Goal: Task Accomplishment & Management: Manage account settings

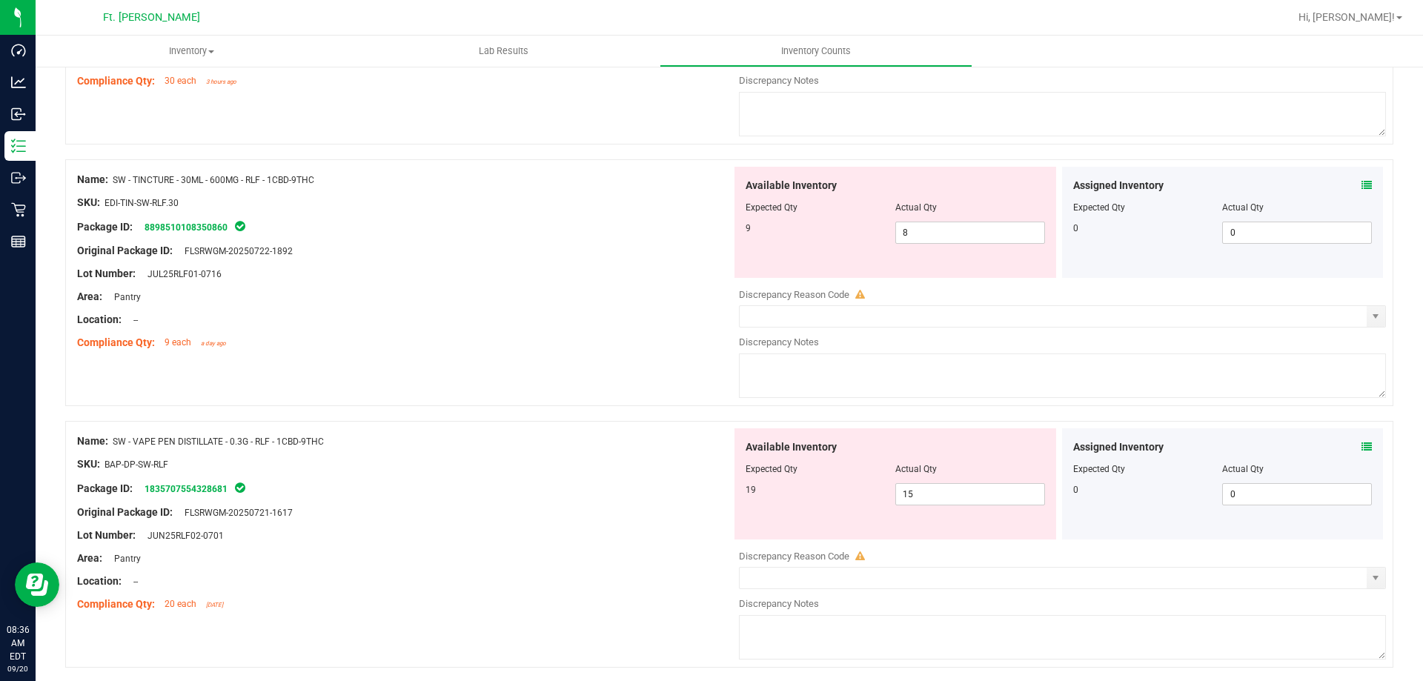
scroll to position [844, 0]
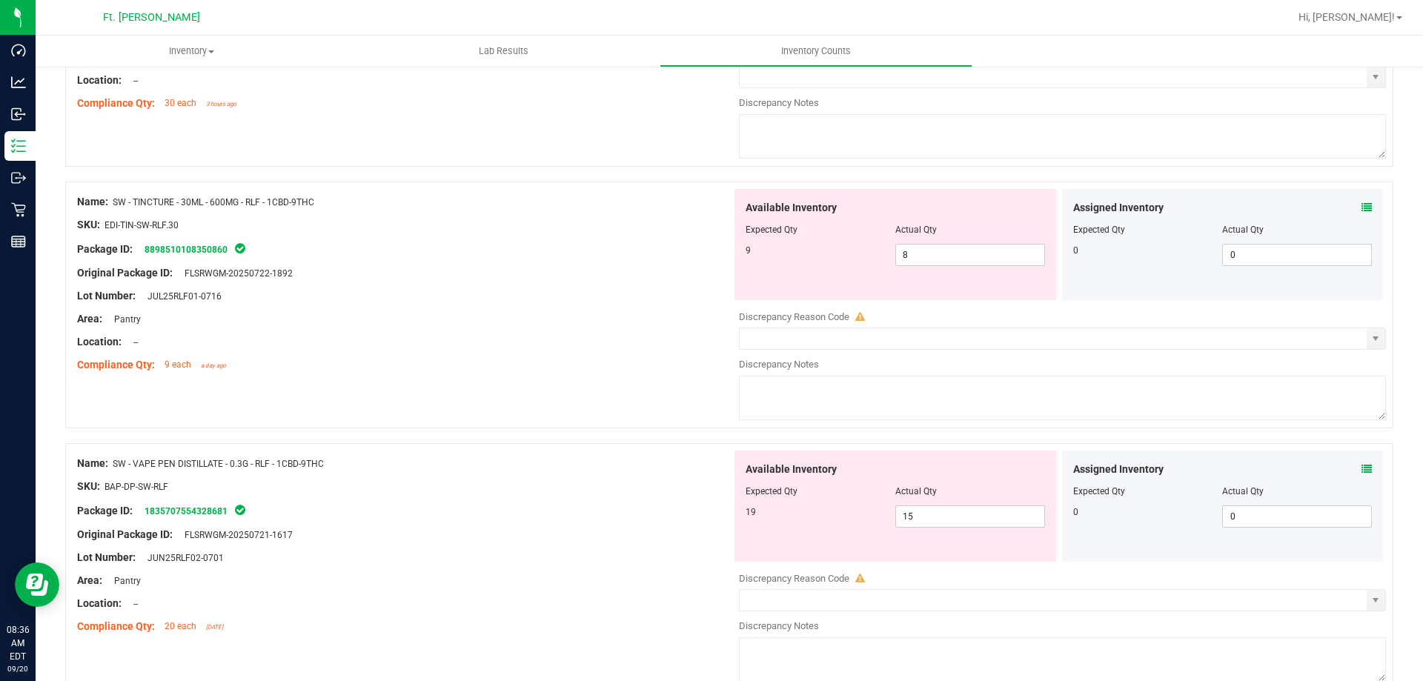
click at [1362, 205] on icon at bounding box center [1367, 207] width 10 height 10
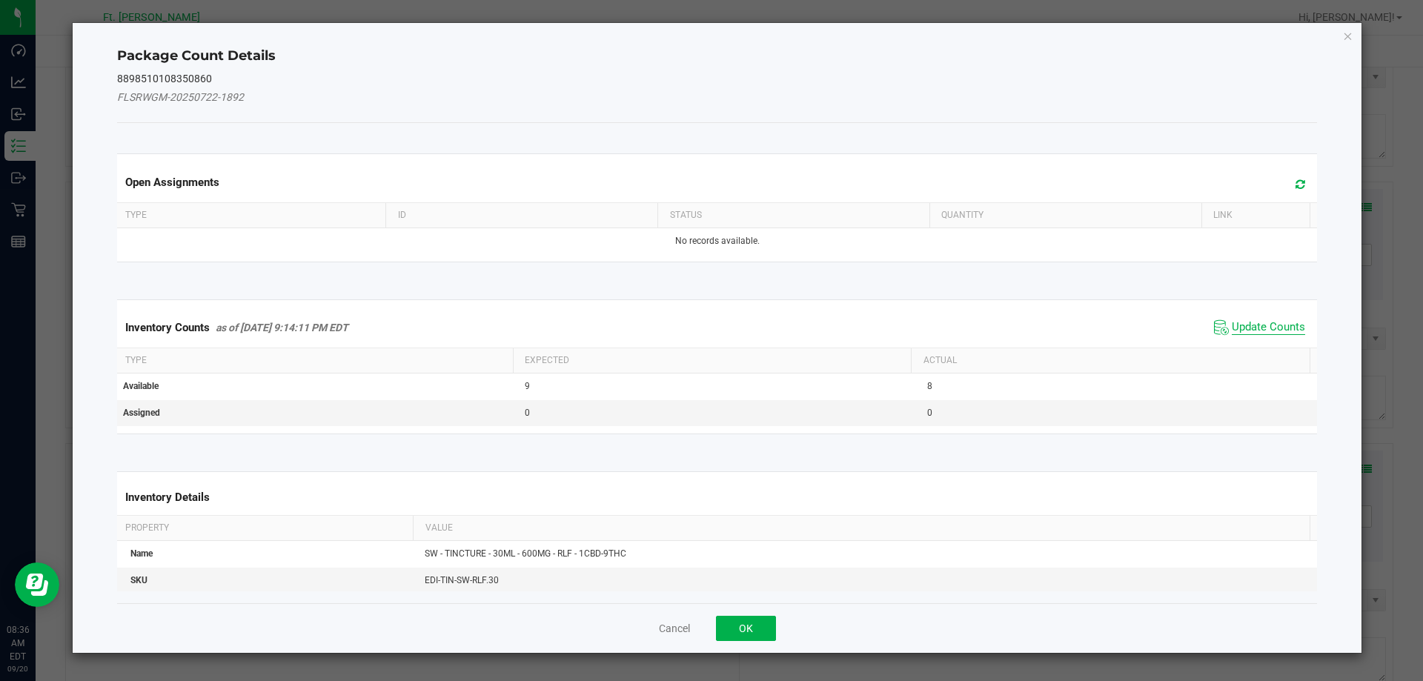
click at [1236, 328] on span "Update Counts" at bounding box center [1268, 327] width 73 height 15
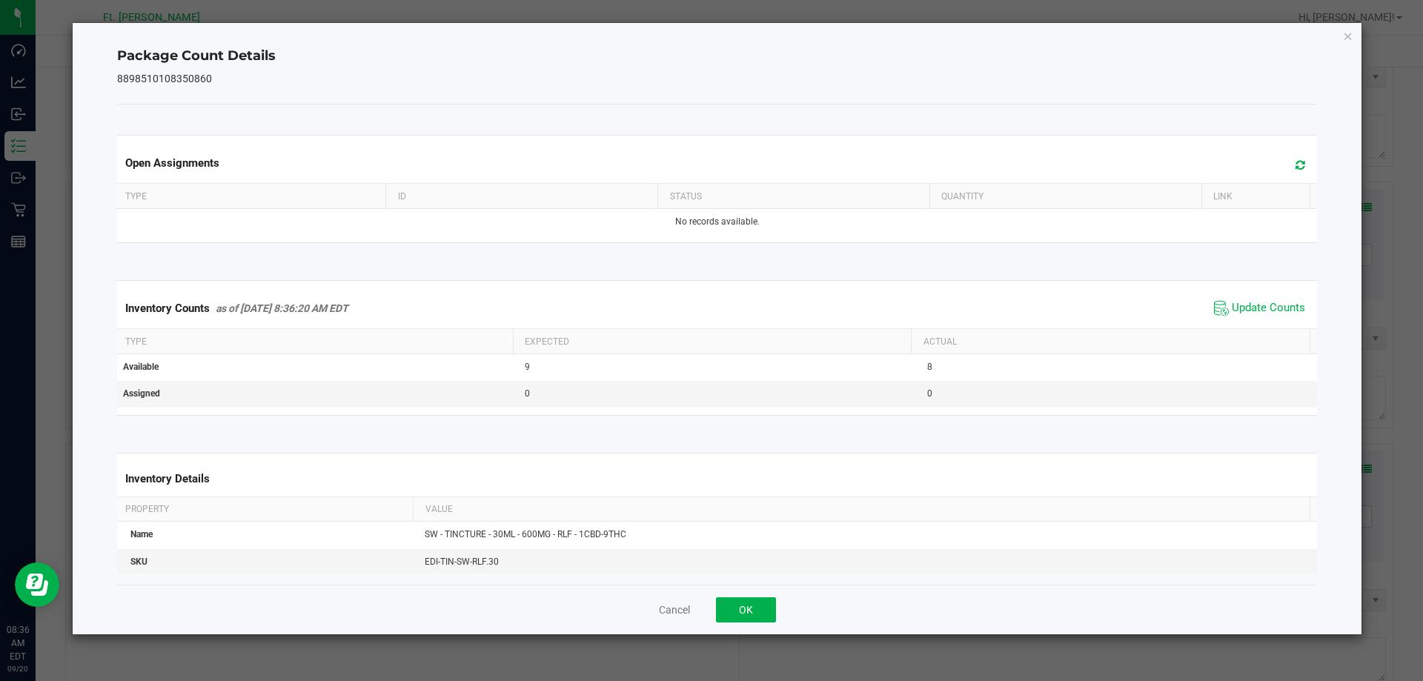
click at [746, 595] on div "Cancel OK" at bounding box center [717, 610] width 1201 height 50
click at [748, 600] on button "OK" at bounding box center [746, 609] width 60 height 25
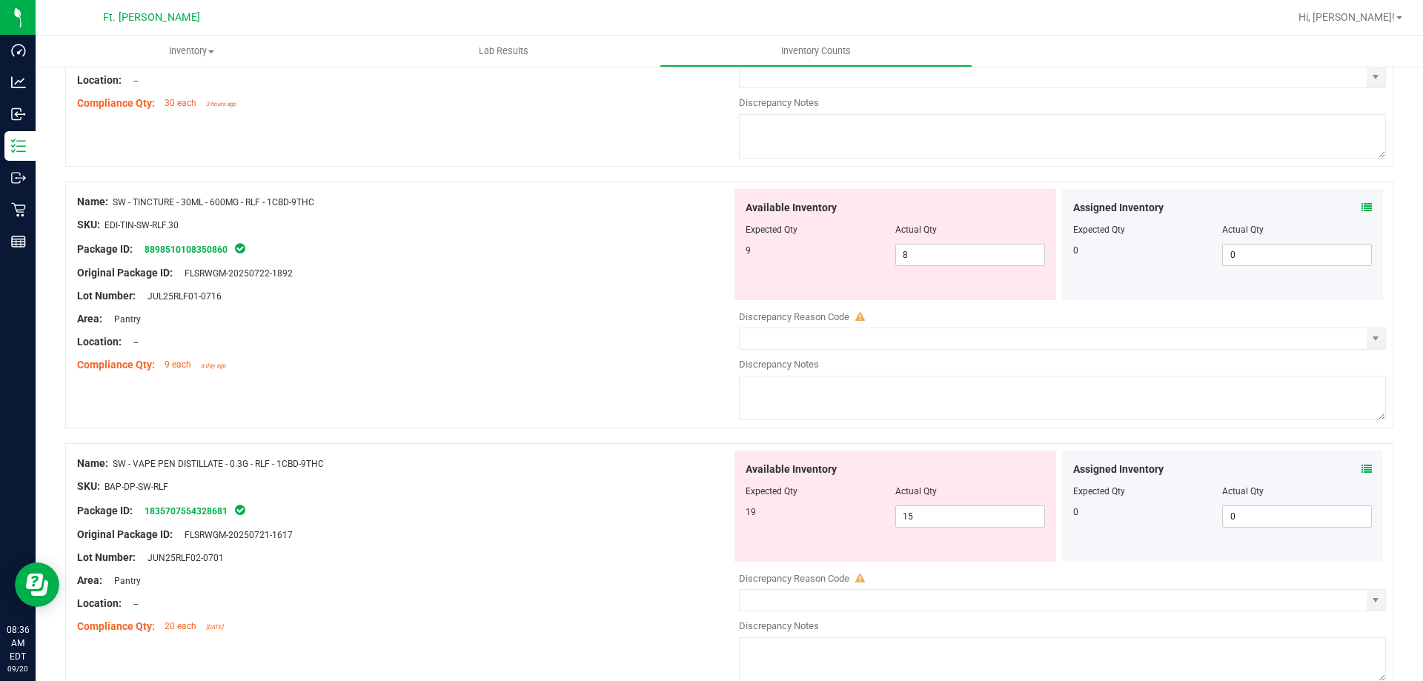
click at [661, 245] on div "Package ID: 8898510108350860" at bounding box center [404, 249] width 655 height 18
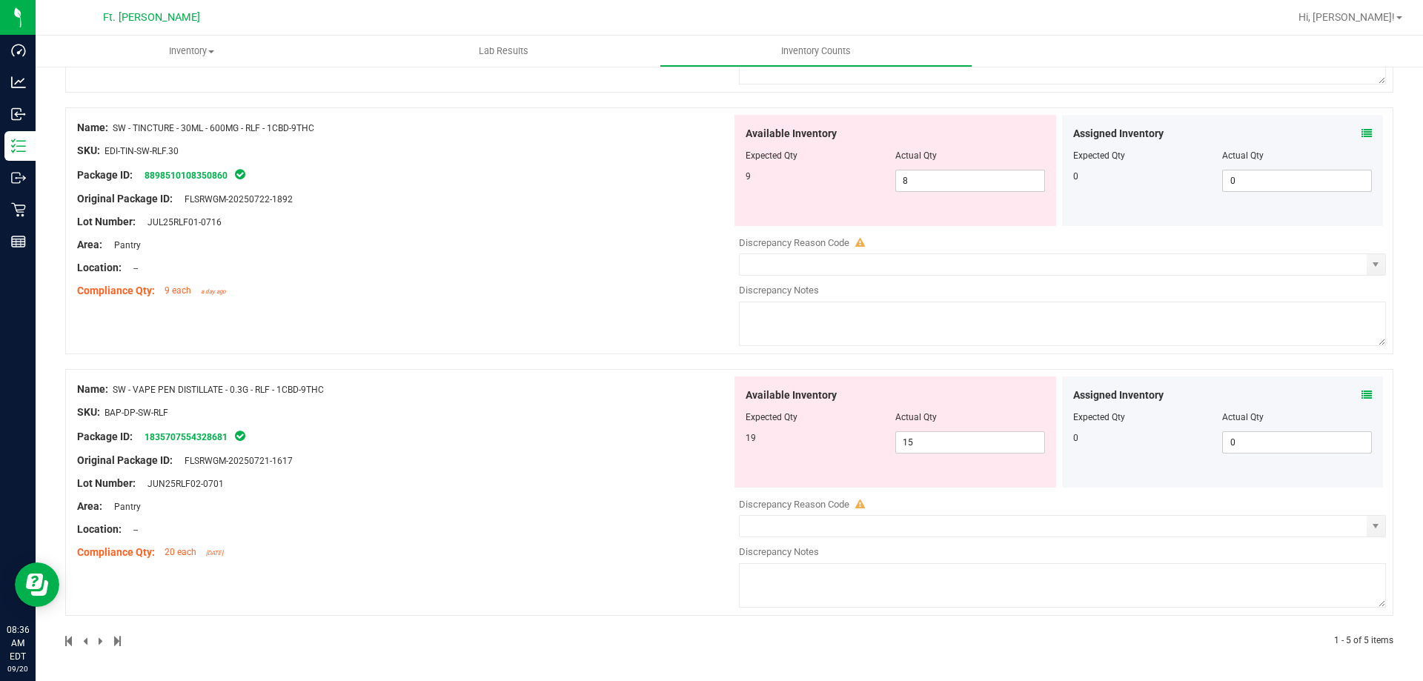
click at [562, 438] on div "Package ID: 1835707554328681" at bounding box center [404, 437] width 655 height 18
click at [573, 422] on div at bounding box center [404, 423] width 655 height 7
click at [1362, 400] on span at bounding box center [1367, 396] width 10 height 16
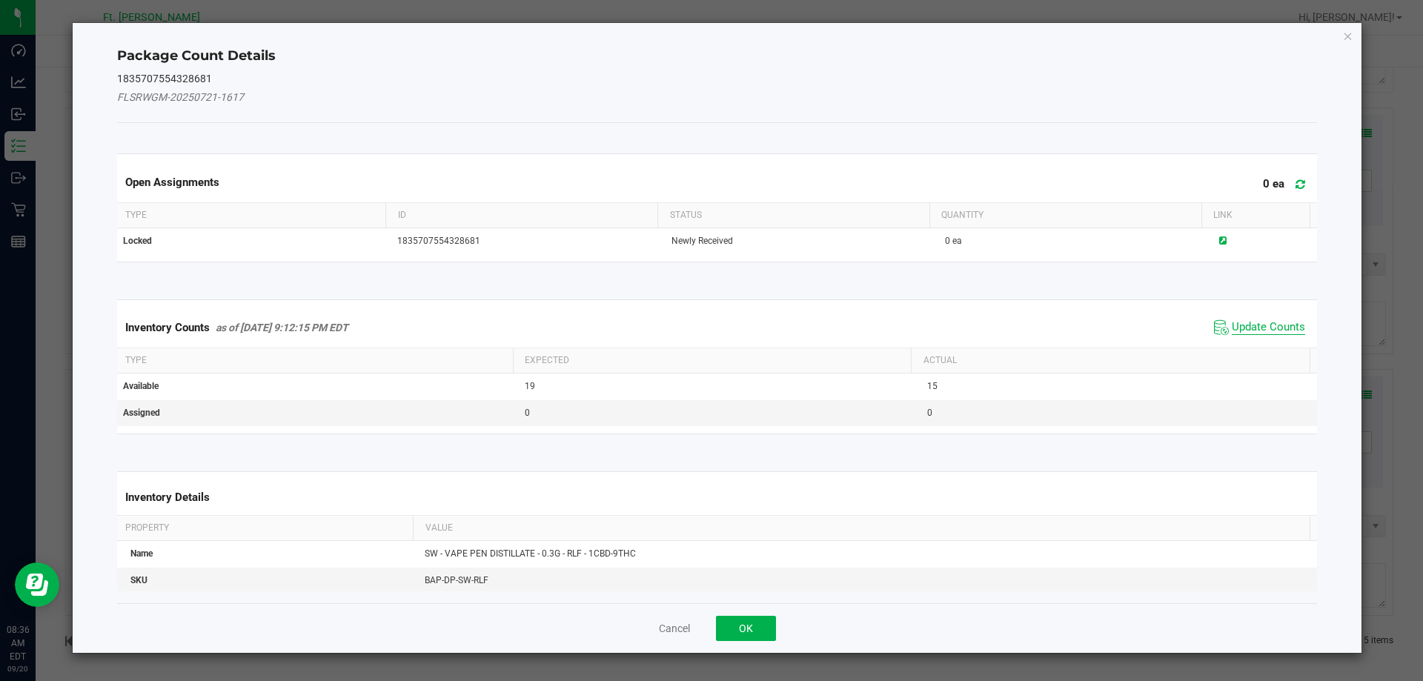
click at [1232, 329] on span "Update Counts" at bounding box center [1268, 327] width 73 height 15
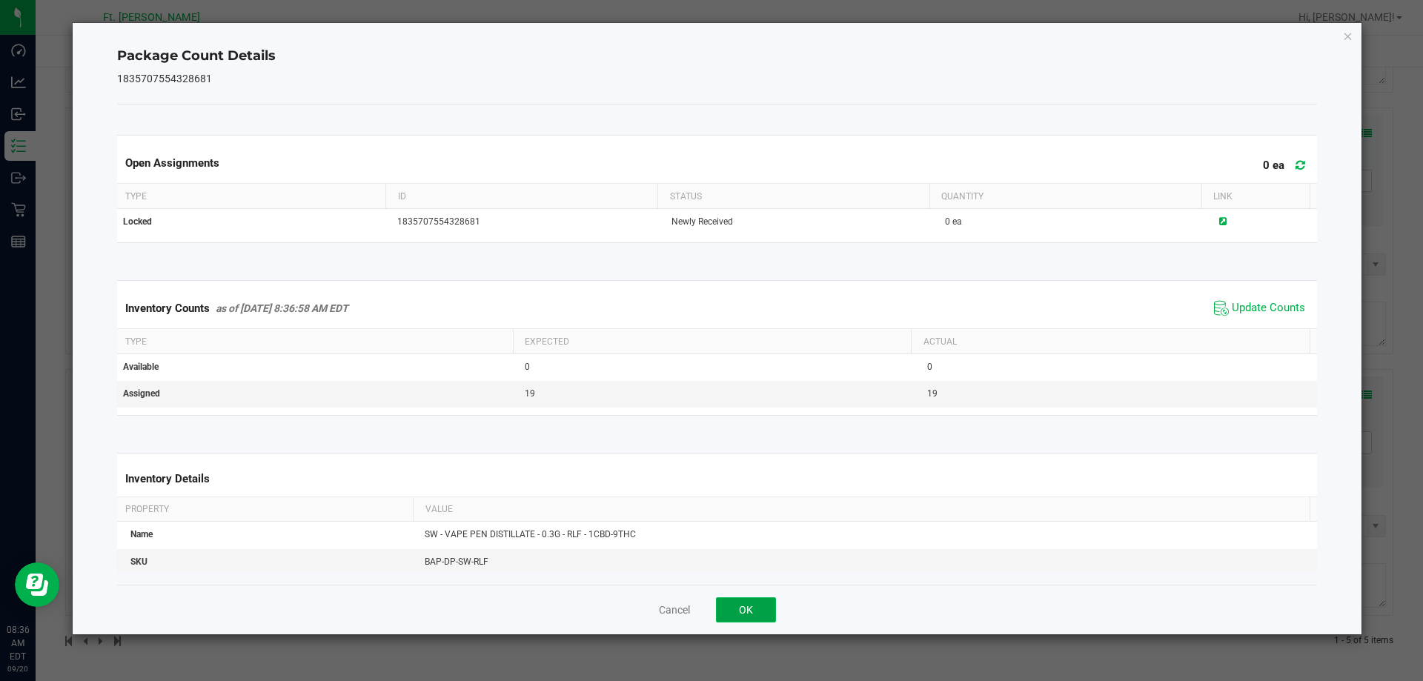
click at [754, 616] on button "OK" at bounding box center [746, 609] width 60 height 25
type input "19"
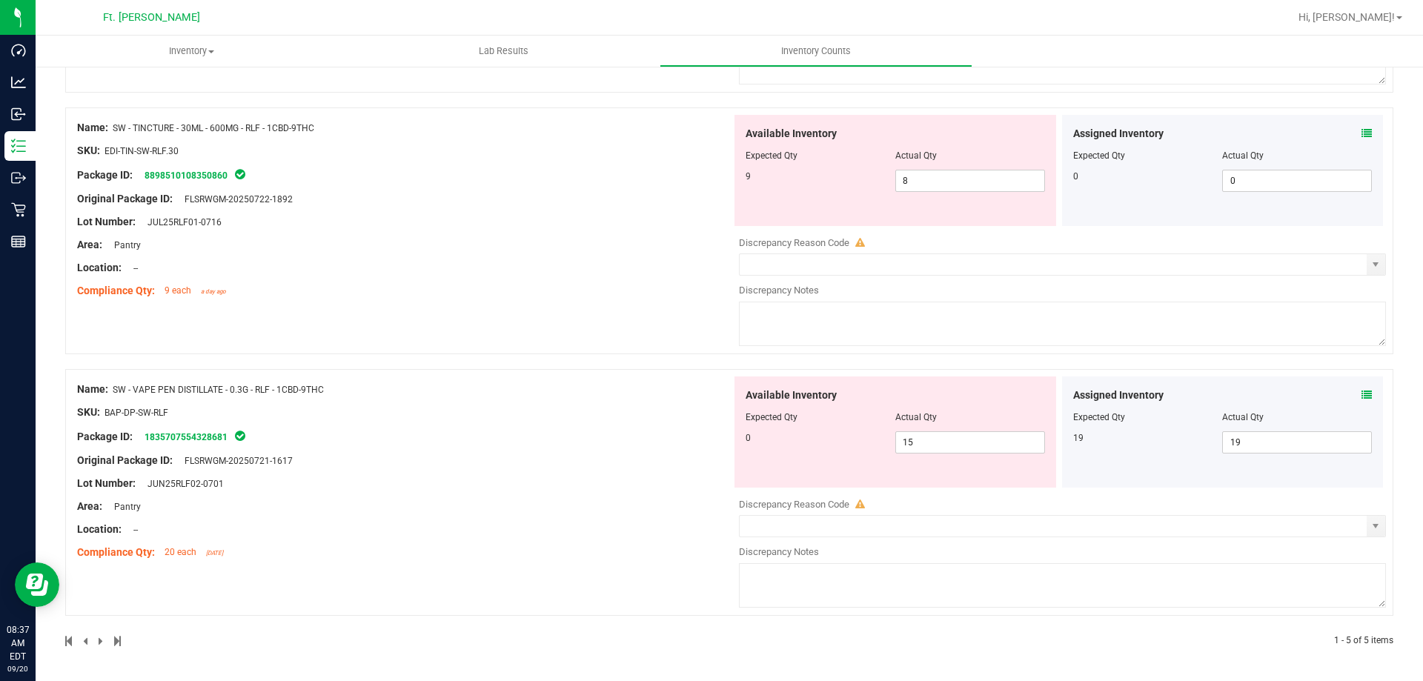
click at [669, 518] on div at bounding box center [404, 517] width 655 height 7
drag, startPoint x: 954, startPoint y: 432, endPoint x: 951, endPoint y: 445, distance: 13.7
click at [953, 438] on span "15 15" at bounding box center [970, 442] width 150 height 22
drag, startPoint x: 952, startPoint y: 447, endPoint x: 706, endPoint y: 456, distance: 245.5
click at [720, 459] on div "Name: SW - VAPE PEN DISTILLATE - 0.3G - RLF - 1CBD-9THC SKU: BAP-DP-SW-RLF Pack…" at bounding box center [729, 492] width 1328 height 247
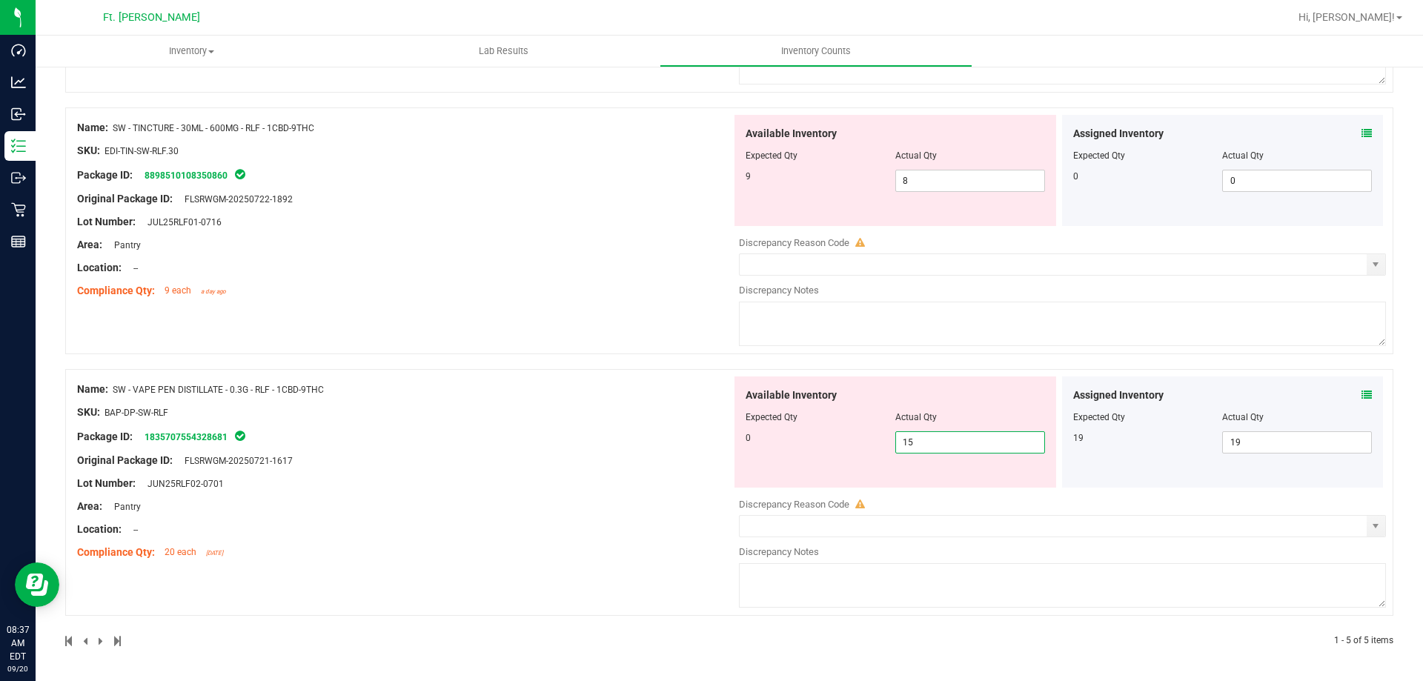
type input "0"
click at [534, 357] on div "Name: SW - TINCTURE - 30ML - 600MG - RLF - 1CBD-9THC SKU: EDI-TIN-SW-RLF.30 Pac…" at bounding box center [729, 238] width 1328 height 262
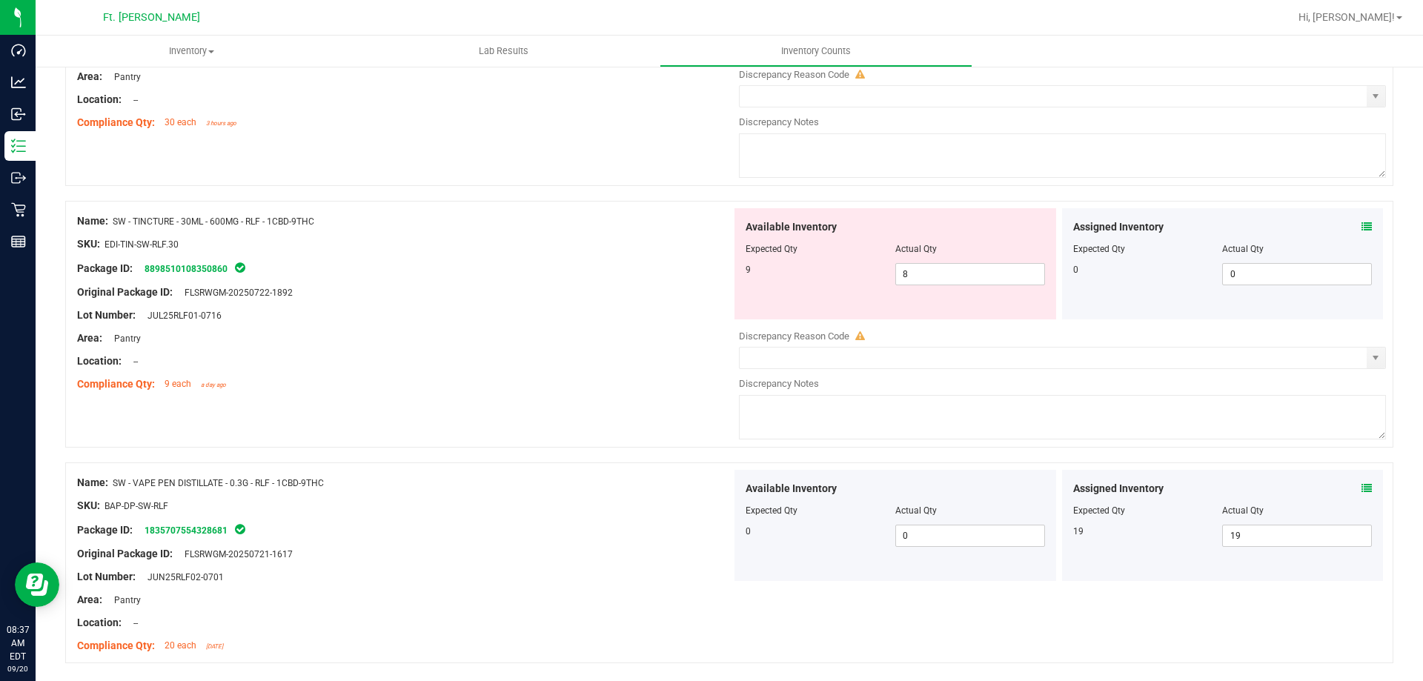
scroll to position [798, 0]
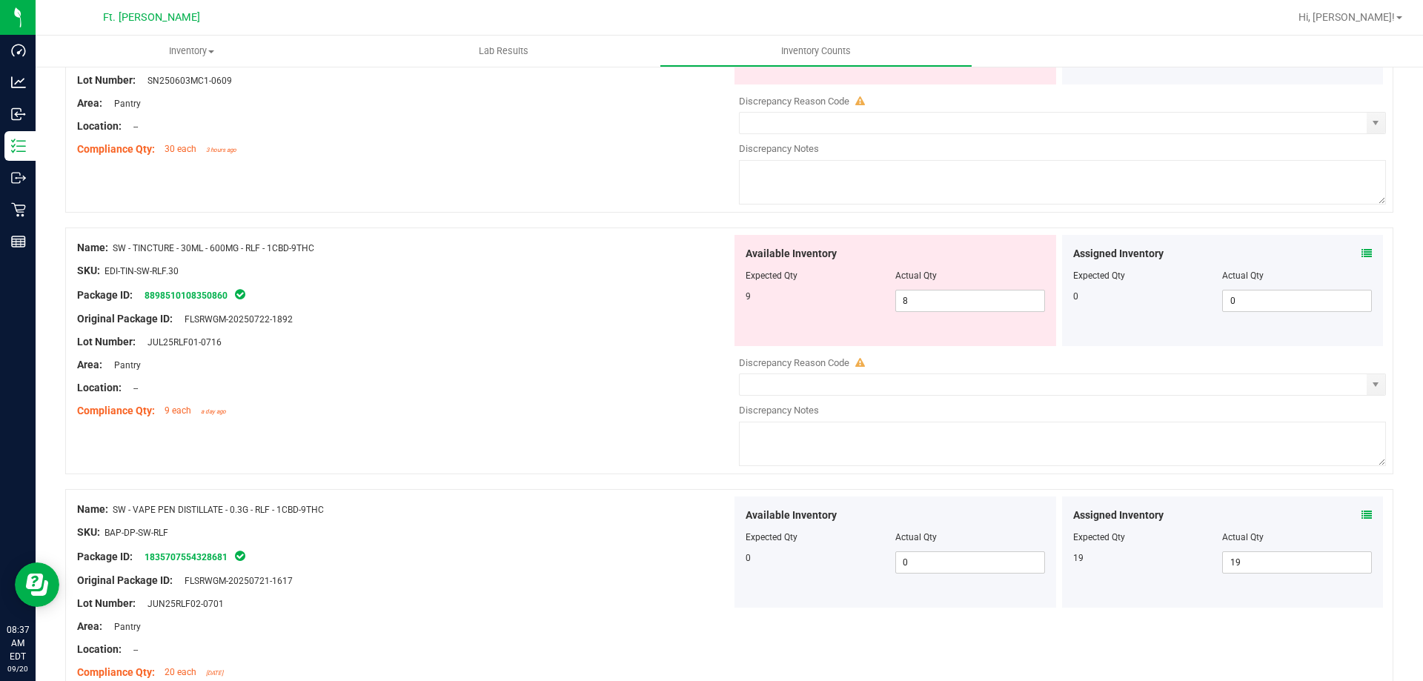
click at [534, 357] on div "Area: Pantry" at bounding box center [404, 365] width 655 height 16
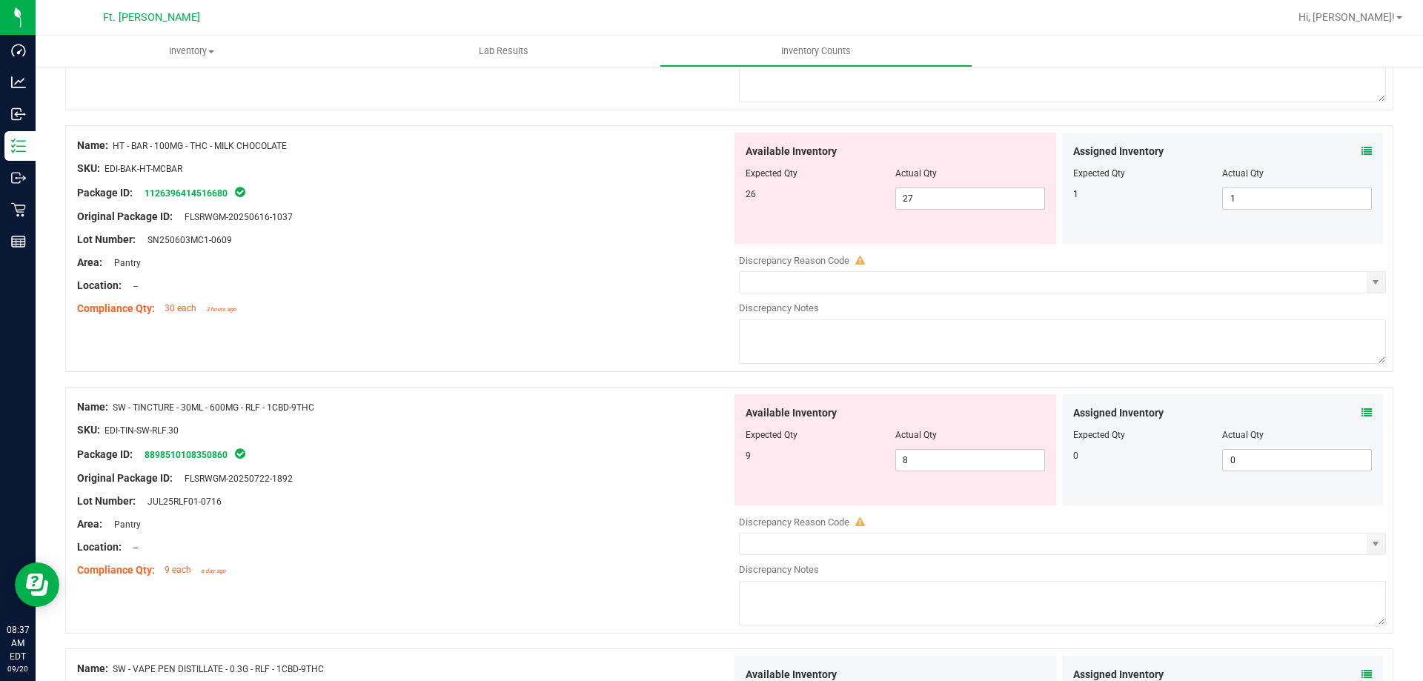
click at [529, 211] on div "Original Package ID: FLSRWGM-20250616-1037" at bounding box center [404, 217] width 655 height 16
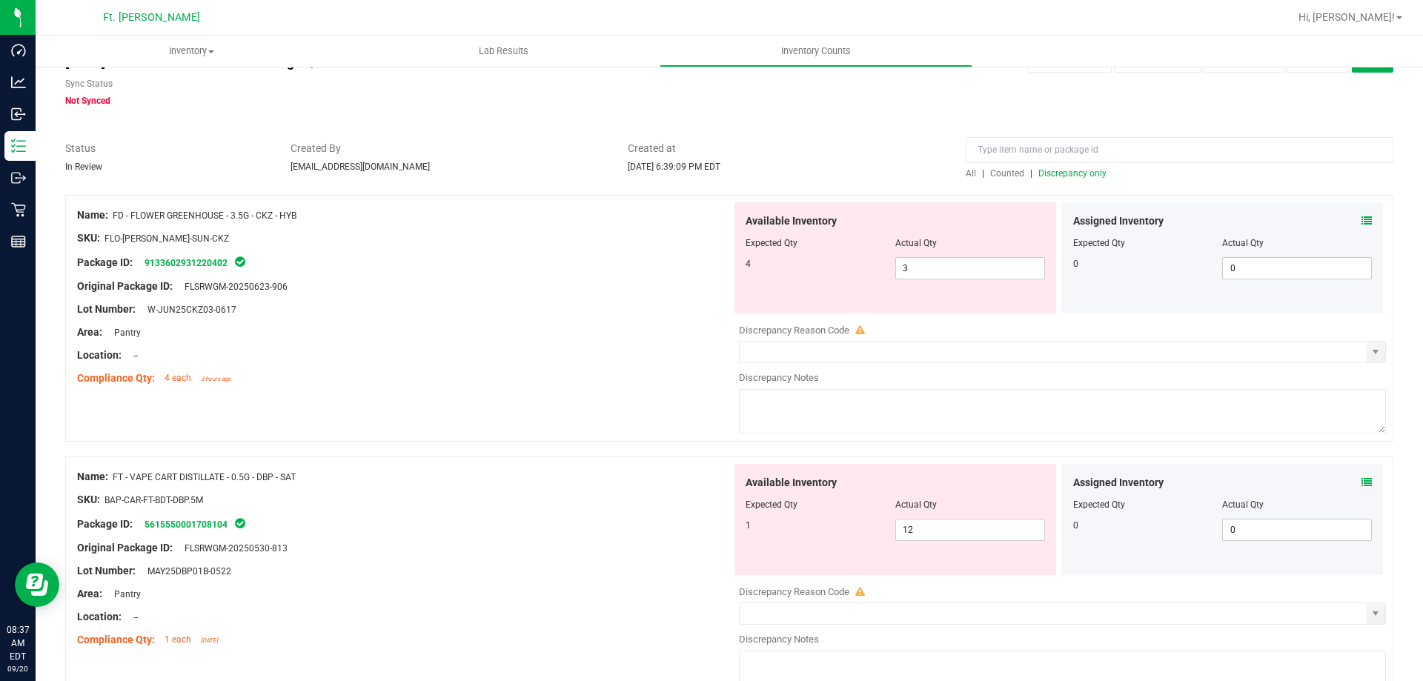
scroll to position [194, 0]
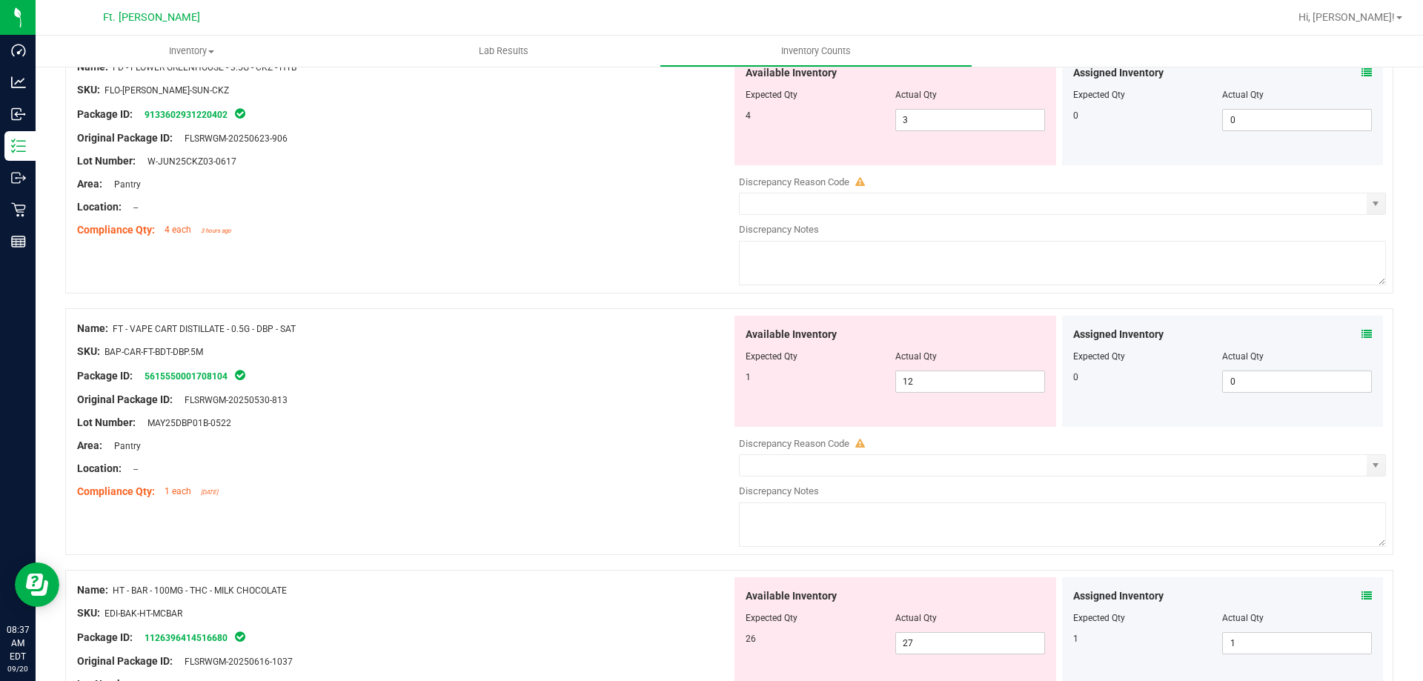
click at [190, 334] on div "Name: FT - VAPE CART DISTILLATE - 0.5G - DBP - SAT" at bounding box center [404, 329] width 655 height 16
click at [323, 310] on div "Name: FT - VAPE CART DISTILLATE - 0.5G - DBP - SAT SKU: BAP-CAR-FT-BDT-DBP.5M P…" at bounding box center [729, 431] width 1328 height 247
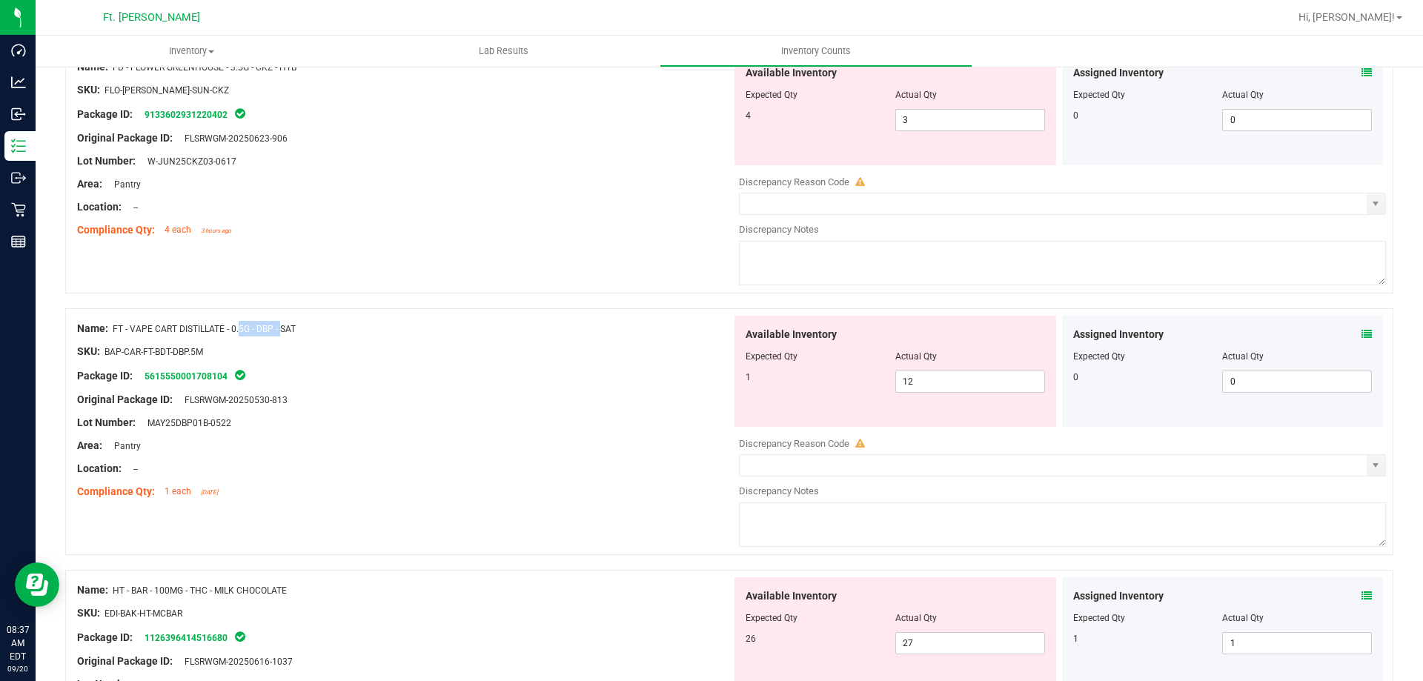
drag, startPoint x: 320, startPoint y: 325, endPoint x: 113, endPoint y: 334, distance: 207.0
click at [113, 334] on div "Name: FT - VAPE CART DISTILLATE - 0.5G - DBP - SAT" at bounding box center [404, 329] width 655 height 16
copy span "FT - VAPE CART DISTILLATE - 0.5G - DBP - SAT"
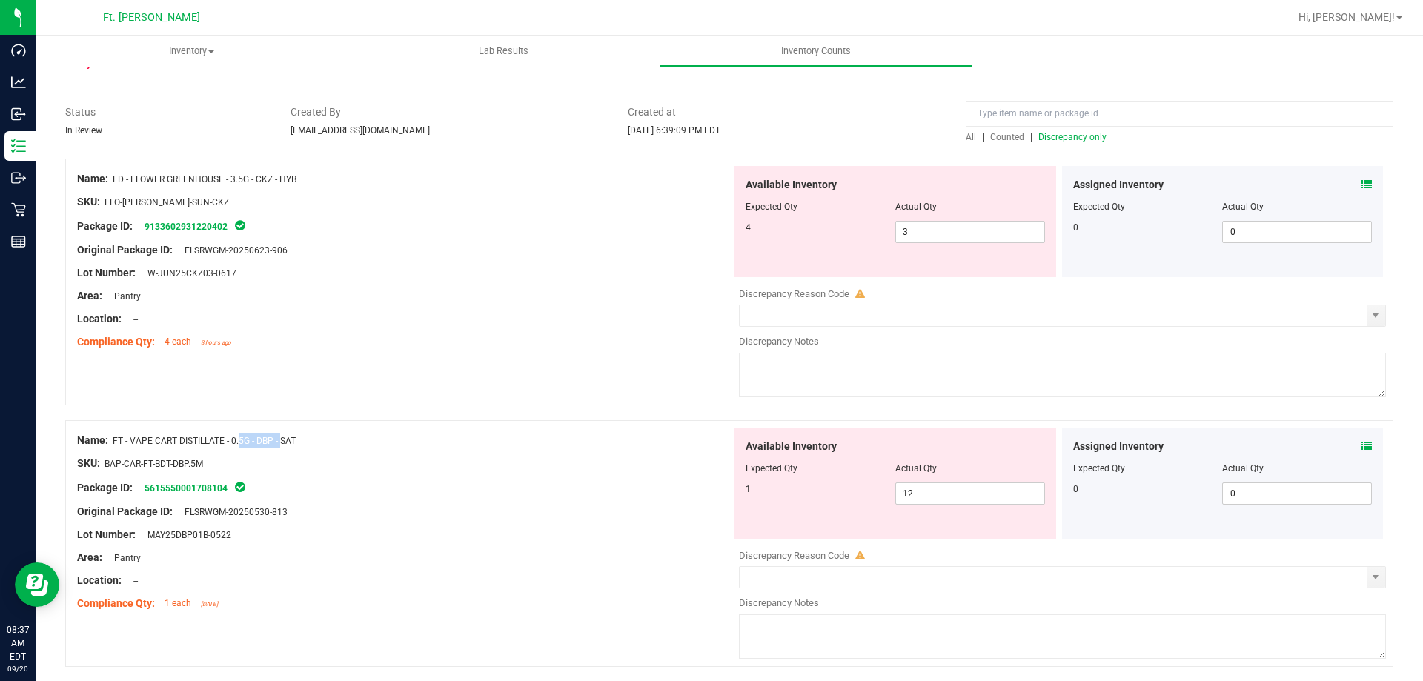
scroll to position [0, 0]
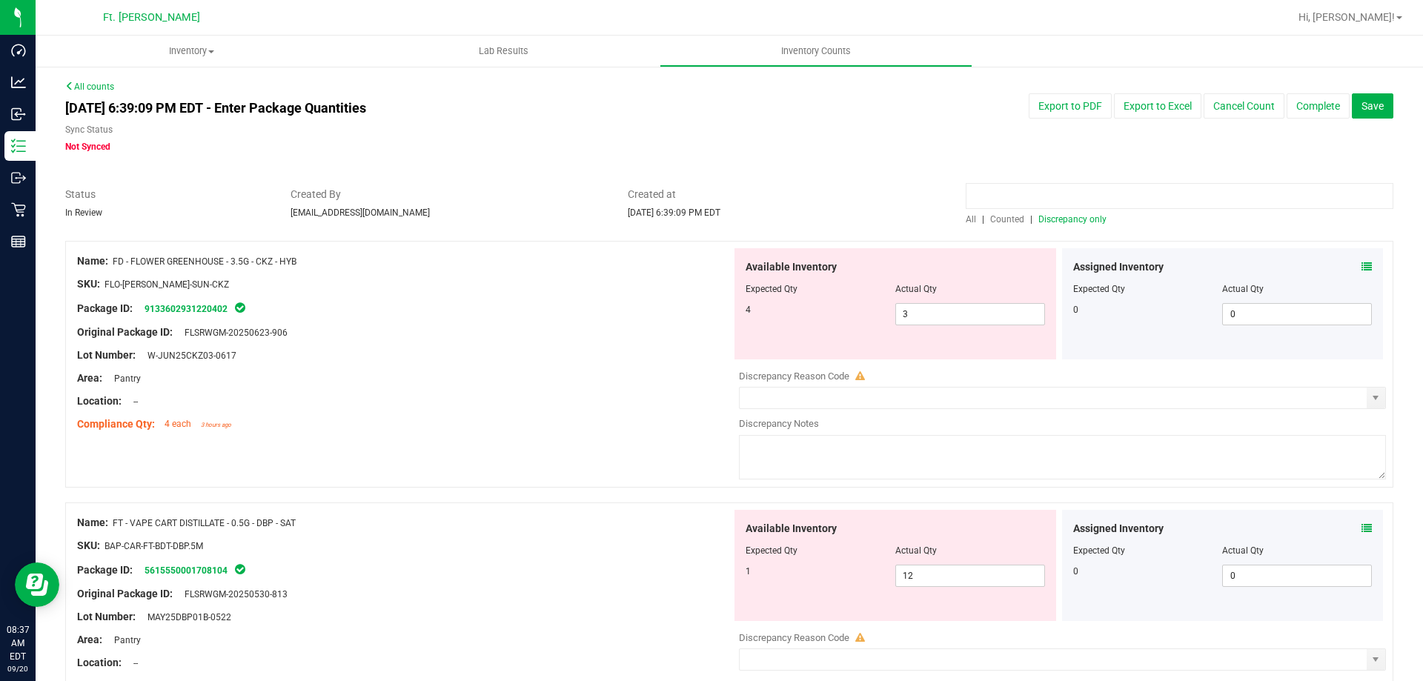
click at [995, 193] on input at bounding box center [1180, 196] width 428 height 26
paste input "FT - VAPE CART DISTILLATE - 0.5G - DBP - SAT"
type input "FT - VAPE CART DISTILLATE - 0.5G - DBP - SAT"
click at [967, 218] on span "All" at bounding box center [971, 219] width 10 height 10
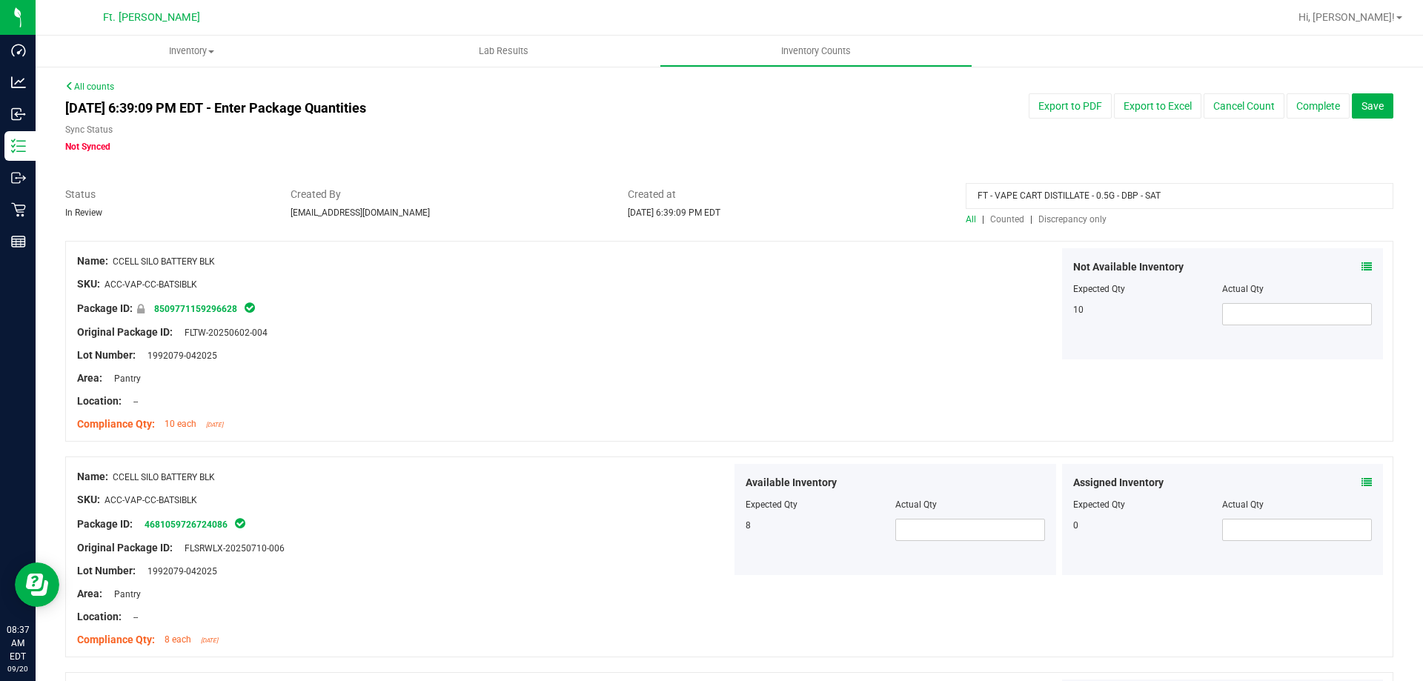
click at [967, 218] on span "All" at bounding box center [971, 219] width 10 height 10
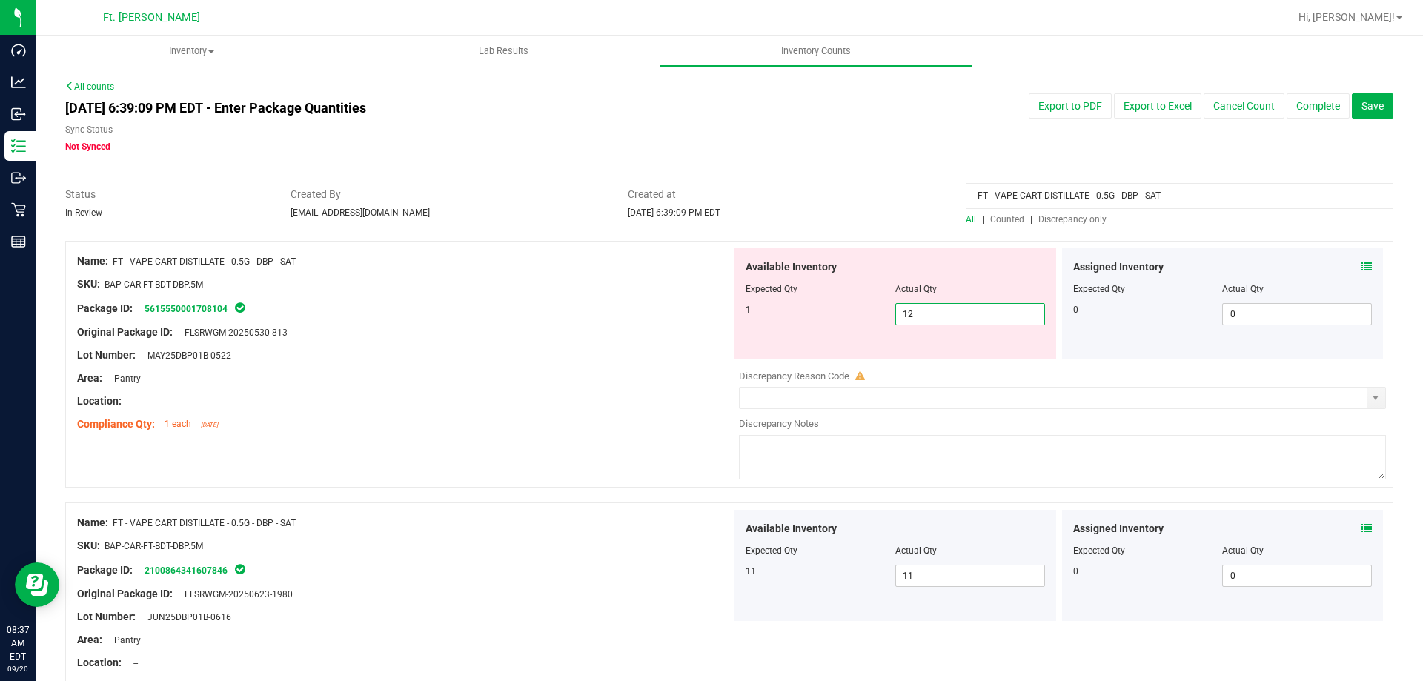
drag, startPoint x: 920, startPoint y: 321, endPoint x: 649, endPoint y: 323, distance: 271.3
click at [649, 323] on div "Name: FT - VAPE CART DISTILLATE - 0.5G - DBP - SAT SKU: BAP-CAR-FT-BDT-DBP.5M P…" at bounding box center [729, 364] width 1328 height 247
type input "1"
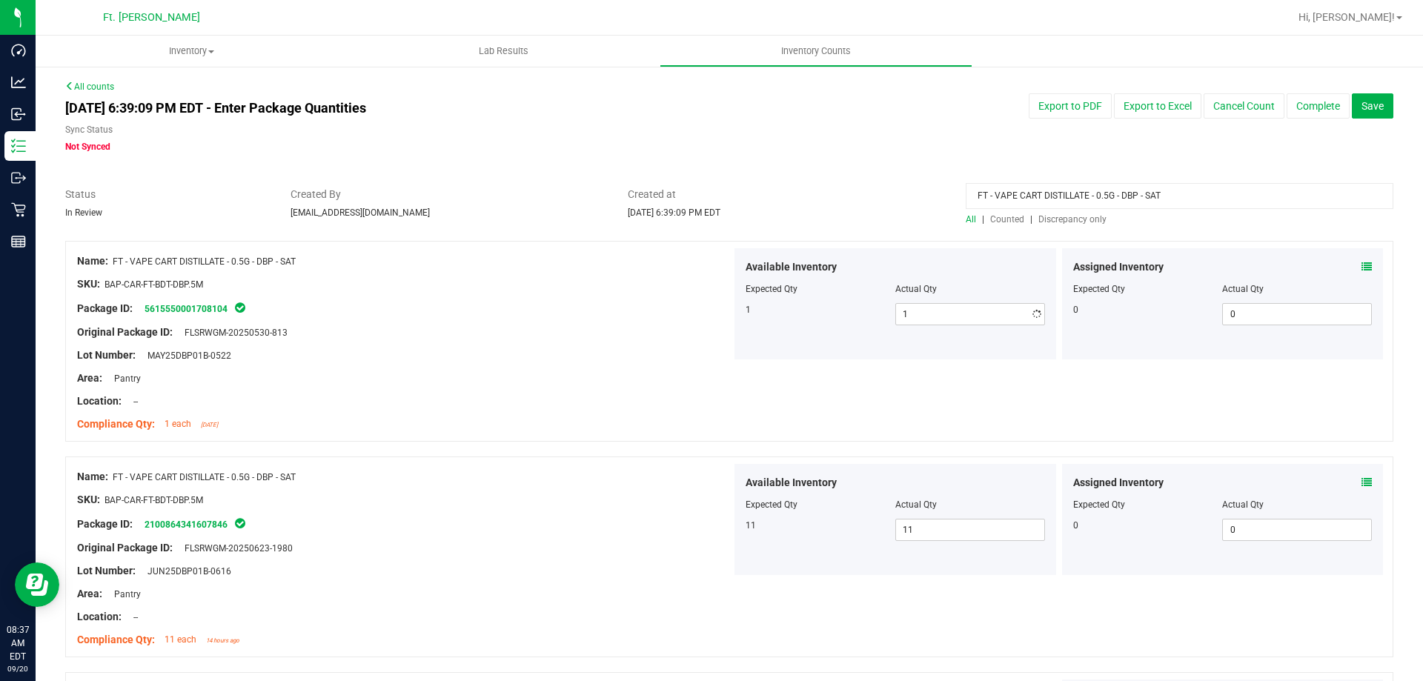
click at [534, 338] on div "Original Package ID: FLSRWGM-20250530-813" at bounding box center [404, 333] width 655 height 16
click at [1033, 198] on input "FT - VAPE CART DISTILLATE - 0.5G - DBP - SAT" at bounding box center [1180, 196] width 428 height 26
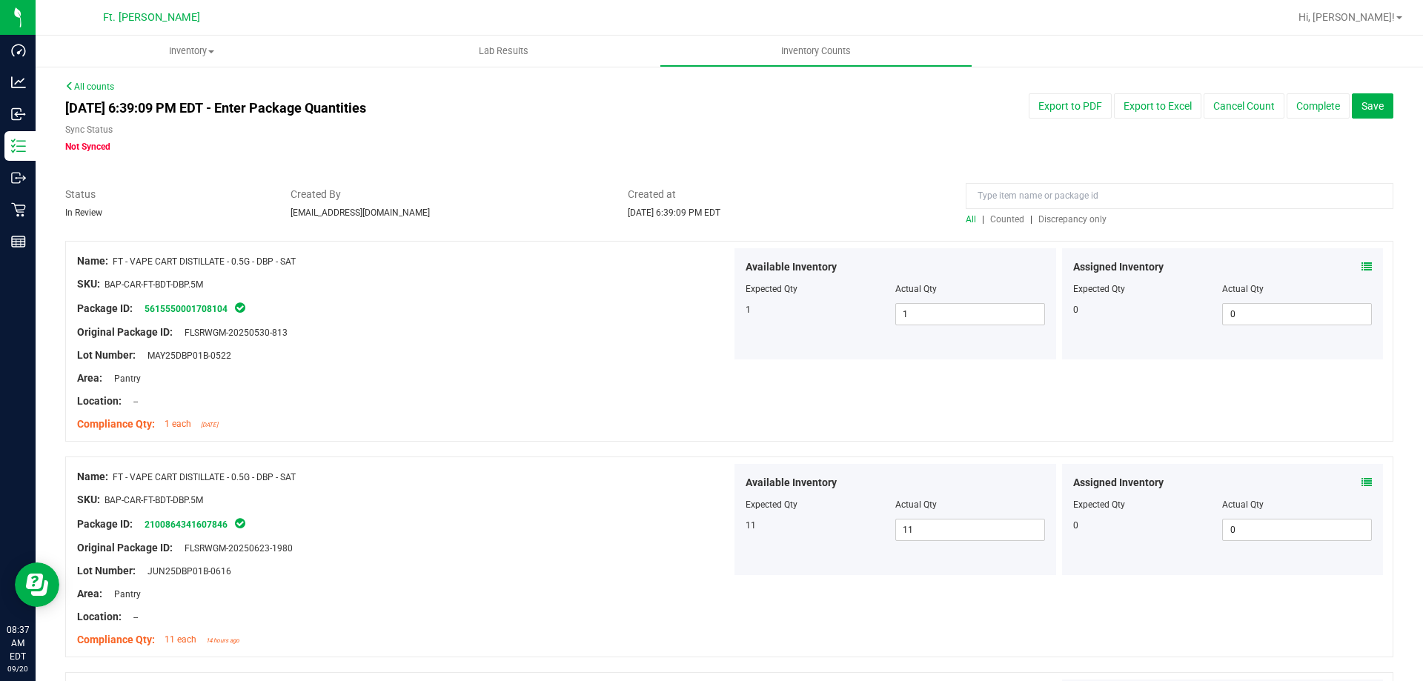
click at [1056, 222] on span "Discrepancy only" at bounding box center [1072, 219] width 68 height 10
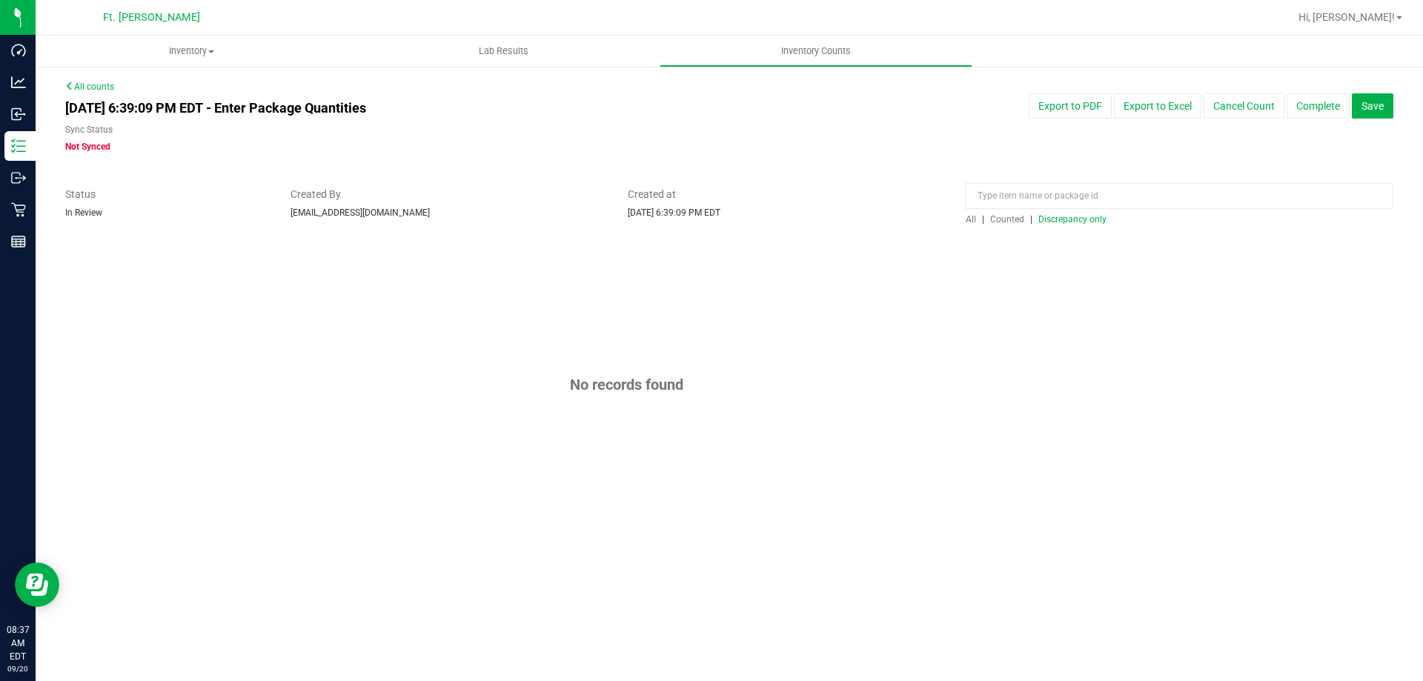
click at [1053, 220] on span "Discrepancy only" at bounding box center [1072, 219] width 68 height 10
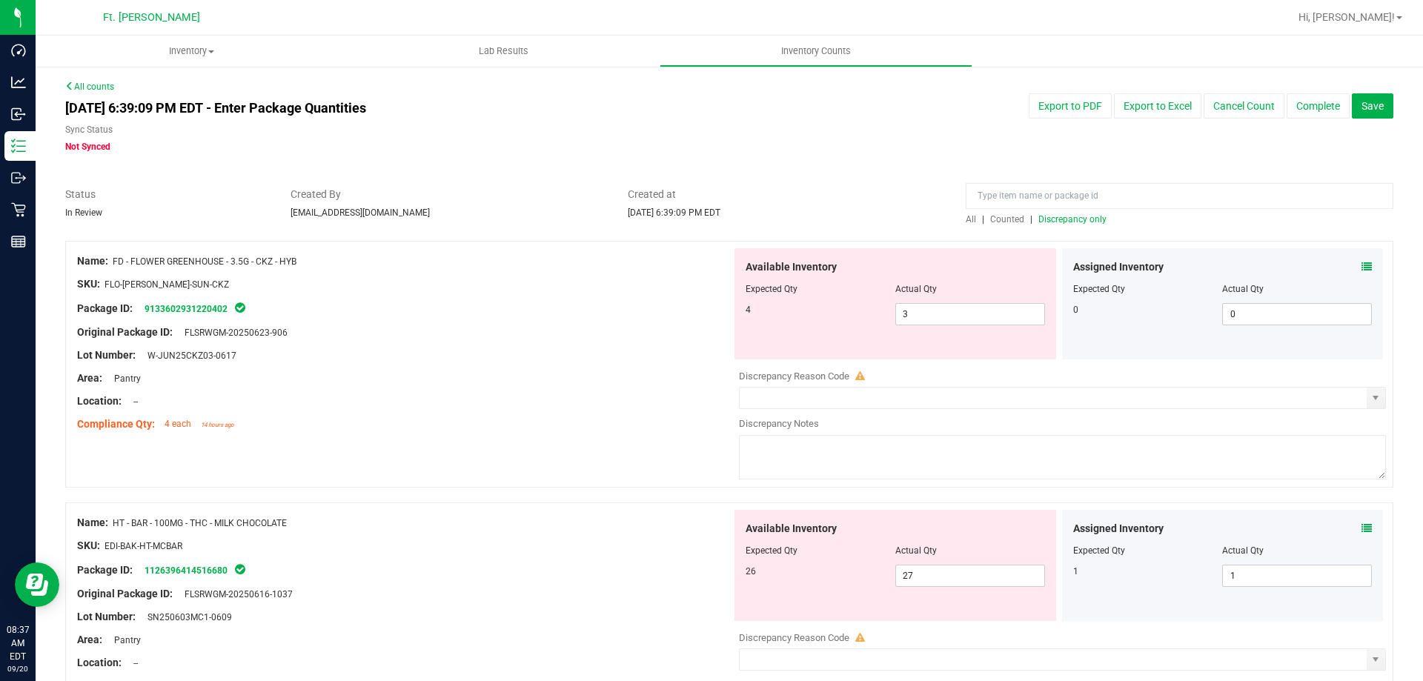
click at [614, 344] on div at bounding box center [404, 343] width 655 height 7
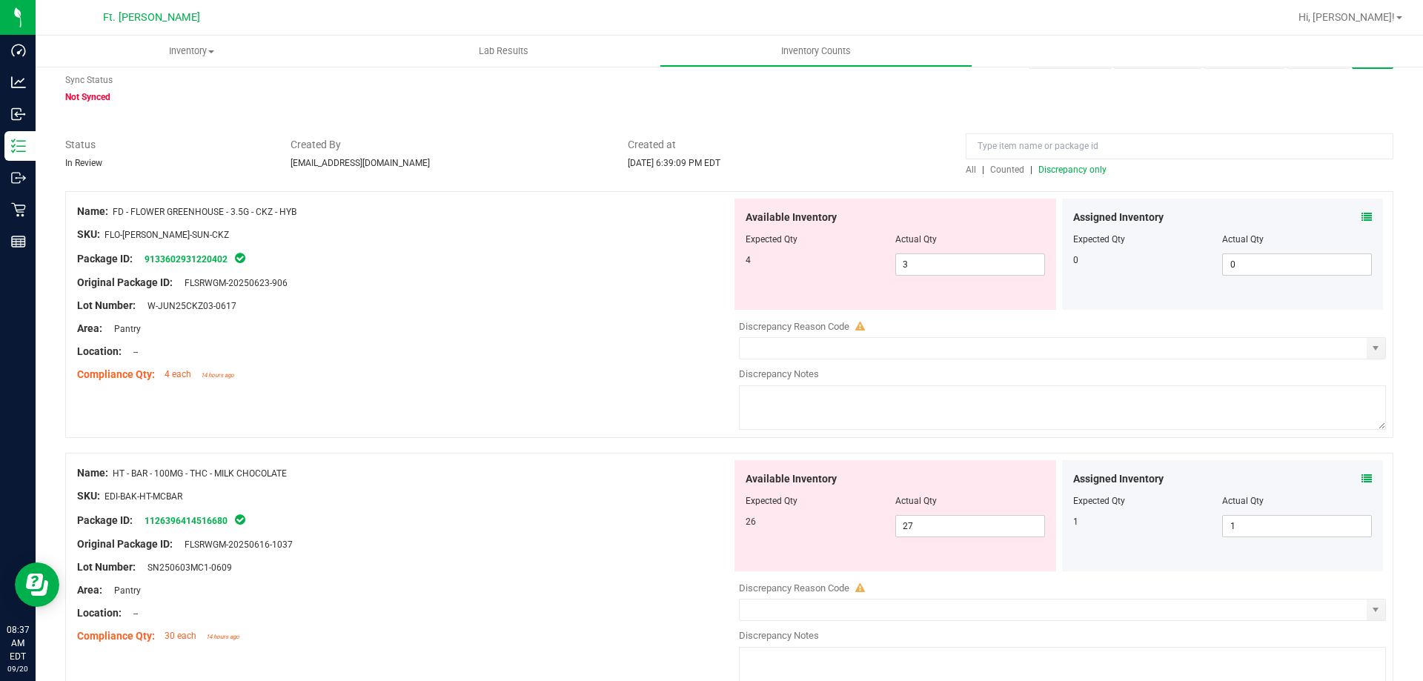
scroll to position [74, 0]
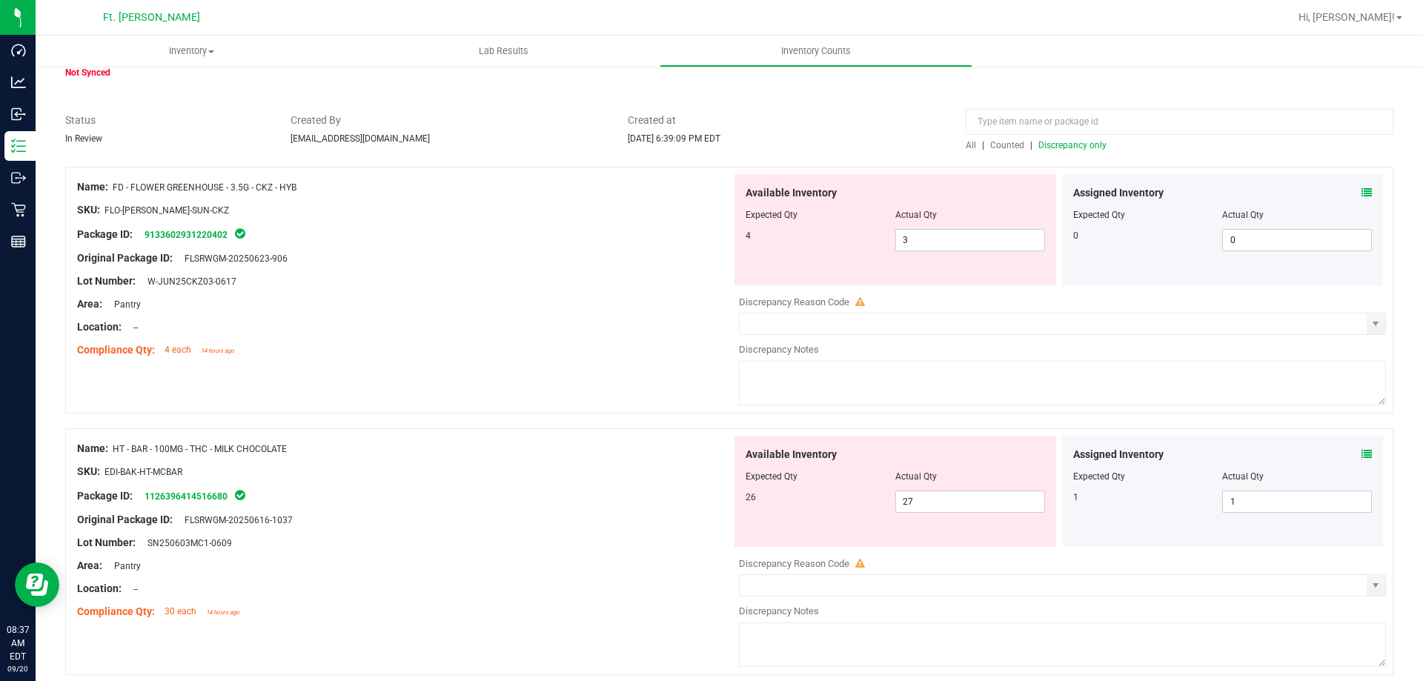
click at [574, 281] on div "Lot Number: W-JUN25CKZ03-0617" at bounding box center [404, 282] width 655 height 16
click at [1362, 455] on icon at bounding box center [1367, 454] width 10 height 10
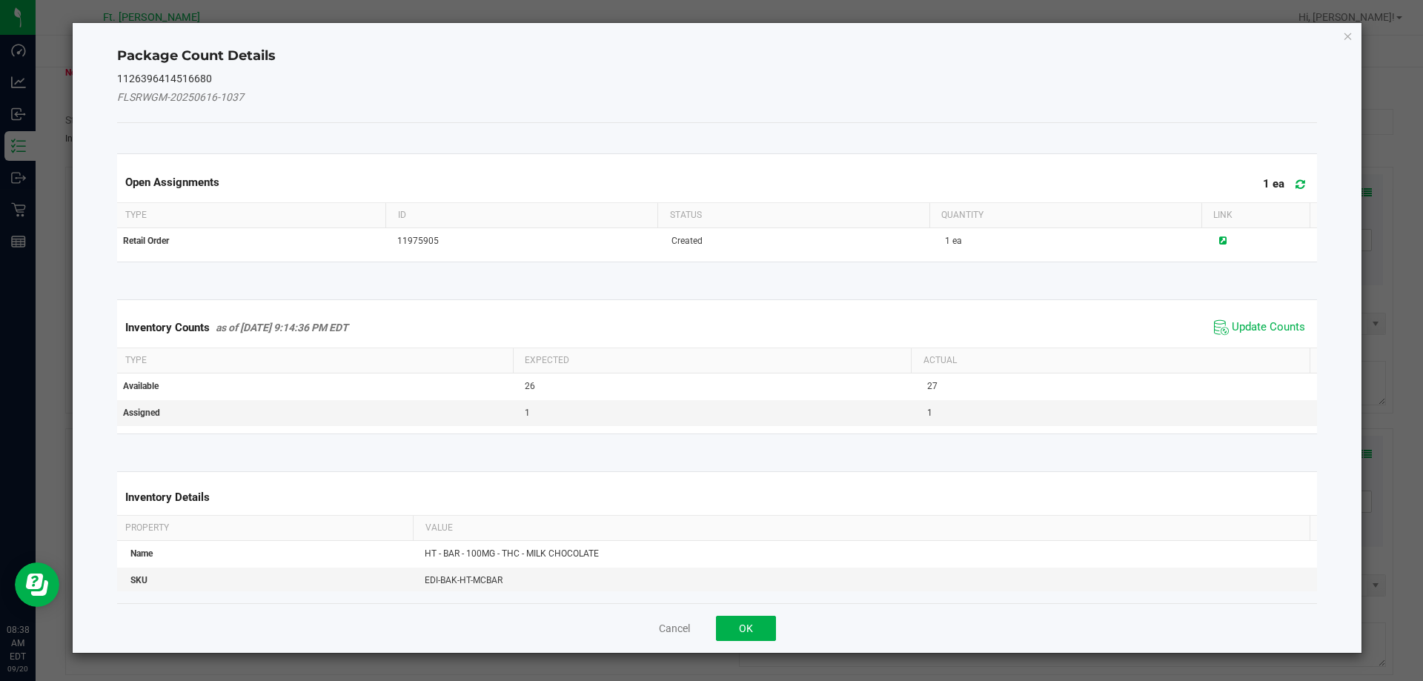
click at [1217, 331] on icon at bounding box center [1221, 326] width 15 height 15
click at [1220, 322] on div "Inventory Counts as of [DATE] 9:14:36 PM EDT Update Counts" at bounding box center [717, 327] width 1207 height 39
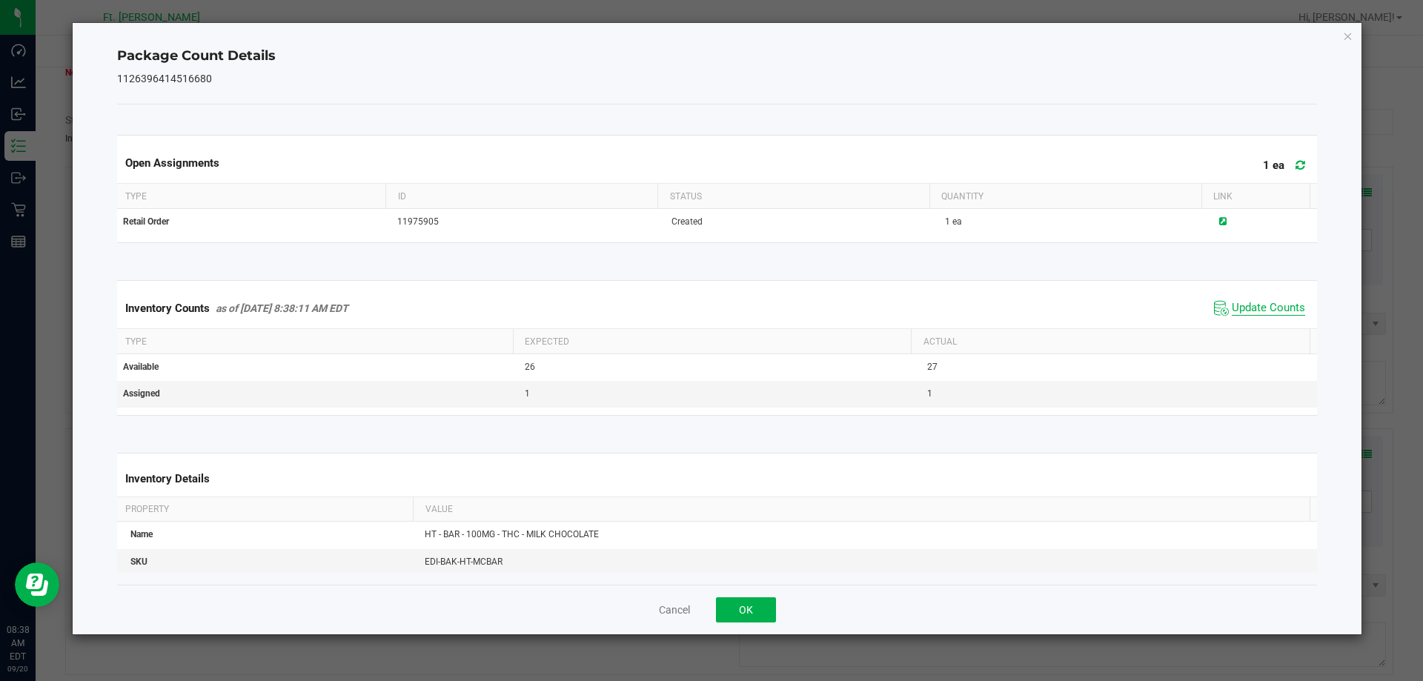
click at [1232, 309] on span "Update Counts" at bounding box center [1268, 308] width 73 height 15
click at [775, 627] on div "Cancel OK" at bounding box center [717, 610] width 1201 height 50
click at [763, 604] on button "OK" at bounding box center [746, 609] width 60 height 25
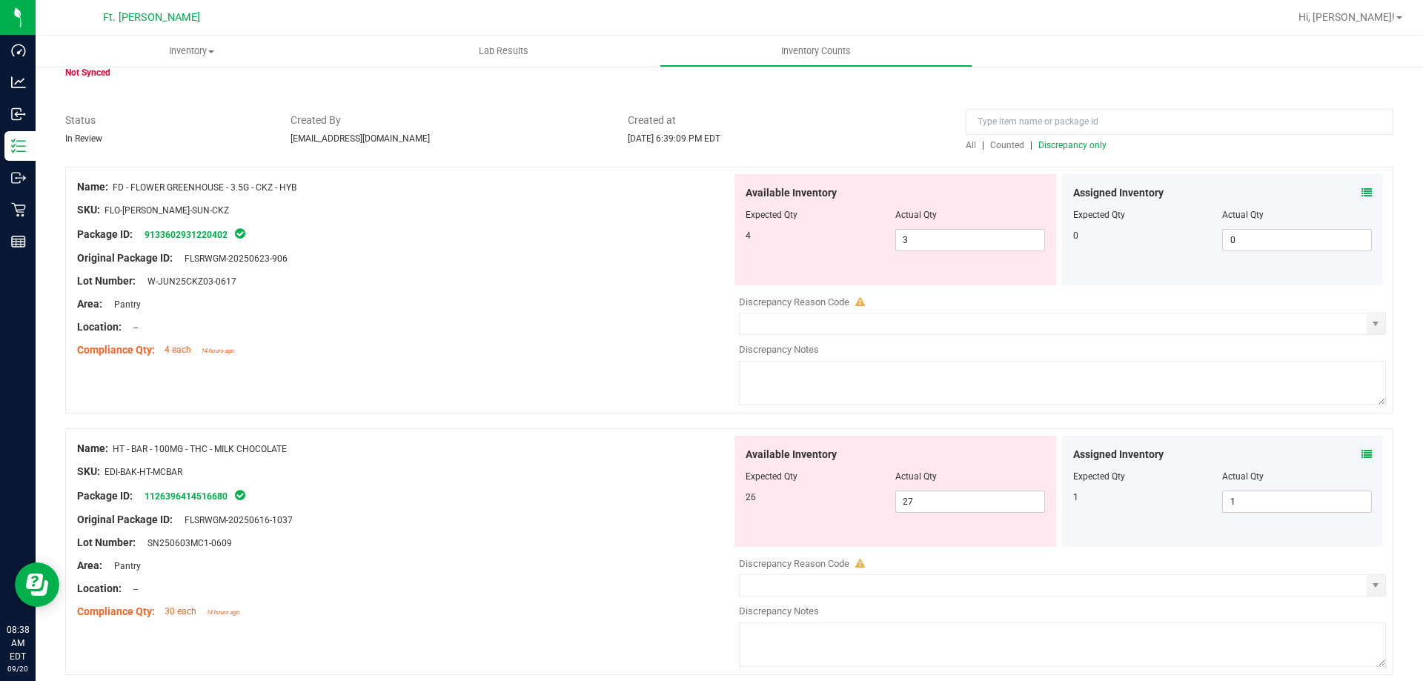
drag, startPoint x: 952, startPoint y: 523, endPoint x: 941, endPoint y: 514, distance: 14.8
click at [943, 517] on div "Available Inventory Expected Qty Actual Qty 26 27 27" at bounding box center [896, 491] width 322 height 111
drag, startPoint x: 941, startPoint y: 514, endPoint x: 856, endPoint y: 508, distance: 84.7
click at [856, 508] on div "Available Inventory Expected Qty Actual Qty 26 27 27" at bounding box center [896, 491] width 322 height 111
click at [911, 503] on span "27 27" at bounding box center [970, 502] width 150 height 22
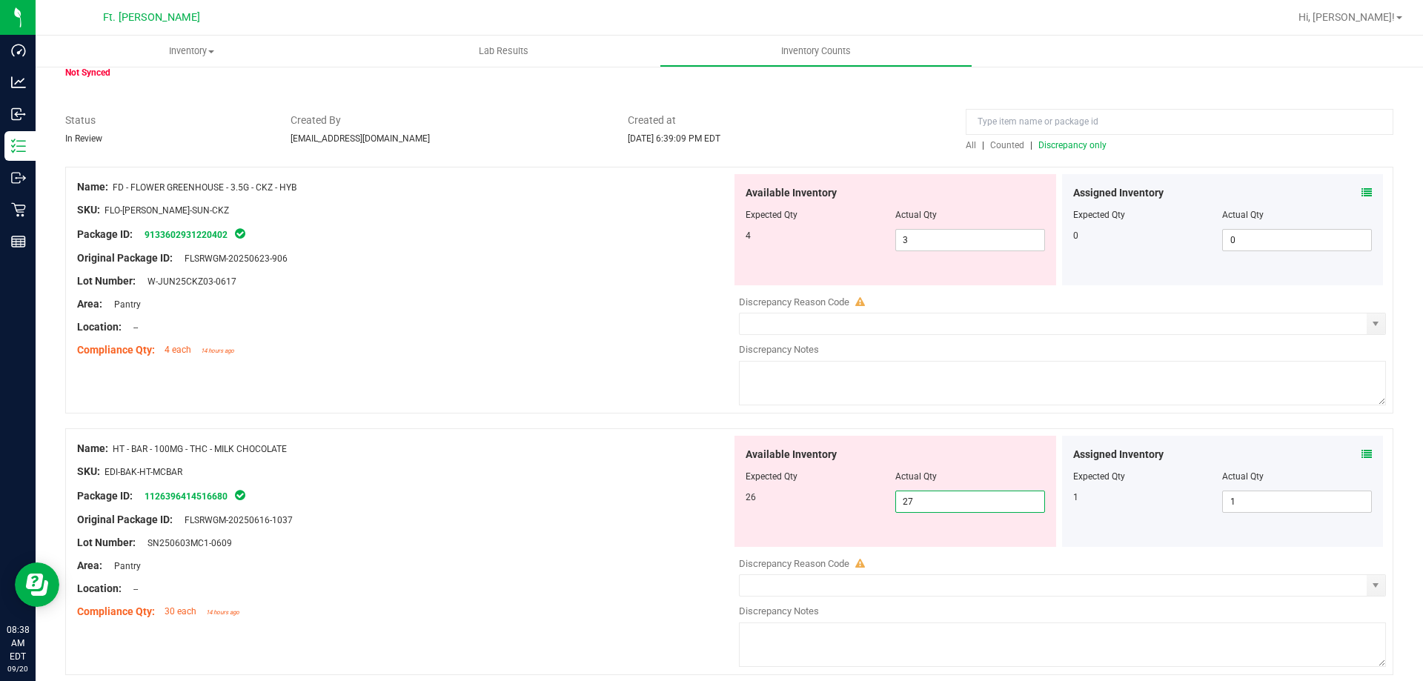
drag, startPoint x: 923, startPoint y: 496, endPoint x: 825, endPoint y: 499, distance: 97.9
click at [825, 499] on div "26 27 27" at bounding box center [895, 502] width 299 height 22
type input "26"
click at [608, 393] on div "Name: FD - FLOWER GREENHOUSE - 3.5G - CKZ - HYB SKU: FLO-[PERSON_NAME]-SUN-CKZ …" at bounding box center [729, 290] width 1328 height 247
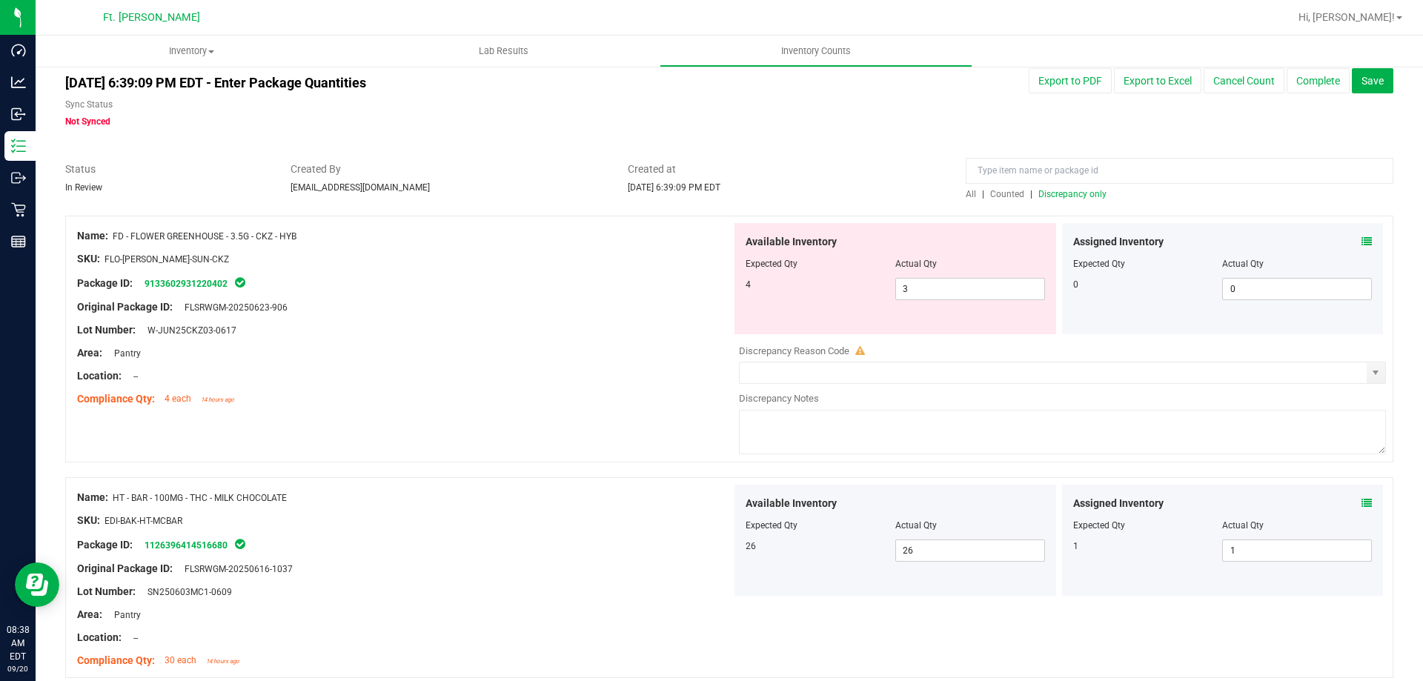
scroll to position [0, 0]
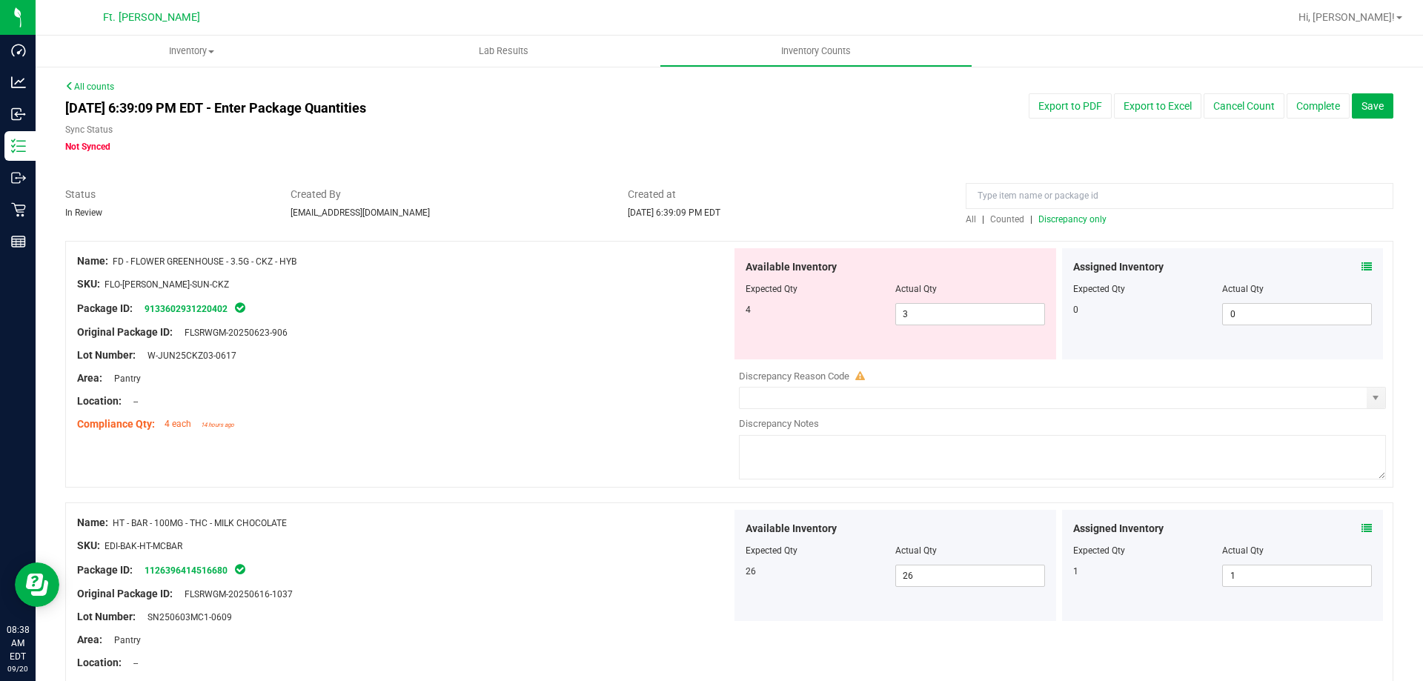
click at [606, 394] on div "Location: --" at bounding box center [404, 402] width 655 height 16
click at [1367, 391] on span "select" at bounding box center [1376, 398] width 19 height 21
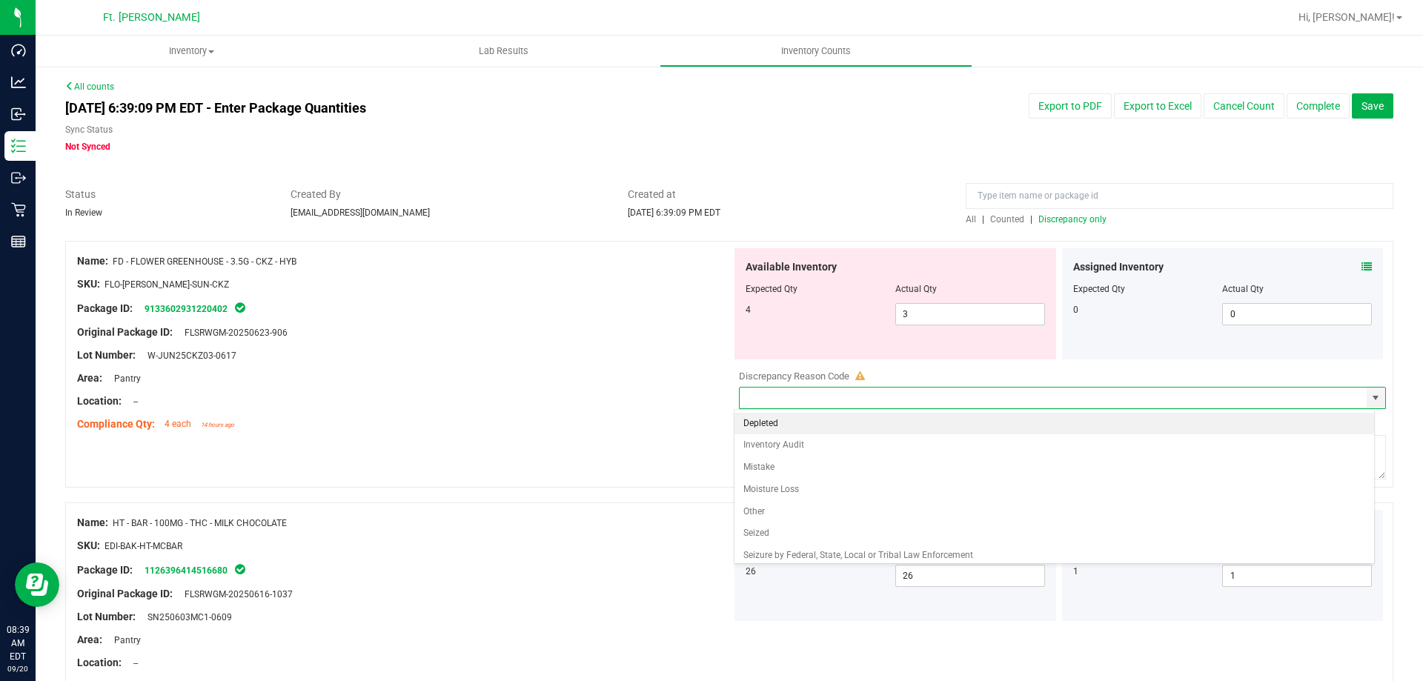
click at [756, 414] on li "Depleted" at bounding box center [1055, 424] width 640 height 22
type input "Depleted"
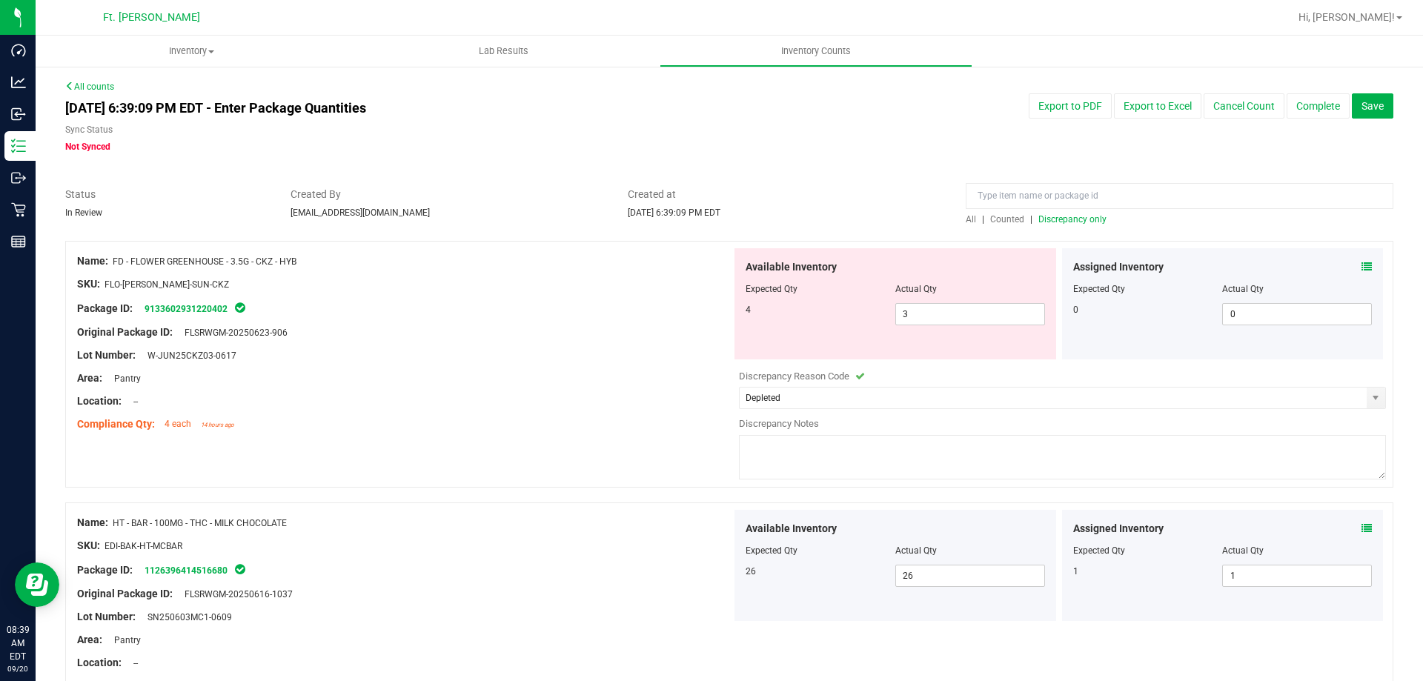
click at [663, 430] on div "Compliance Qty: 4 each 14 hours ago" at bounding box center [404, 425] width 655 height 16
drag, startPoint x: 655, startPoint y: 373, endPoint x: 725, endPoint y: 149, distance: 234.7
click at [1038, 214] on span "Discrepancy only" at bounding box center [1072, 219] width 68 height 10
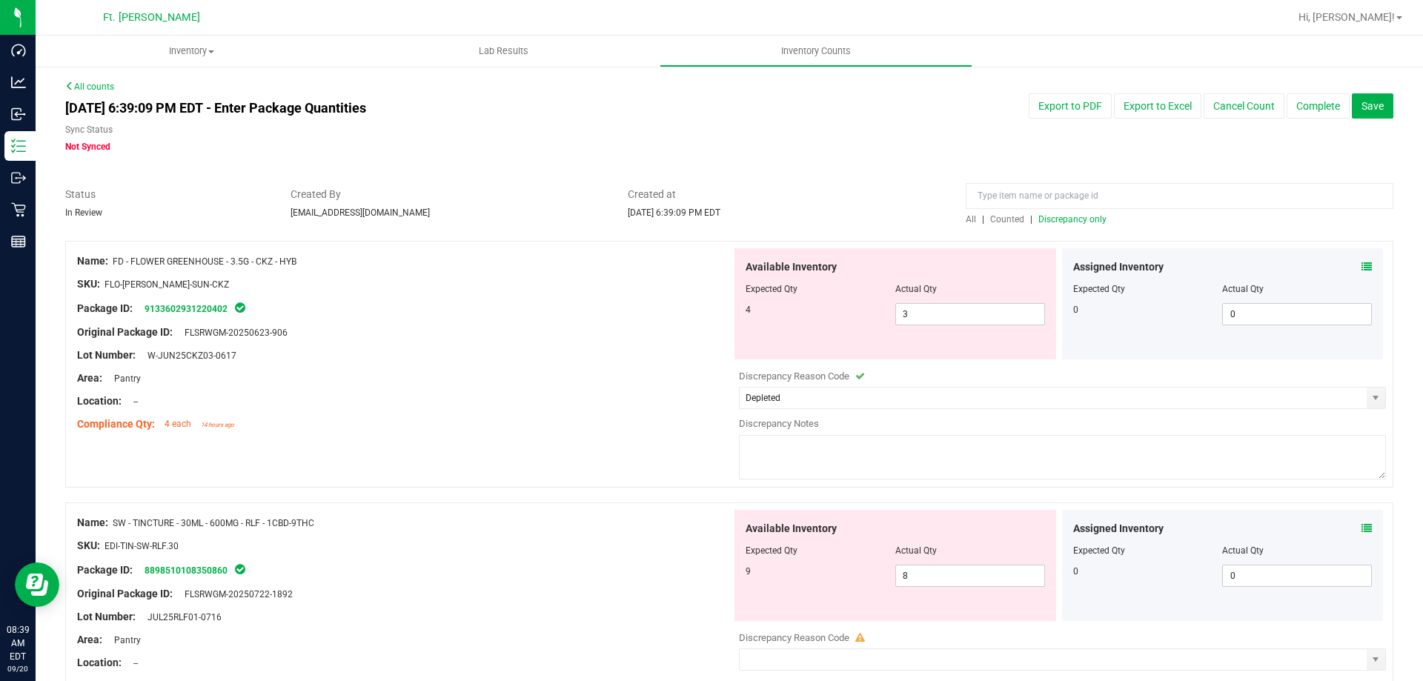
scroll to position [133, 0]
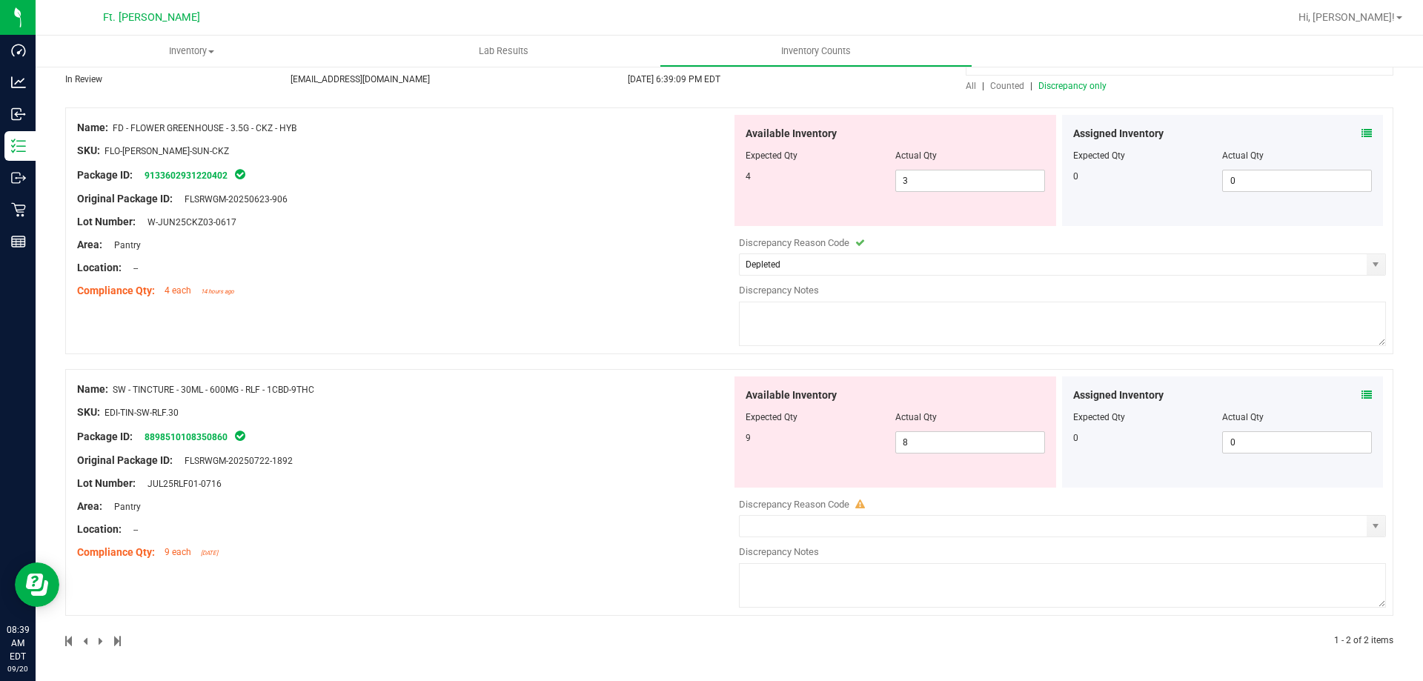
drag, startPoint x: 563, startPoint y: 434, endPoint x: 569, endPoint y: 457, distance: 23.7
click at [1371, 525] on span "select" at bounding box center [1376, 526] width 12 height 12
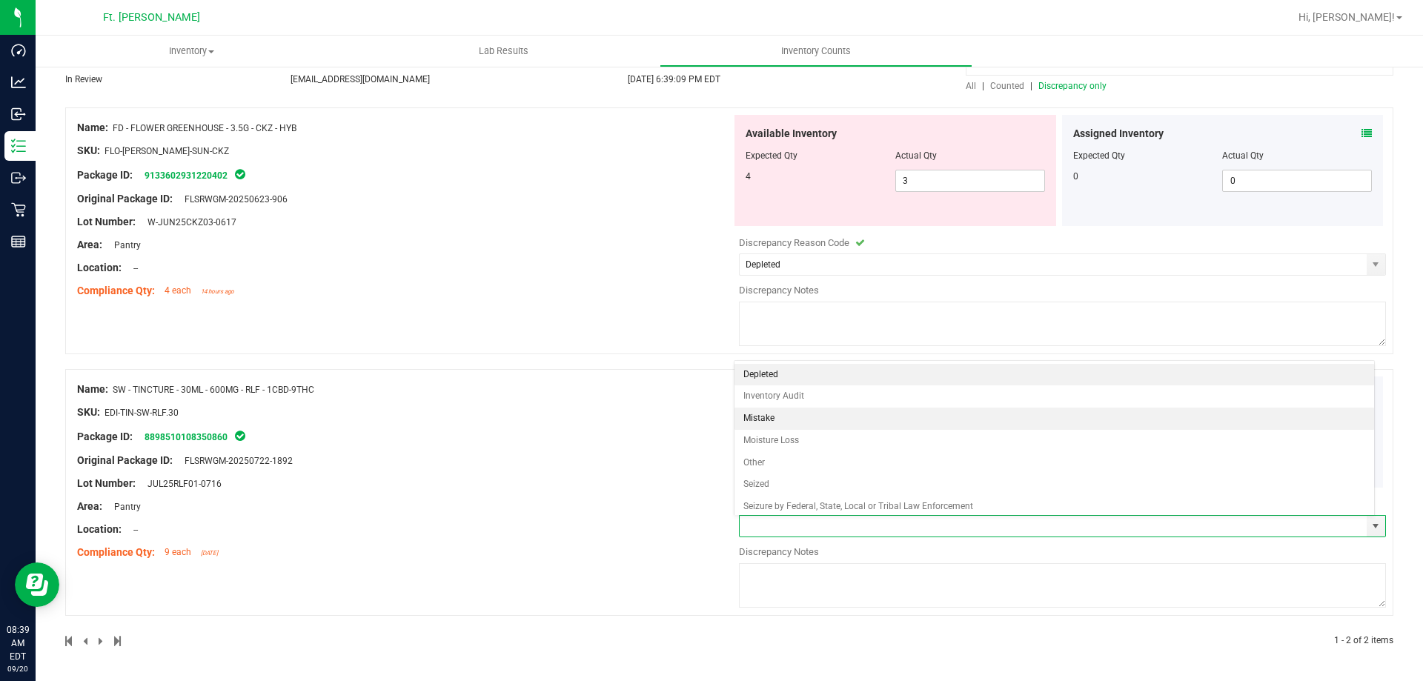
click at [769, 413] on li "Mistake" at bounding box center [1055, 419] width 640 height 22
type input "Mistake"
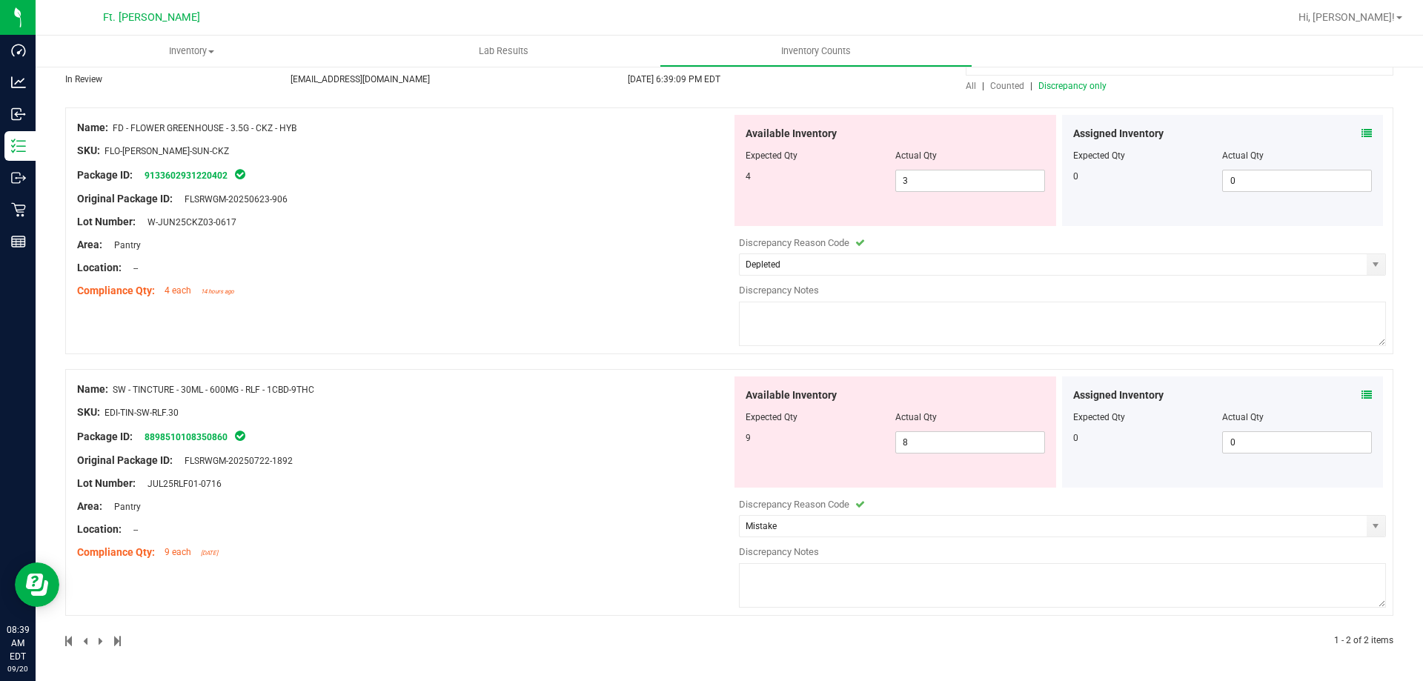
click at [696, 405] on div "SKU: EDI-TIN-SW-RLF.30" at bounding box center [404, 413] width 655 height 16
click at [1367, 534] on span "select" at bounding box center [1376, 526] width 19 height 21
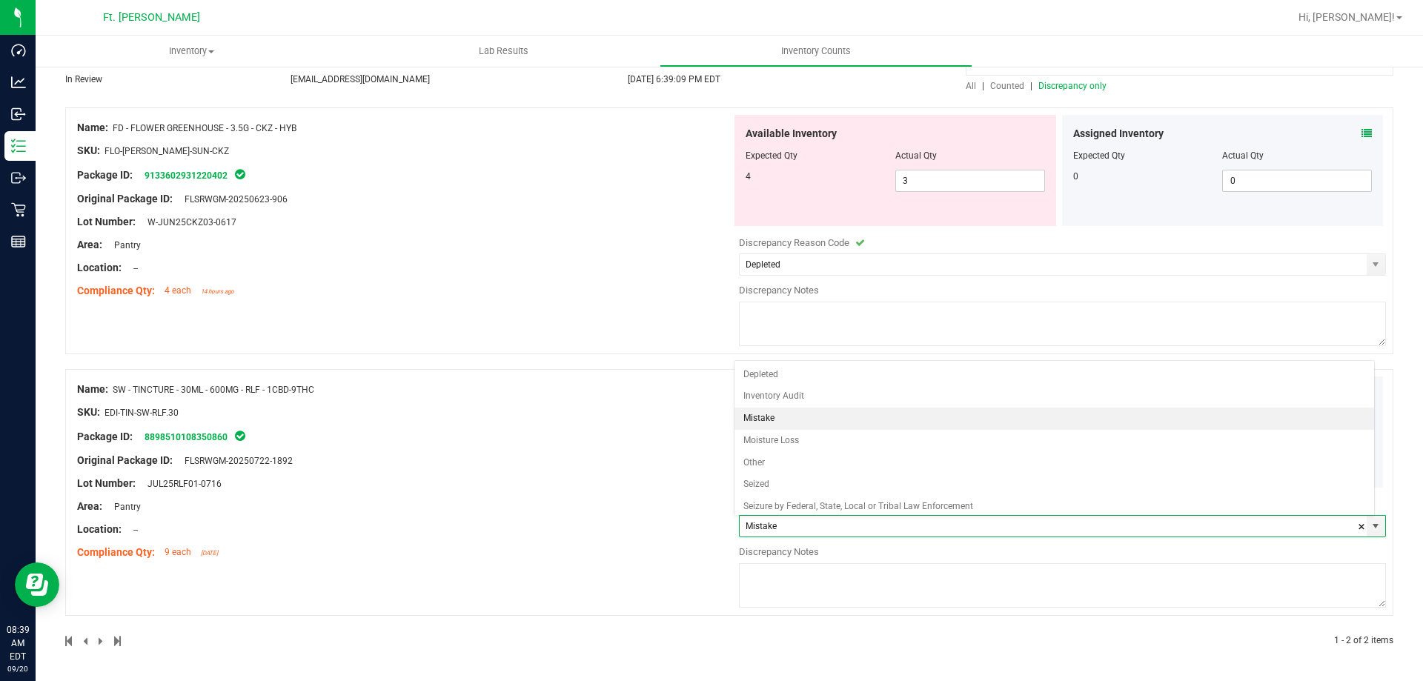
click at [547, 441] on div "Package ID: 8898510108350860" at bounding box center [404, 437] width 655 height 18
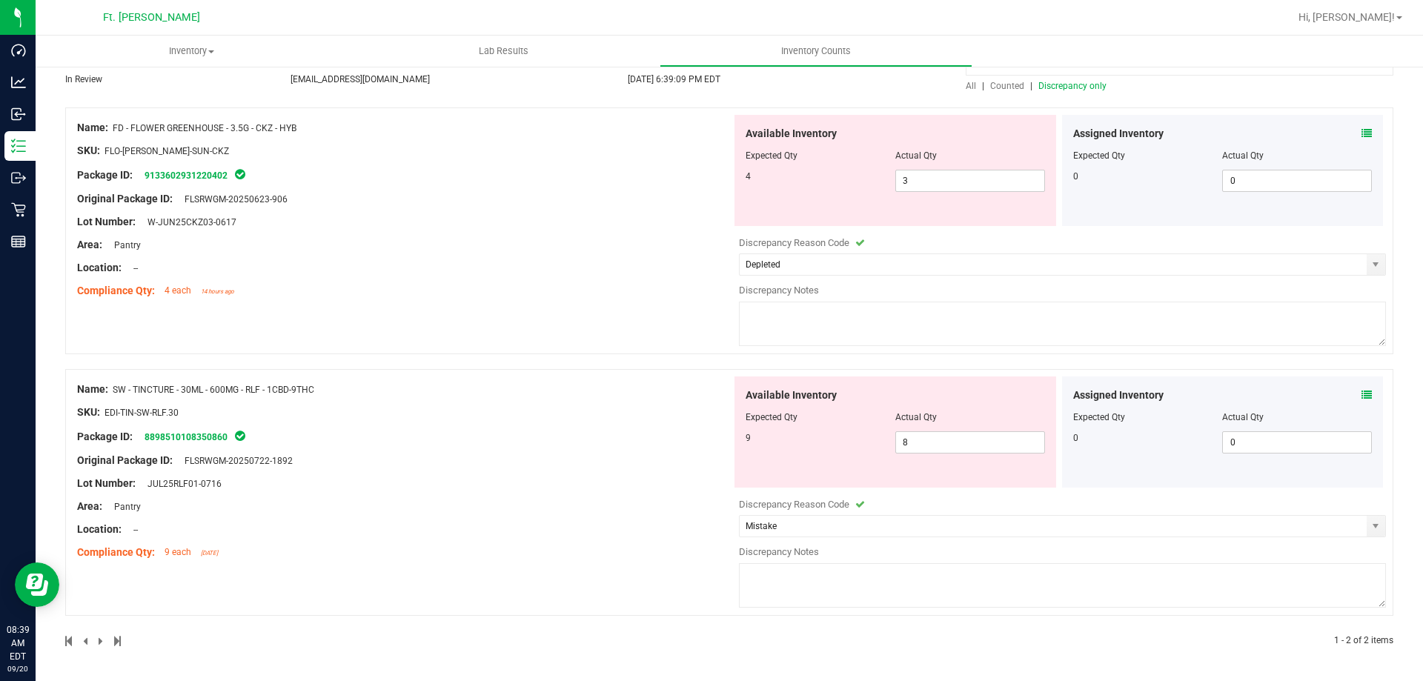
click at [790, 589] on textarea at bounding box center [1062, 585] width 647 height 44
type textarea "allocation error"
click at [918, 319] on textarea at bounding box center [1062, 324] width 647 height 44
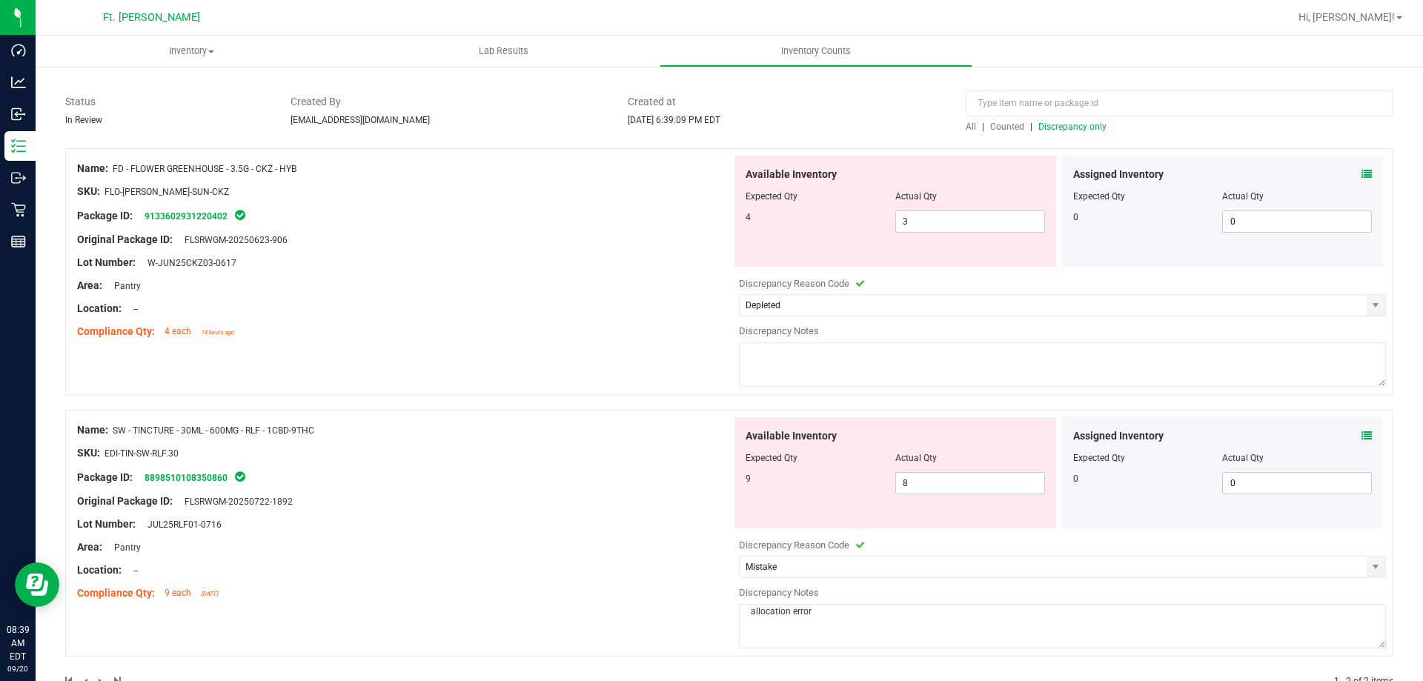
scroll to position [59, 0]
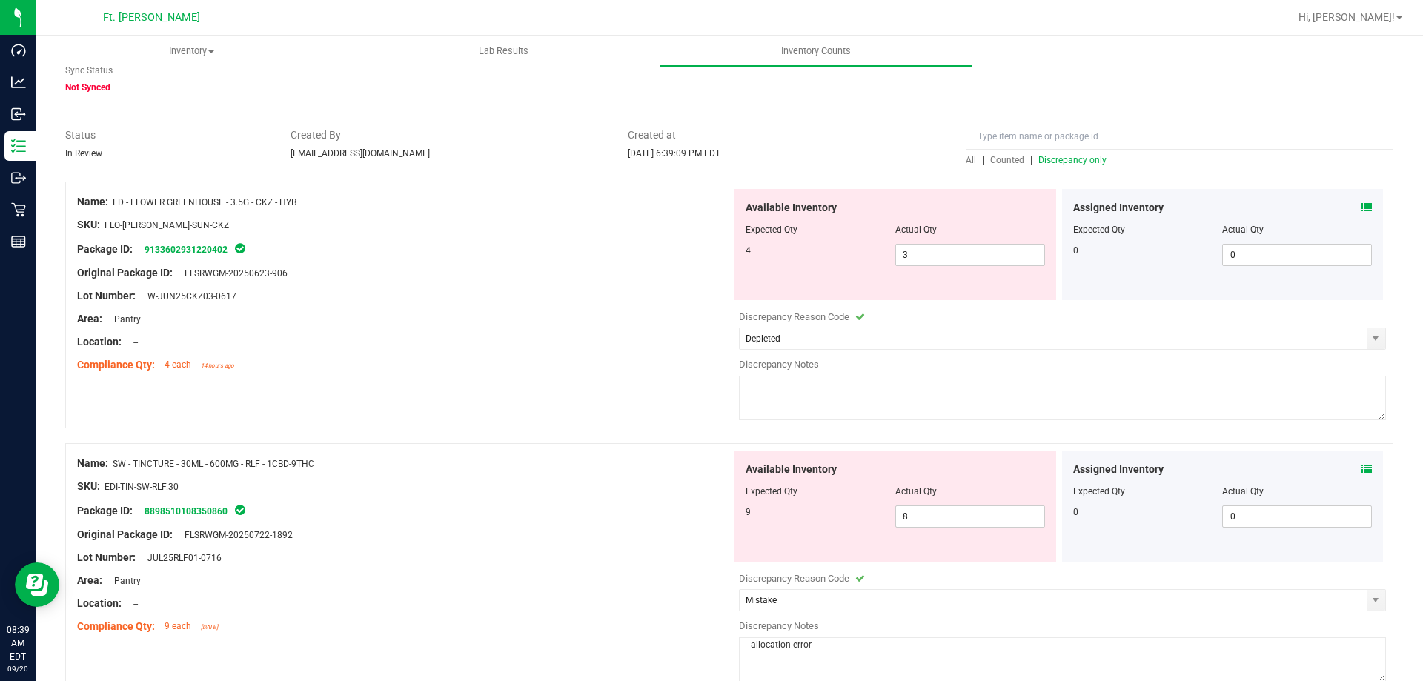
click at [801, 396] on textarea at bounding box center [1062, 398] width 647 height 44
type textarea "allocation error"
click at [668, 333] on div "Name: FD - FLOWER GREENHOUSE - 3.5G - CKZ - HYB SKU: FLO-[PERSON_NAME]-SUN-CKZ …" at bounding box center [404, 283] width 655 height 189
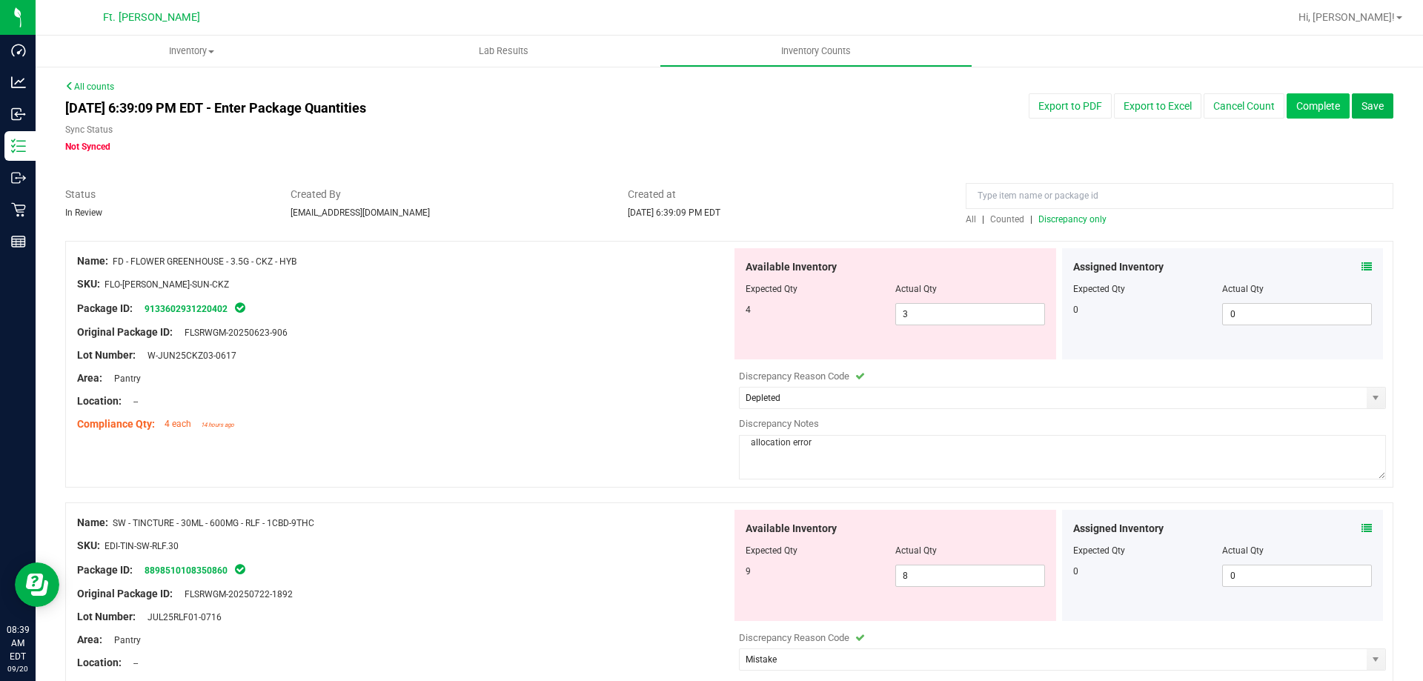
click at [1303, 109] on button "Complete" at bounding box center [1318, 105] width 63 height 25
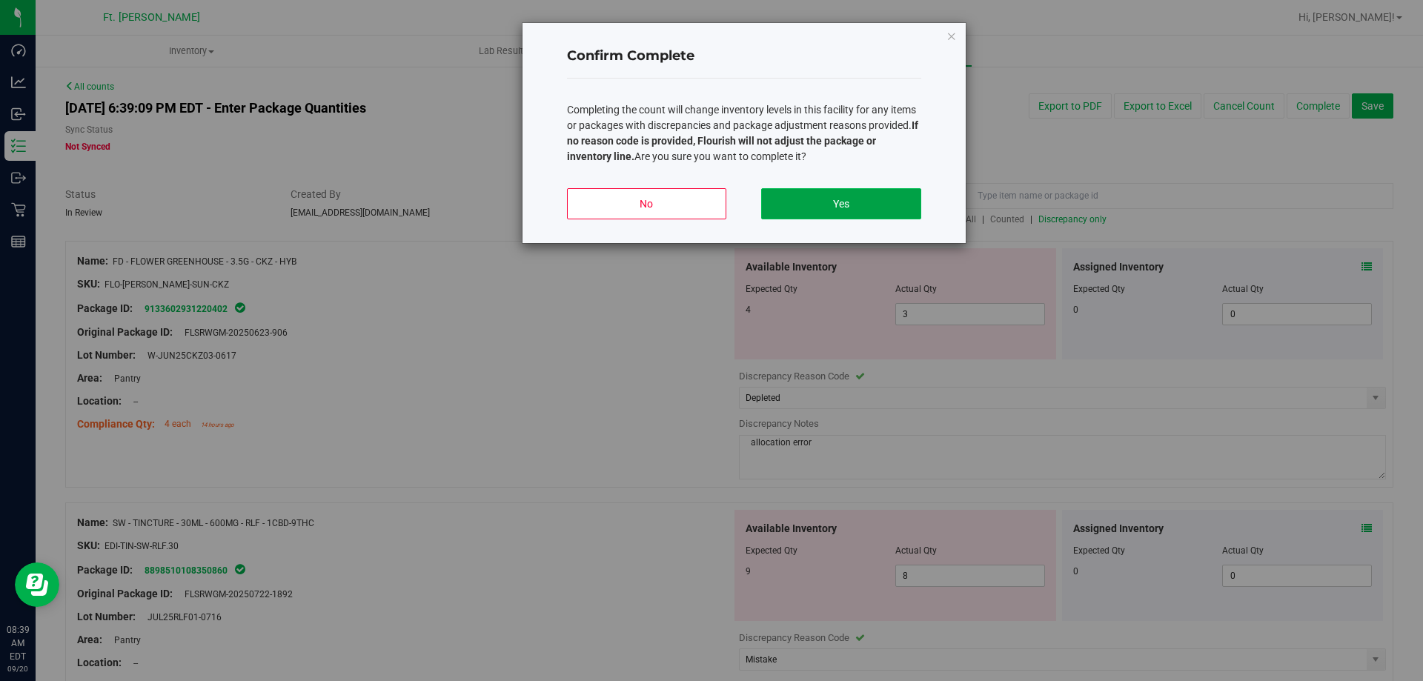
click at [831, 208] on button "Yes" at bounding box center [840, 203] width 159 height 31
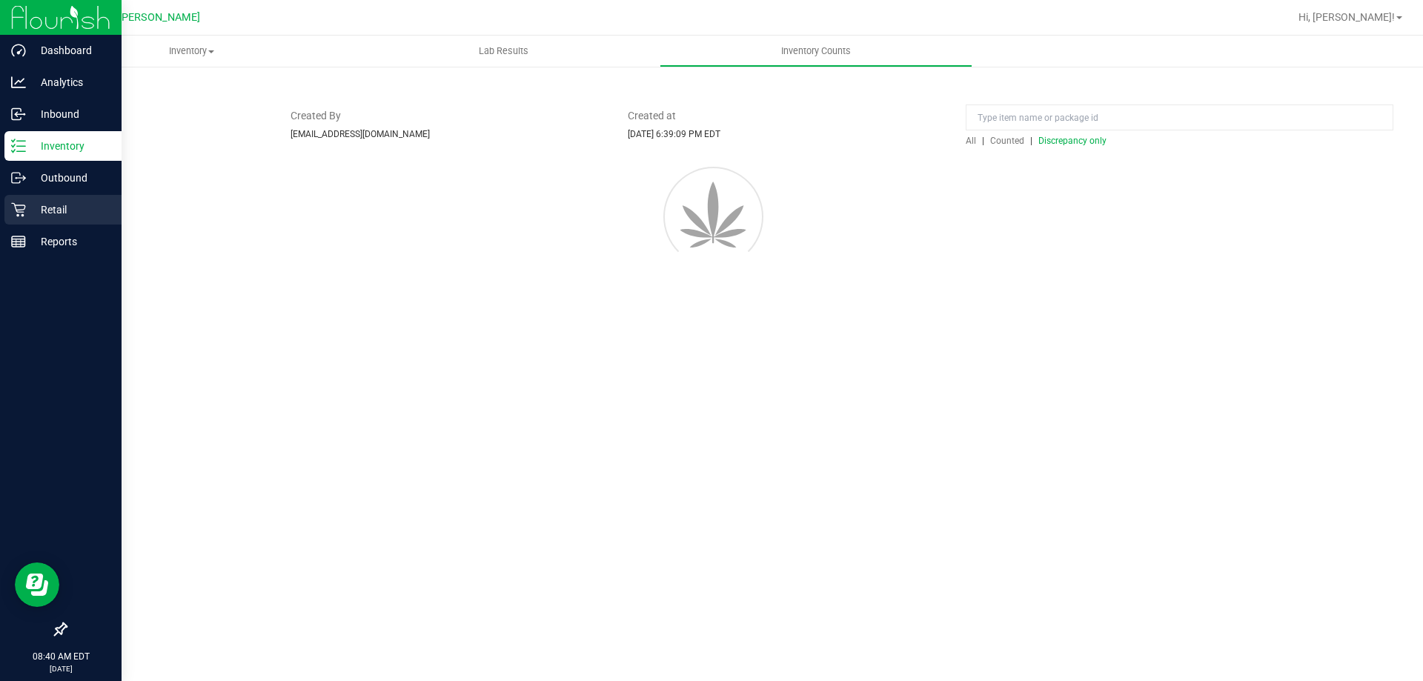
click at [39, 220] on div "Retail" at bounding box center [62, 210] width 117 height 30
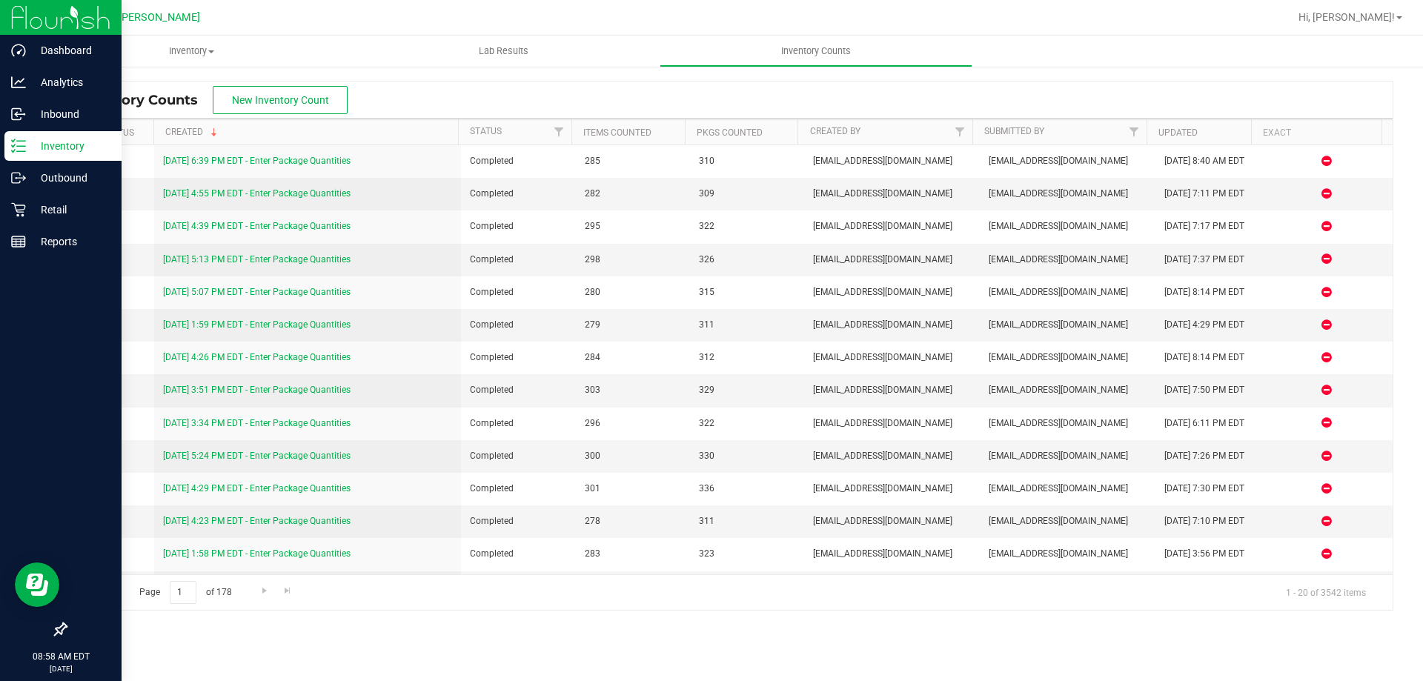
click at [80, 151] on p "Inventory" at bounding box center [70, 146] width 89 height 18
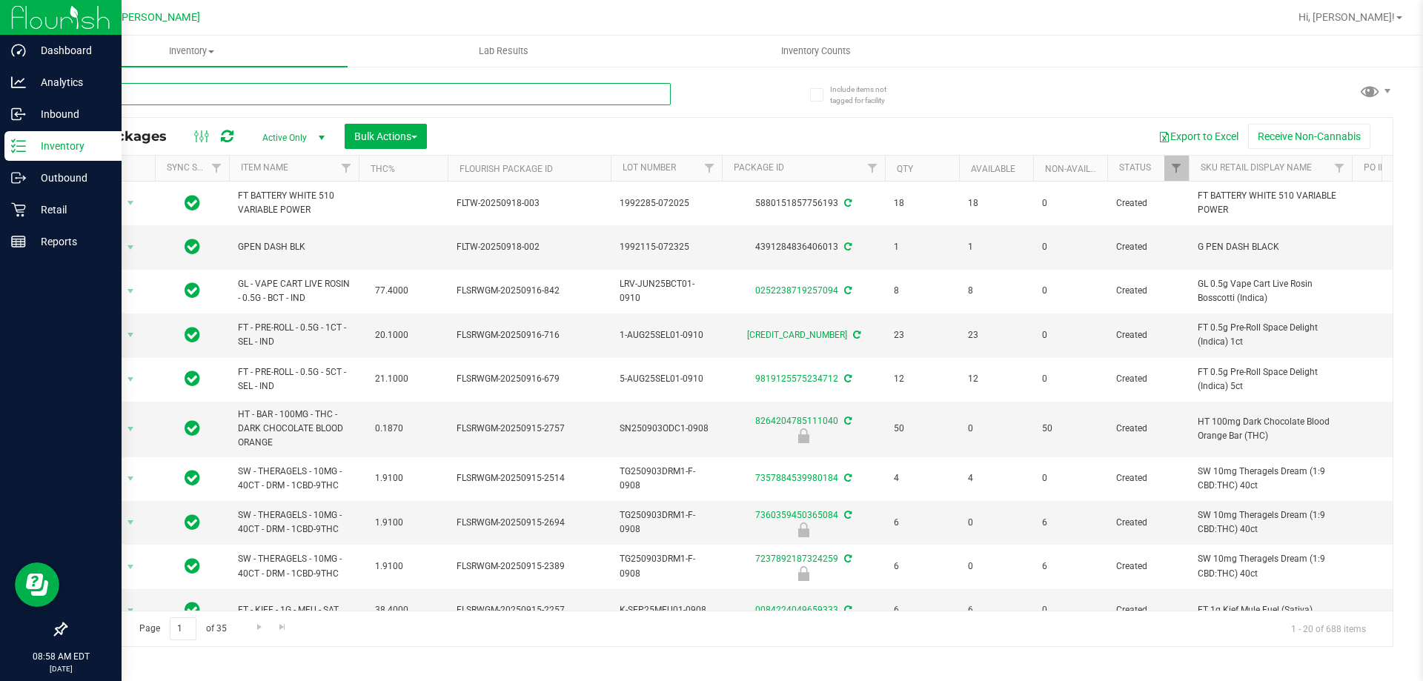
click at [284, 103] on input "text" at bounding box center [368, 94] width 606 height 22
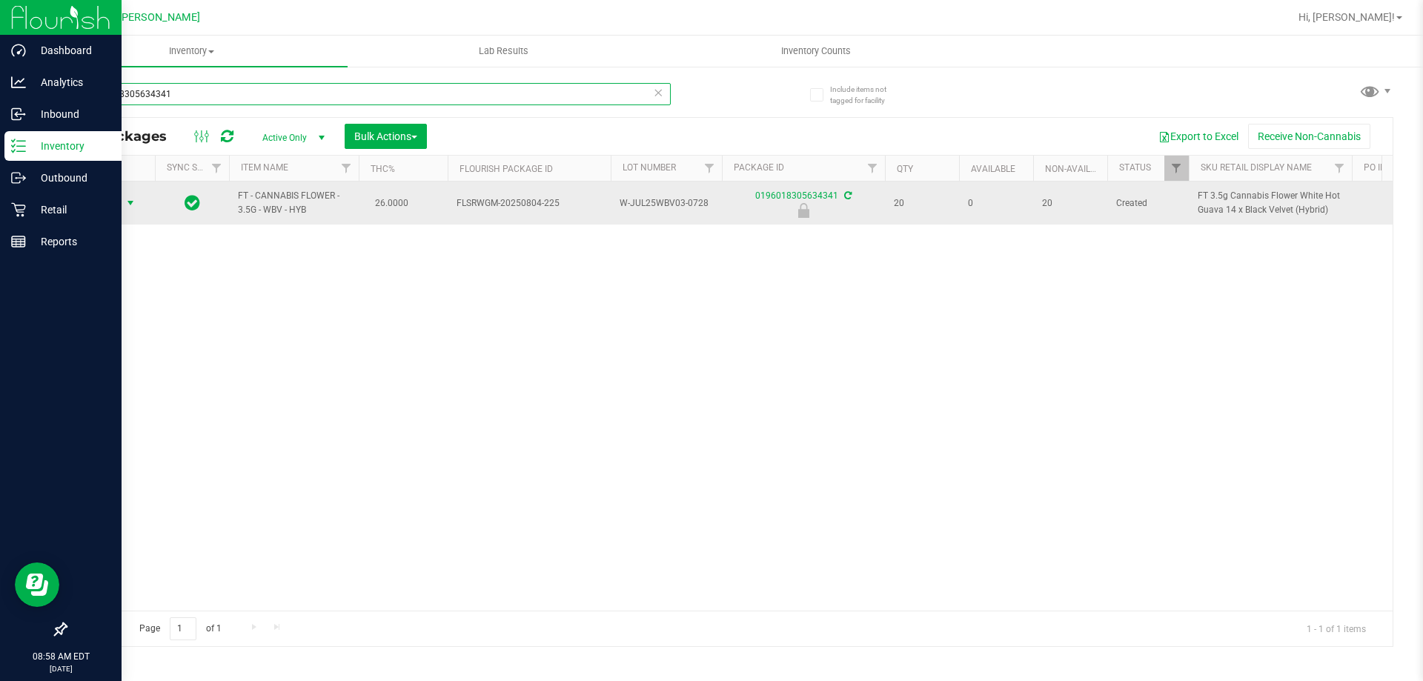
type input "0196018305634341"
click at [136, 203] on span "select" at bounding box center [131, 203] width 12 height 12
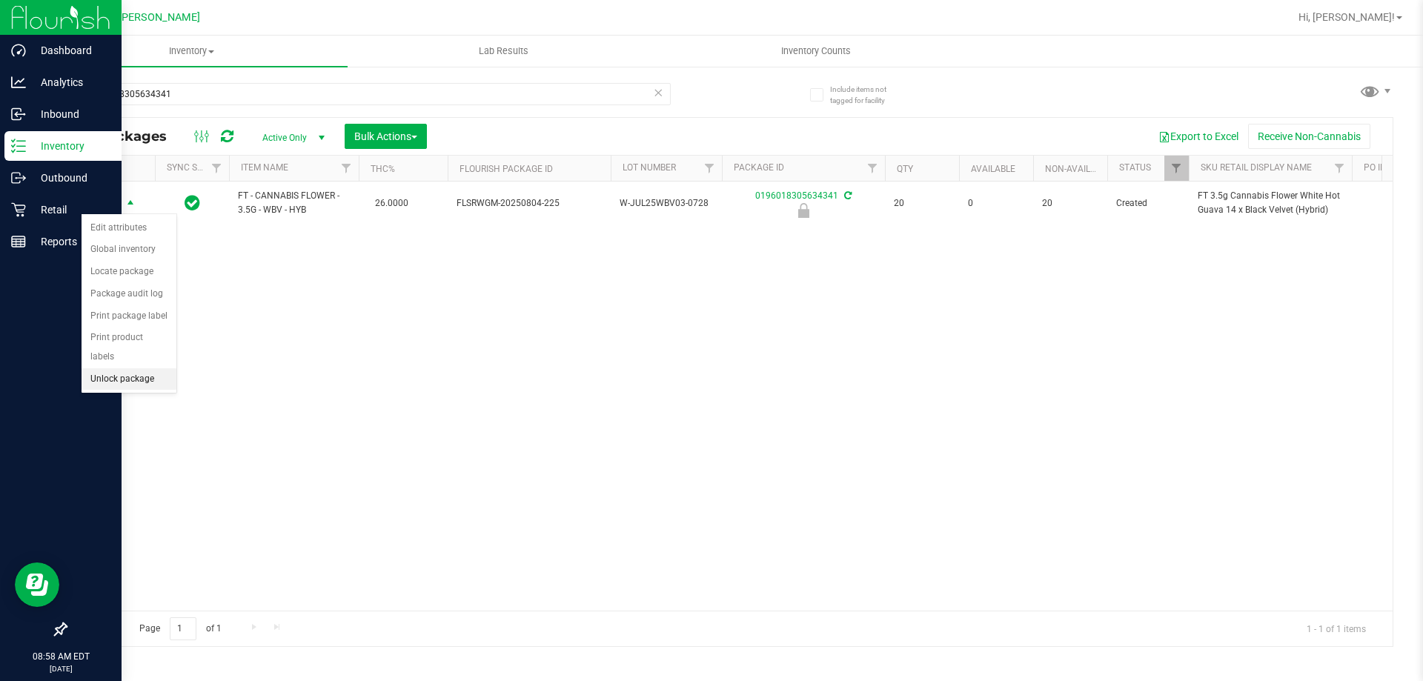
click at [149, 368] on li "Unlock package" at bounding box center [129, 379] width 95 height 22
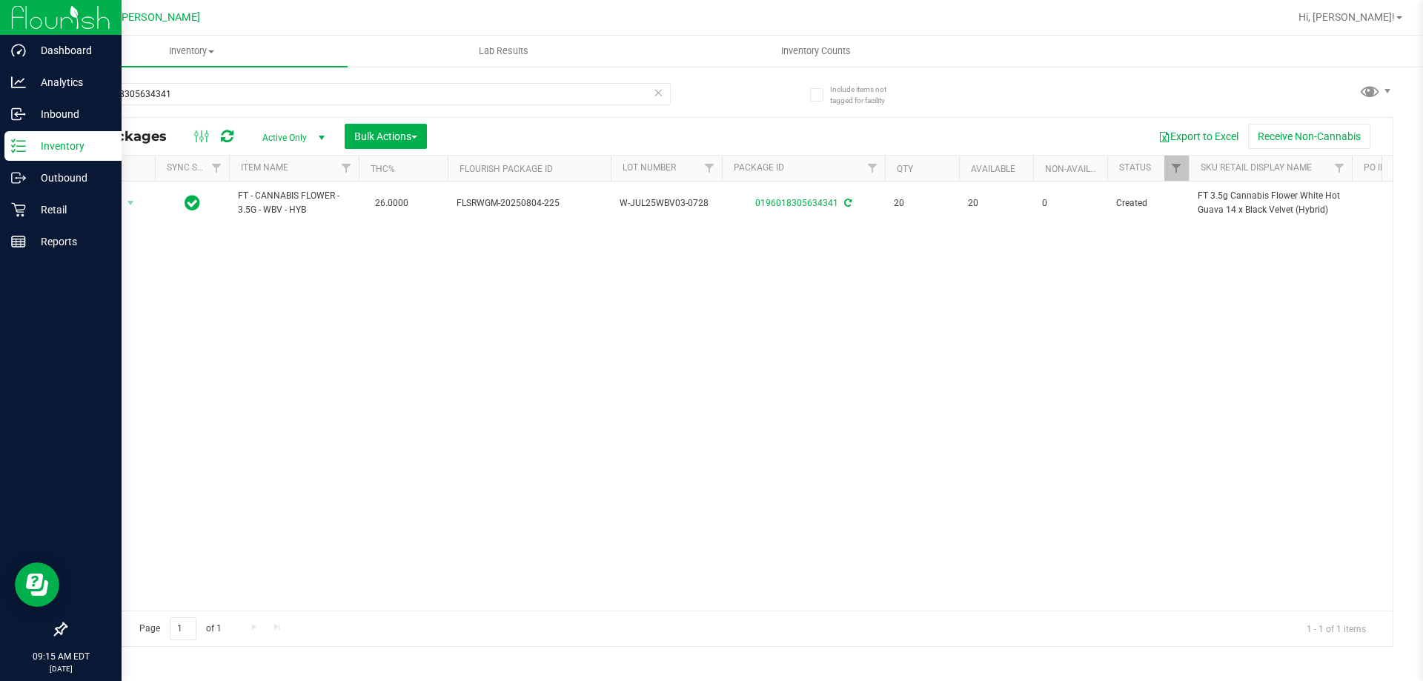
click at [381, 119] on div "All Packages Active Only Active Only Lab Samples Locked All External Internal B…" at bounding box center [729, 136] width 1327 height 37
click at [230, 122] on div "All Packages Active Only Active Only Lab Samples Locked All External Internal B…" at bounding box center [729, 136] width 1327 height 37
click at [221, 96] on input "0196018305634341" at bounding box center [368, 94] width 606 height 22
type input "0"
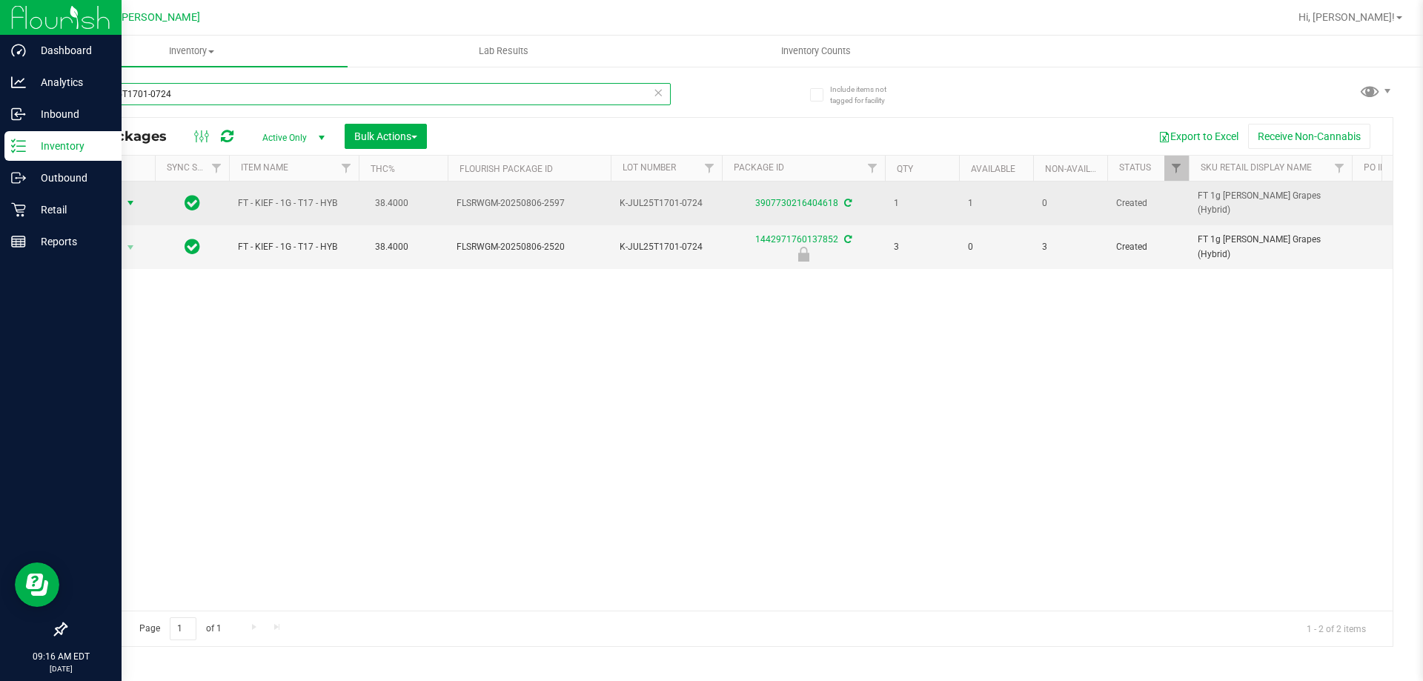
type input "K-JUL25T1701-0724"
click at [126, 203] on span "select" at bounding box center [131, 203] width 12 height 12
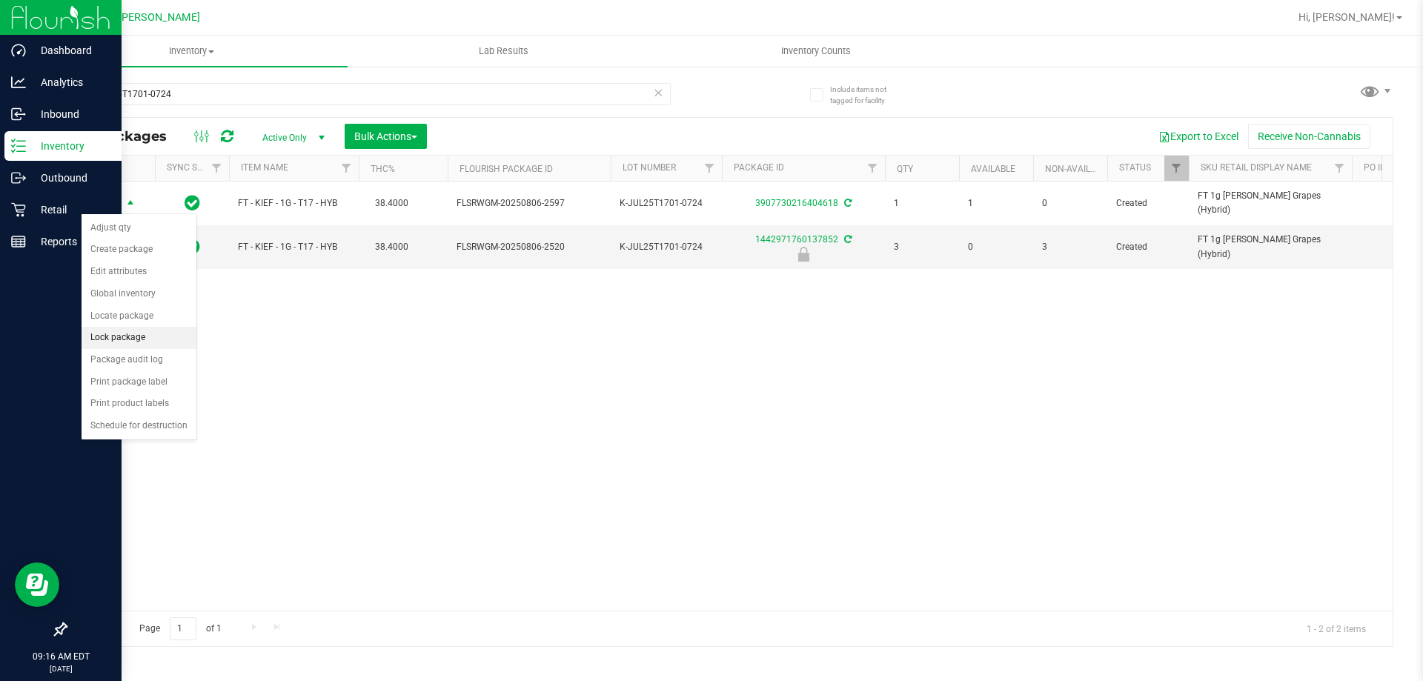
click at [123, 337] on li "Lock package" at bounding box center [139, 338] width 115 height 22
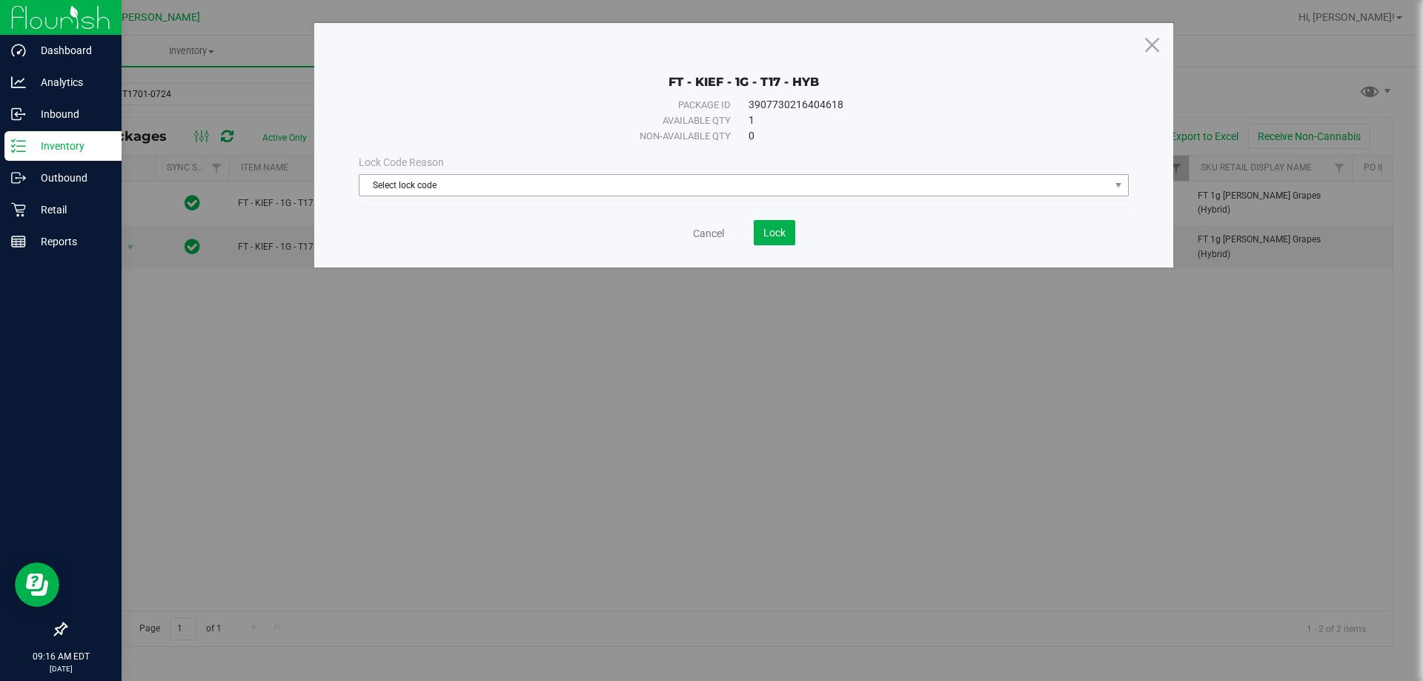
click at [551, 183] on span "Select lock code" at bounding box center [734, 185] width 750 height 21
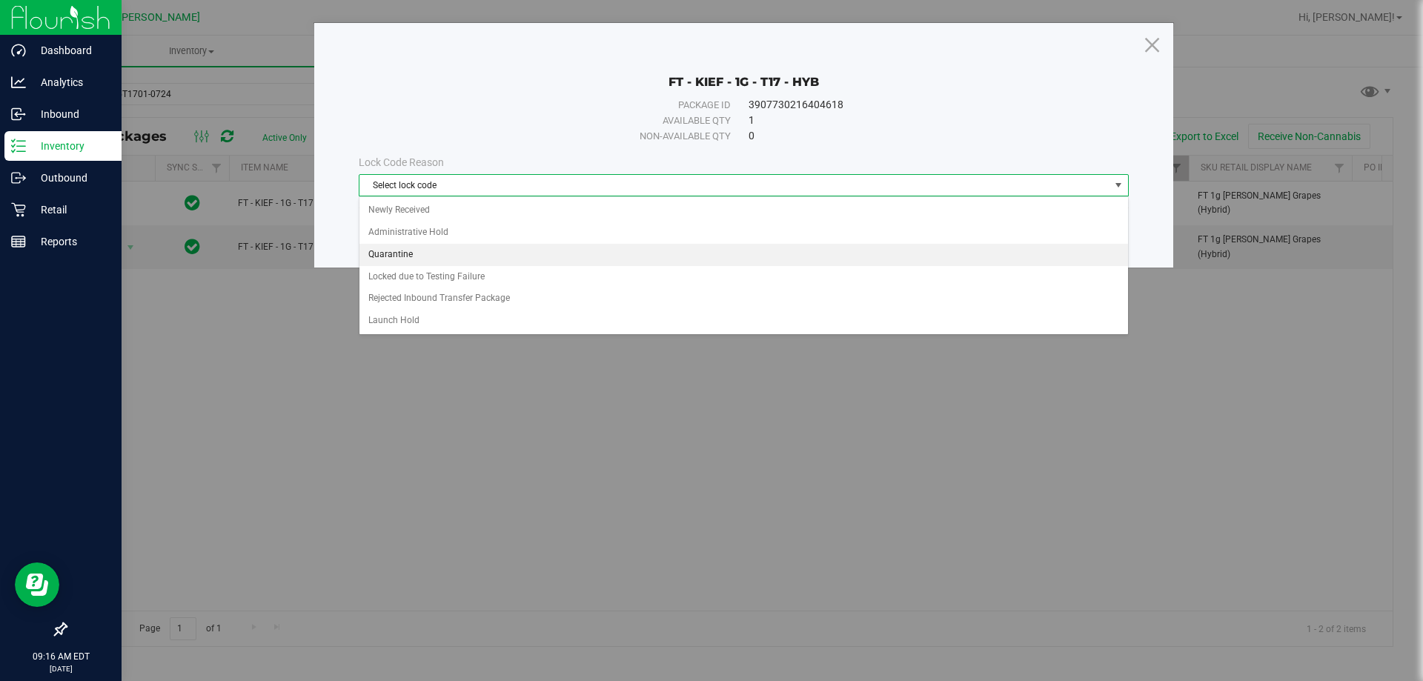
click at [402, 251] on li "Quarantine" at bounding box center [743, 255] width 769 height 22
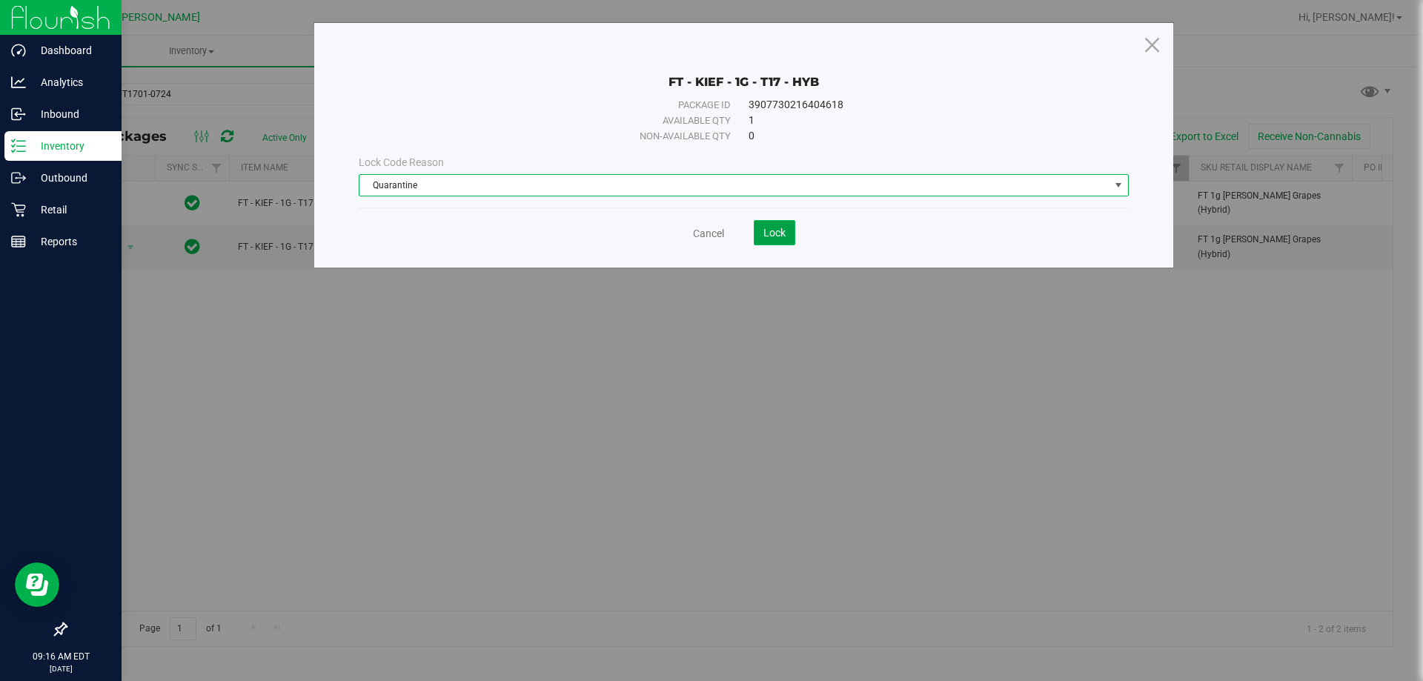
click at [792, 233] on button "Lock" at bounding box center [775, 232] width 42 height 25
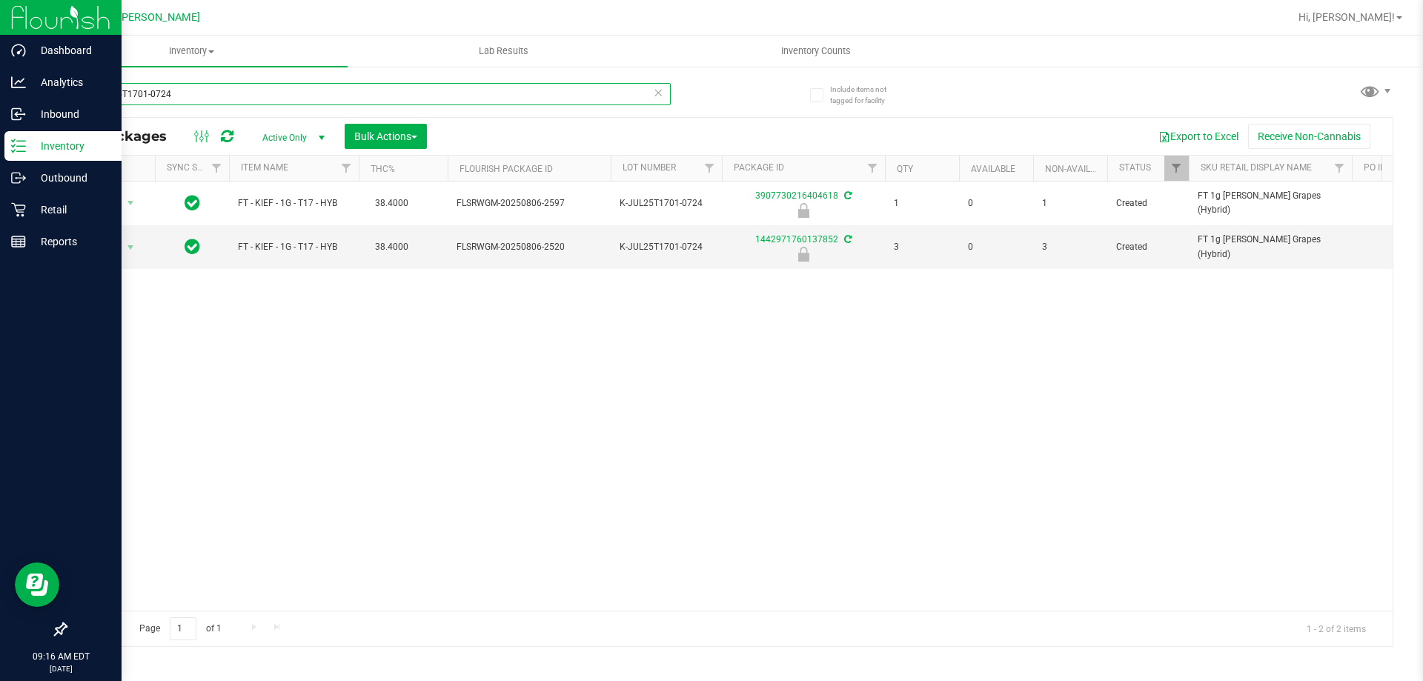
click at [209, 92] on input "K-JUL25T1701-0724" at bounding box center [368, 94] width 606 height 22
type input "K"
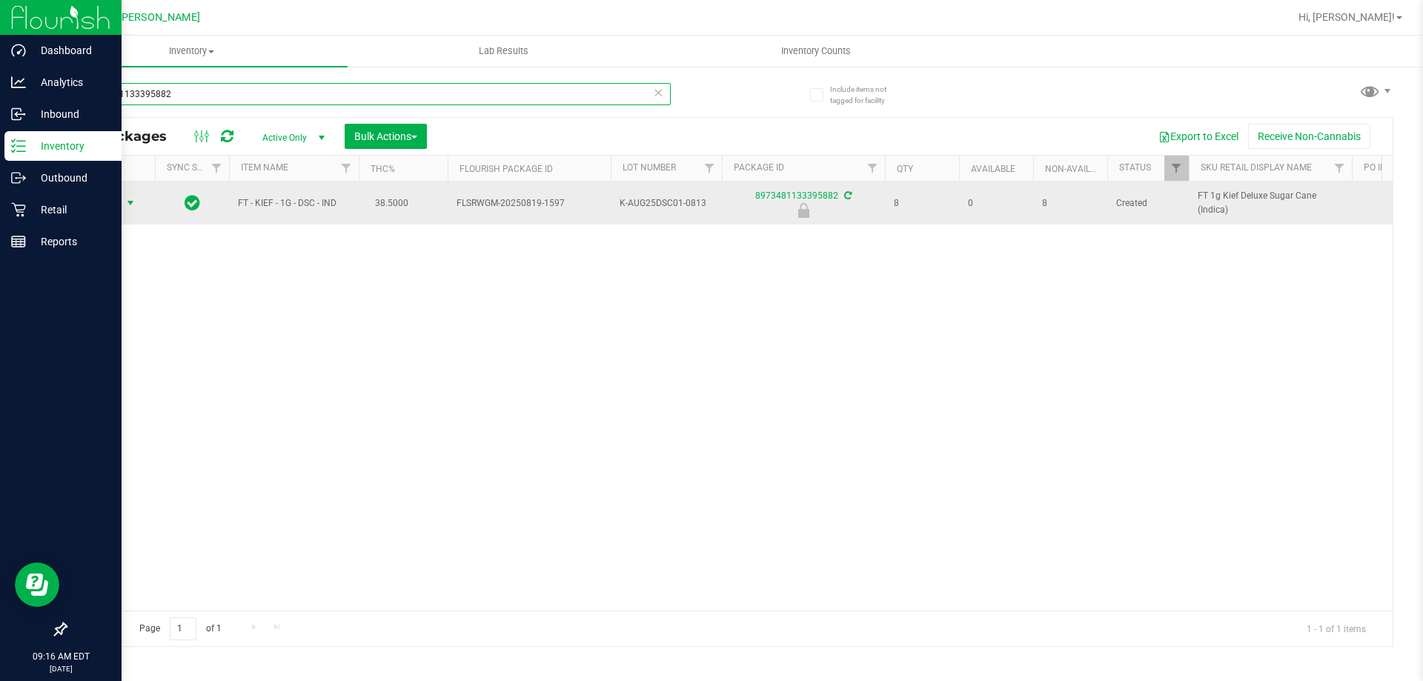
type input "8973481133395882"
click at [127, 203] on span "select" at bounding box center [131, 203] width 12 height 12
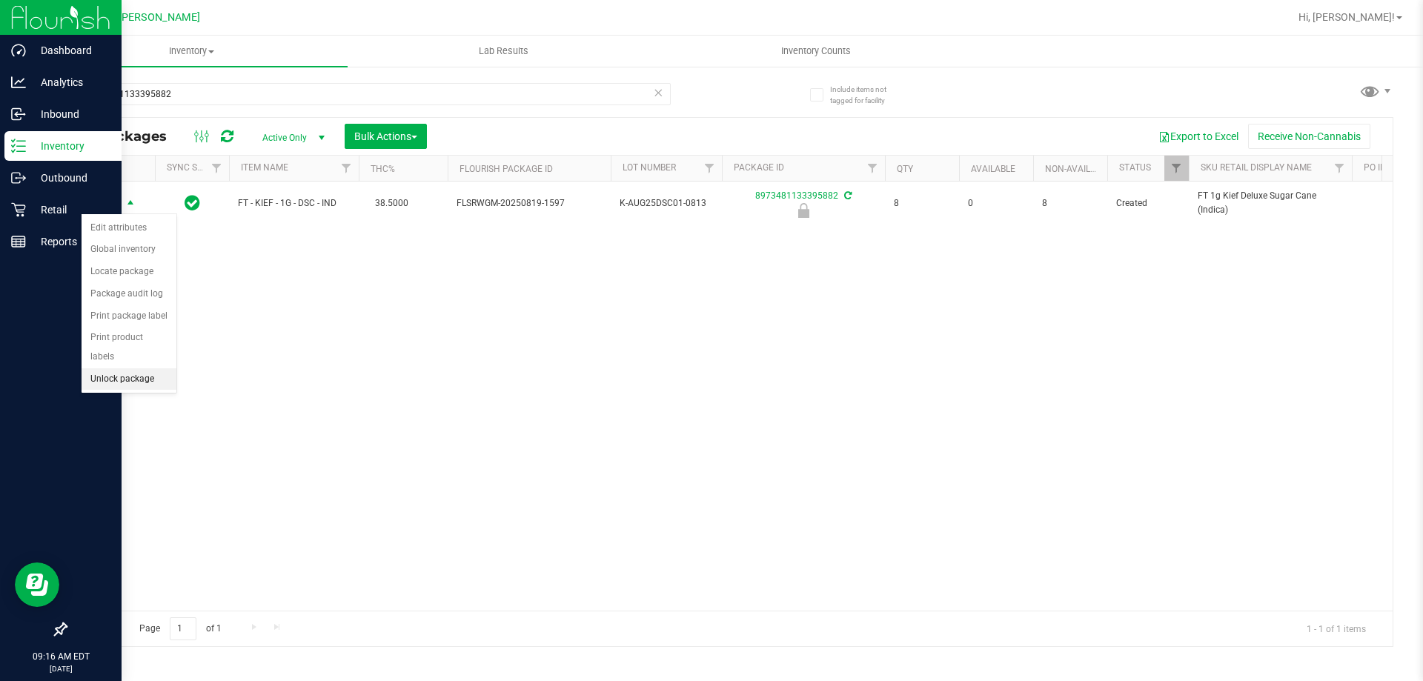
click at [113, 368] on li "Unlock package" at bounding box center [129, 379] width 95 height 22
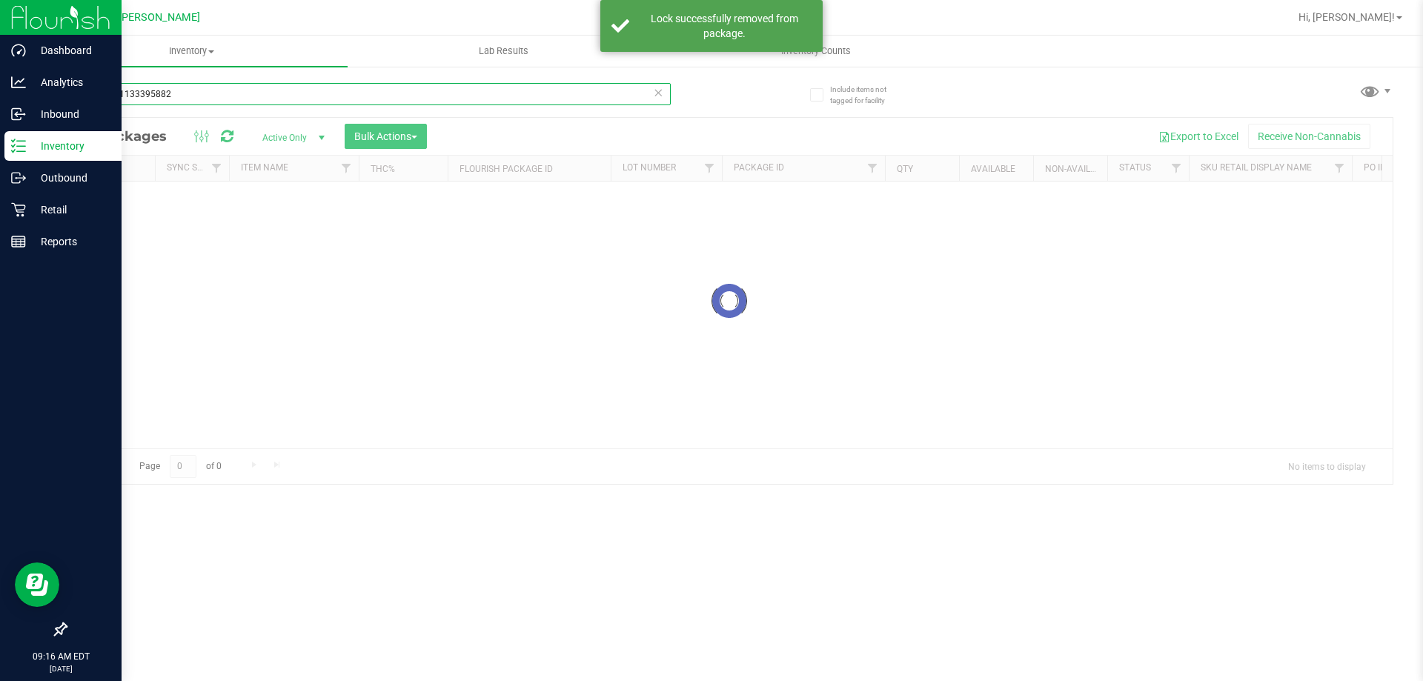
click at [200, 95] on input "8973481133395882" at bounding box center [368, 94] width 606 height 22
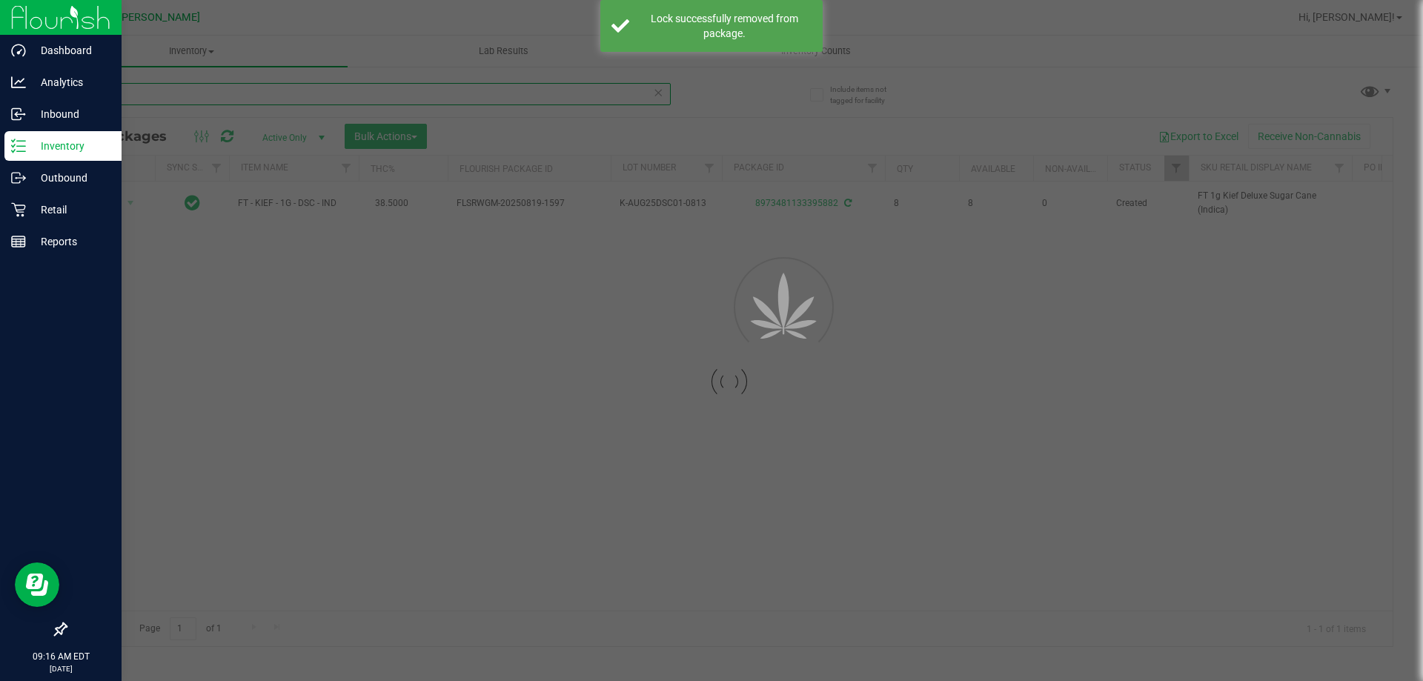
type input "8"
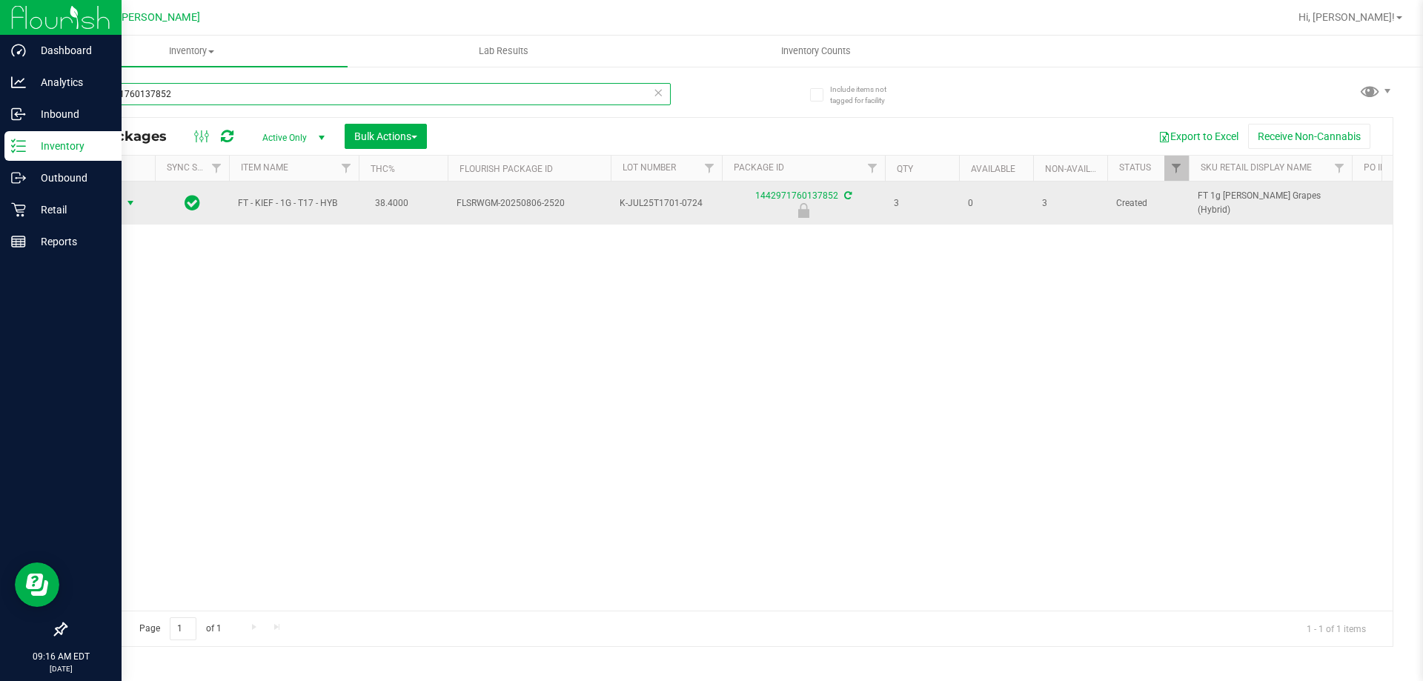
type input "1442971760137852"
click at [135, 204] on span "select" at bounding box center [131, 203] width 12 height 12
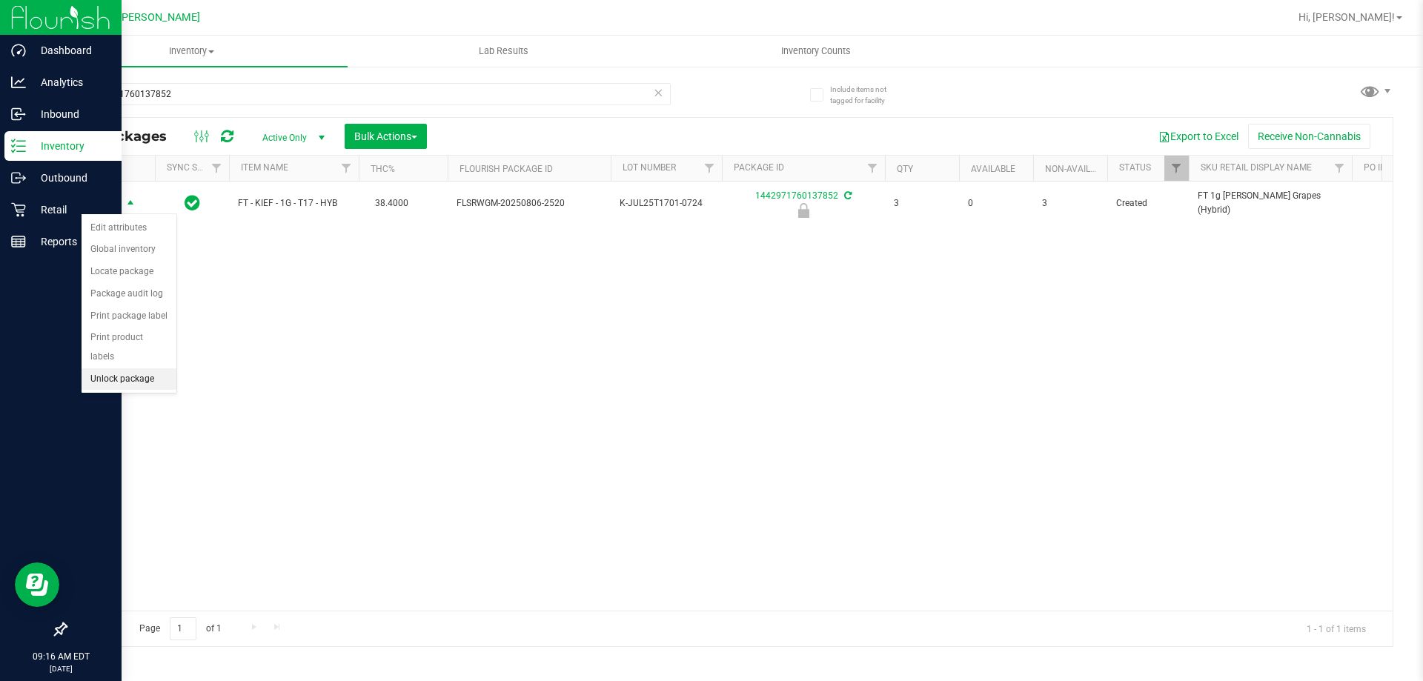
click at [134, 368] on li "Unlock package" at bounding box center [129, 379] width 95 height 22
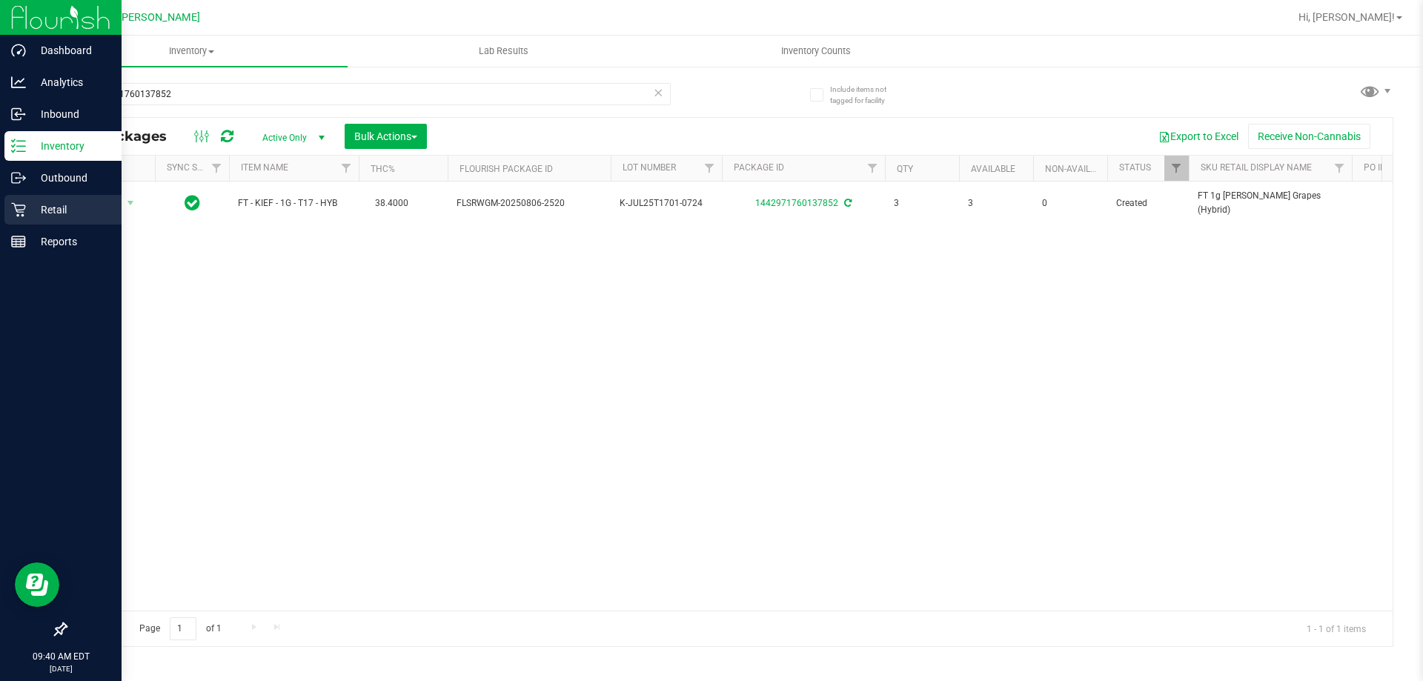
click at [62, 211] on p "Retail" at bounding box center [70, 210] width 89 height 18
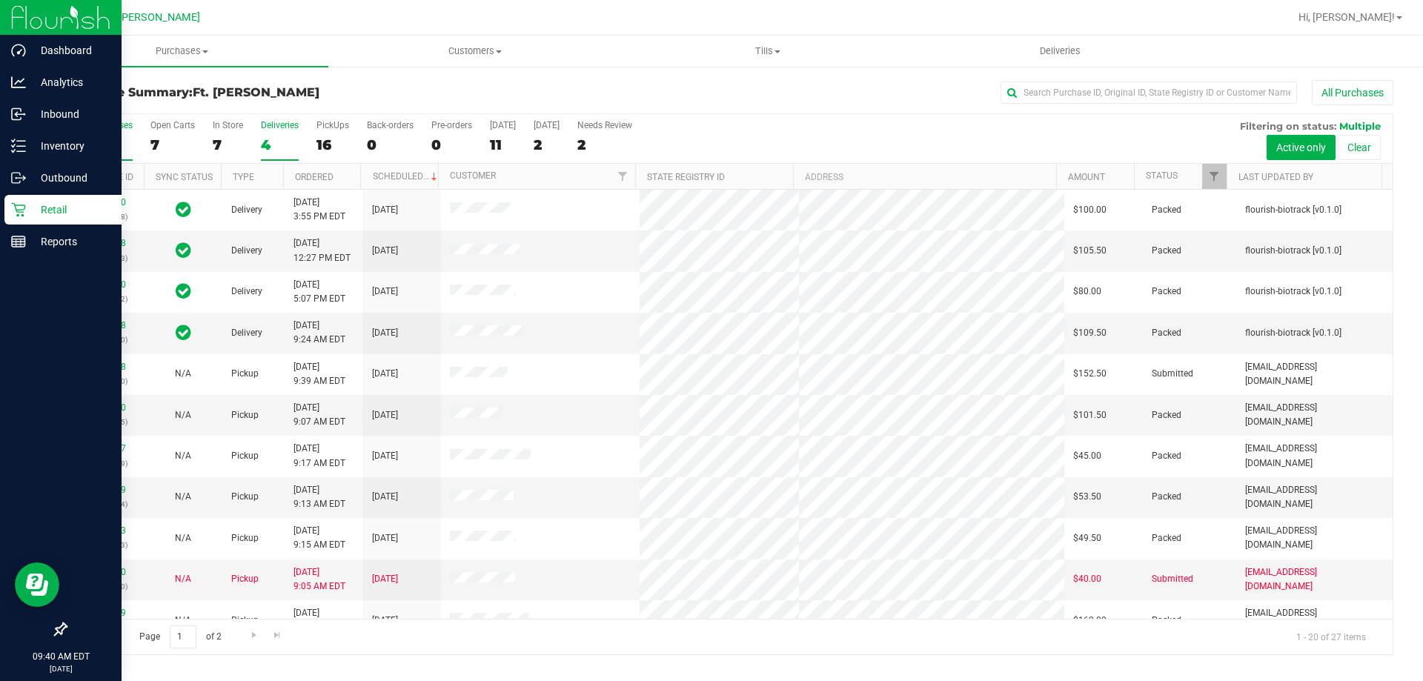
click at [276, 127] on div "Deliveries" at bounding box center [280, 125] width 38 height 10
click at [0, 0] on input "Deliveries 4" at bounding box center [0, 0] width 0 height 0
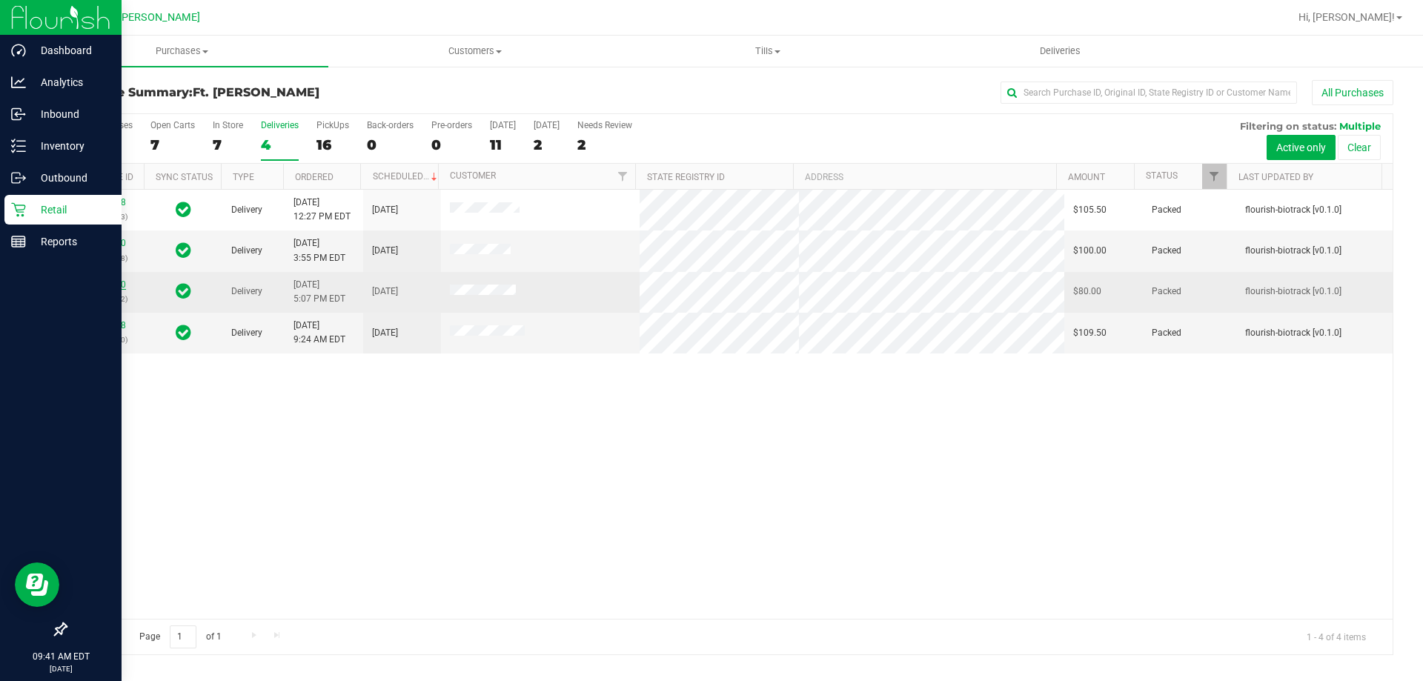
click at [119, 288] on link "11974320" at bounding box center [105, 284] width 42 height 10
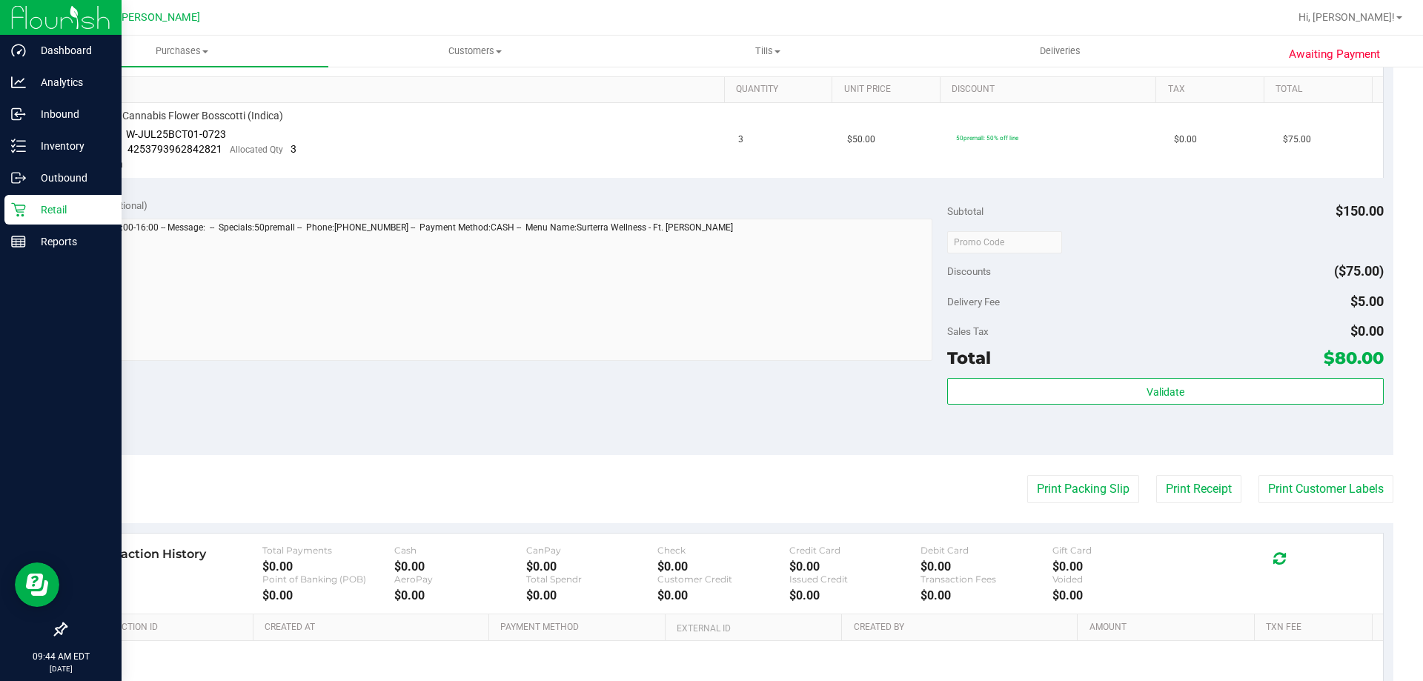
scroll to position [519, 0]
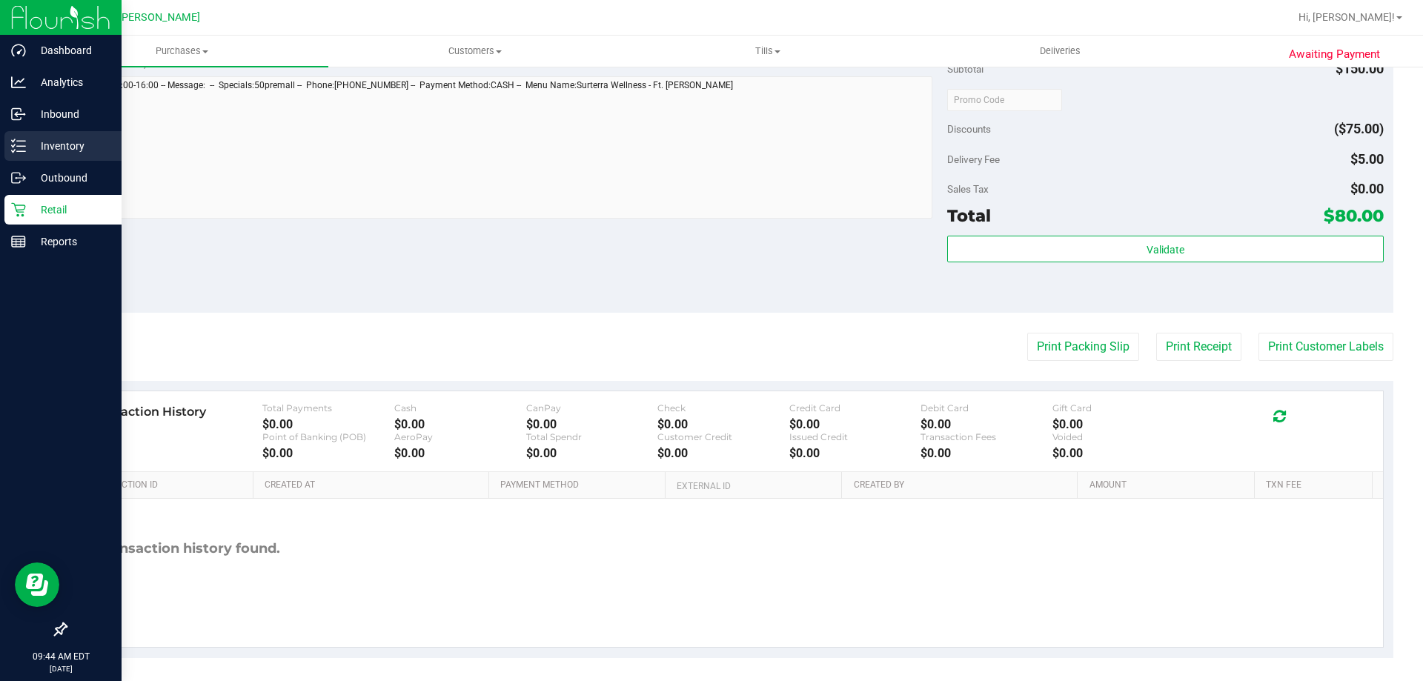
click at [48, 156] on div "Inventory" at bounding box center [62, 146] width 117 height 30
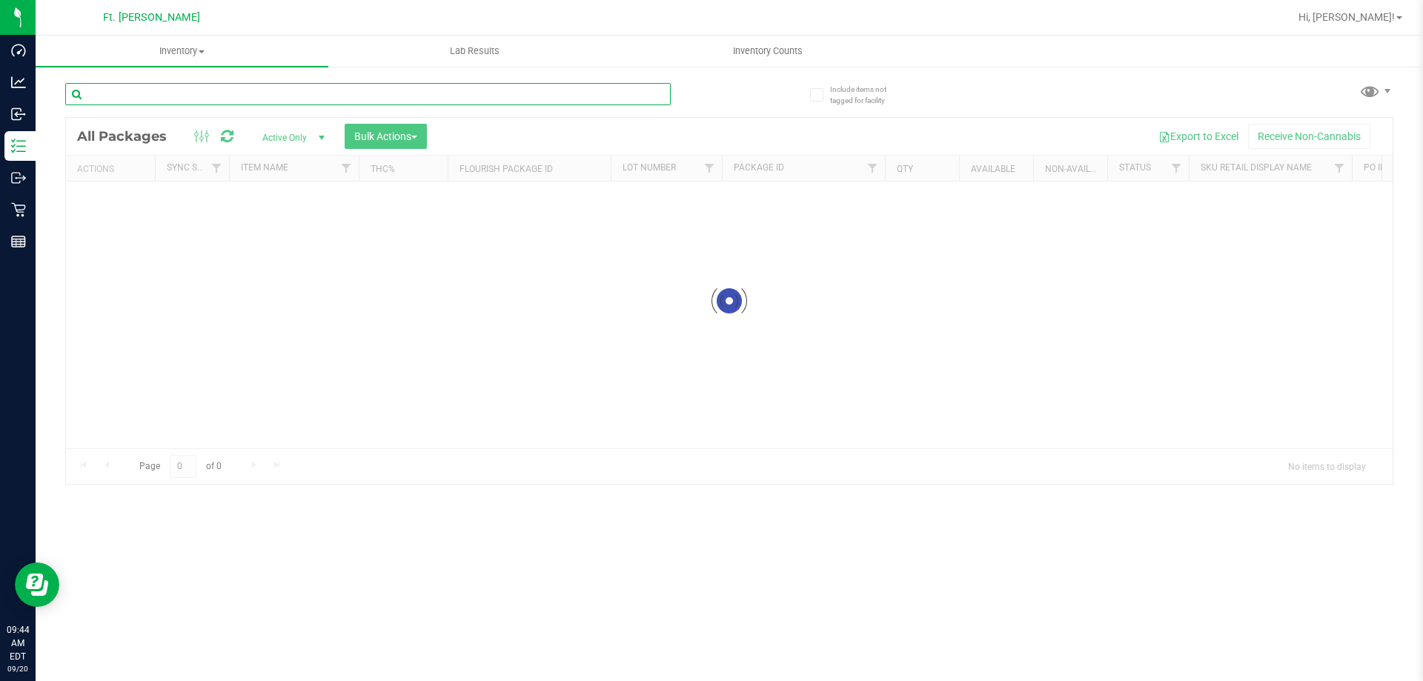
click at [198, 87] on input "text" at bounding box center [368, 94] width 606 height 22
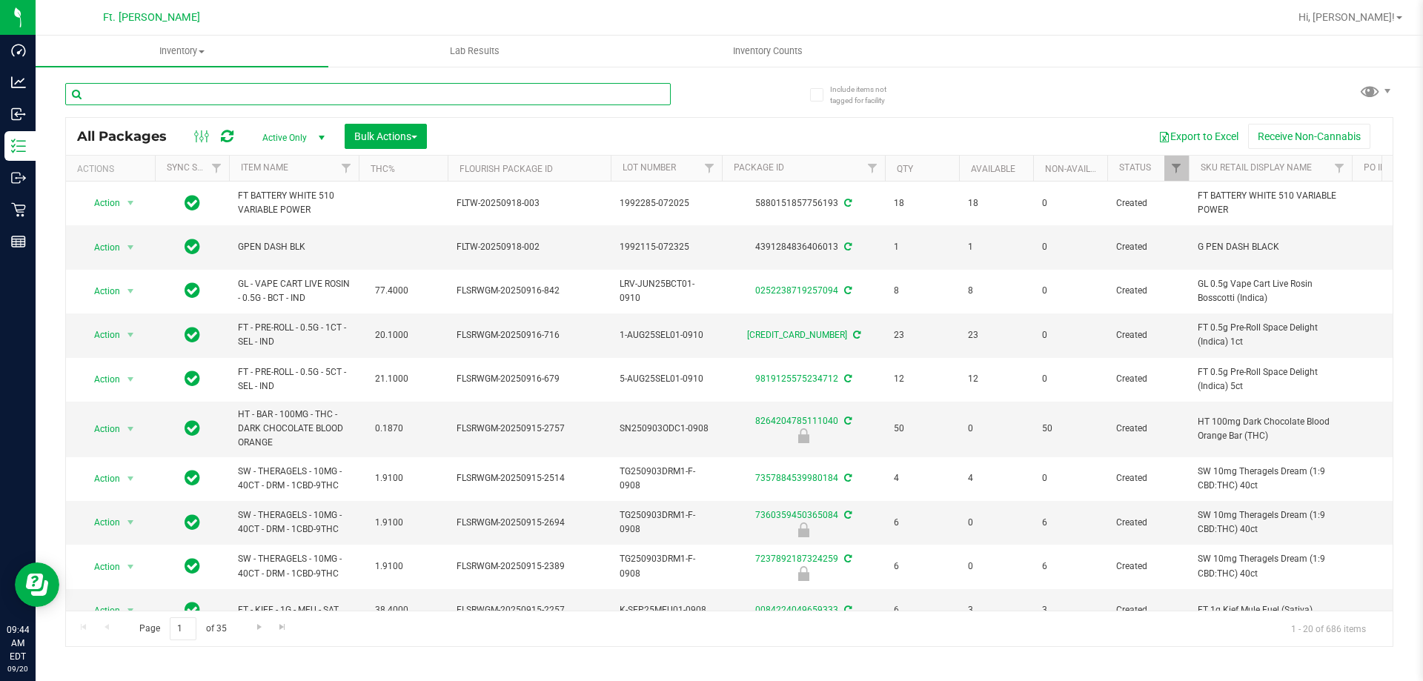
click at [199, 87] on input "text" at bounding box center [368, 94] width 606 height 22
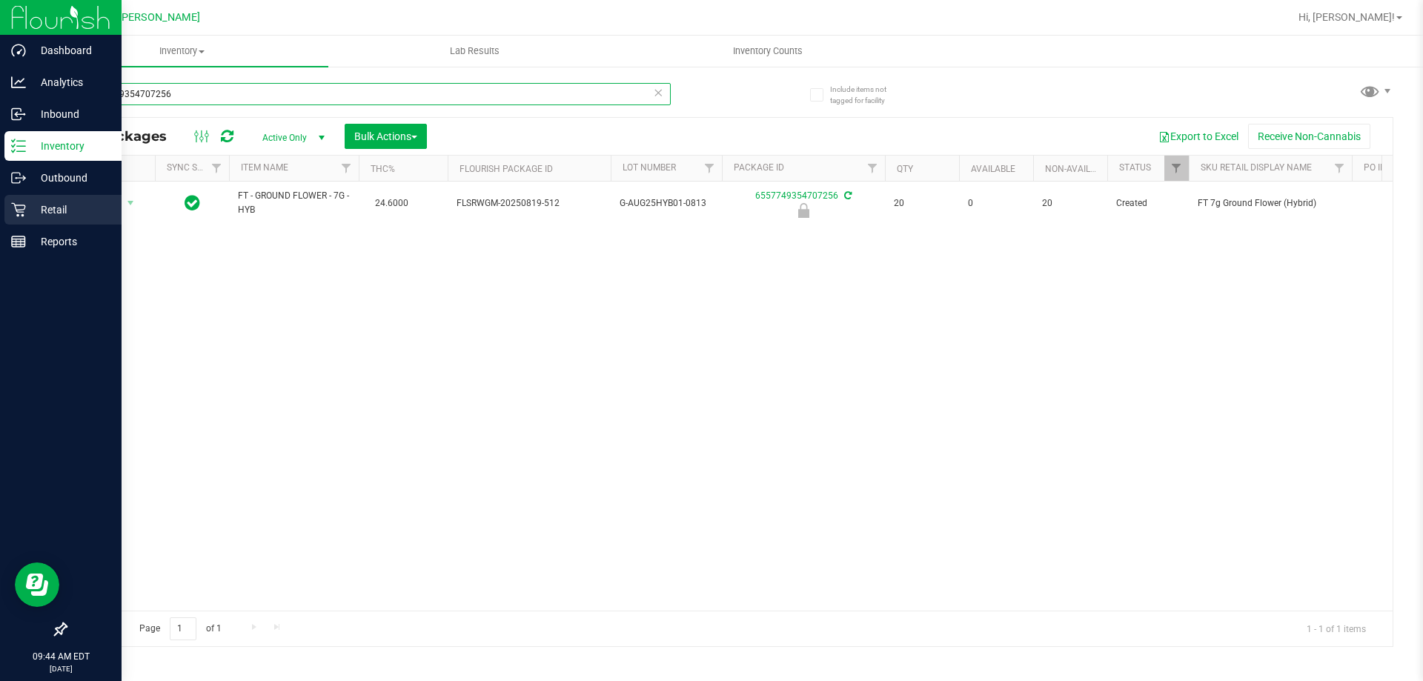
type input "6557749354707256"
click at [39, 204] on p "Retail" at bounding box center [70, 210] width 89 height 18
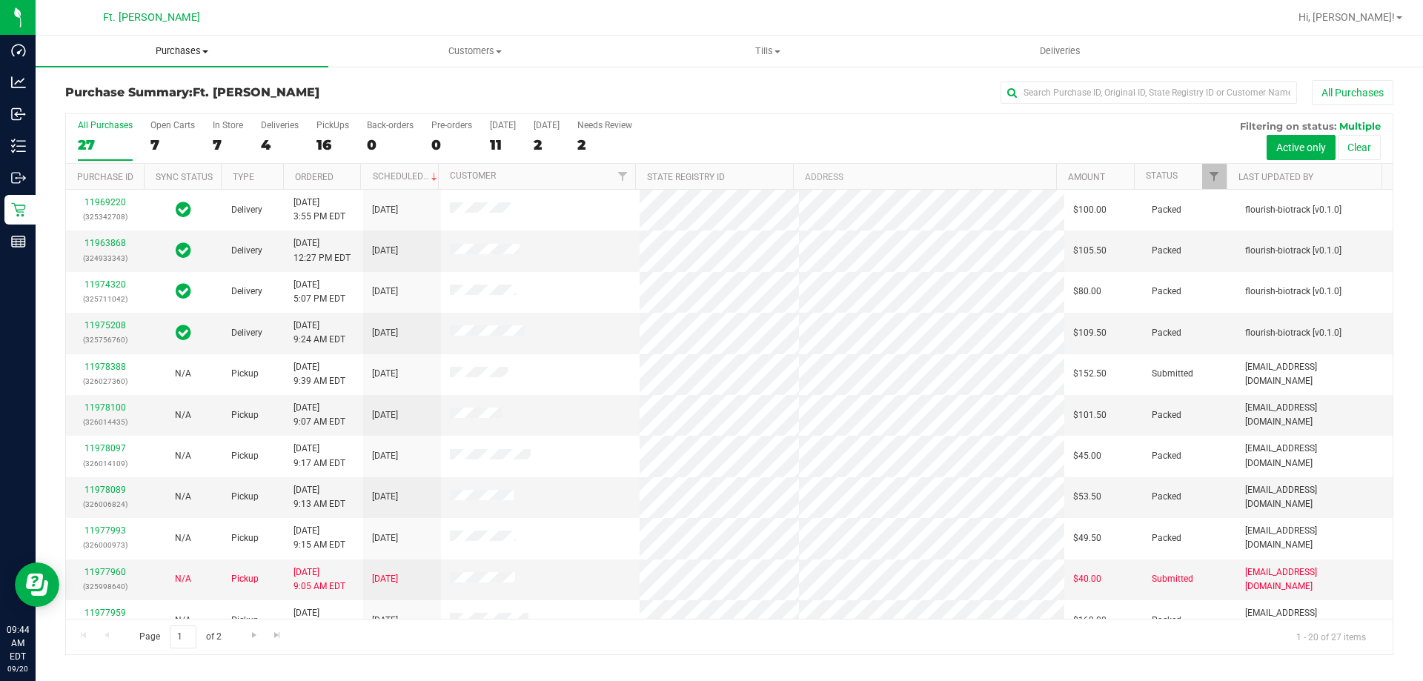
click at [231, 56] on span "Purchases" at bounding box center [182, 50] width 293 height 13
click at [123, 114] on li "Fulfillment" at bounding box center [182, 108] width 293 height 18
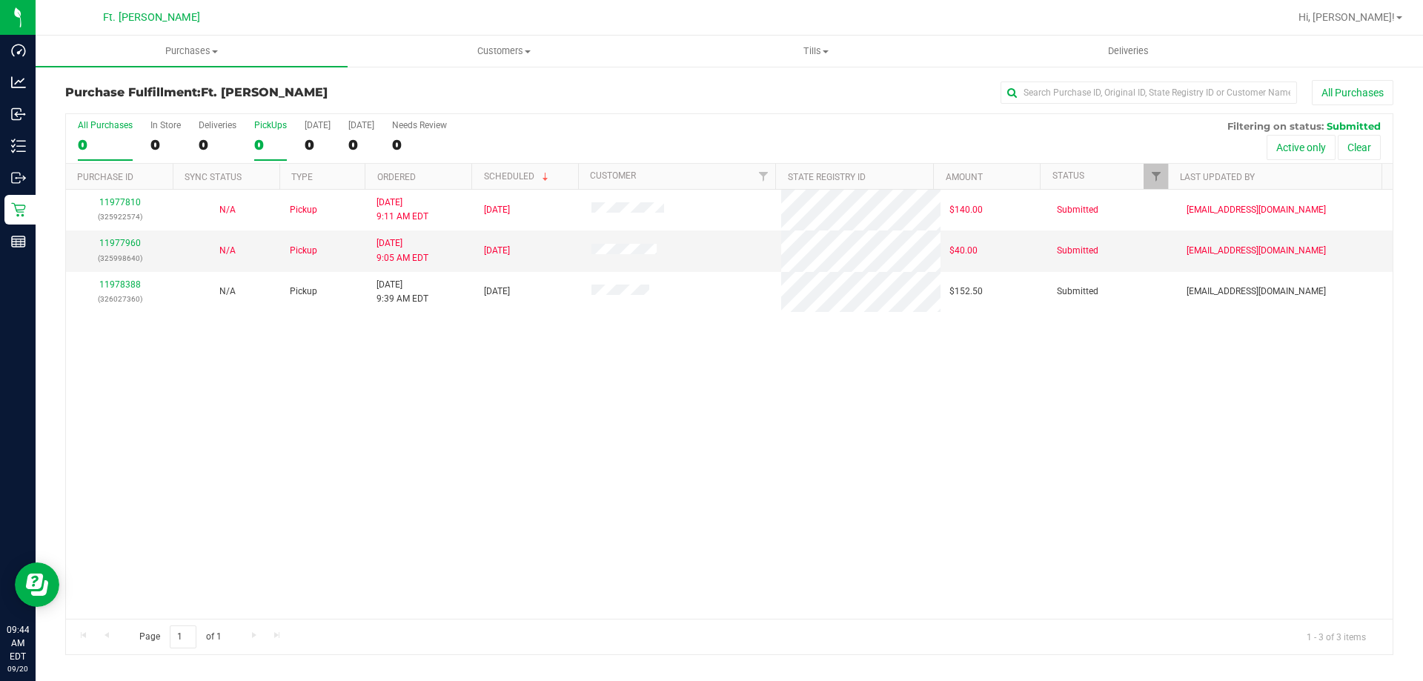
click at [271, 142] on div "0" at bounding box center [270, 144] width 33 height 17
click at [0, 0] on input "PickUps 0" at bounding box center [0, 0] width 0 height 0
click at [219, 50] on span "Purchases" at bounding box center [192, 50] width 312 height 13
click at [142, 109] on li "Fulfillment" at bounding box center [192, 108] width 312 height 18
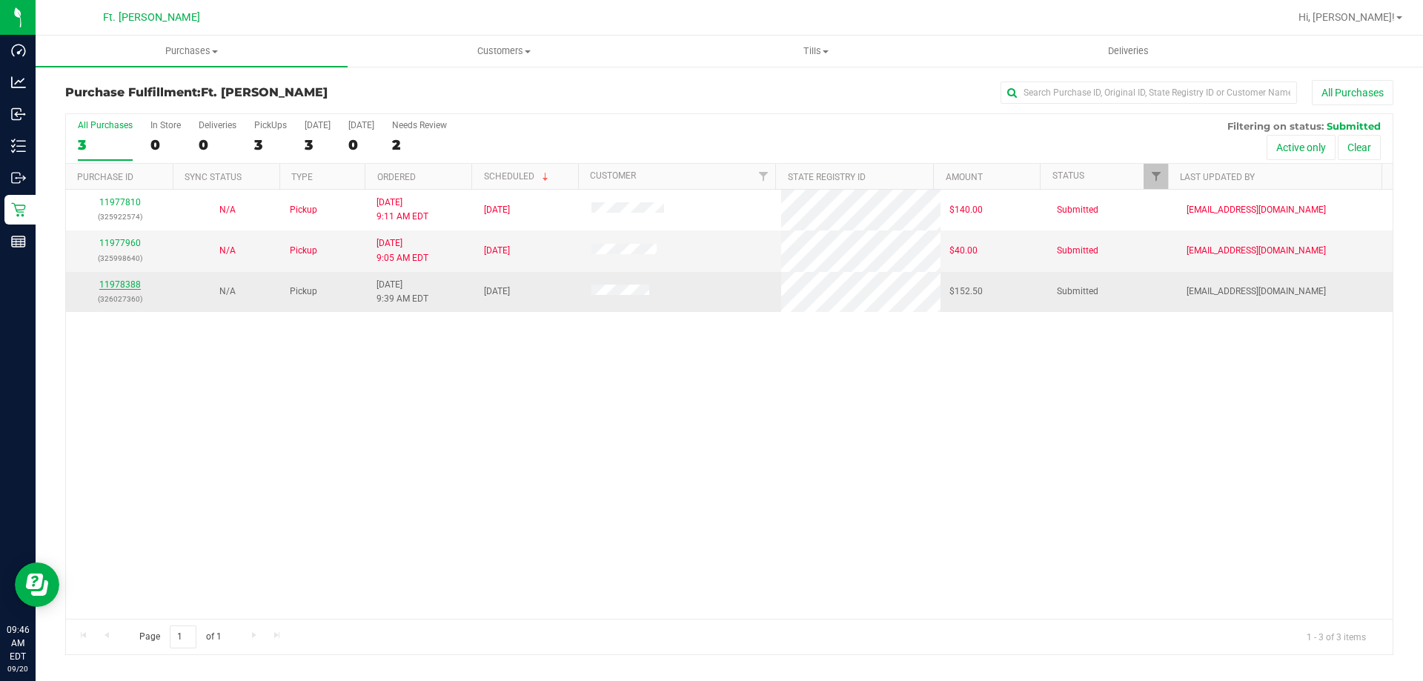
click at [134, 283] on link "11978388" at bounding box center [120, 284] width 42 height 10
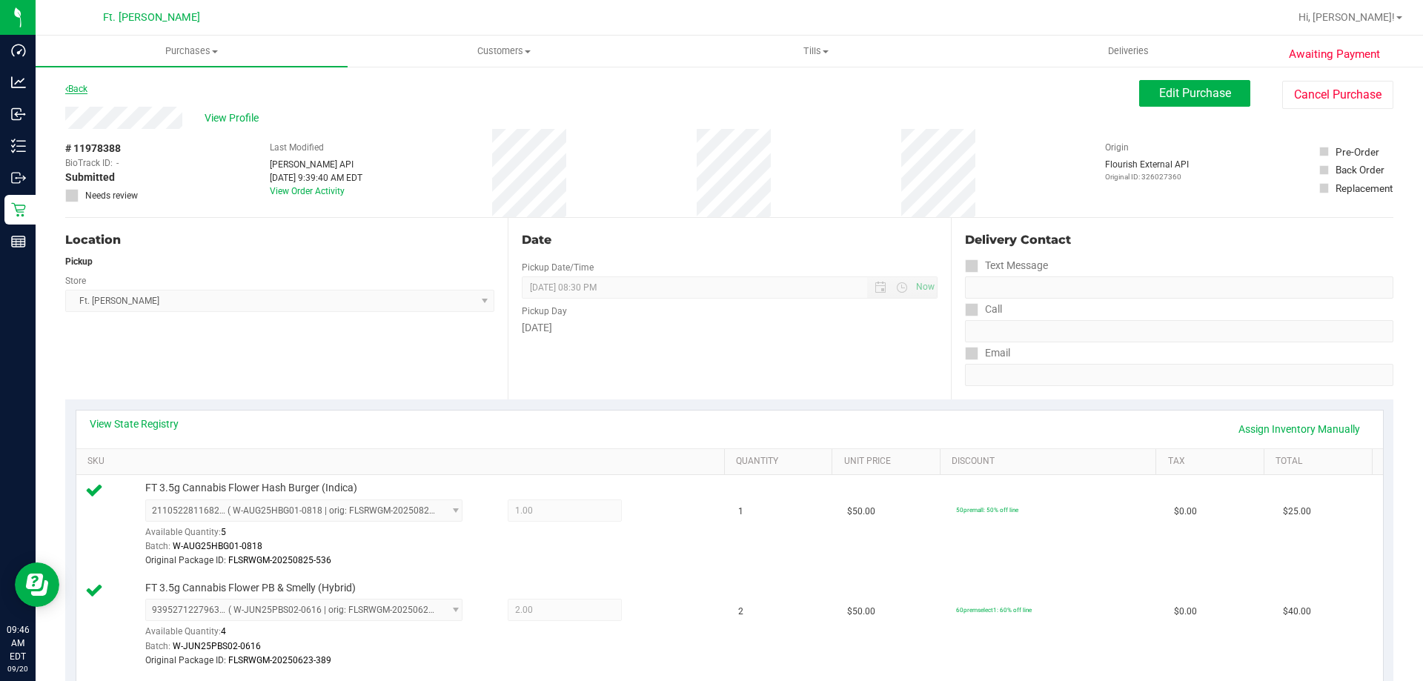
click at [87, 90] on link "Back" at bounding box center [76, 89] width 22 height 10
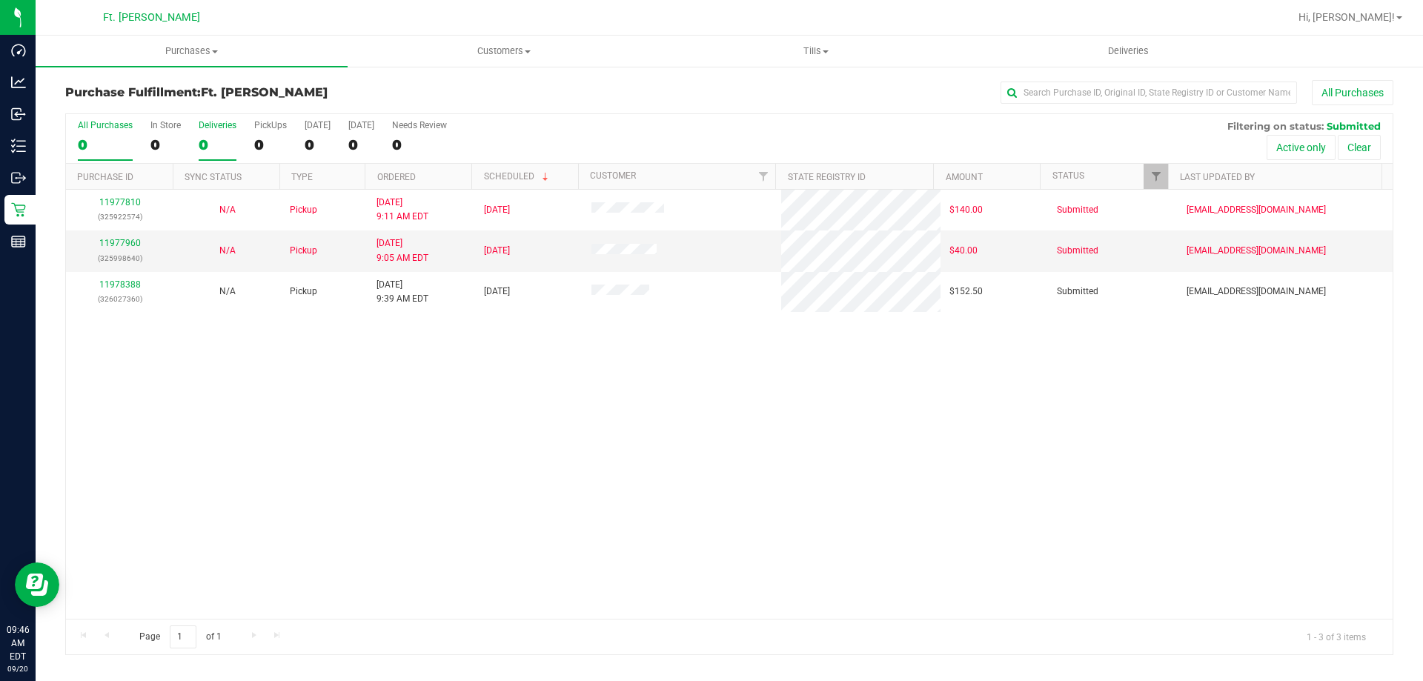
click at [215, 130] on div "Deliveries" at bounding box center [218, 125] width 38 height 10
click at [0, 0] on input "Deliveries 0" at bounding box center [0, 0] width 0 height 0
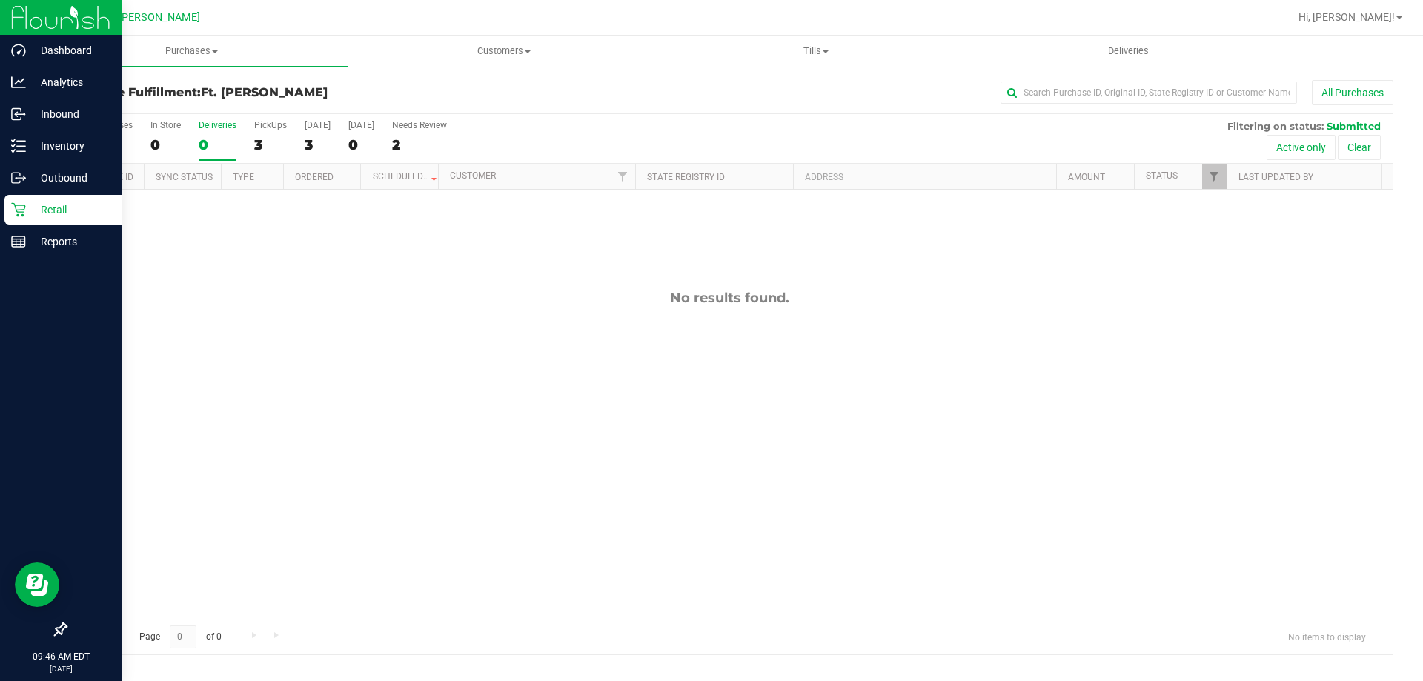
click at [46, 214] on p "Retail" at bounding box center [70, 210] width 89 height 18
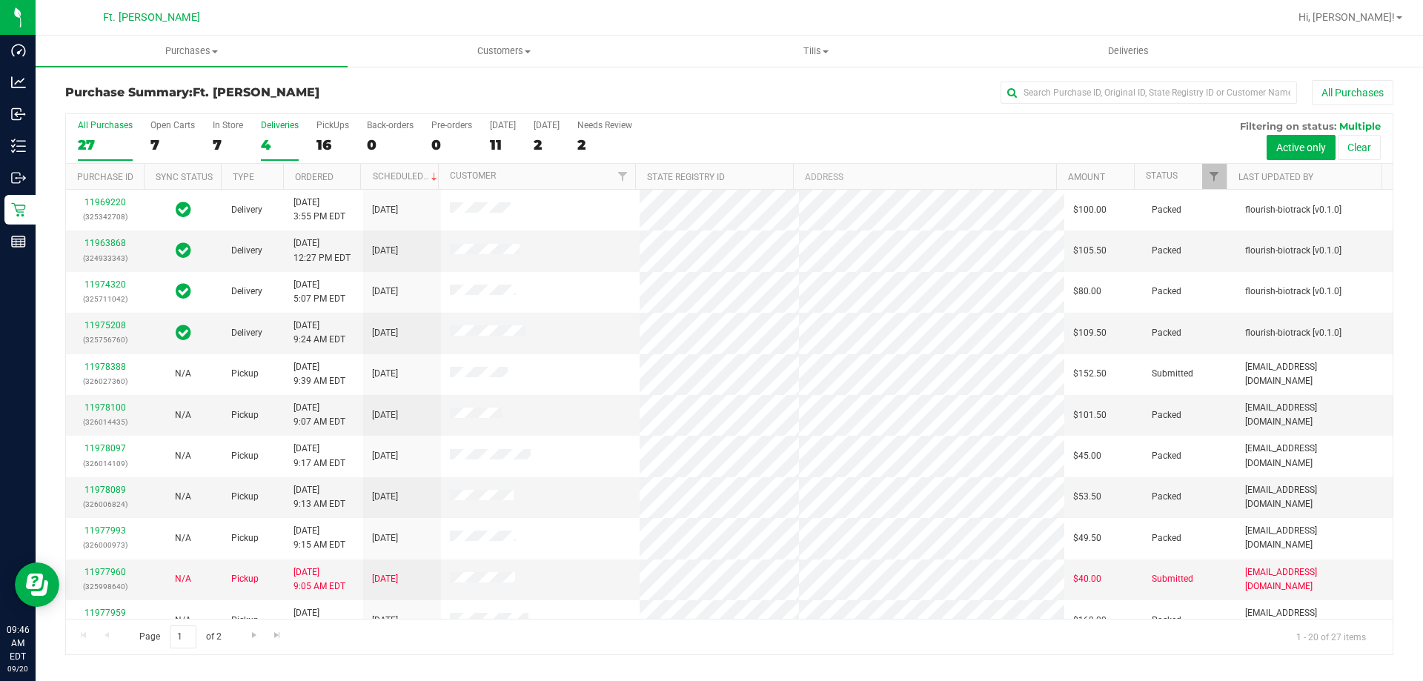
click at [281, 133] on label "Deliveries 4" at bounding box center [280, 140] width 38 height 41
click at [0, 0] on input "Deliveries 4" at bounding box center [0, 0] width 0 height 0
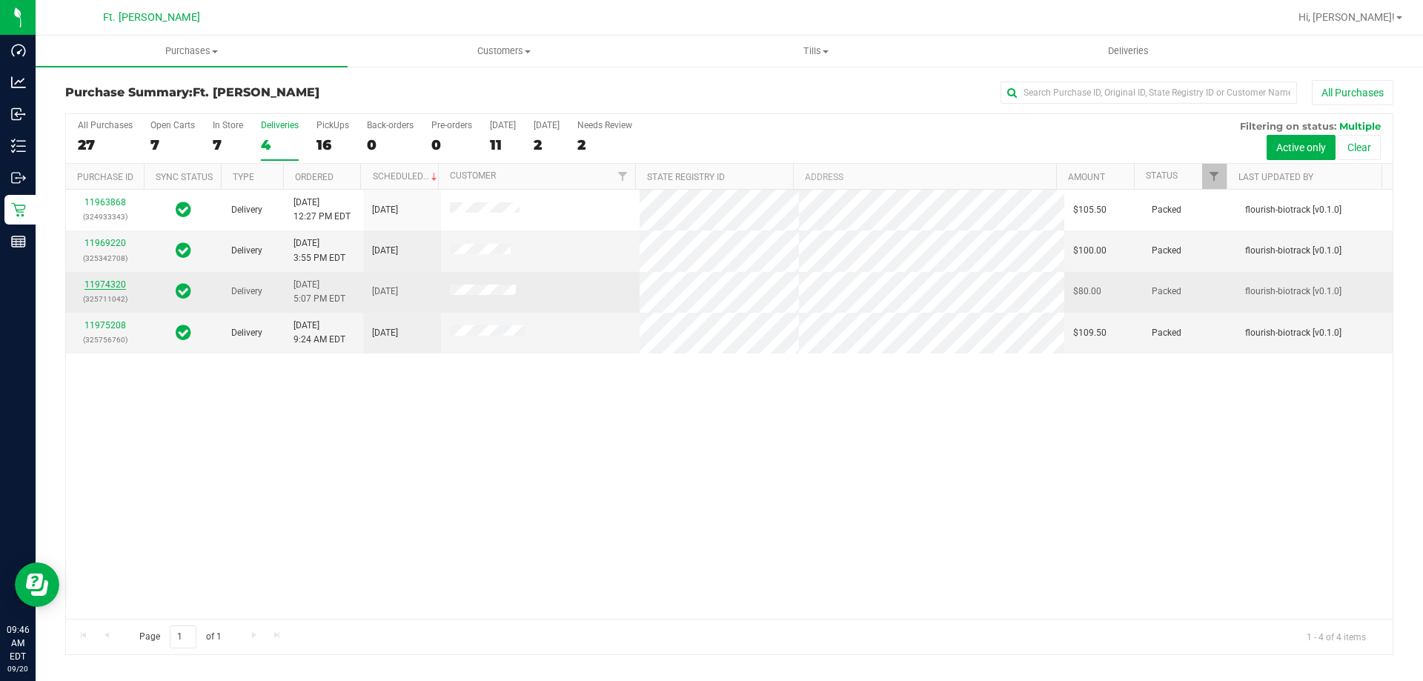
click at [122, 285] on link "11974320" at bounding box center [105, 284] width 42 height 10
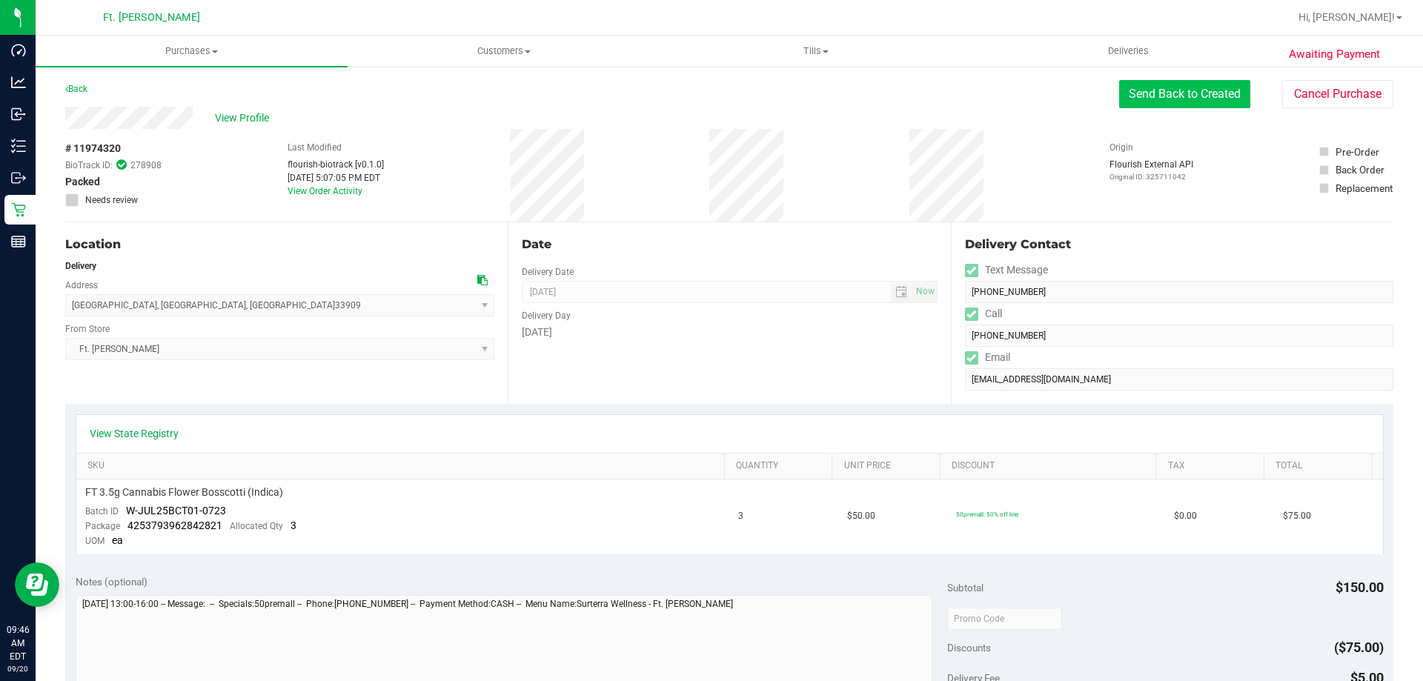
click at [1151, 82] on button "Send Back to Created" at bounding box center [1184, 94] width 131 height 28
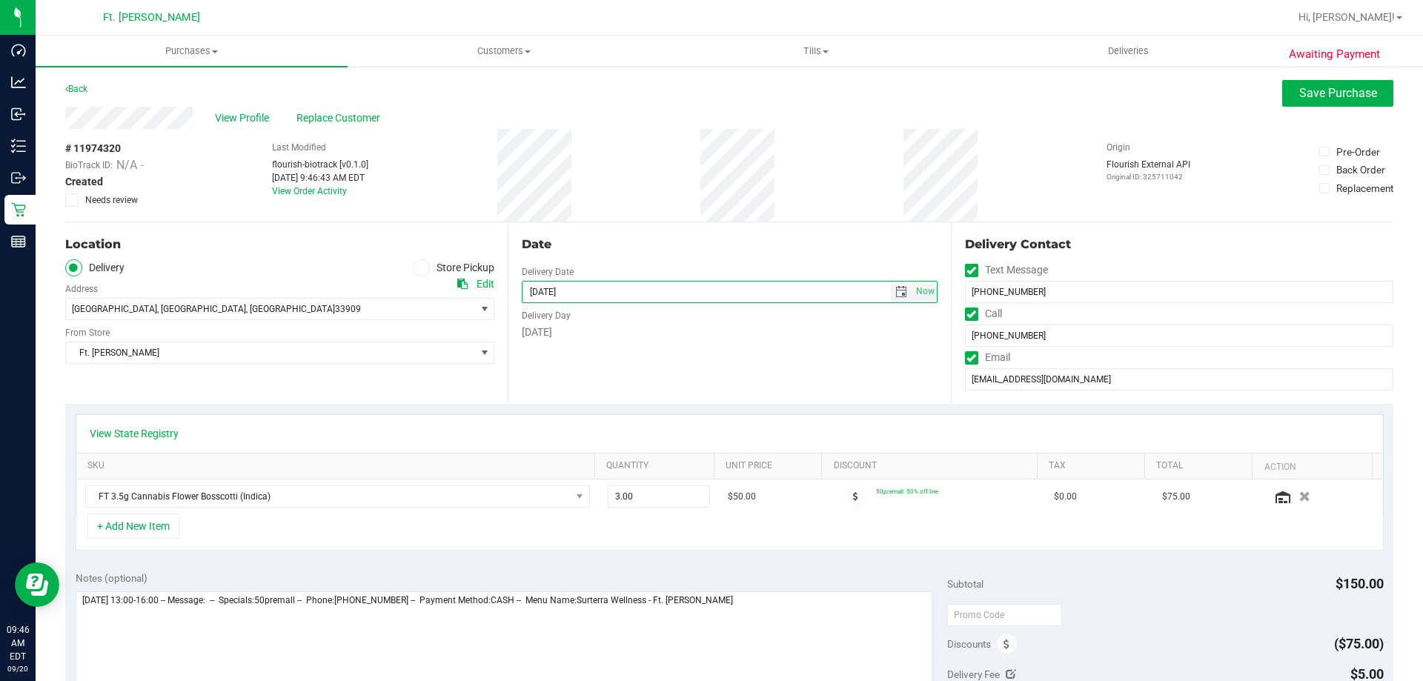
click at [549, 294] on input "[DATE]" at bounding box center [707, 292] width 368 height 21
type input "[DATE]"
click at [1356, 96] on span "Save Purchase" at bounding box center [1338, 93] width 78 height 14
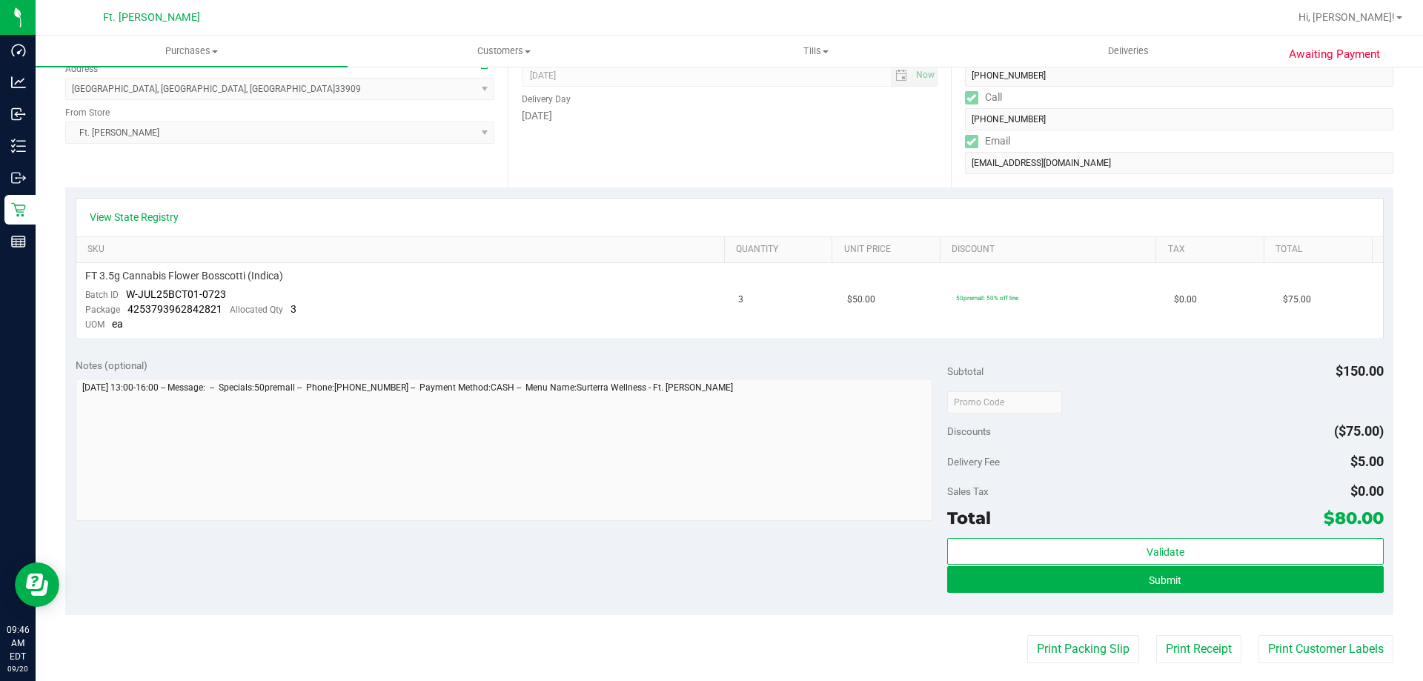
scroll to position [222, 0]
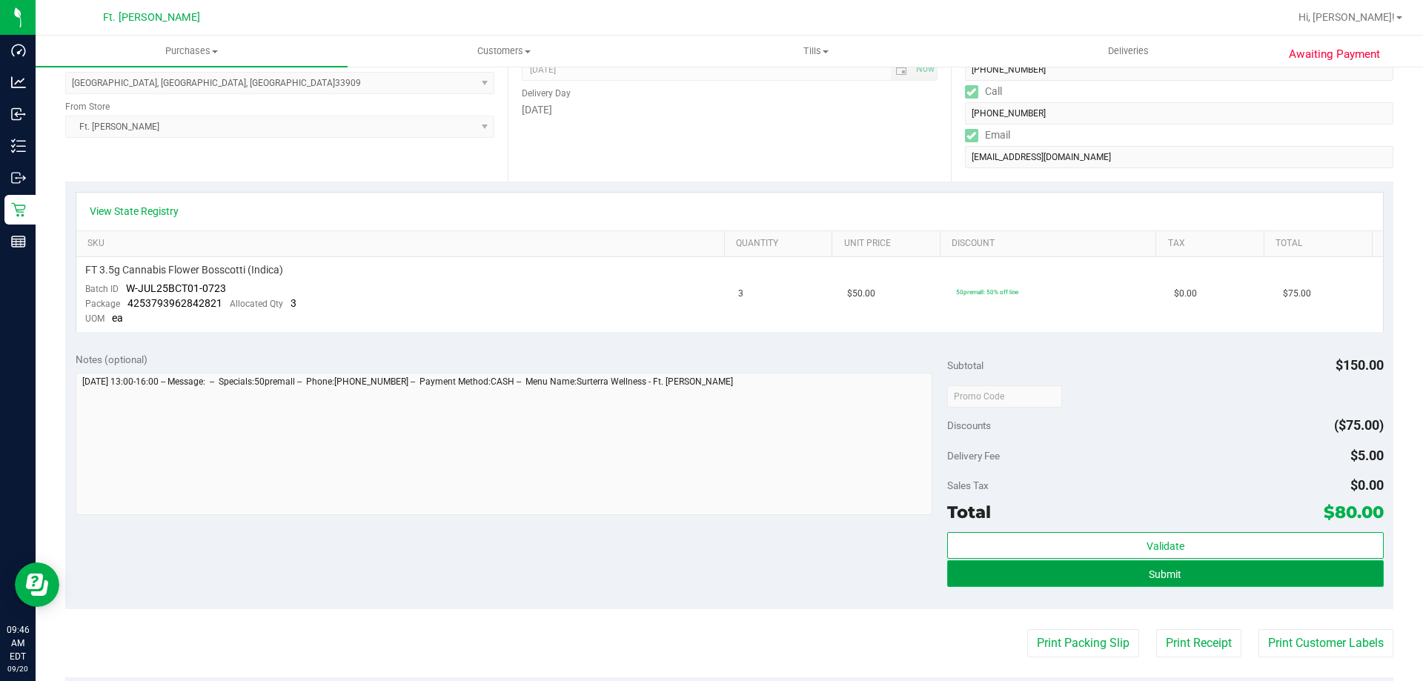
click at [1052, 577] on button "Submit" at bounding box center [1165, 573] width 436 height 27
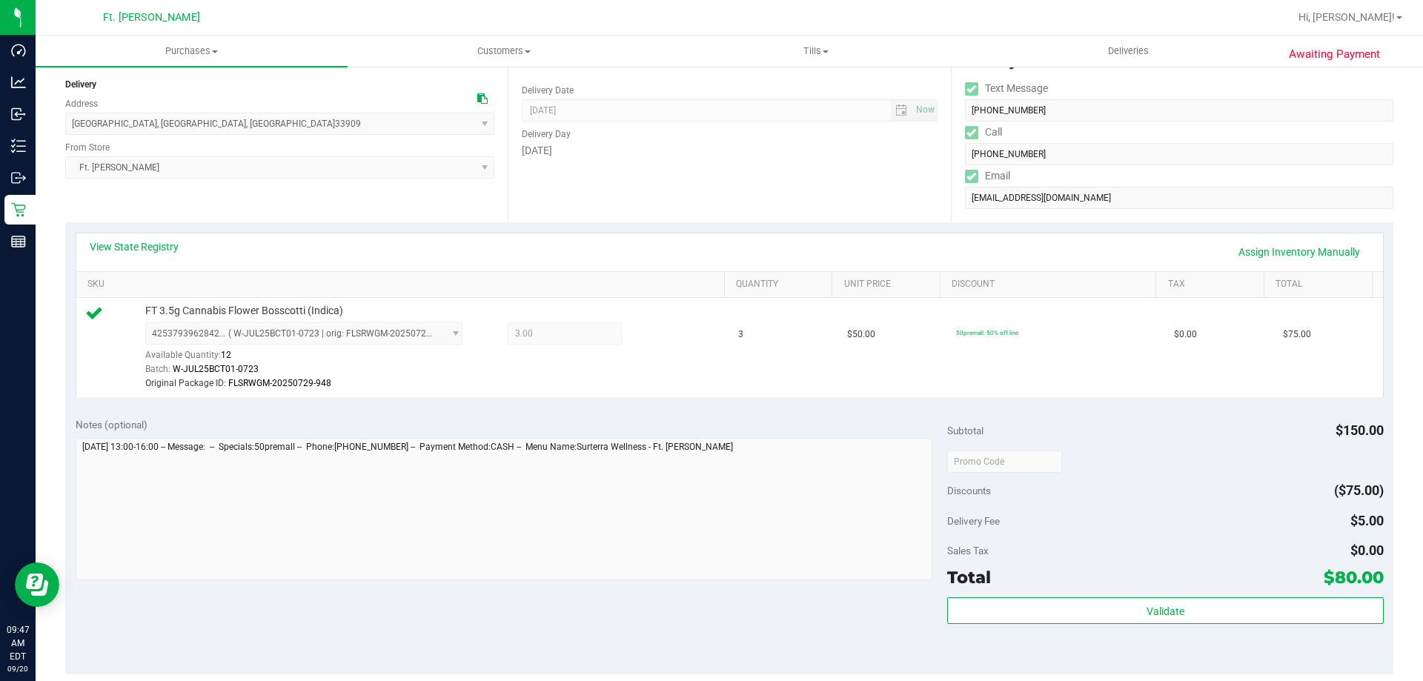
scroll to position [371, 0]
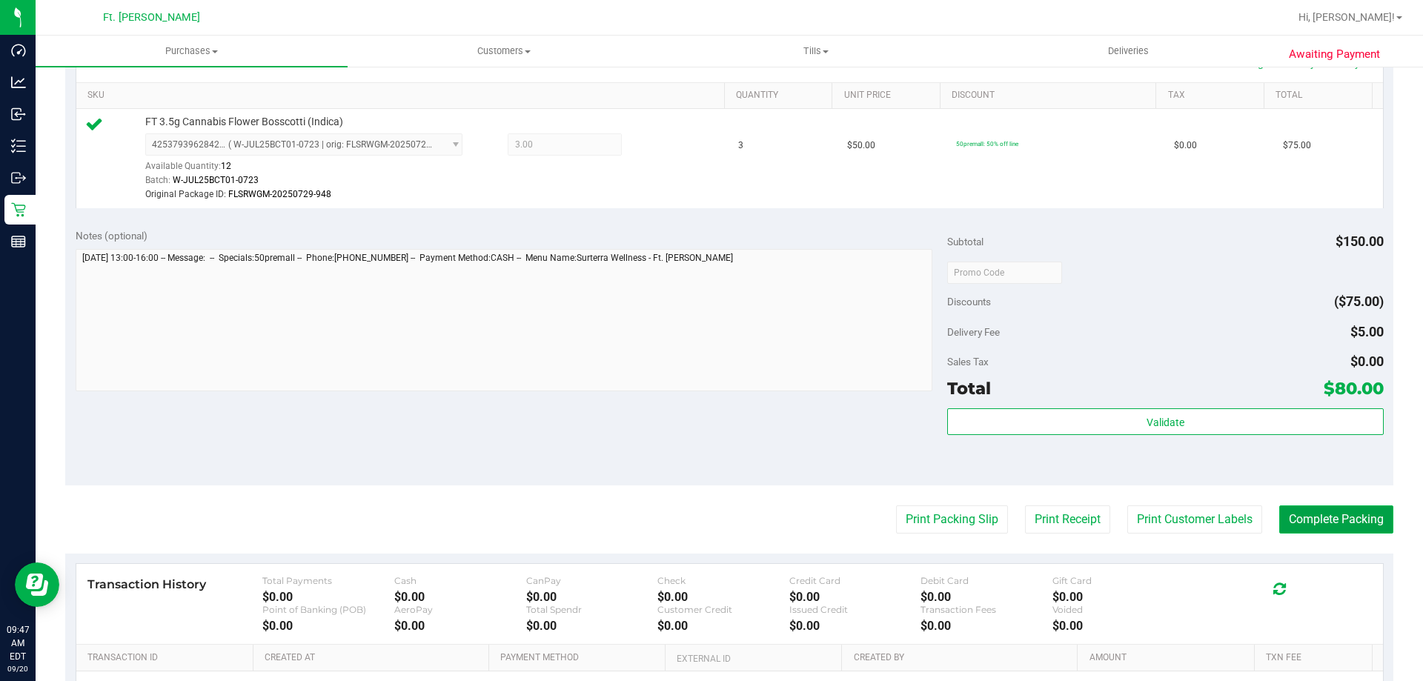
click at [1310, 517] on button "Complete Packing" at bounding box center [1336, 520] width 114 height 28
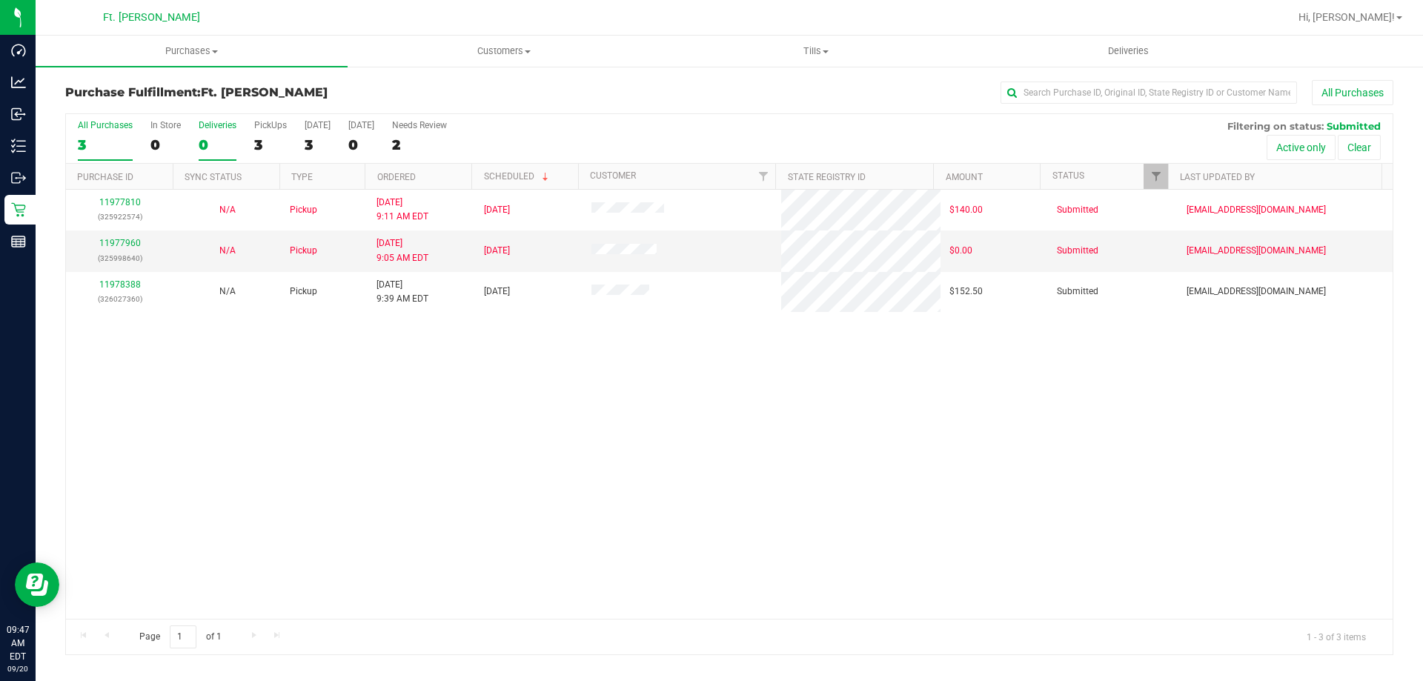
click at [231, 142] on div "0" at bounding box center [218, 144] width 38 height 17
click at [0, 0] on input "Deliveries 0" at bounding box center [0, 0] width 0 height 0
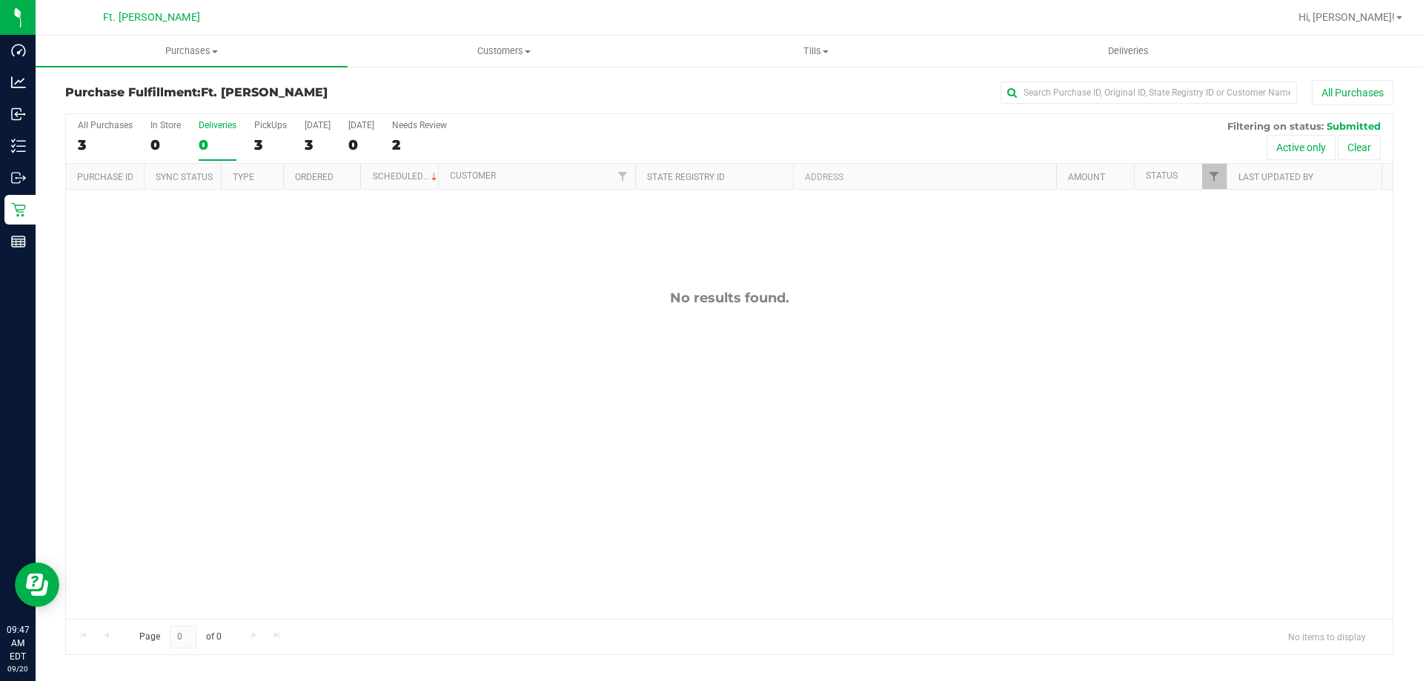
click at [231, 142] on div "0" at bounding box center [218, 144] width 38 height 17
click at [0, 0] on input "Deliveries 0" at bounding box center [0, 0] width 0 height 0
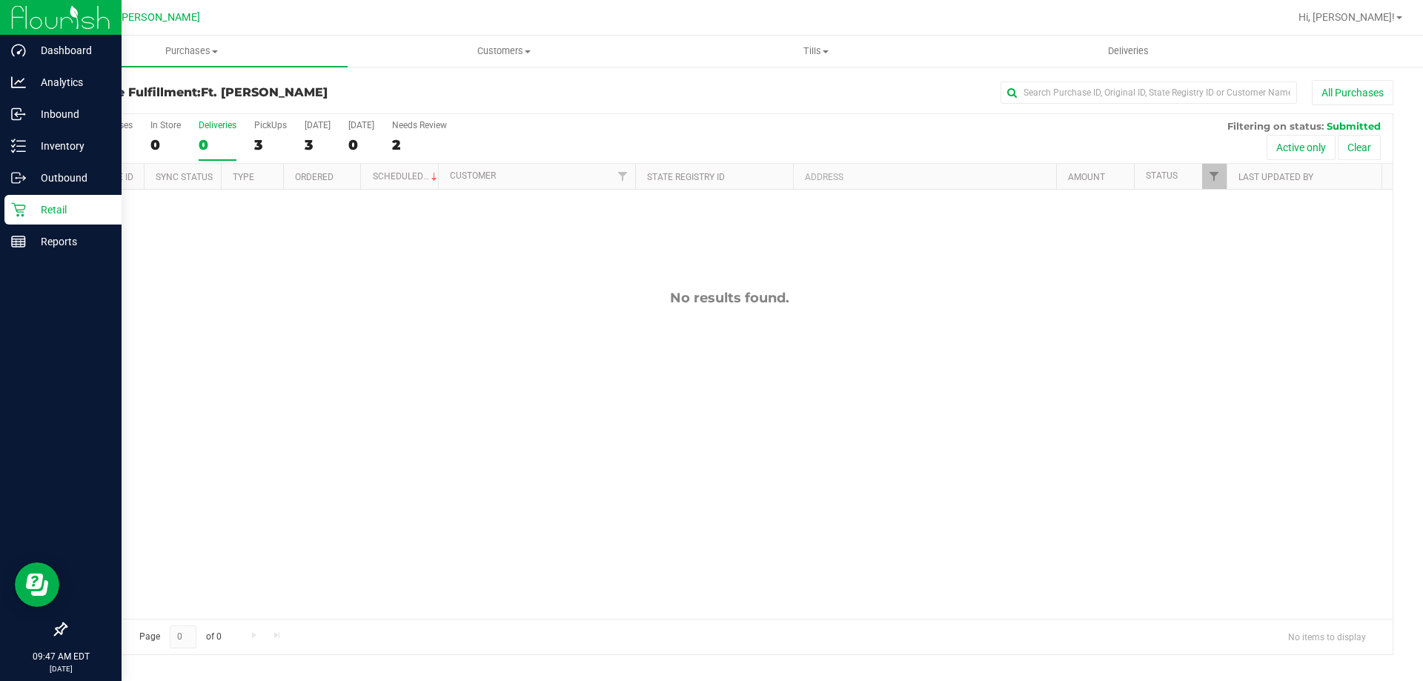
click at [6, 212] on div "Retail" at bounding box center [62, 210] width 117 height 30
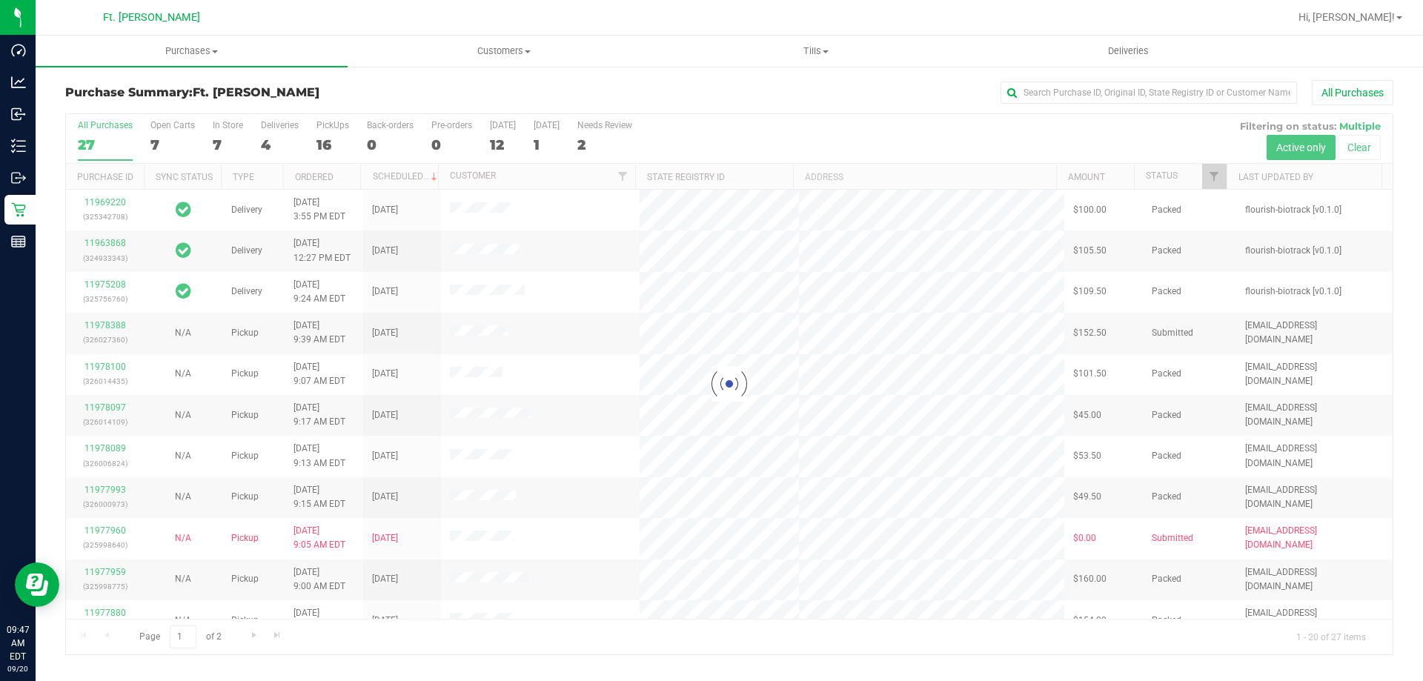
click at [275, 131] on div at bounding box center [729, 384] width 1327 height 540
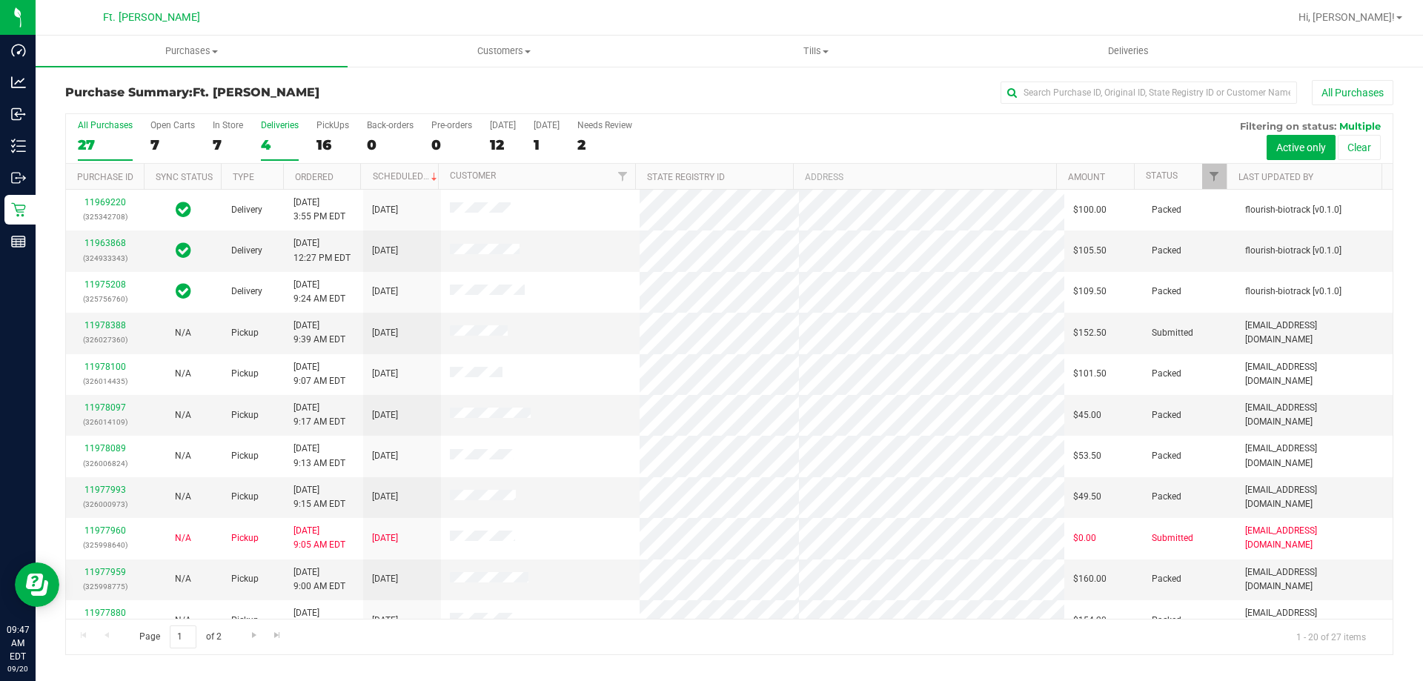
click at [282, 151] on div "4" at bounding box center [280, 144] width 38 height 17
click at [0, 0] on input "Deliveries 4" at bounding box center [0, 0] width 0 height 0
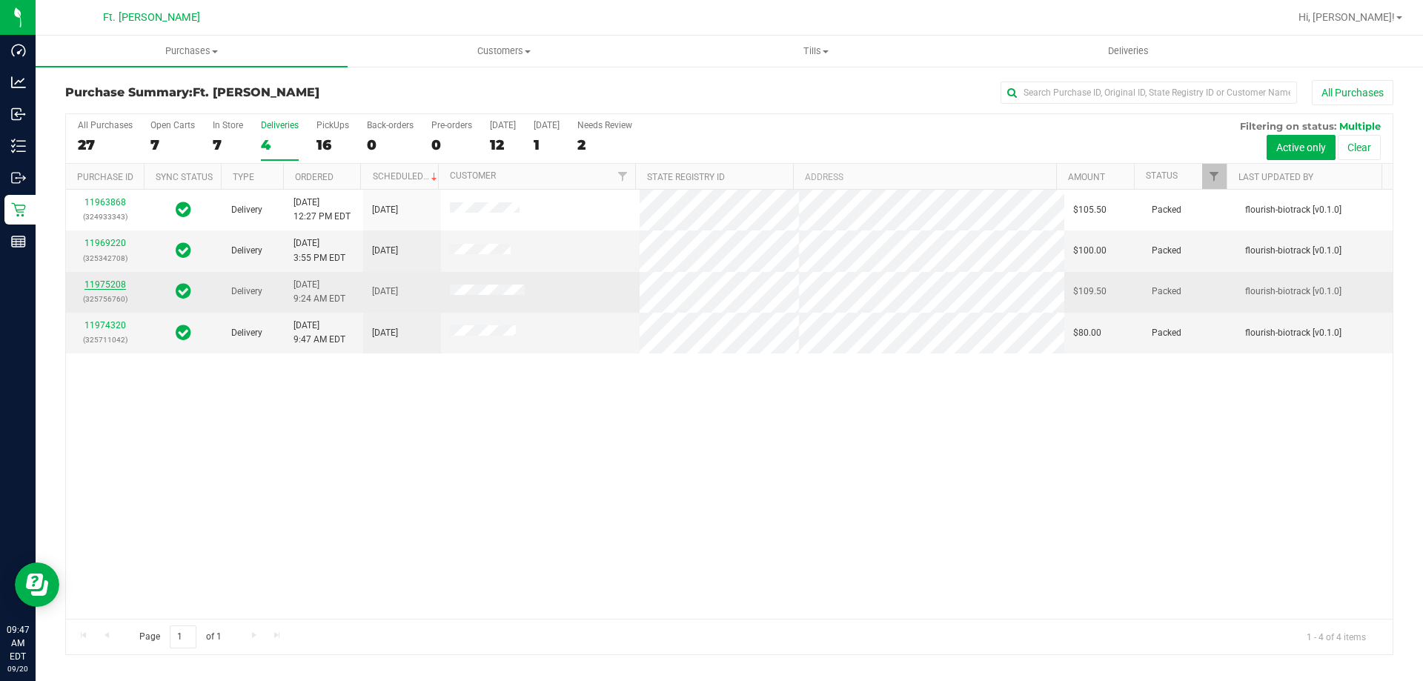
click at [113, 285] on link "11975208" at bounding box center [105, 284] width 42 height 10
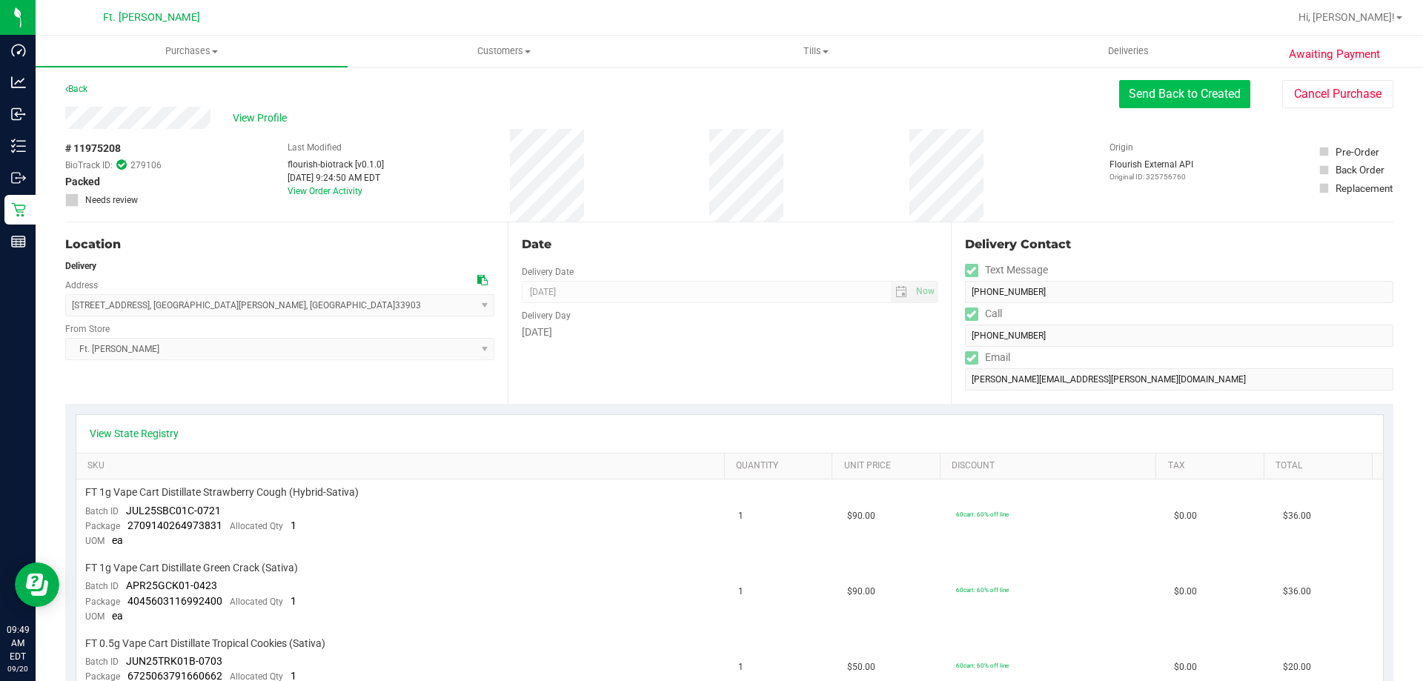
click at [1132, 90] on button "Send Back to Created" at bounding box center [1184, 94] width 131 height 28
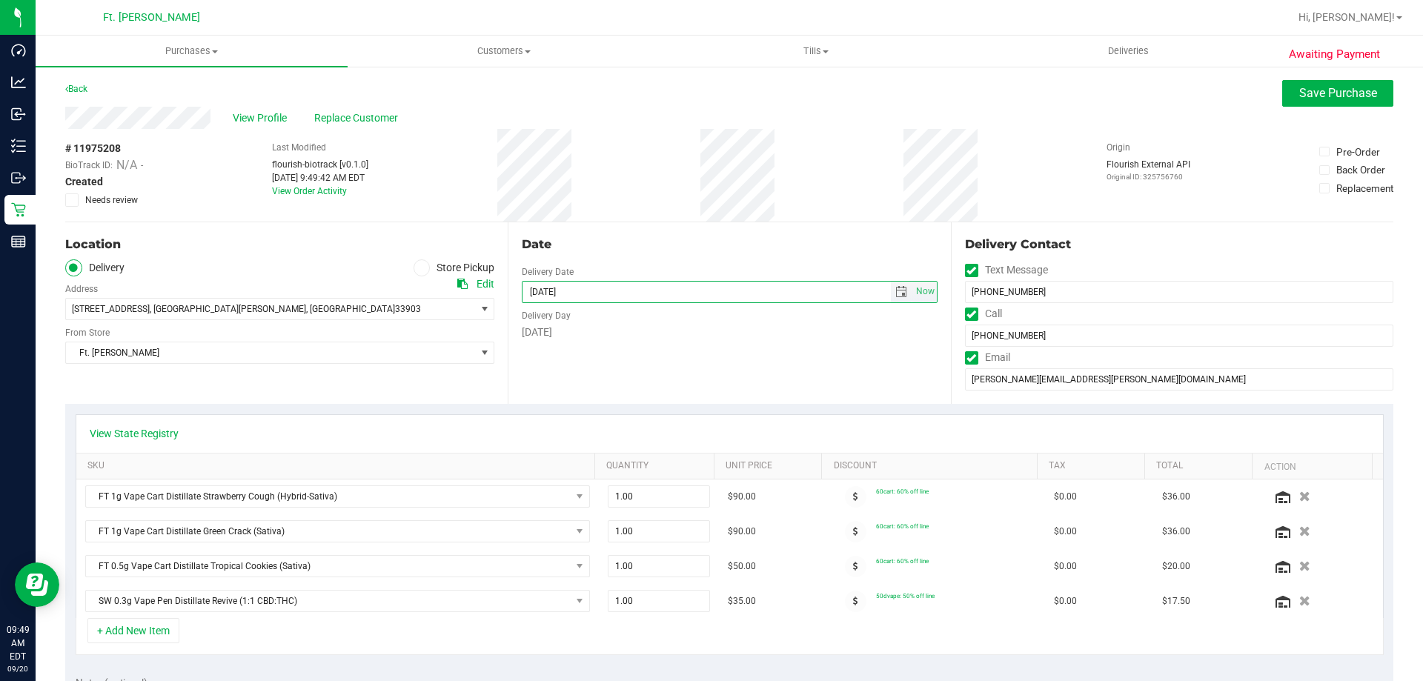
click at [547, 289] on input "[DATE]" at bounding box center [707, 292] width 368 height 21
type input "[DATE]"
click at [1282, 90] on button "Save Purchase" at bounding box center [1337, 93] width 111 height 27
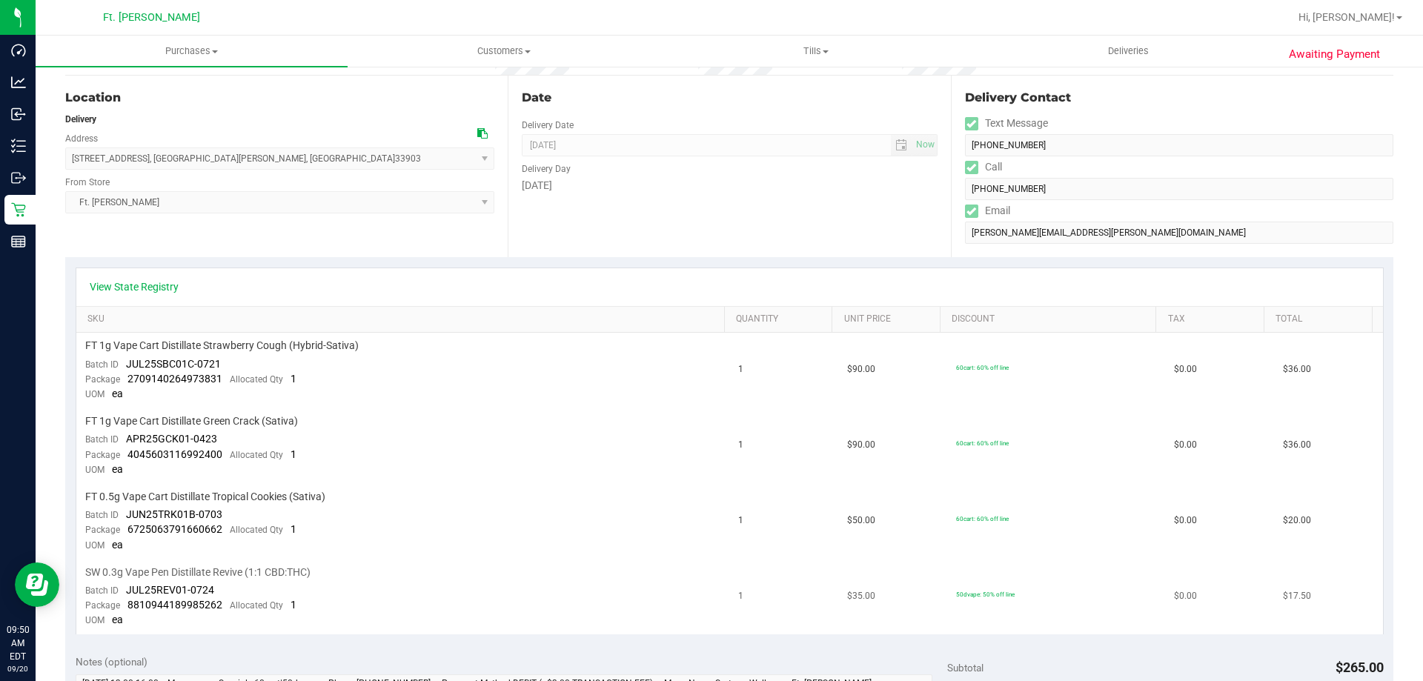
scroll to position [371, 0]
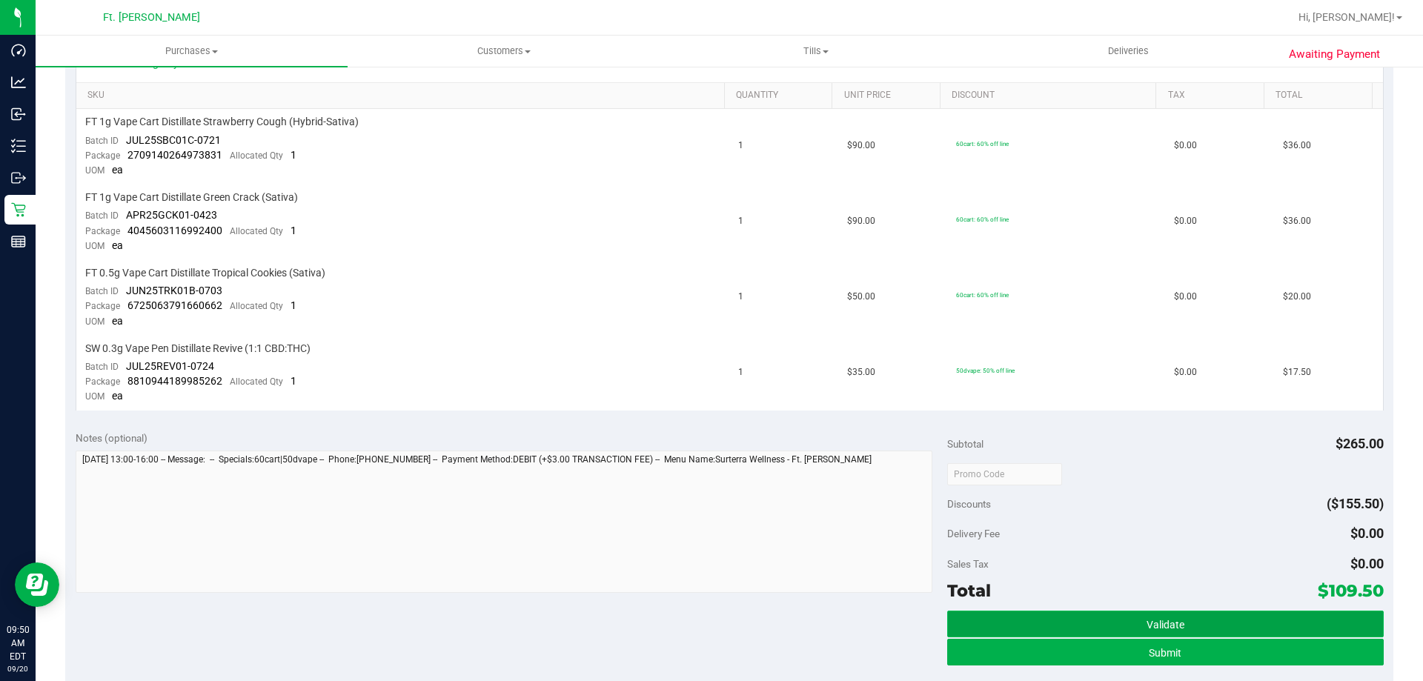
click at [1240, 625] on button "Validate" at bounding box center [1165, 624] width 436 height 27
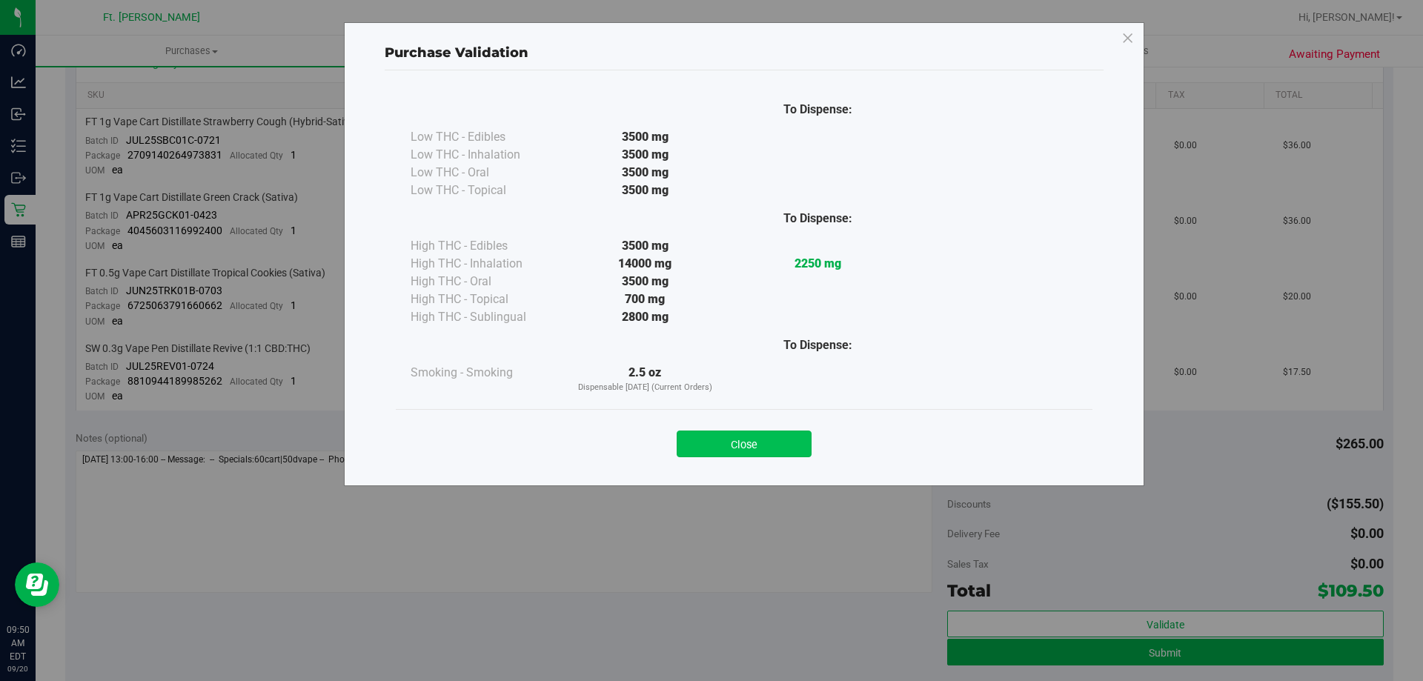
click at [784, 450] on button "Close" at bounding box center [744, 444] width 135 height 27
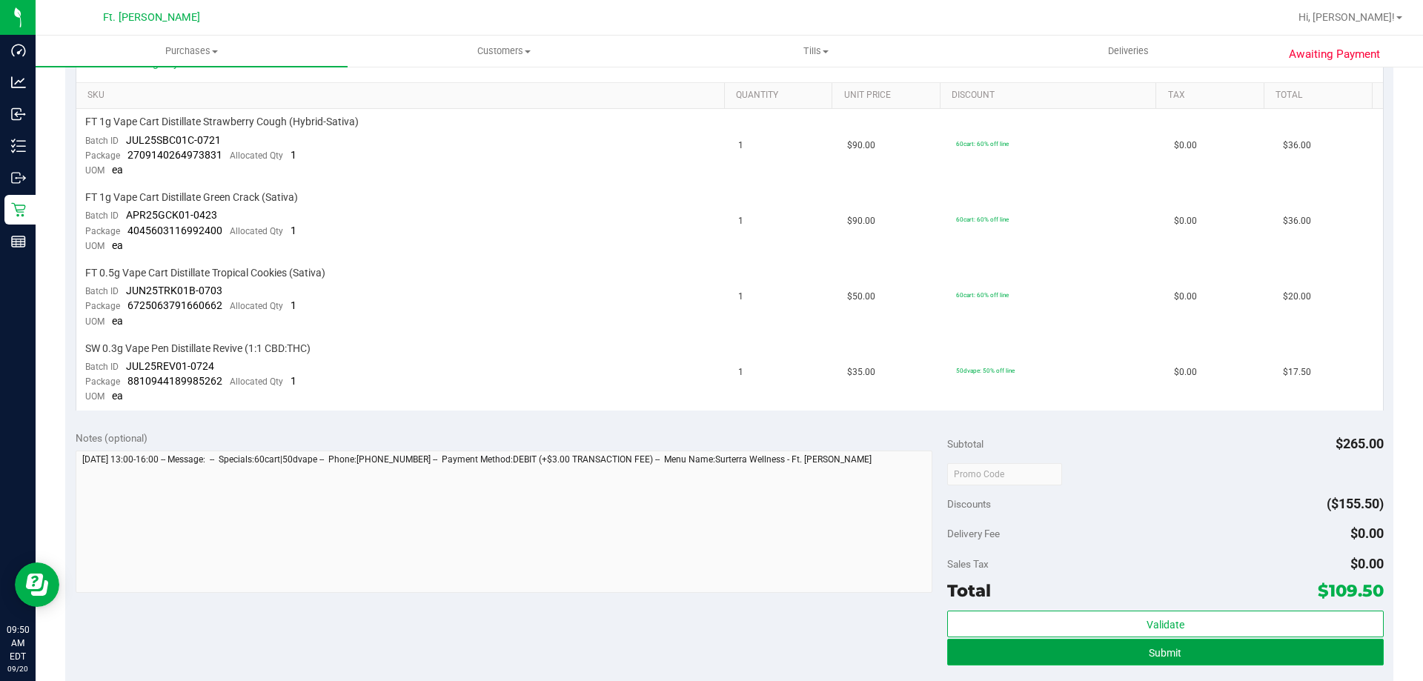
click at [1057, 654] on button "Submit" at bounding box center [1165, 652] width 436 height 27
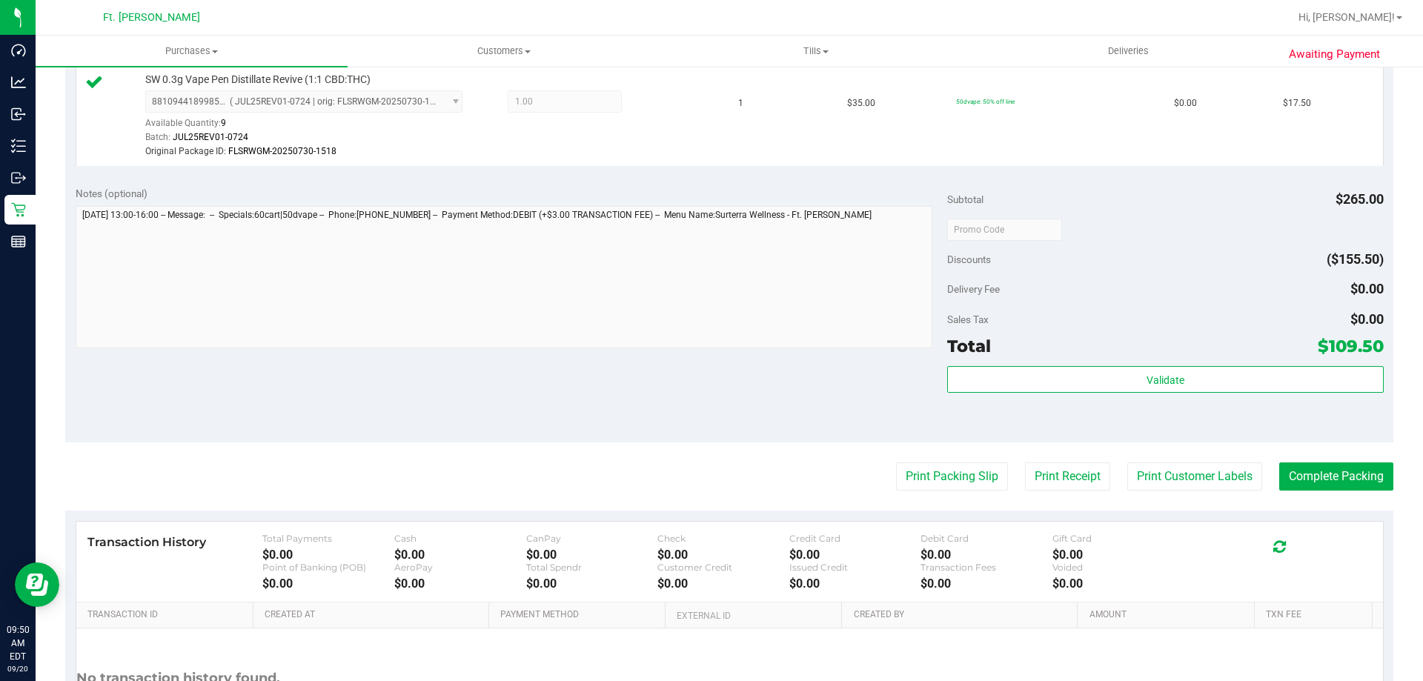
scroll to position [741, 0]
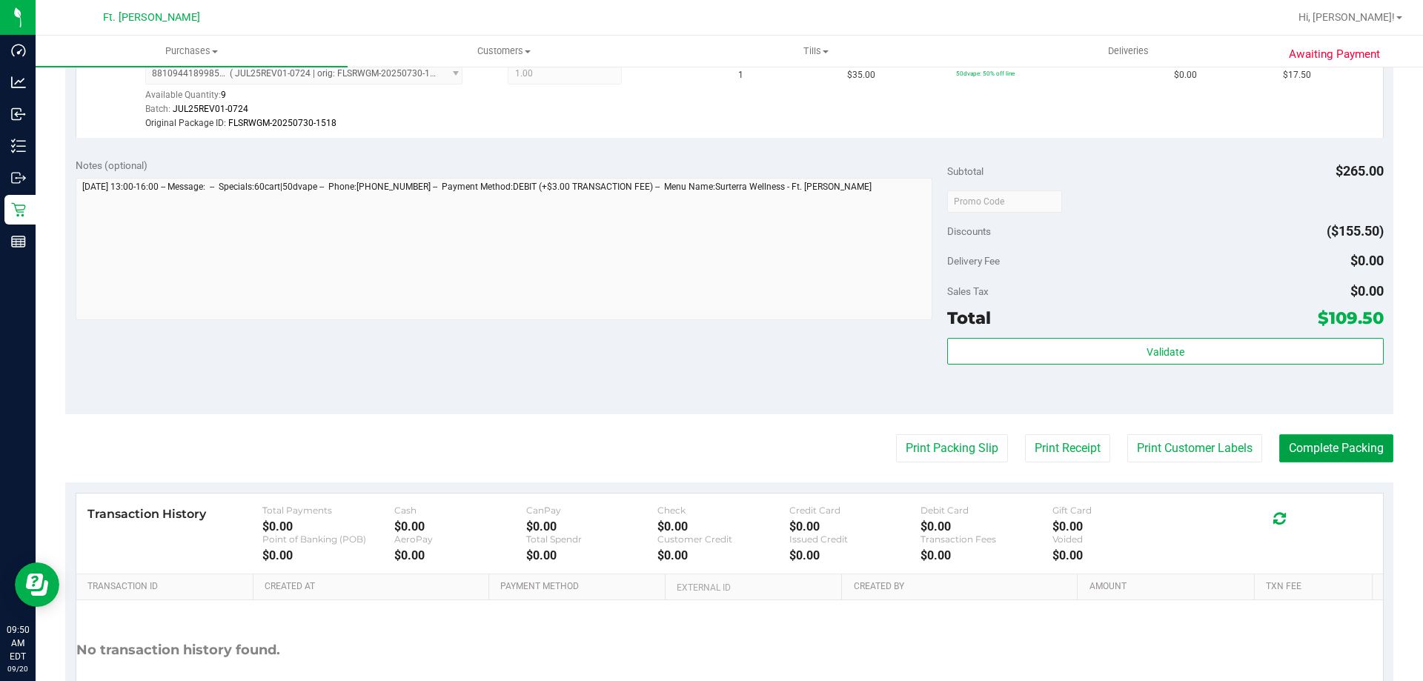
click at [1338, 451] on button "Complete Packing" at bounding box center [1336, 448] width 114 height 28
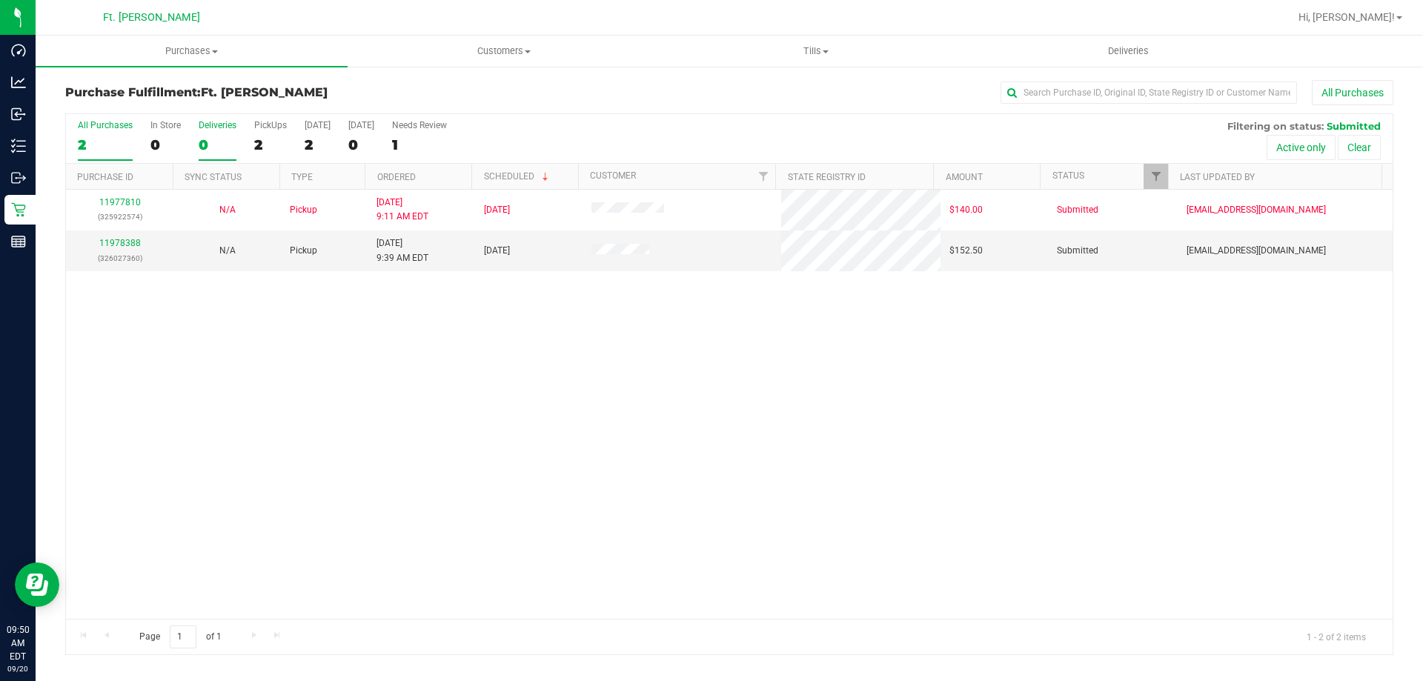
click at [206, 137] on div "0" at bounding box center [218, 144] width 38 height 17
click at [0, 0] on input "Deliveries 0" at bounding box center [0, 0] width 0 height 0
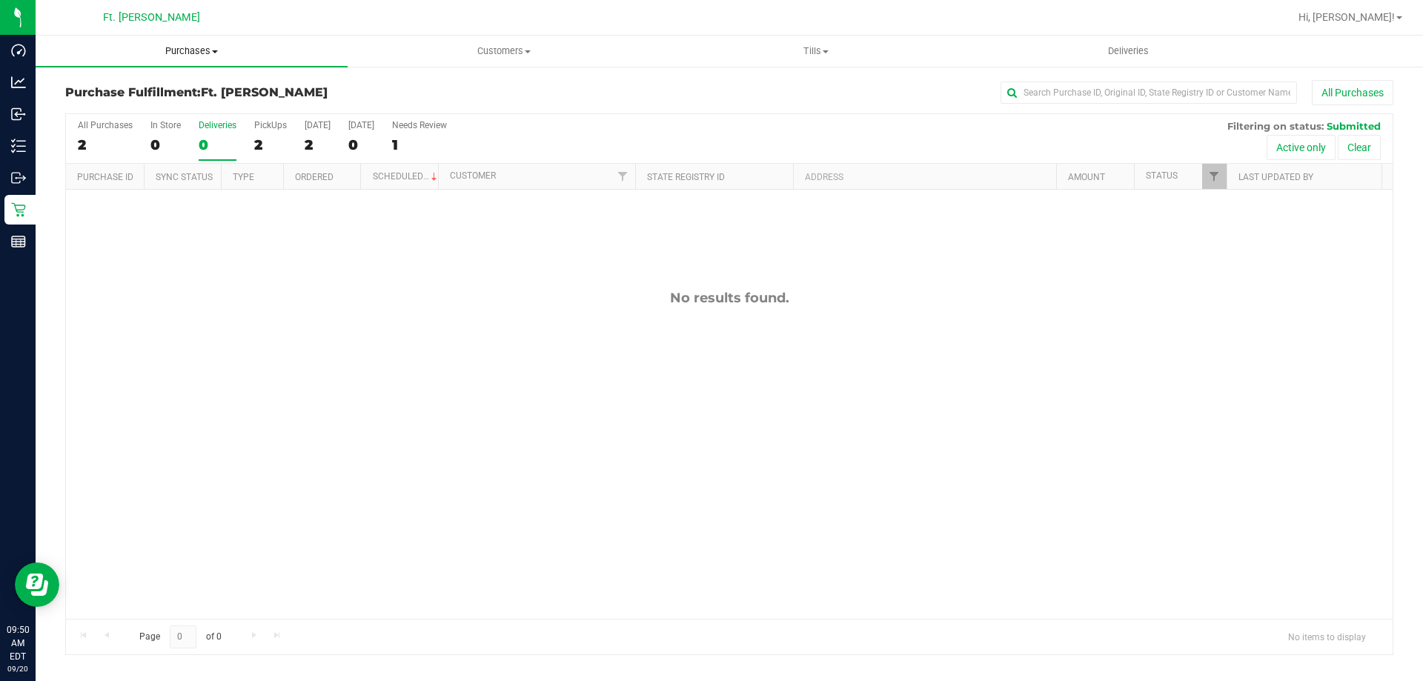
drag, startPoint x: 216, startPoint y: 56, endPoint x: 204, endPoint y: 89, distance: 34.7
click at [215, 56] on span "Purchases" at bounding box center [192, 50] width 312 height 13
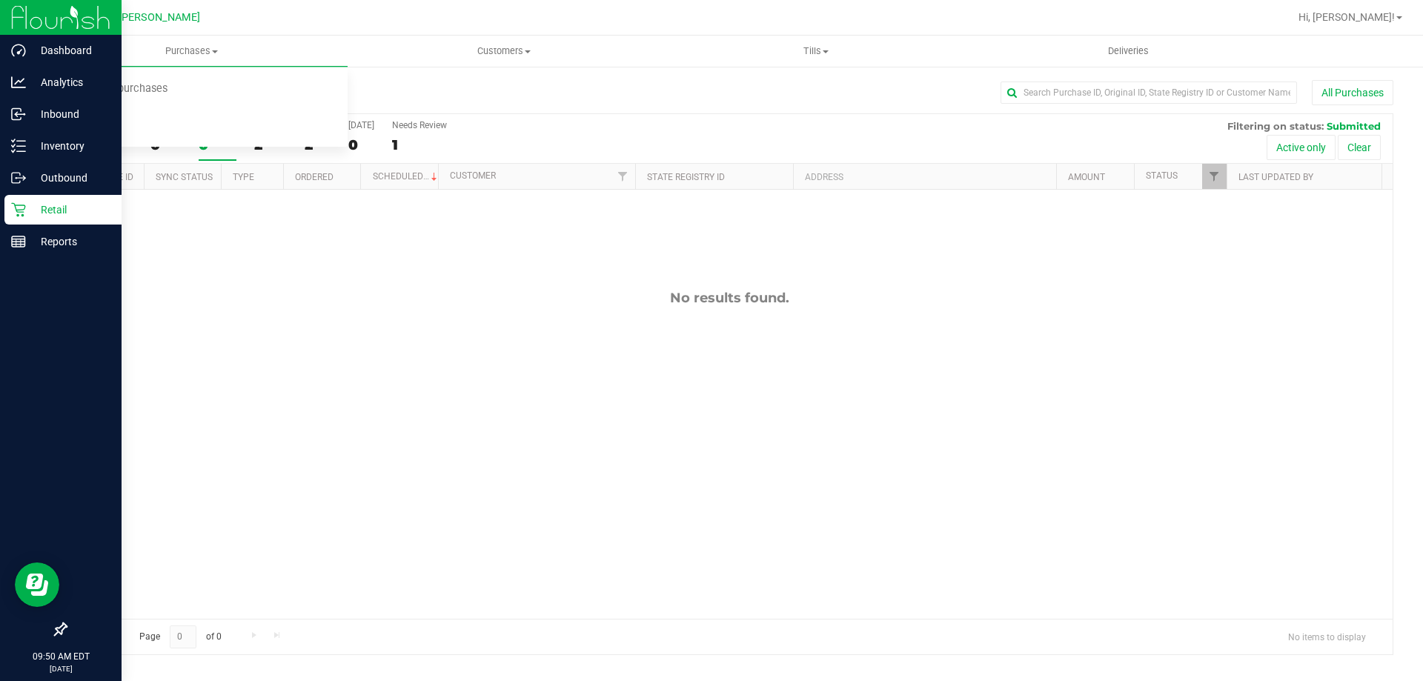
click at [35, 211] on p "Retail" at bounding box center [70, 210] width 89 height 18
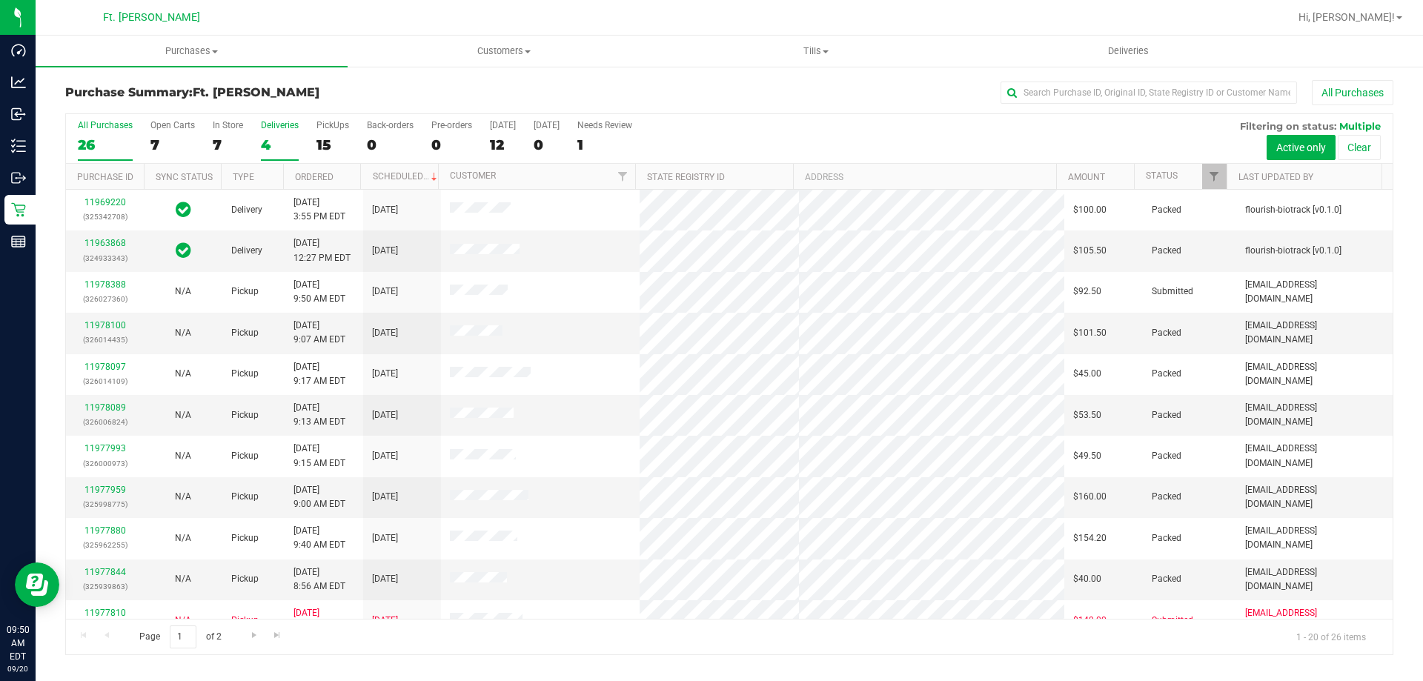
click at [271, 138] on div "4" at bounding box center [280, 144] width 38 height 17
click at [0, 0] on input "Deliveries 4" at bounding box center [0, 0] width 0 height 0
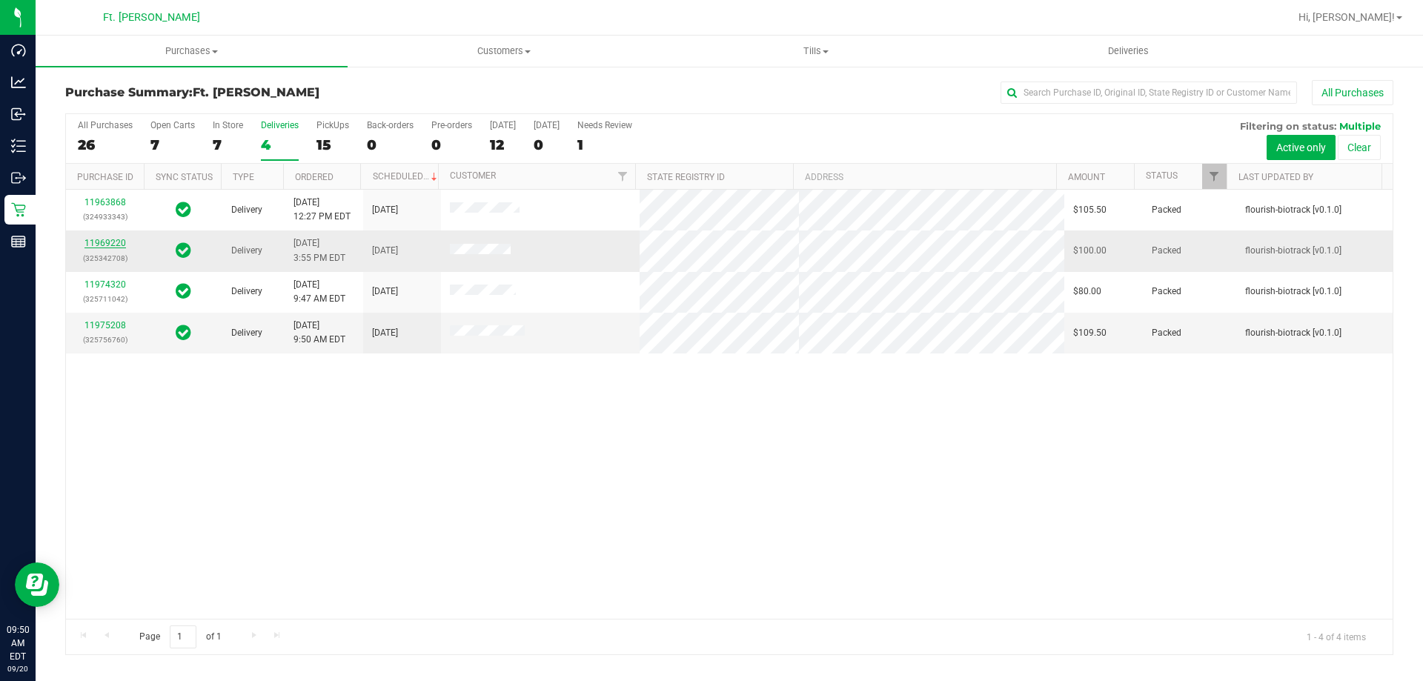
click at [103, 244] on link "11969220" at bounding box center [105, 243] width 42 height 10
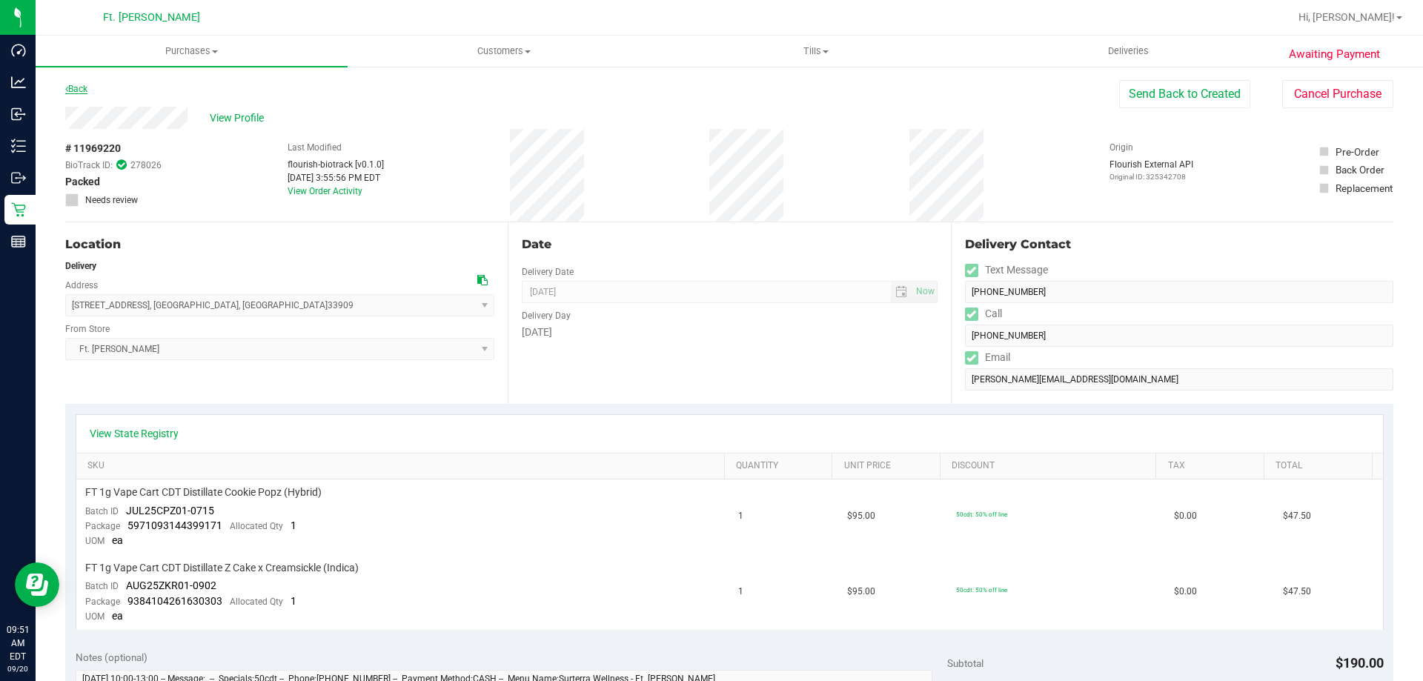
click at [85, 86] on link "Back" at bounding box center [76, 89] width 22 height 10
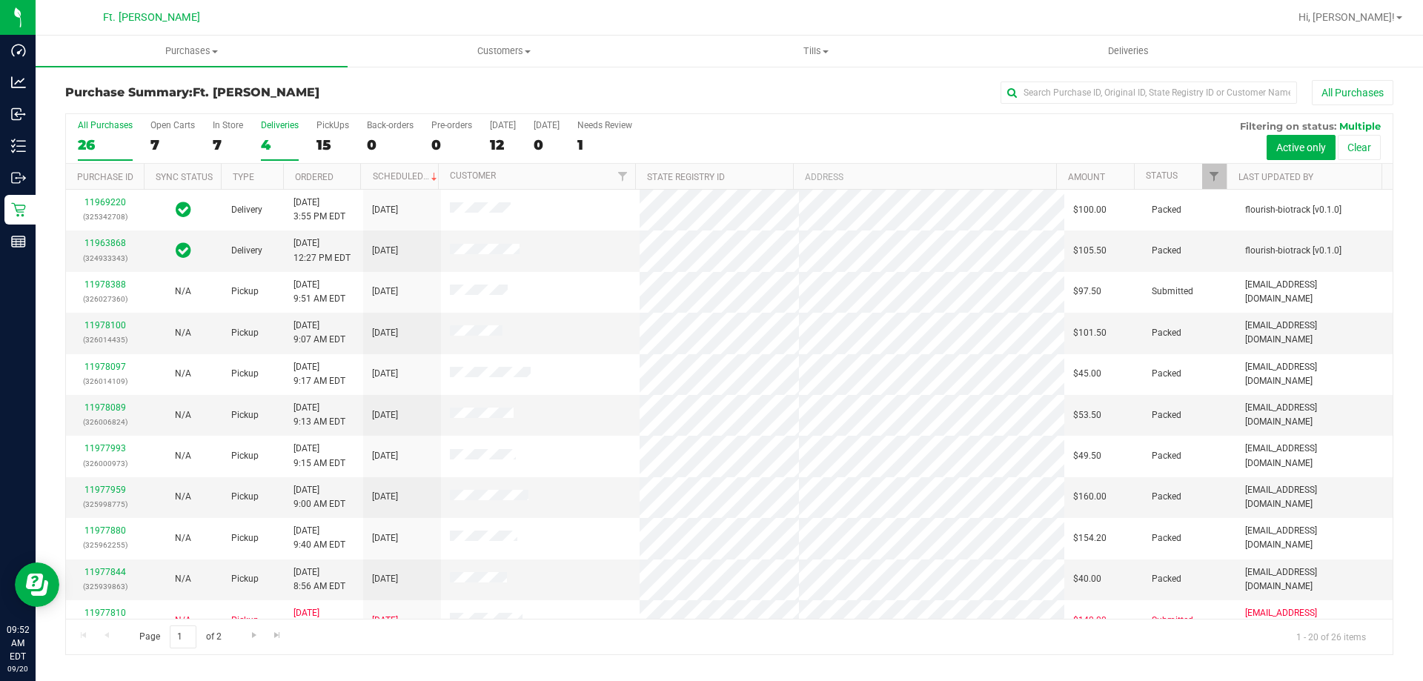
click at [269, 123] on div "Deliveries" at bounding box center [280, 125] width 38 height 10
click at [0, 0] on input "Deliveries 4" at bounding box center [0, 0] width 0 height 0
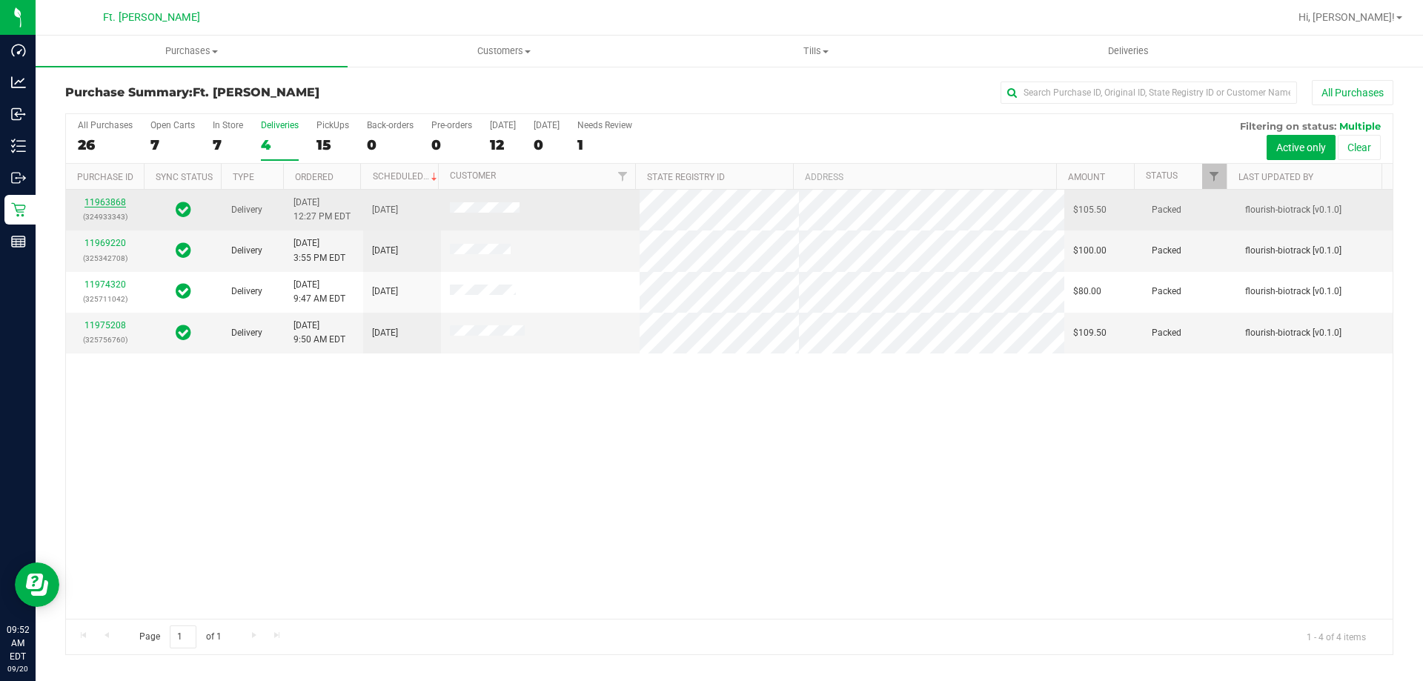
click at [115, 202] on link "11963868" at bounding box center [105, 202] width 42 height 10
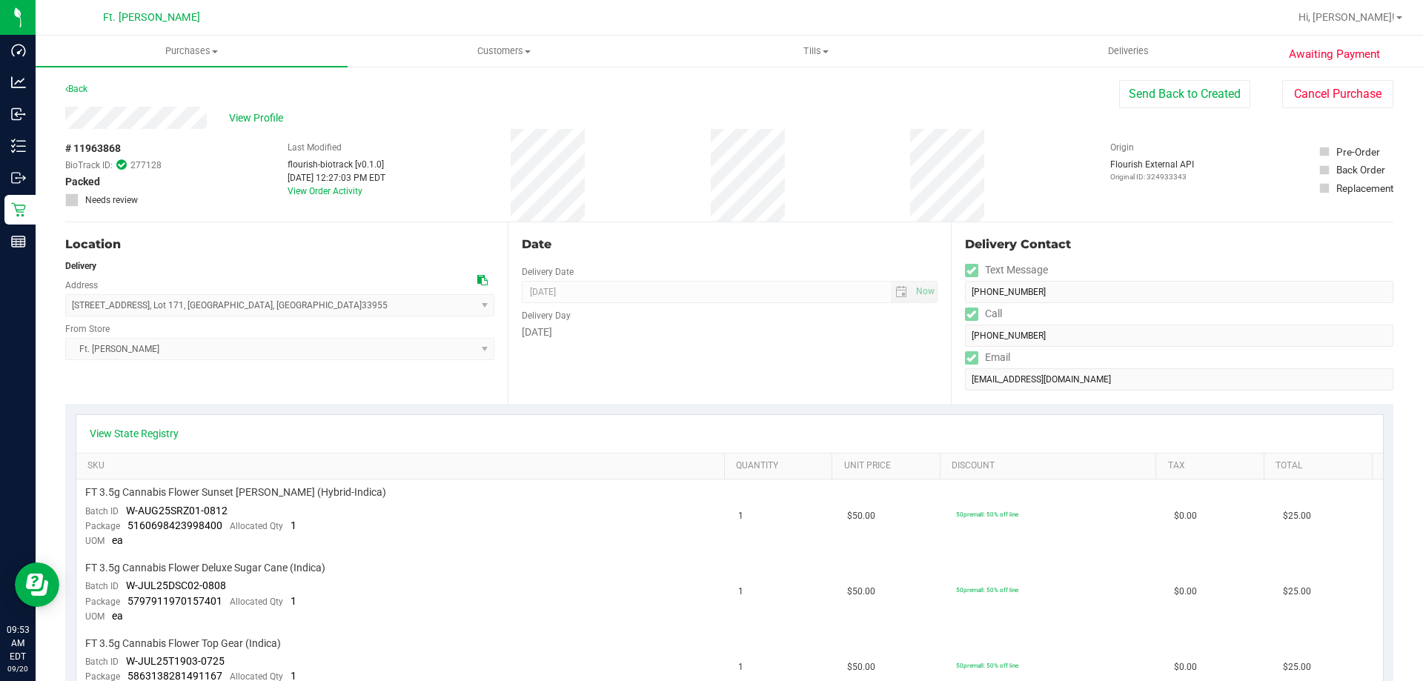
click at [79, 96] on div "Back" at bounding box center [76, 89] width 22 height 18
click at [84, 82] on div "Back" at bounding box center [76, 89] width 22 height 18
click at [85, 87] on link "Back" at bounding box center [76, 89] width 22 height 10
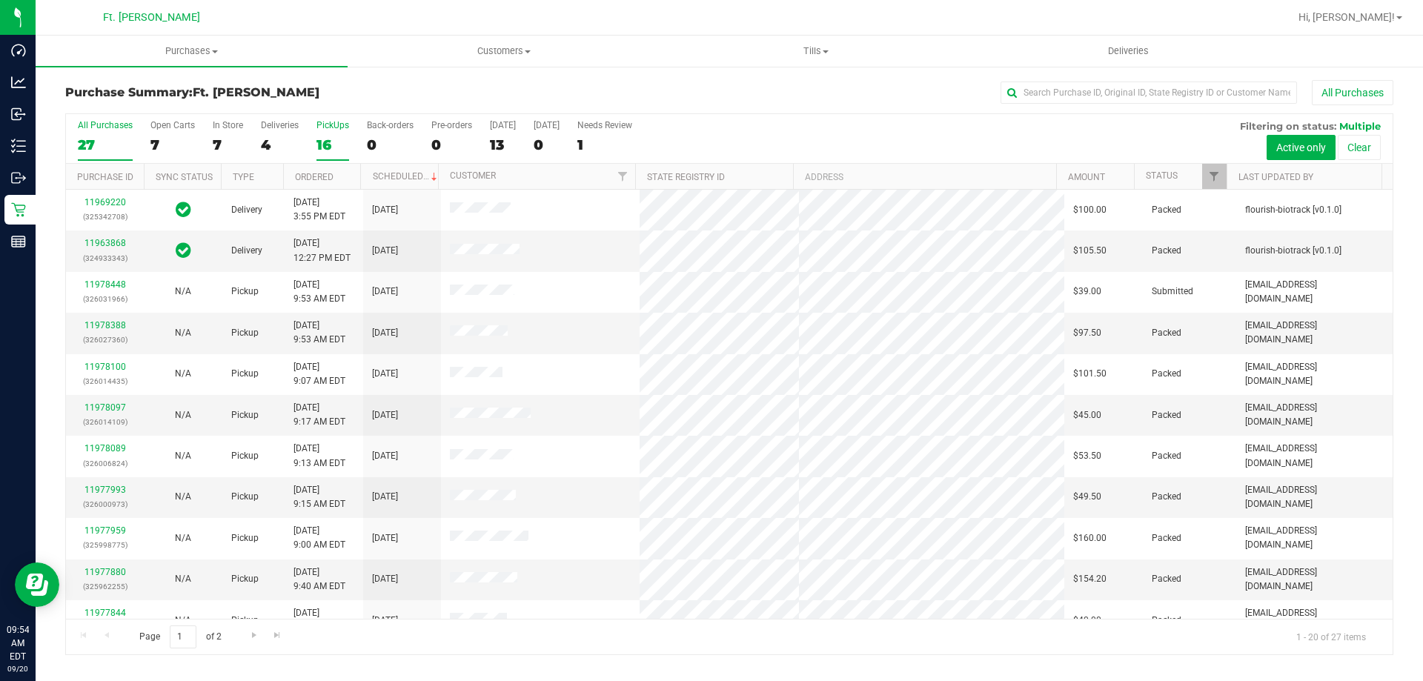
click at [325, 139] on div "16" at bounding box center [333, 144] width 33 height 17
click at [0, 0] on input "PickUps 16" at bounding box center [0, 0] width 0 height 0
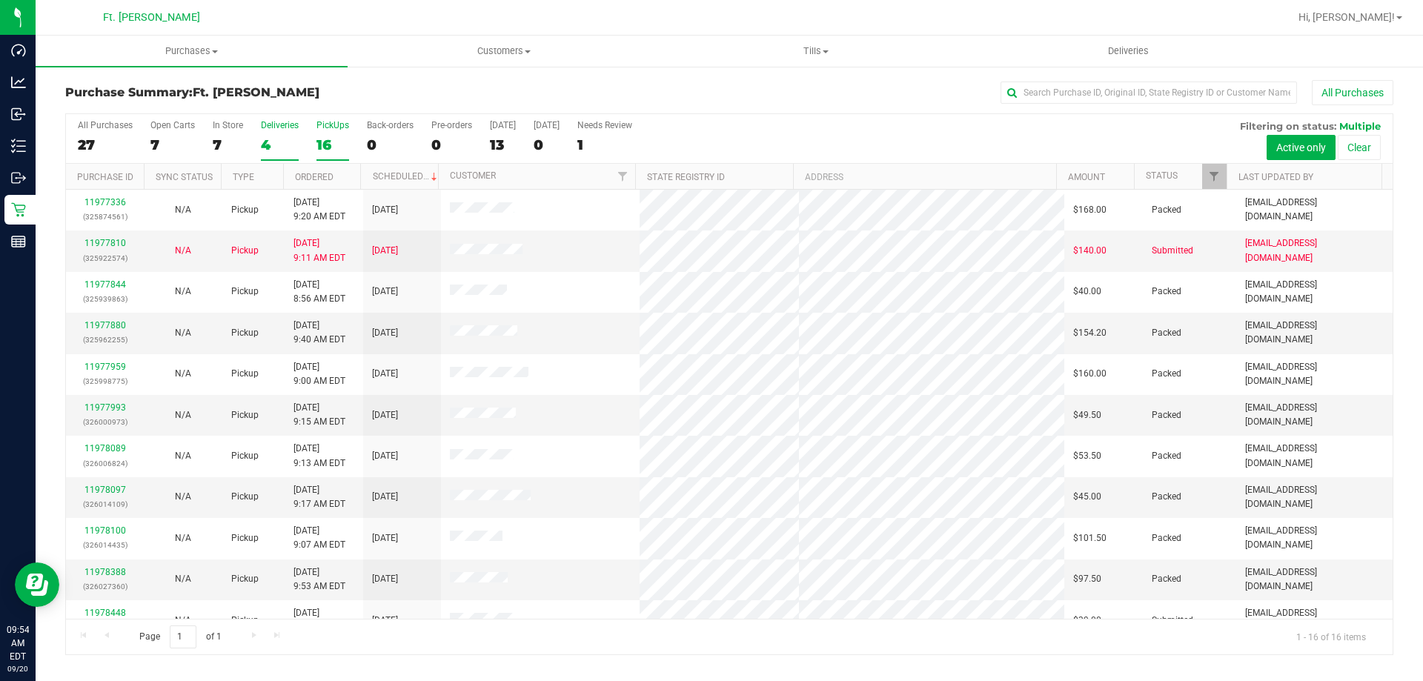
click at [275, 148] on div "4" at bounding box center [280, 144] width 38 height 17
click at [0, 0] on input "Deliveries 4" at bounding box center [0, 0] width 0 height 0
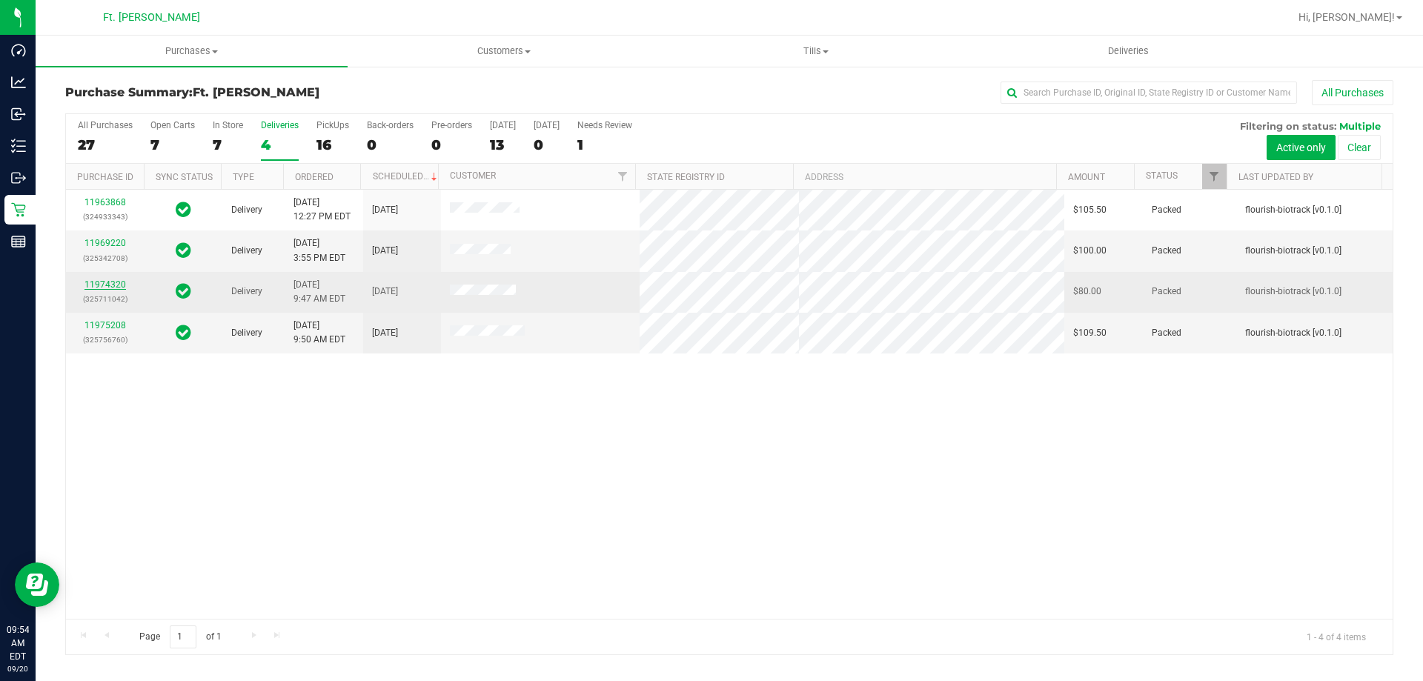
click at [105, 282] on link "11974320" at bounding box center [105, 284] width 42 height 10
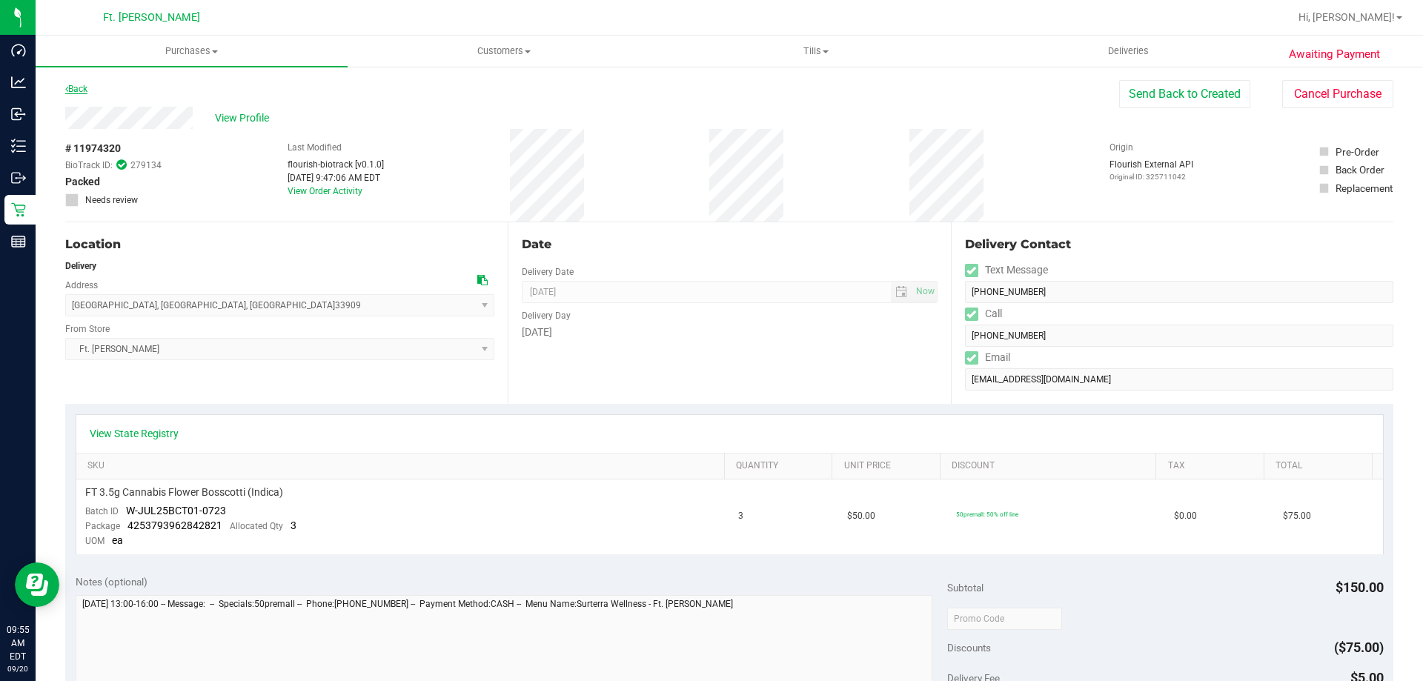
click at [86, 90] on link "Back" at bounding box center [76, 89] width 22 height 10
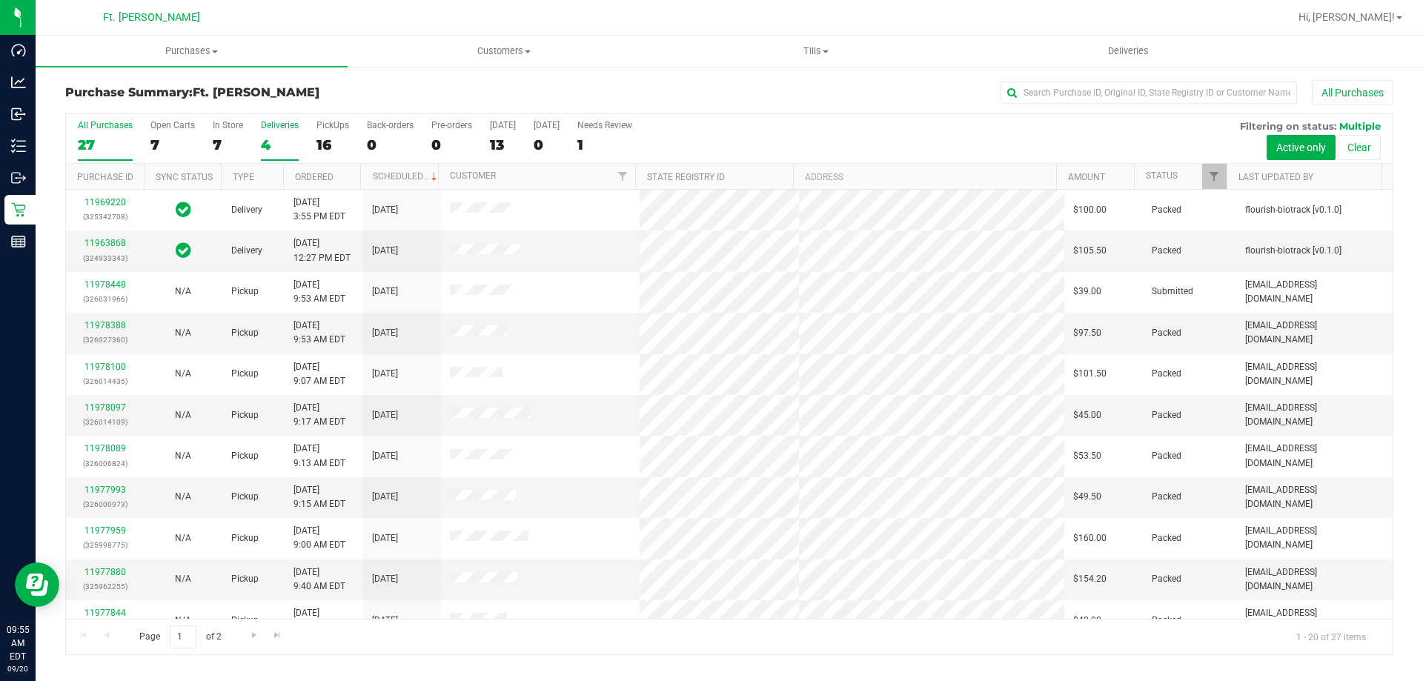
click at [290, 134] on label "Deliveries 4" at bounding box center [280, 140] width 38 height 41
click at [0, 0] on input "Deliveries 4" at bounding box center [0, 0] width 0 height 0
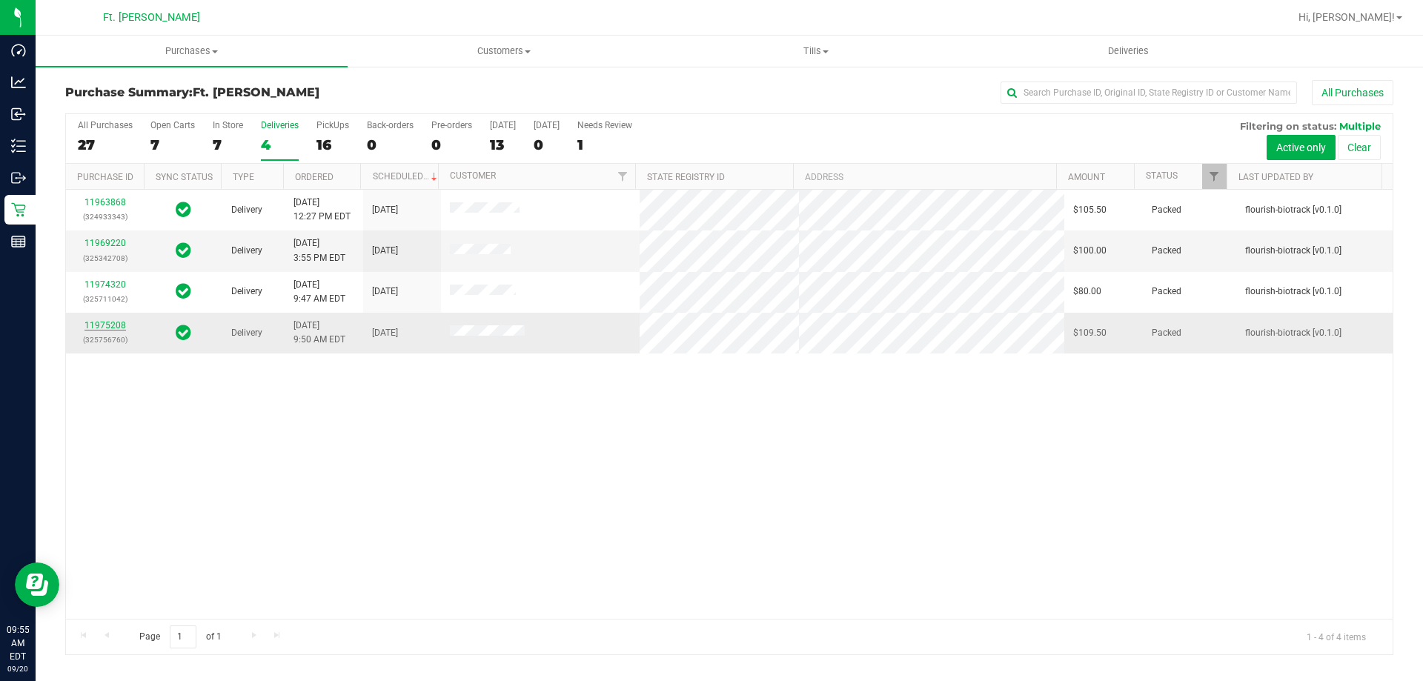
click at [116, 325] on link "11975208" at bounding box center [105, 325] width 42 height 10
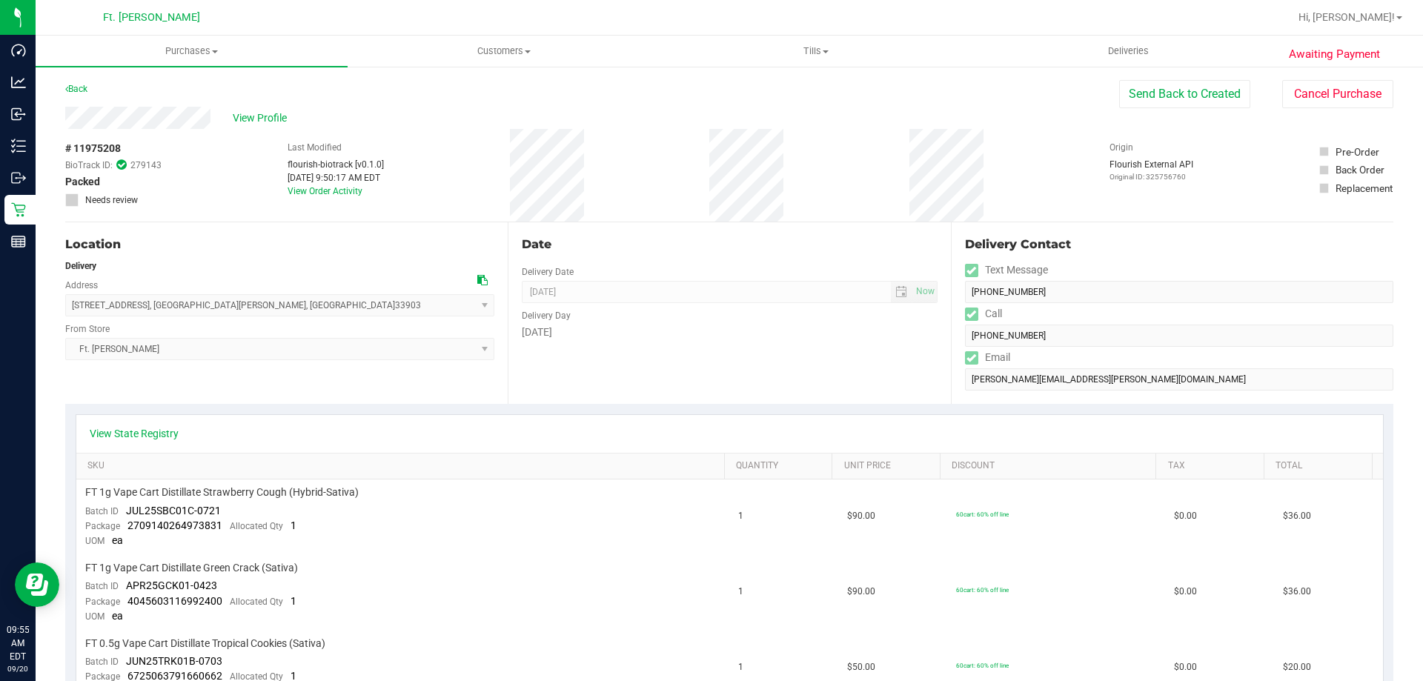
click at [876, 270] on div "Location Delivery Address [STREET_ADDRESS] , [GEOGRAPHIC_DATA] , [GEOGRAPHIC_DA…" at bounding box center [729, 313] width 1328 height 182
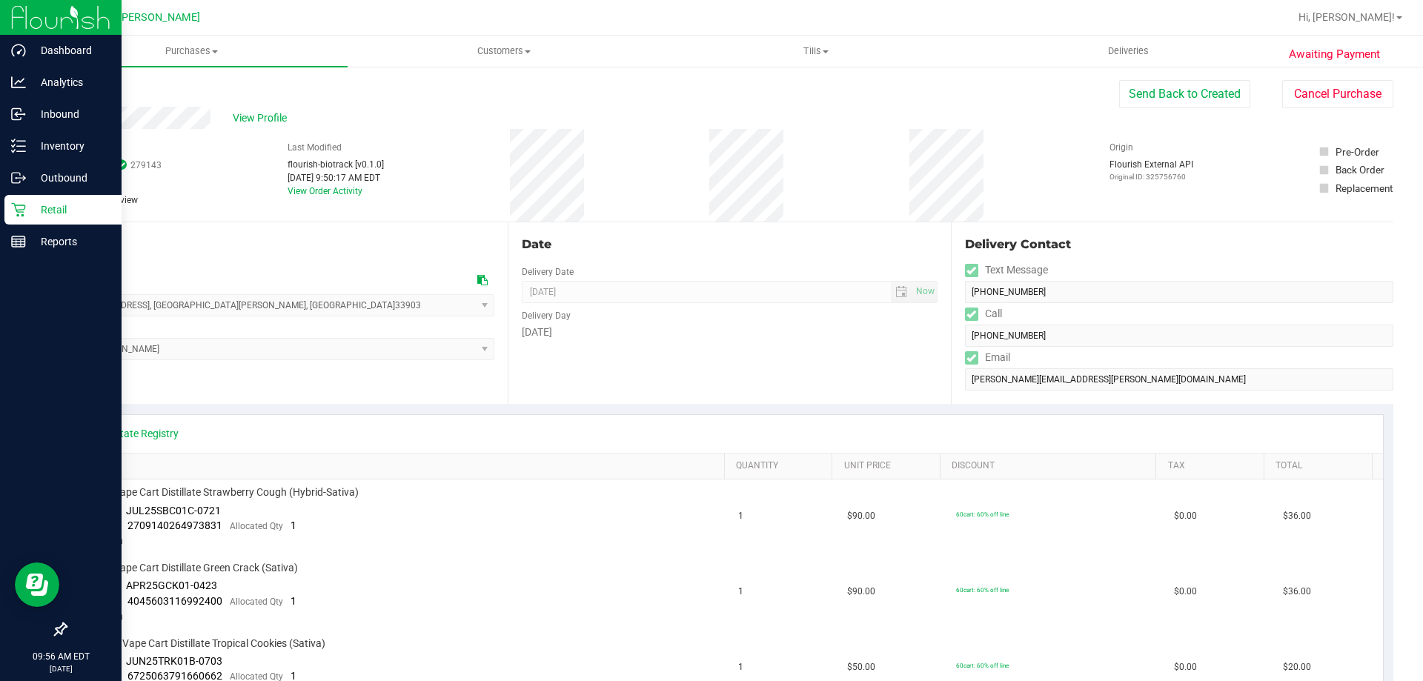
click at [19, 207] on icon at bounding box center [18, 209] width 15 height 15
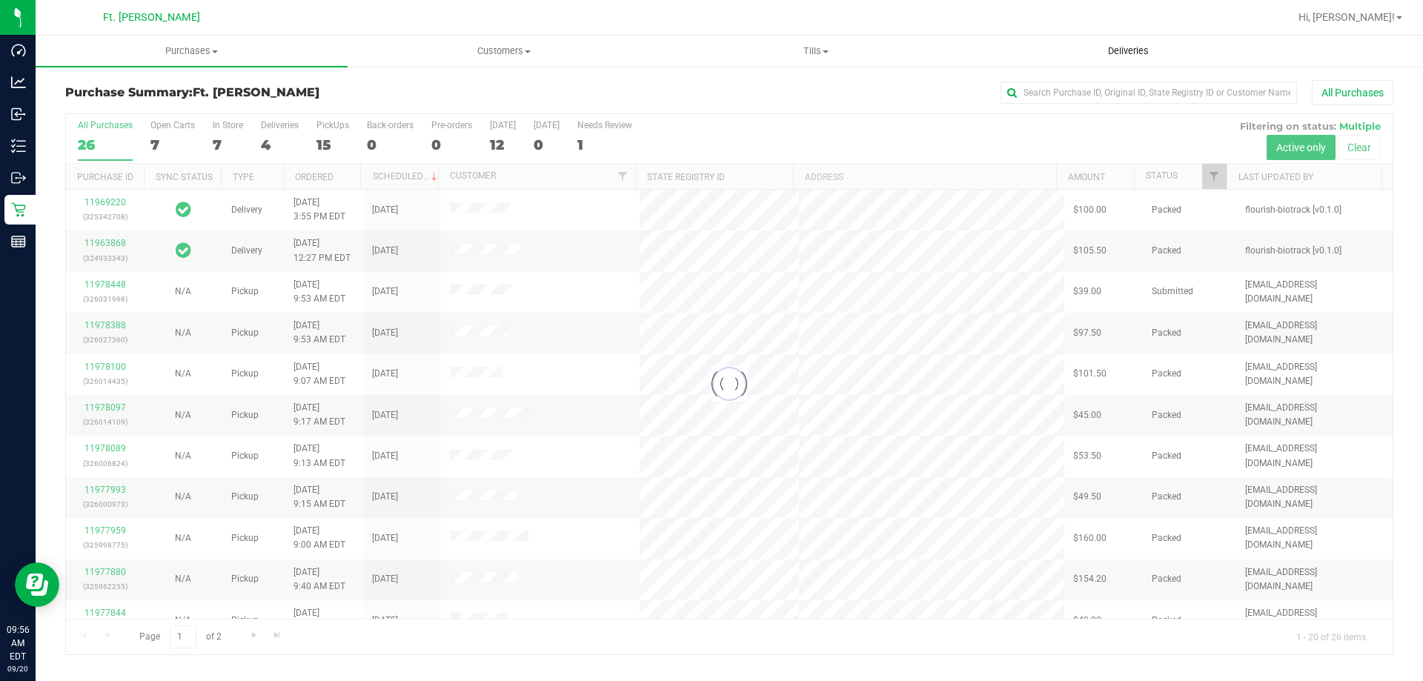
click at [1099, 55] on span "Deliveries" at bounding box center [1128, 50] width 81 height 13
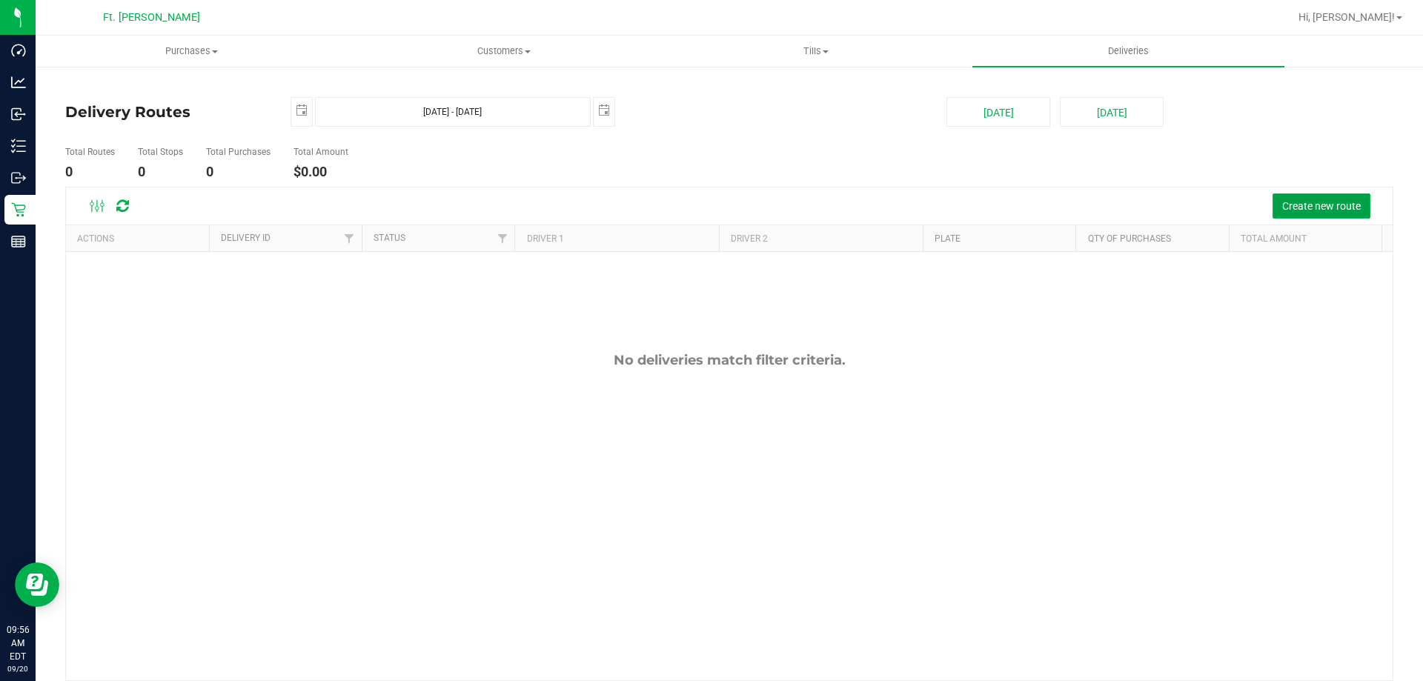
click at [1314, 211] on span "Create new route" at bounding box center [1321, 206] width 79 height 12
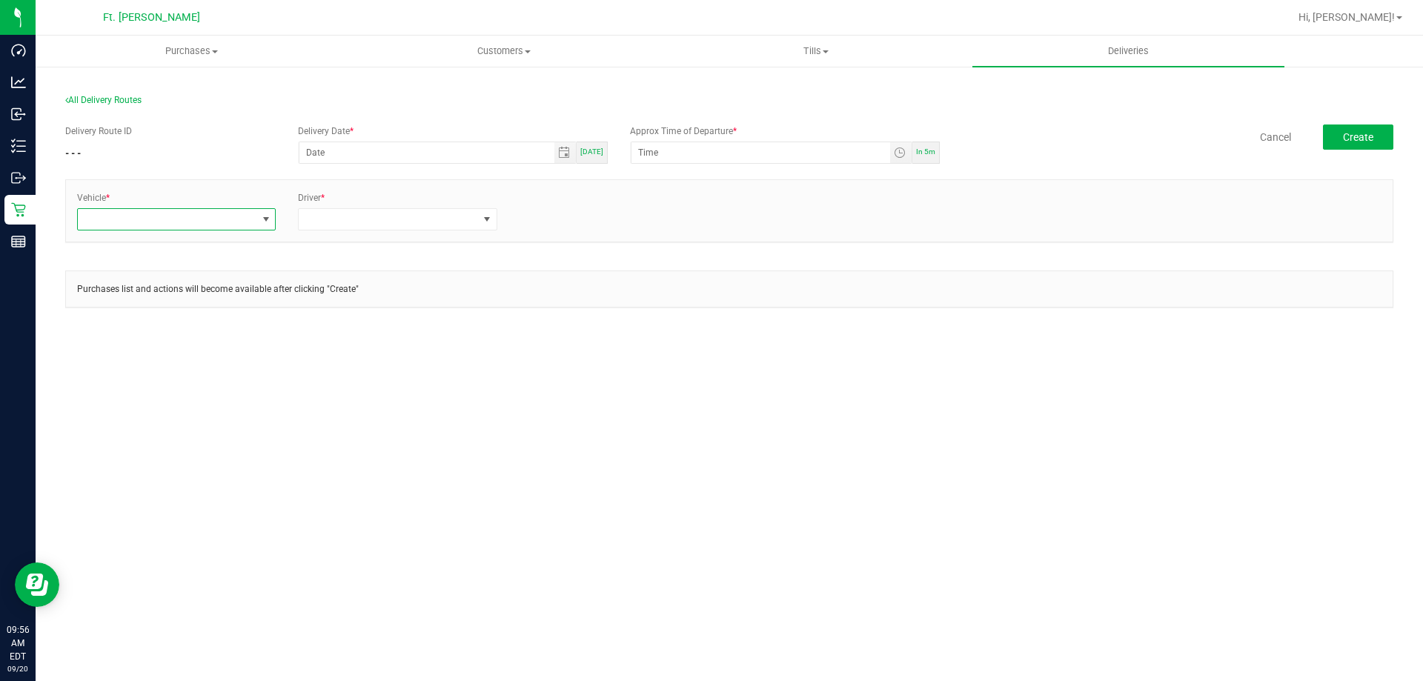
click at [232, 214] on span at bounding box center [167, 219] width 179 height 21
type input "06"
click at [127, 296] on li "FL-ROGUE-06" at bounding box center [176, 308] width 197 height 25
click at [296, 212] on div "Driver *" at bounding box center [397, 210] width 221 height 39
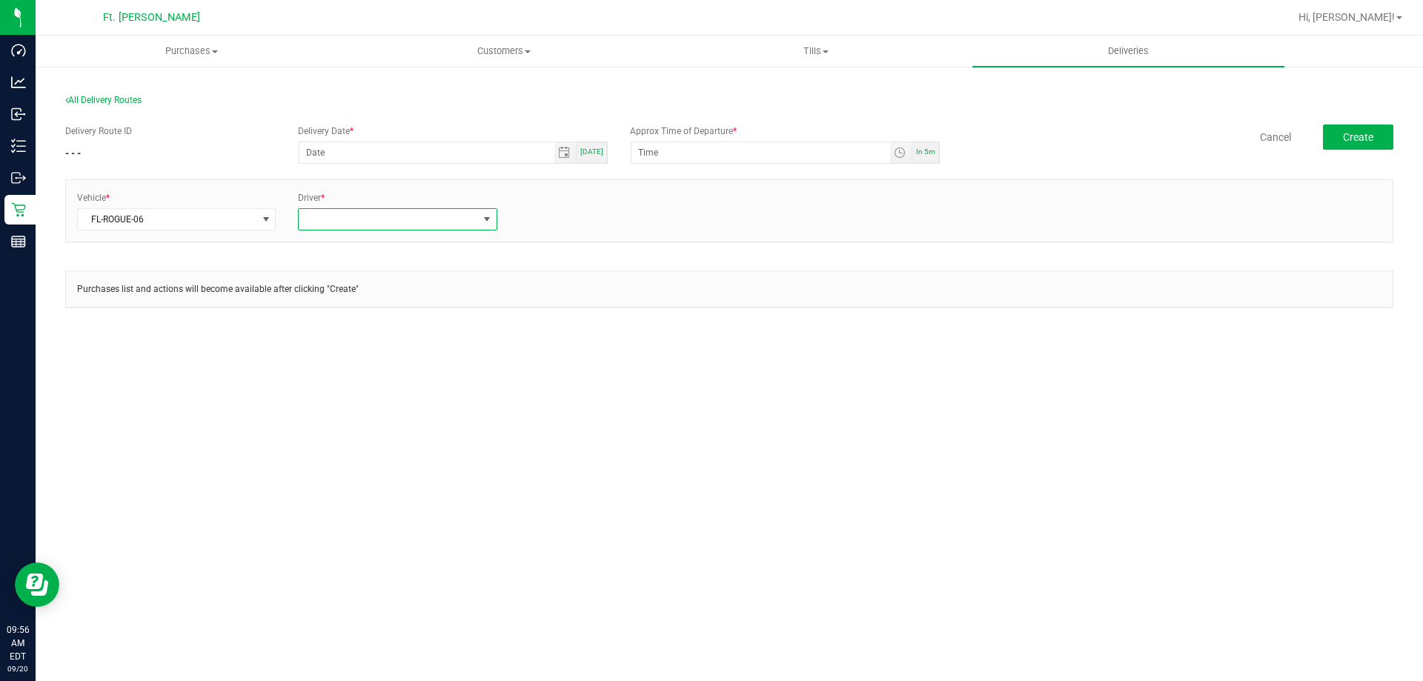
click at [334, 213] on span at bounding box center [388, 219] width 179 height 21
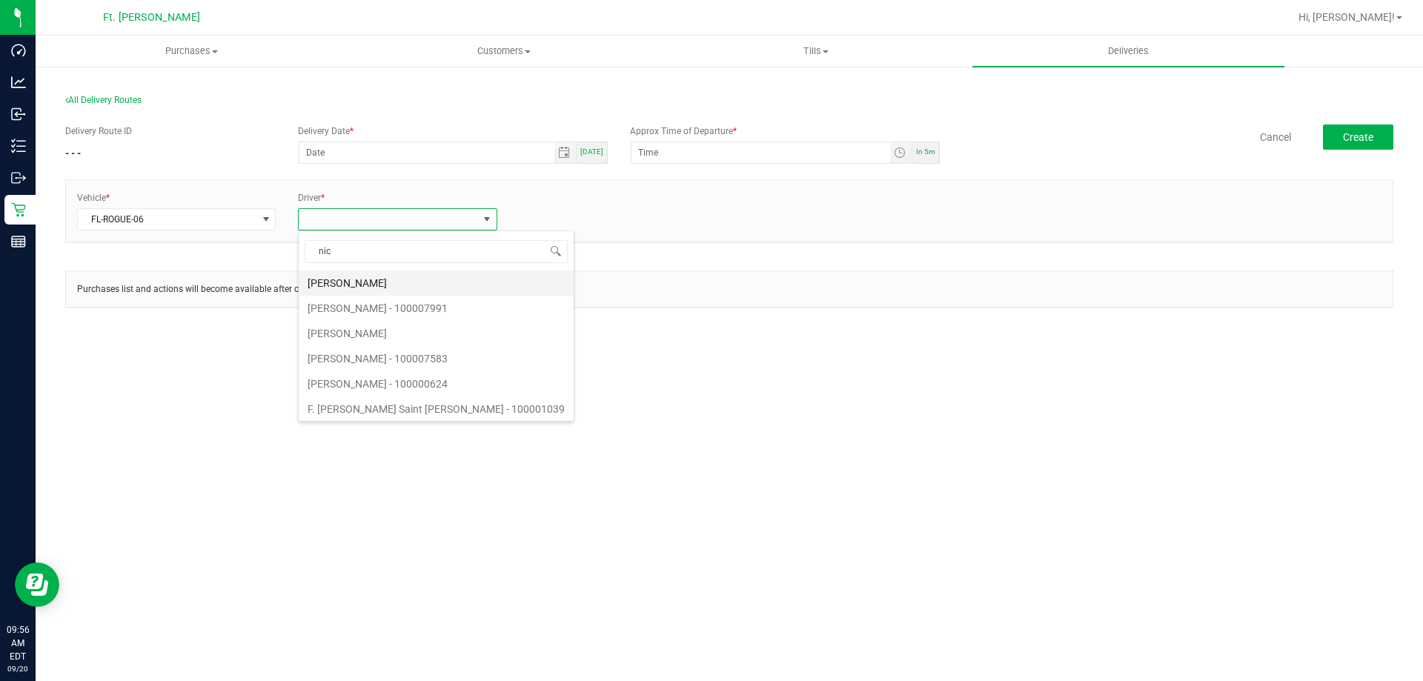
type input "nich"
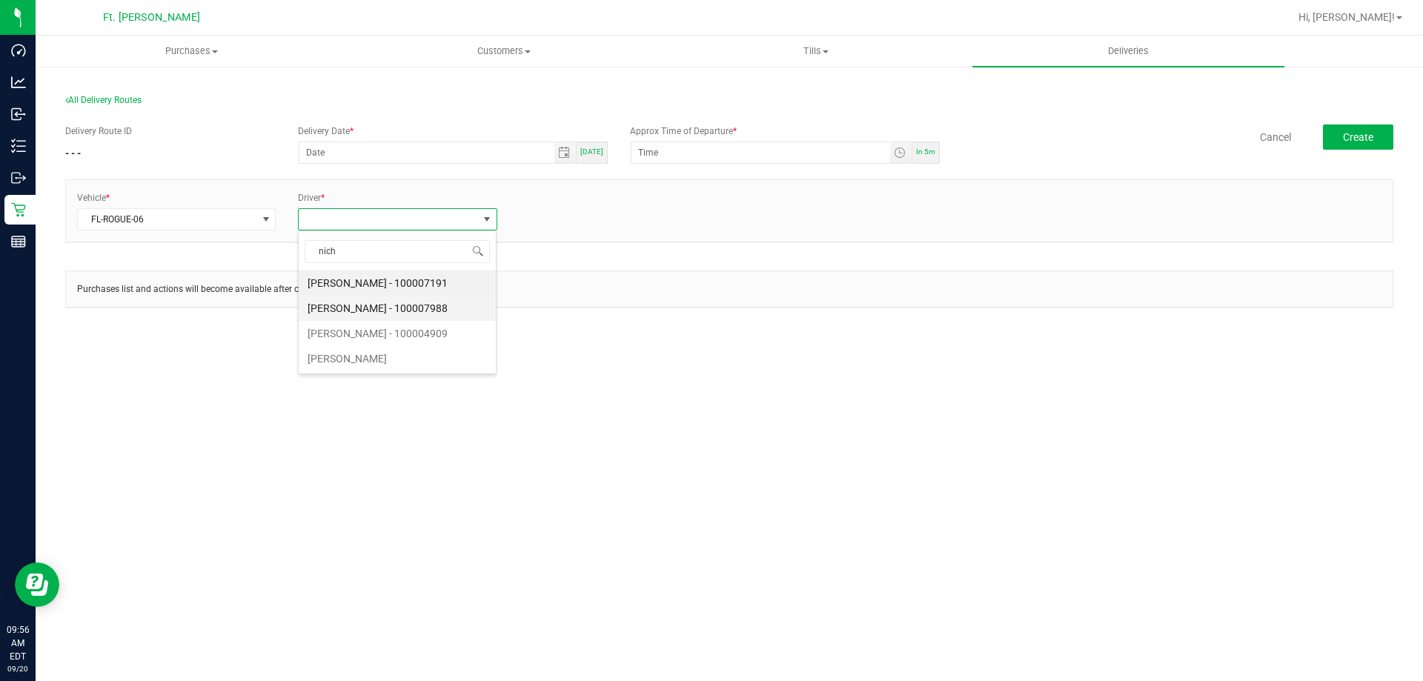
click at [369, 297] on li "[PERSON_NAME] - 100007988" at bounding box center [397, 308] width 197 height 25
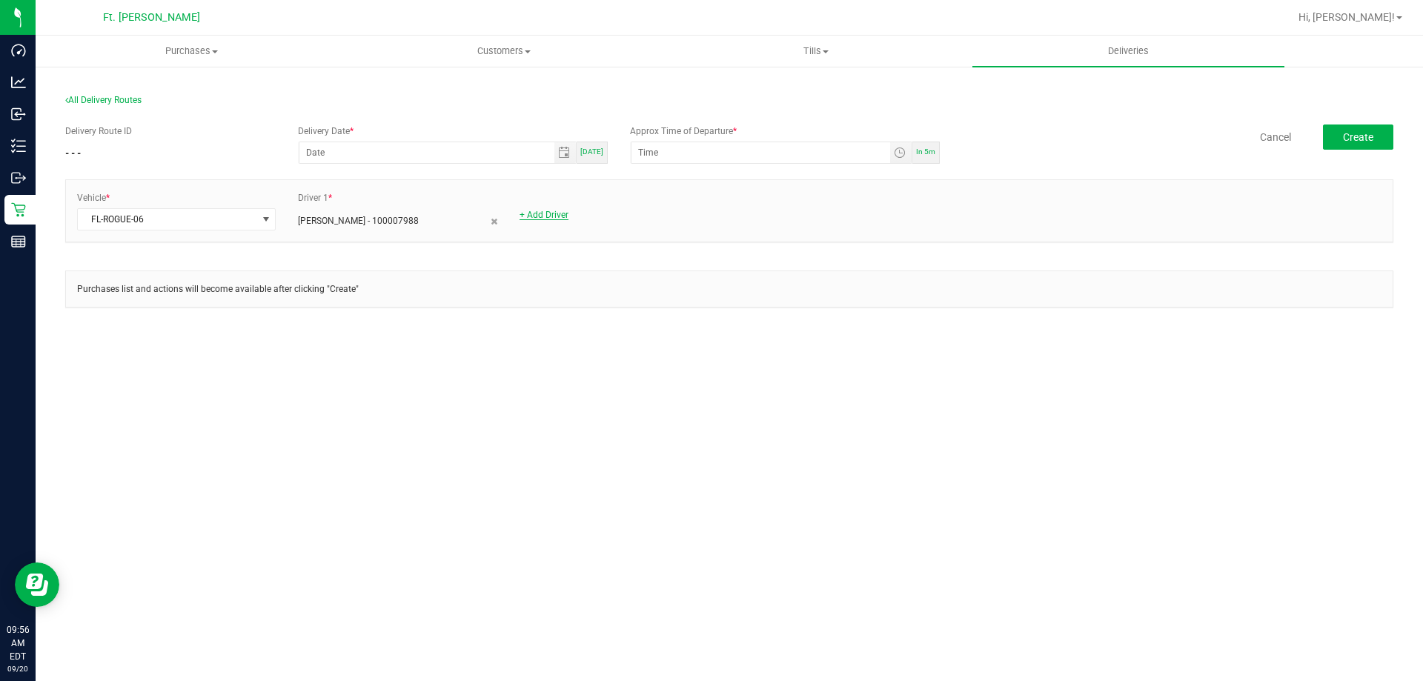
click at [524, 215] on link "+ Add Driver" at bounding box center [544, 215] width 49 height 10
click at [535, 219] on span at bounding box center [609, 219] width 179 height 21
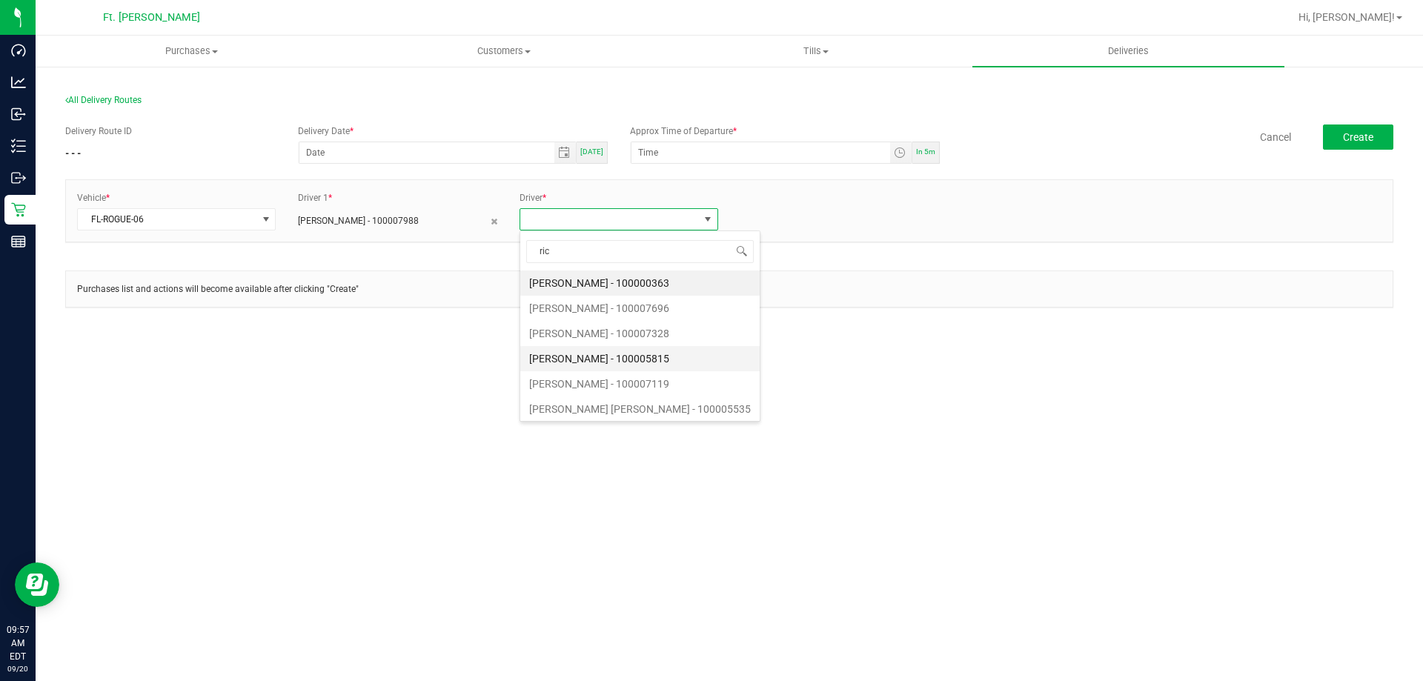
type input "rich"
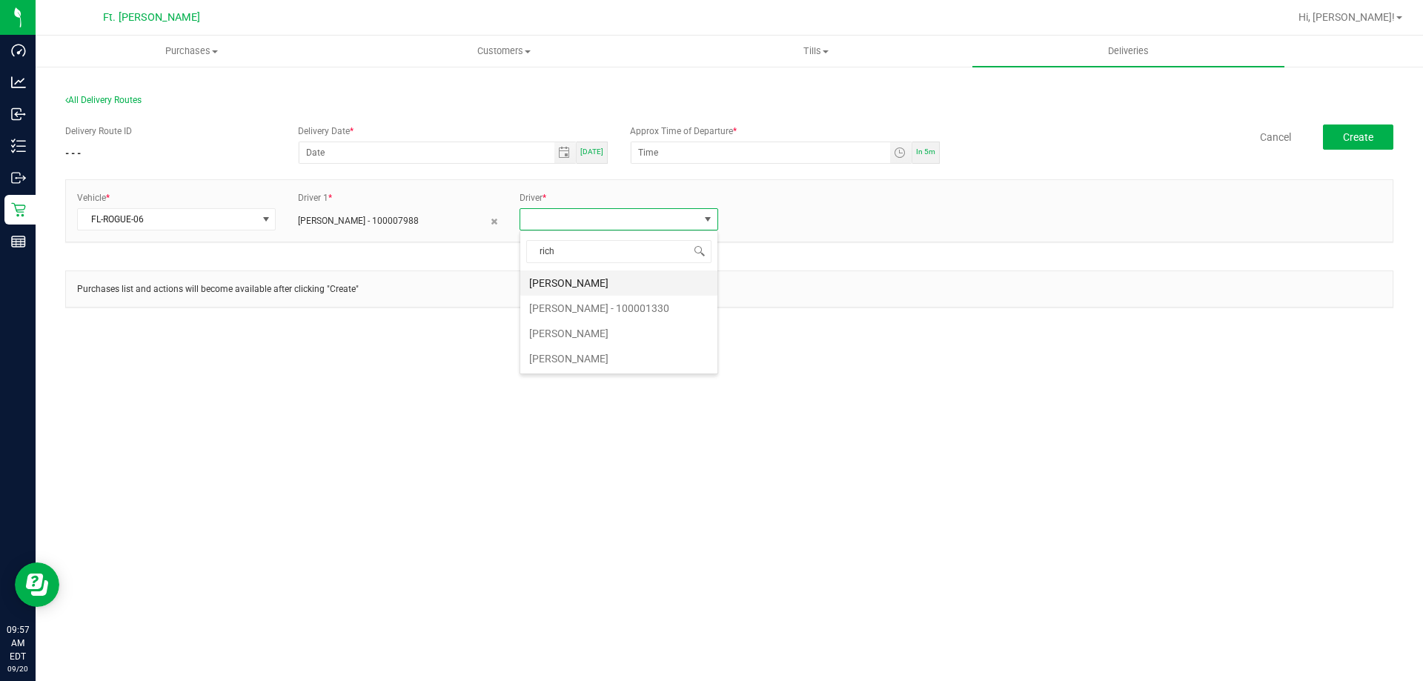
click at [560, 288] on li "[PERSON_NAME]" at bounding box center [618, 283] width 197 height 25
click at [337, 159] on input "month/day/year" at bounding box center [426, 152] width 255 height 21
type input "[DATE]"
type input "12:00 AM"
type input "[DATE]"
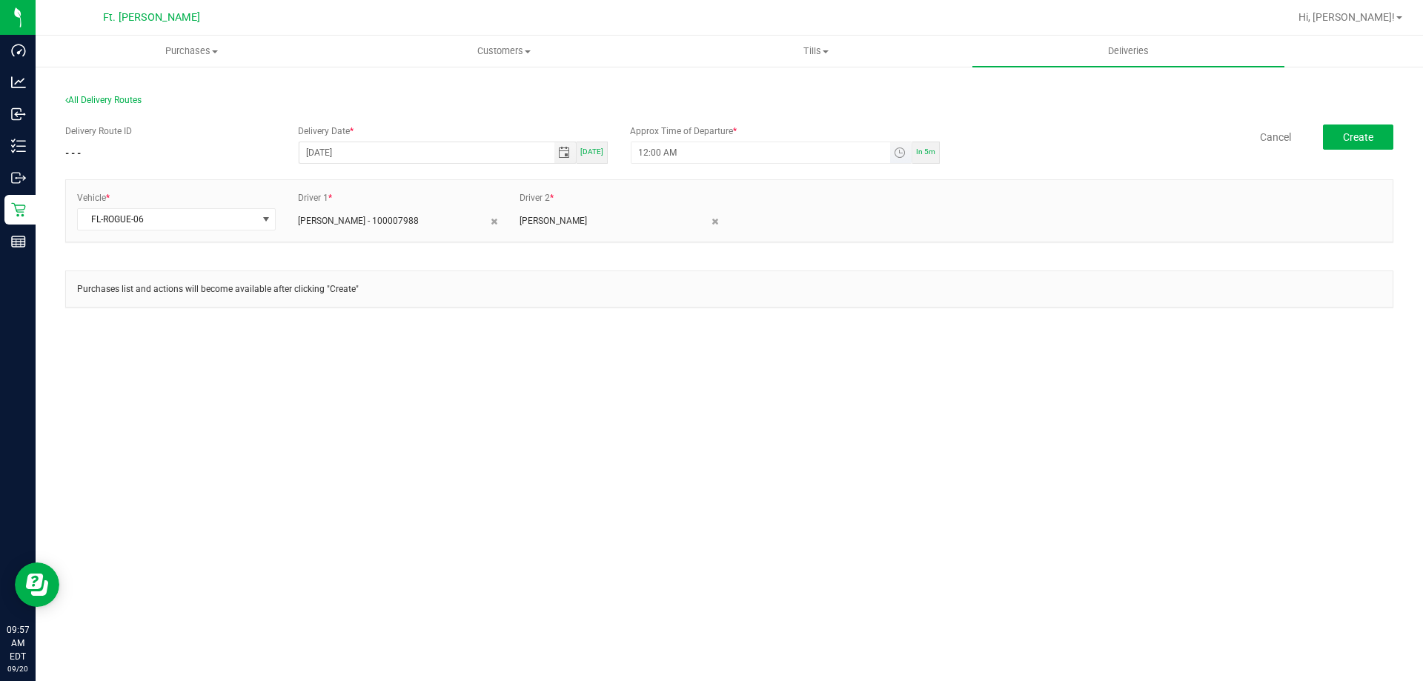
click at [660, 155] on input "12:00 AM" at bounding box center [761, 152] width 259 height 21
click at [645, 154] on input "12:00 AM" at bounding box center [761, 152] width 259 height 21
type input "10:15 AM"
click at [1329, 137] on button "Create" at bounding box center [1358, 137] width 70 height 25
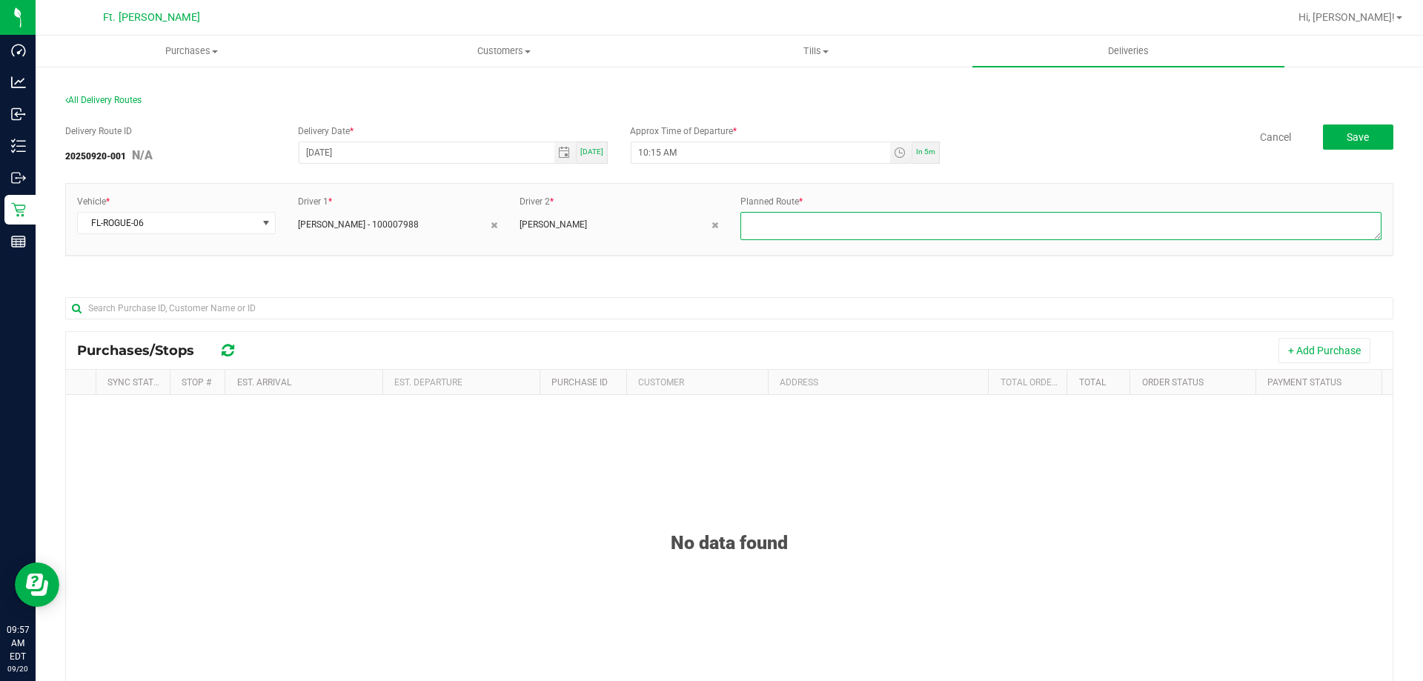
drag, startPoint x: 803, startPoint y: 225, endPoint x: 1168, endPoint y: 87, distance: 390.8
click at [809, 220] on textarea at bounding box center [1060, 226] width 641 height 28
type textarea "1 of 1"
click at [1350, 133] on span "Save" at bounding box center [1358, 137] width 22 height 12
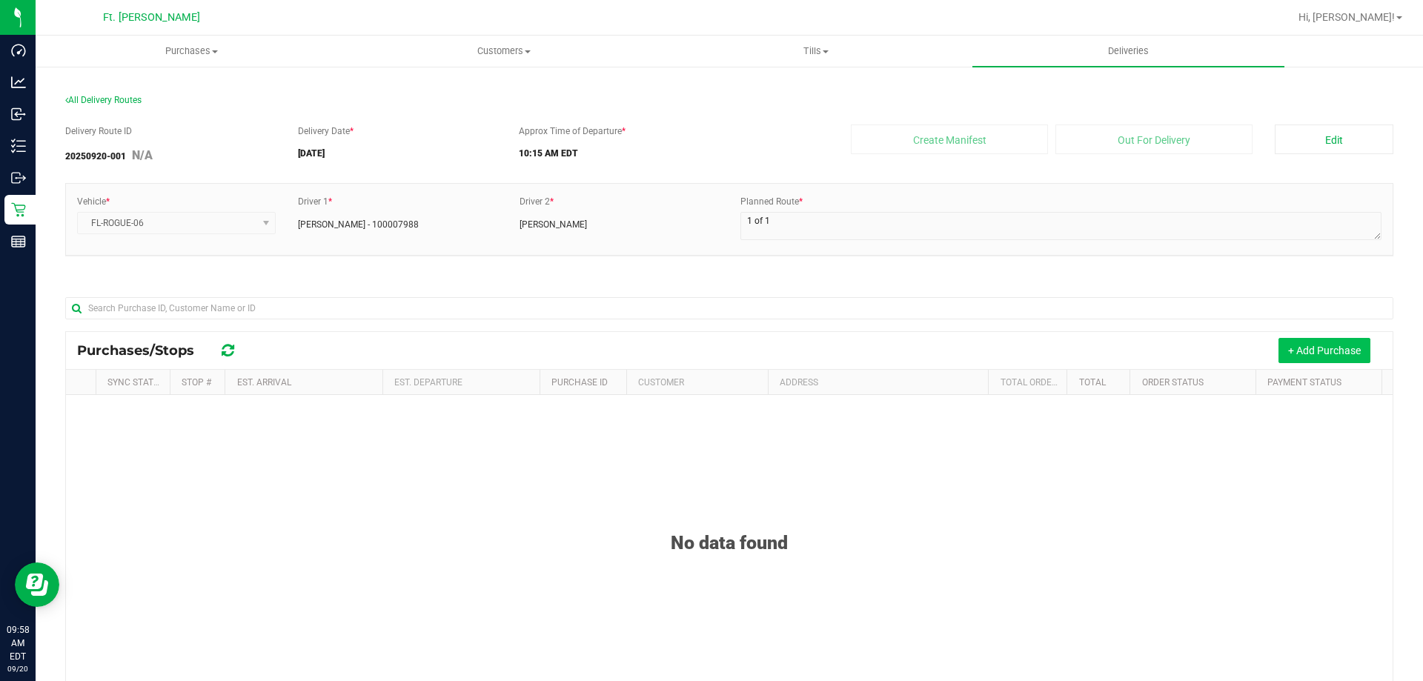
click at [1320, 351] on button "+ Add Purchase" at bounding box center [1325, 350] width 92 height 25
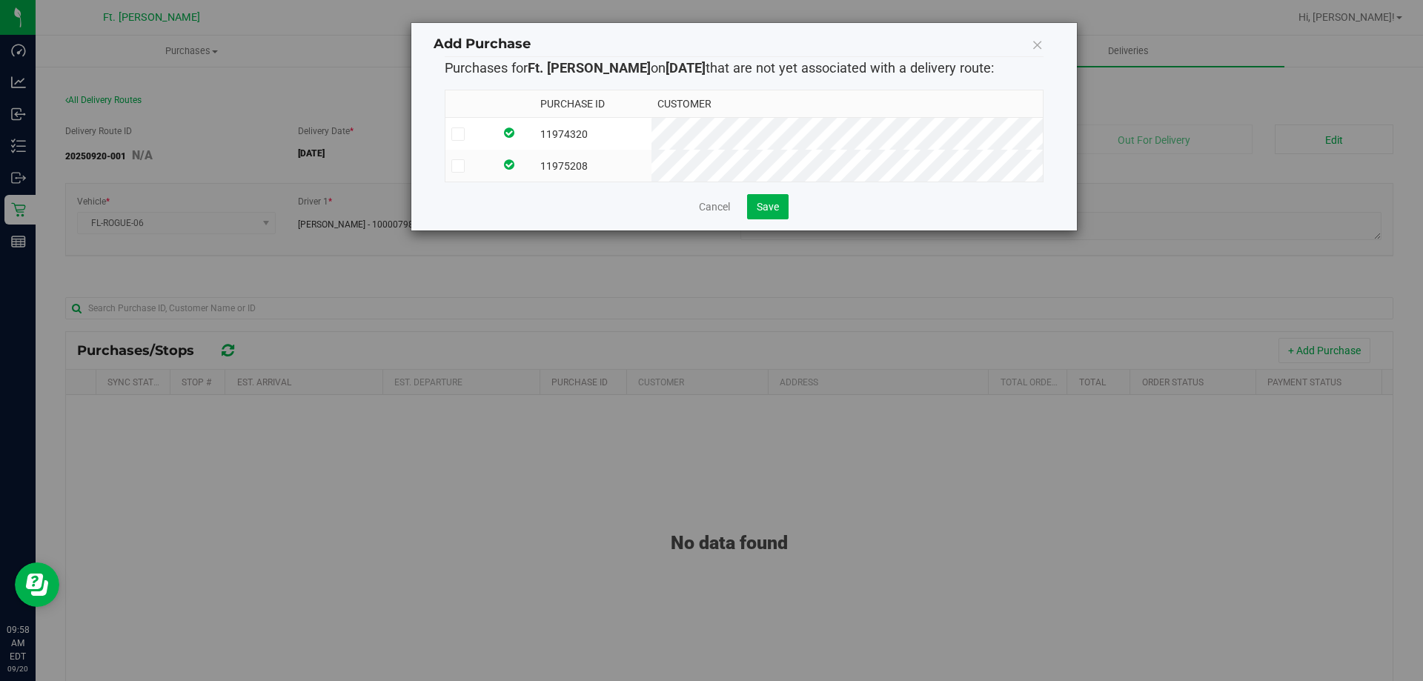
click at [488, 159] on label at bounding box center [469, 165] width 37 height 13
click at [0, 0] on input "checkbox" at bounding box center [0, 0] width 0 height 0
click at [488, 140] on label at bounding box center [469, 133] width 37 height 13
click at [0, 0] on input "checkbox" at bounding box center [0, 0] width 0 height 0
click at [780, 207] on button "Save" at bounding box center [768, 206] width 42 height 25
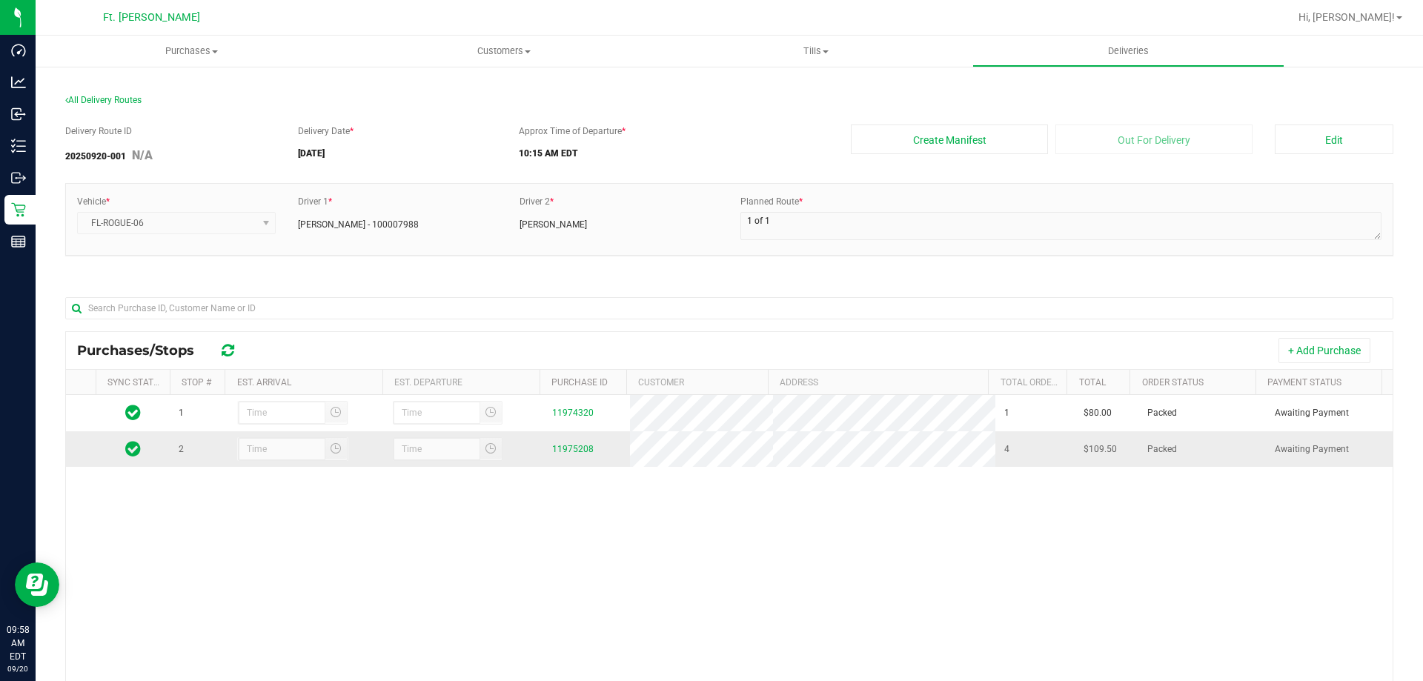
click at [103, 449] on td at bounding box center [133, 449] width 74 height 36
click at [170, 490] on div "1 11974320 1 $80.00 Packed Awaiting Payment 2 11975208 4 $109.50 Packed Awaitin…" at bounding box center [729, 609] width 1327 height 429
click at [1349, 143] on button "Edit" at bounding box center [1334, 140] width 119 height 30
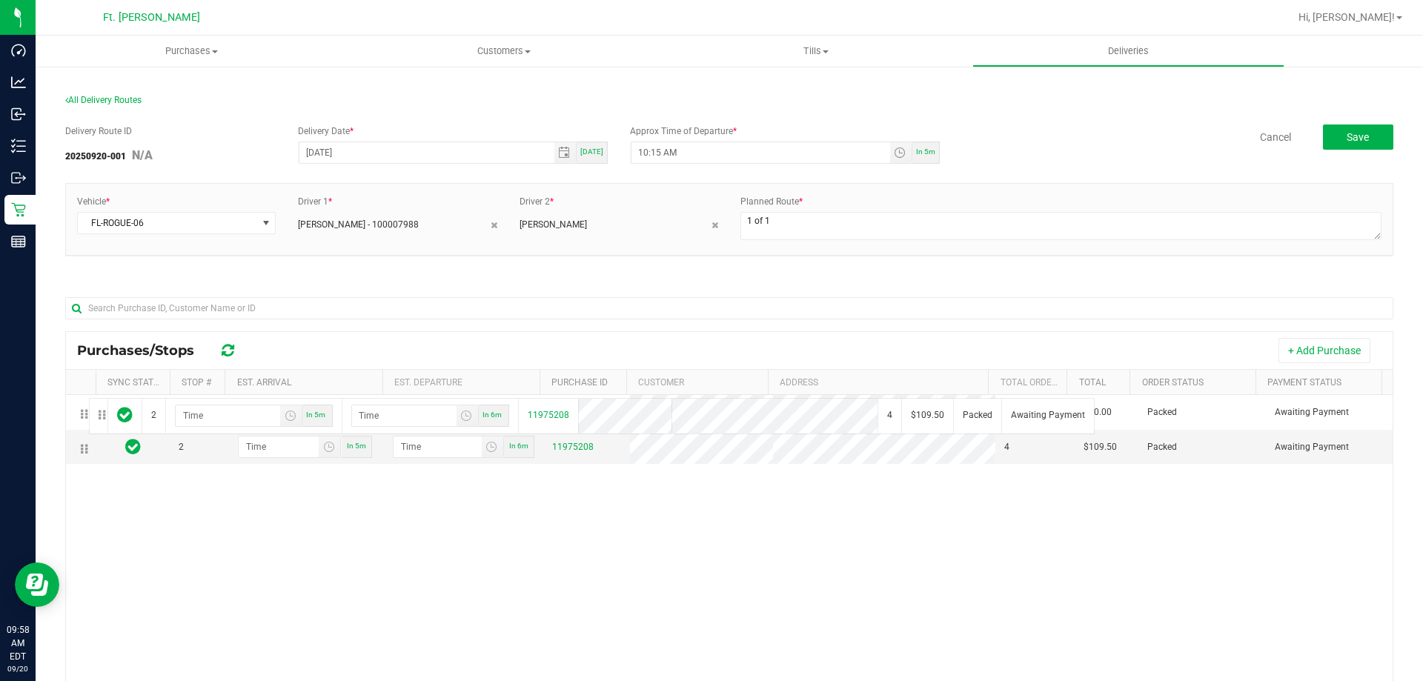
drag, startPoint x: 83, startPoint y: 449, endPoint x: 87, endPoint y: 394, distance: 55.0
click at [87, 394] on div "Purchases/Stops + Add Purchase Sync Status Stop # Est. Arrival Est. Departure P…" at bounding box center [729, 595] width 1328 height 529
drag, startPoint x: 87, startPoint y: 450, endPoint x: 75, endPoint y: 401, distance: 50.3
click at [1327, 137] on button "Save" at bounding box center [1358, 137] width 70 height 25
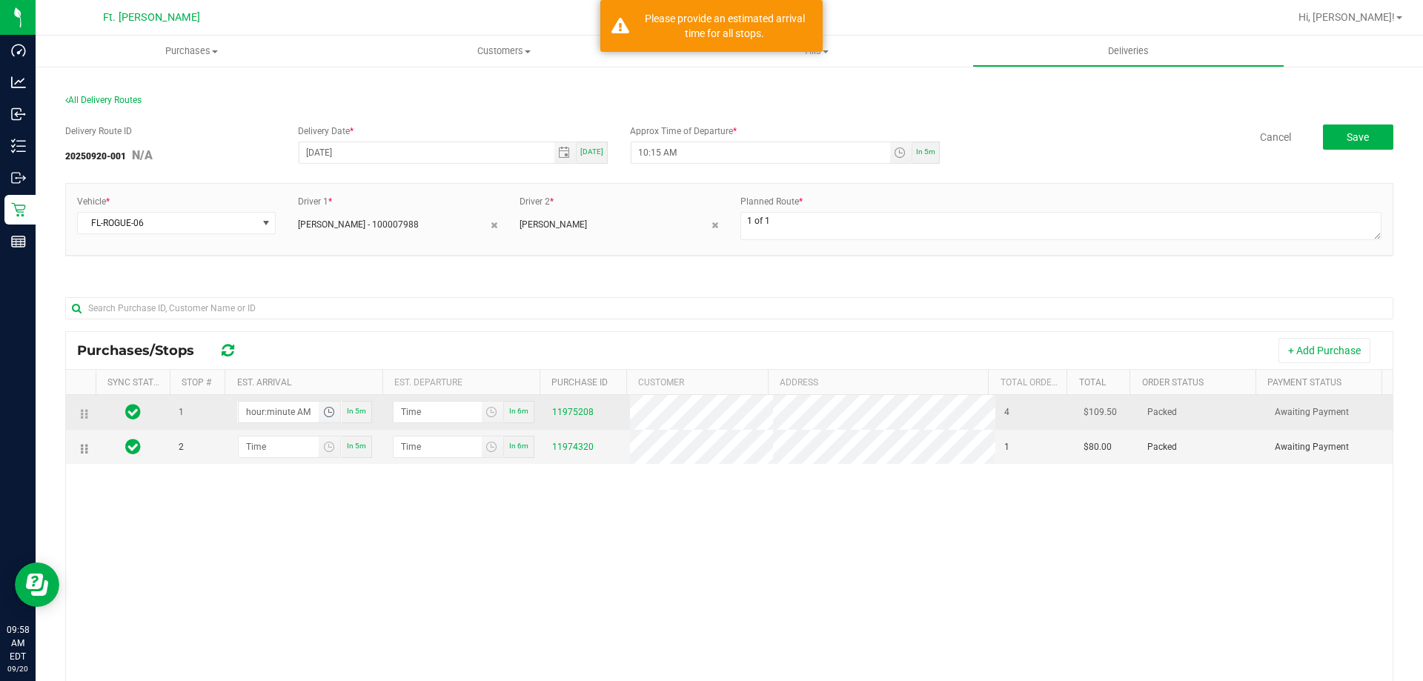
click at [276, 415] on input "hour:minute AM" at bounding box center [279, 412] width 81 height 21
click at [258, 413] on input "hour:10 AM" at bounding box center [279, 412] width 81 height 21
type input "1:10 AM"
type input "1:11 AM"
type input "10:10 AM"
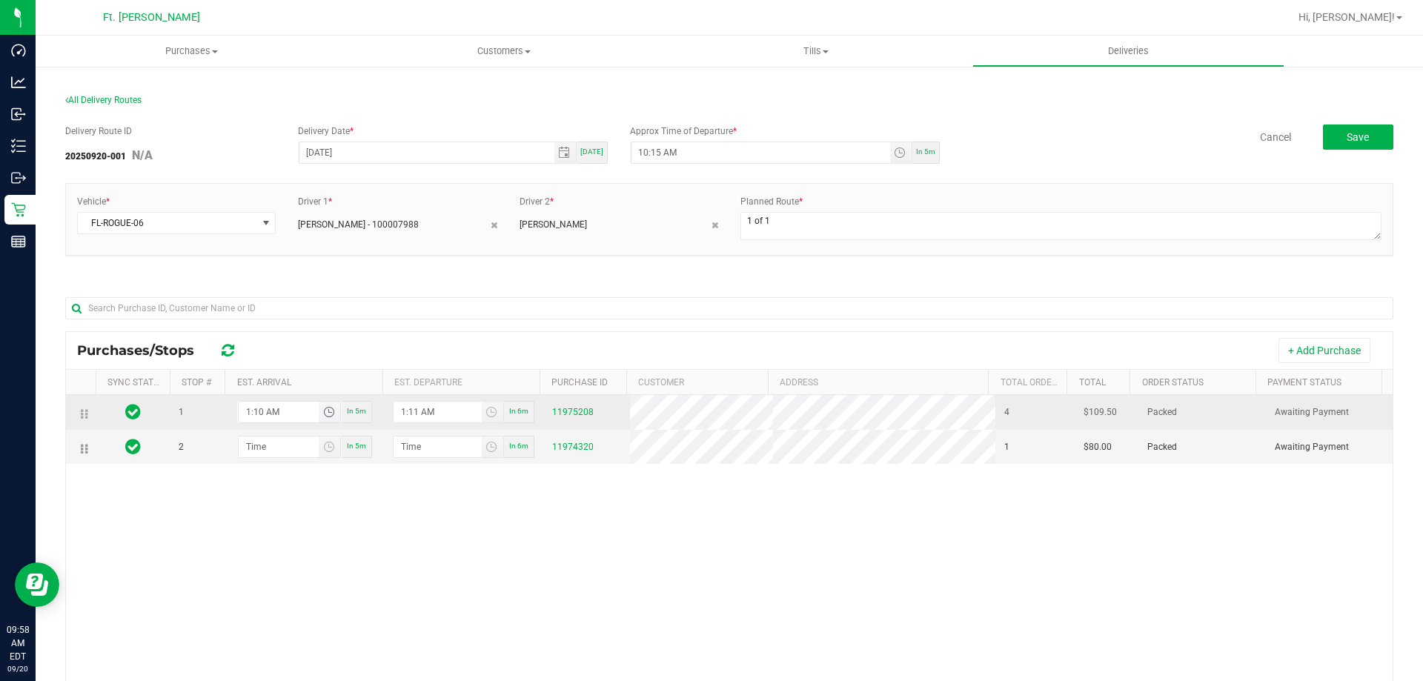
type input "10:11 AM"
type input "10:30 AM"
type input "10:31 AM"
type input "10:30 AM"
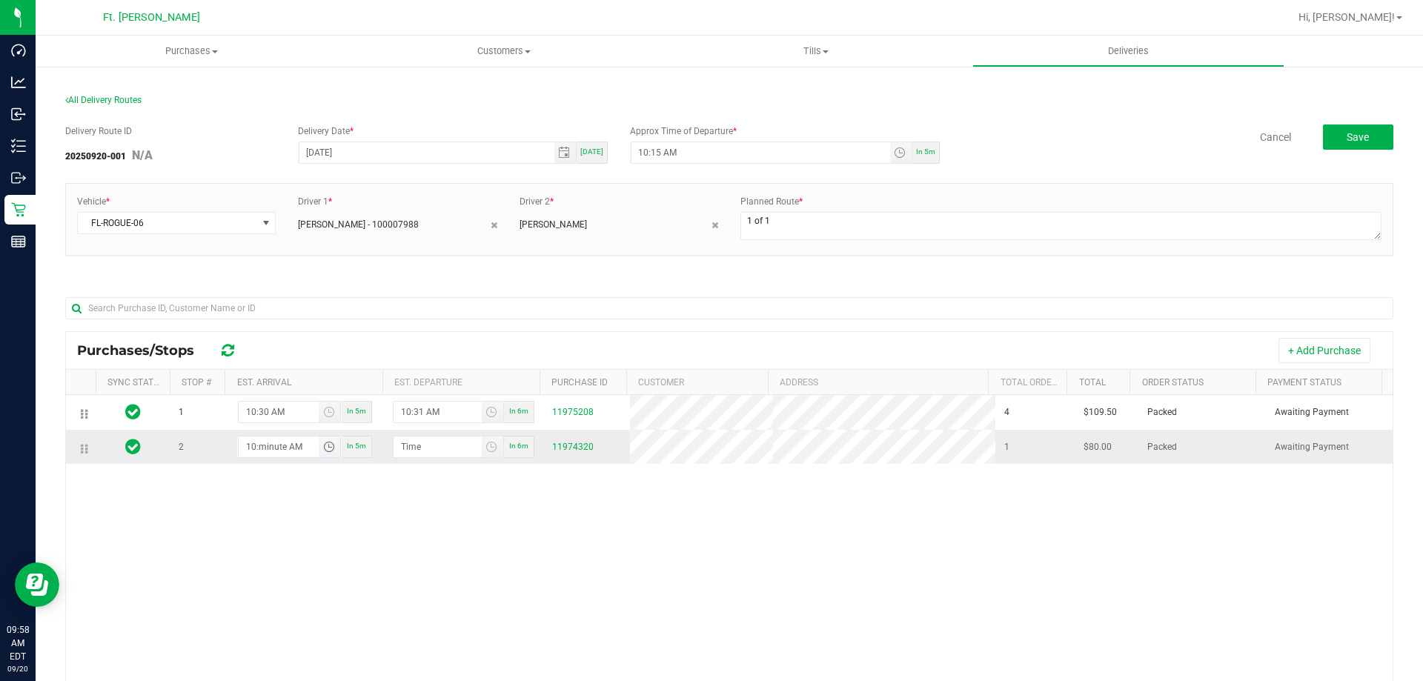
type input "10:04 AM"
type input "10:05 AM"
type input "10:45 AM"
type input "10:46 AM"
click at [416, 447] on input "10:46 AM" at bounding box center [438, 447] width 88 height 21
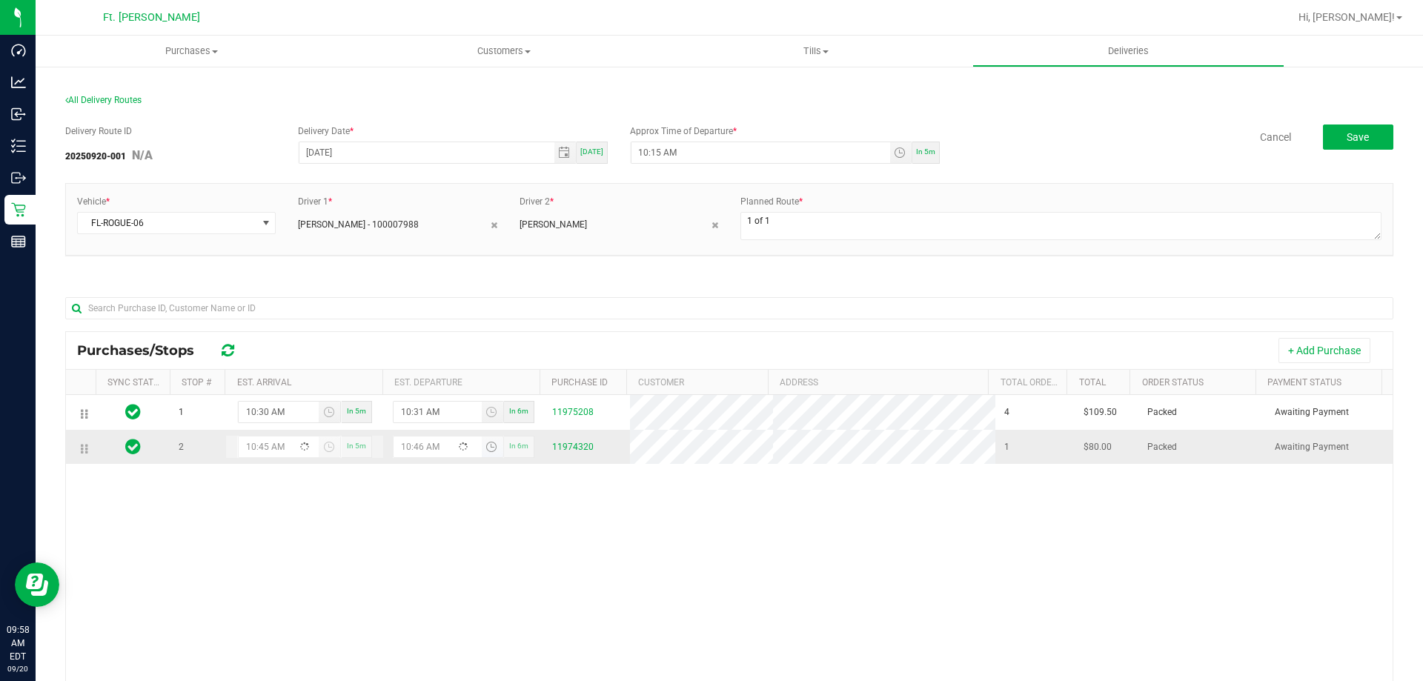
type input "10:04 AM"
type input "10:50 AM"
click at [458, 527] on div "1 10:30 AM In 5m 10:31 AM In 6m 11975208 4 $109.50 Packed Awaiting Payment 2 10…" at bounding box center [729, 609] width 1327 height 429
click at [260, 448] on input "10:04 AM" at bounding box center [279, 447] width 81 height 21
type input "10:45 AM"
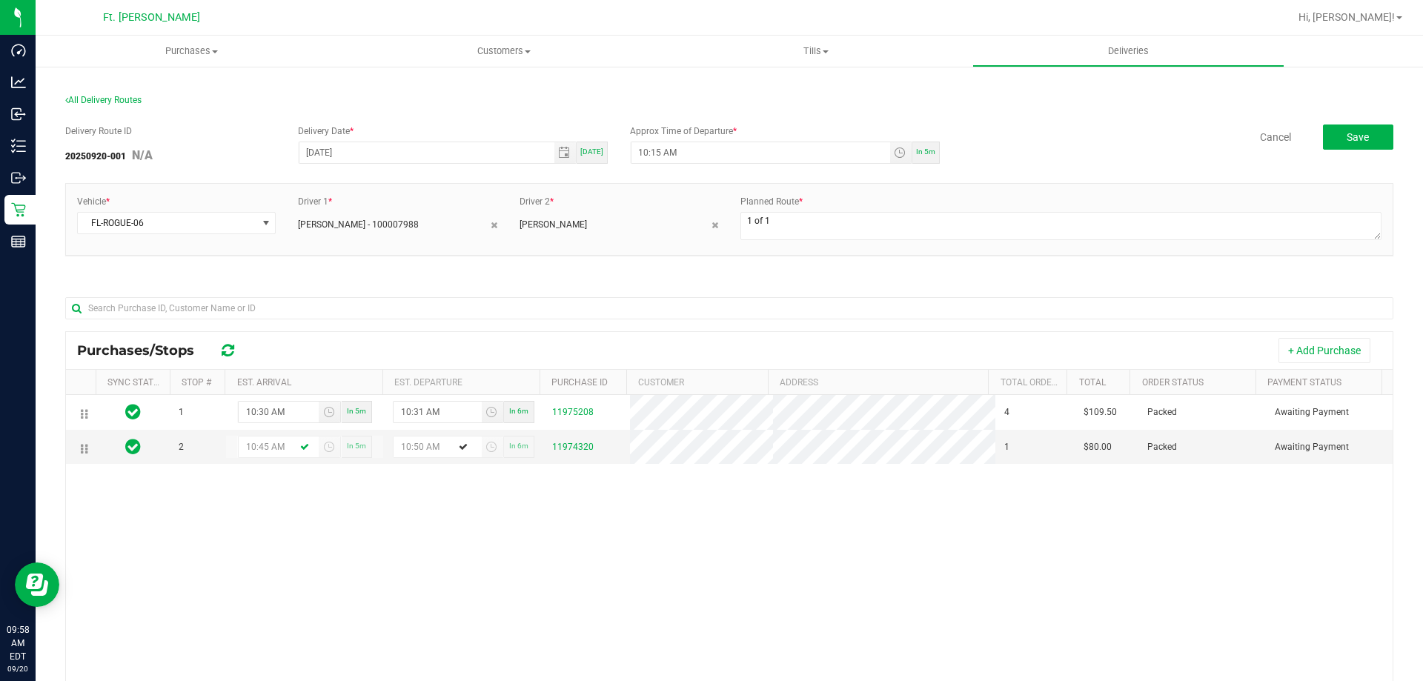
click at [261, 503] on div "1 10:30 AM In 5m 10:31 AM In 6m 11975208 4 $109.50 Packed Awaiting Payment 2 10…" at bounding box center [729, 609] width 1327 height 429
click at [1347, 131] on span "Save" at bounding box center [1358, 137] width 22 height 12
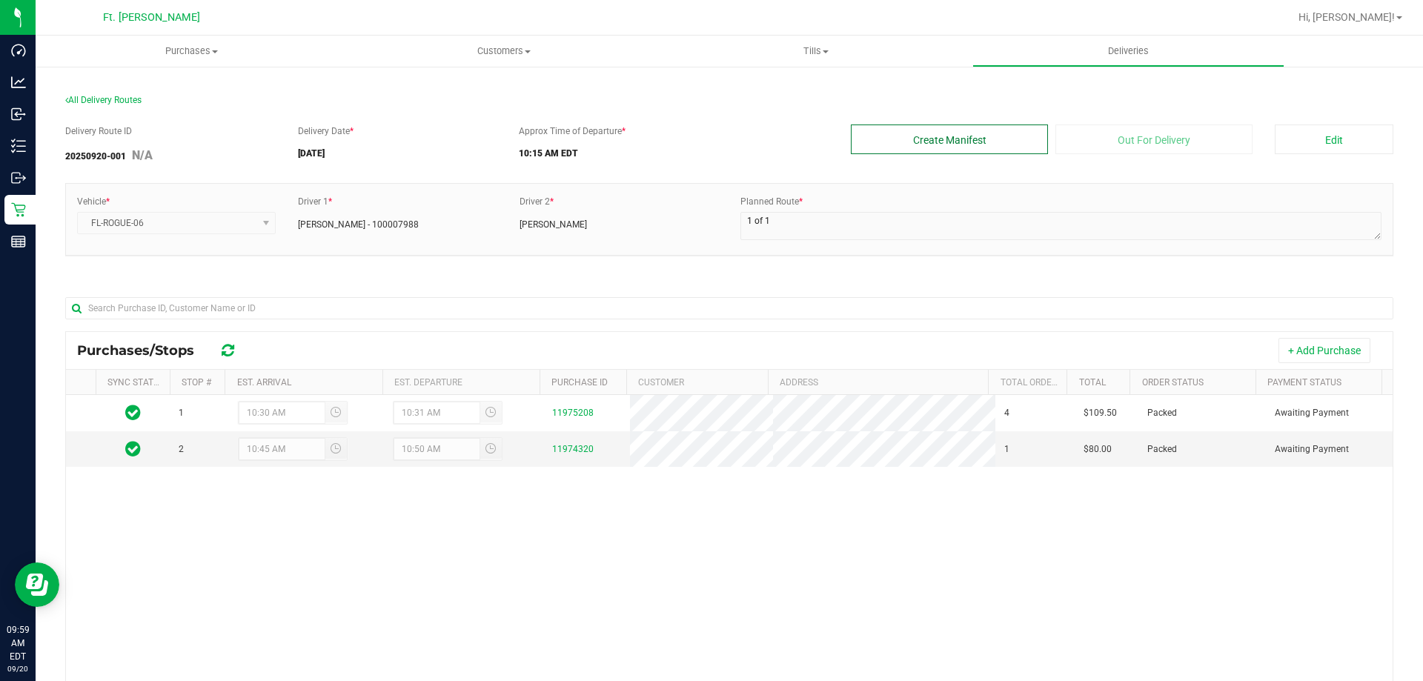
click at [999, 146] on button "Create Manifest" at bounding box center [949, 140] width 197 height 30
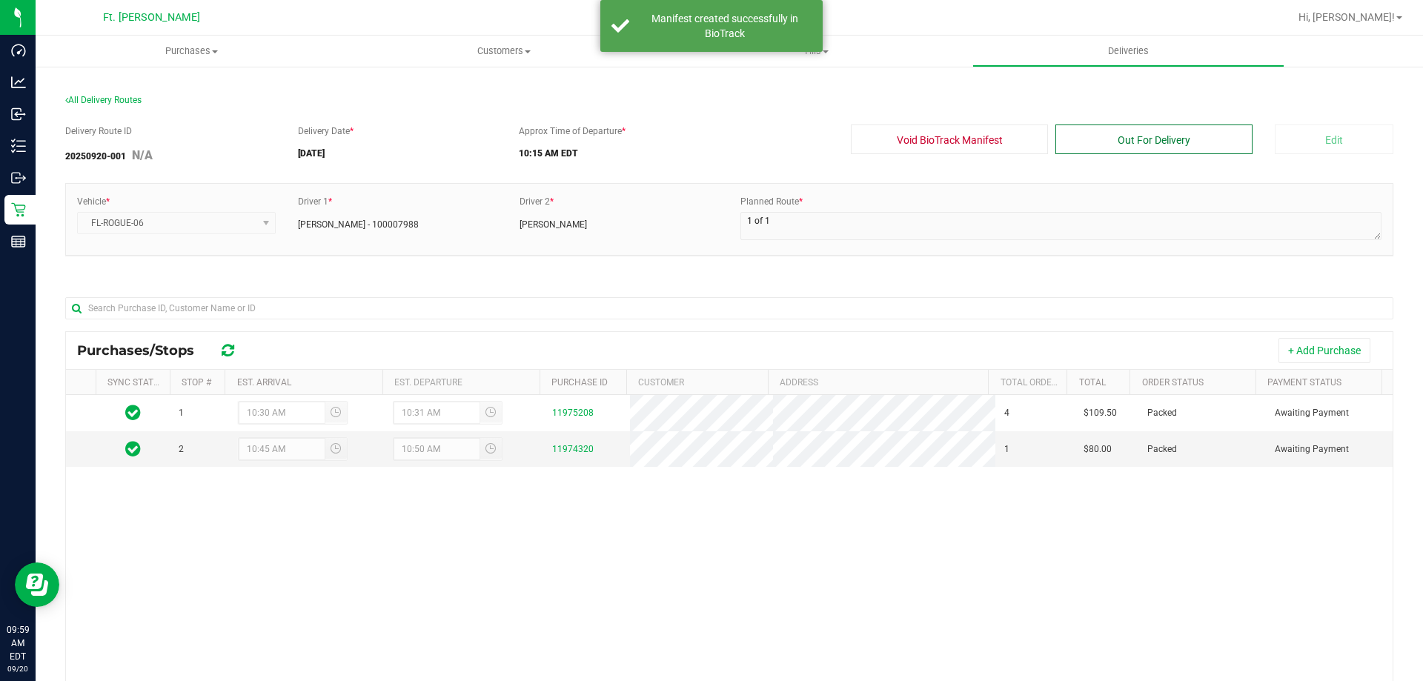
click at [1163, 139] on button "Out For Delivery" at bounding box center [1154, 140] width 197 height 30
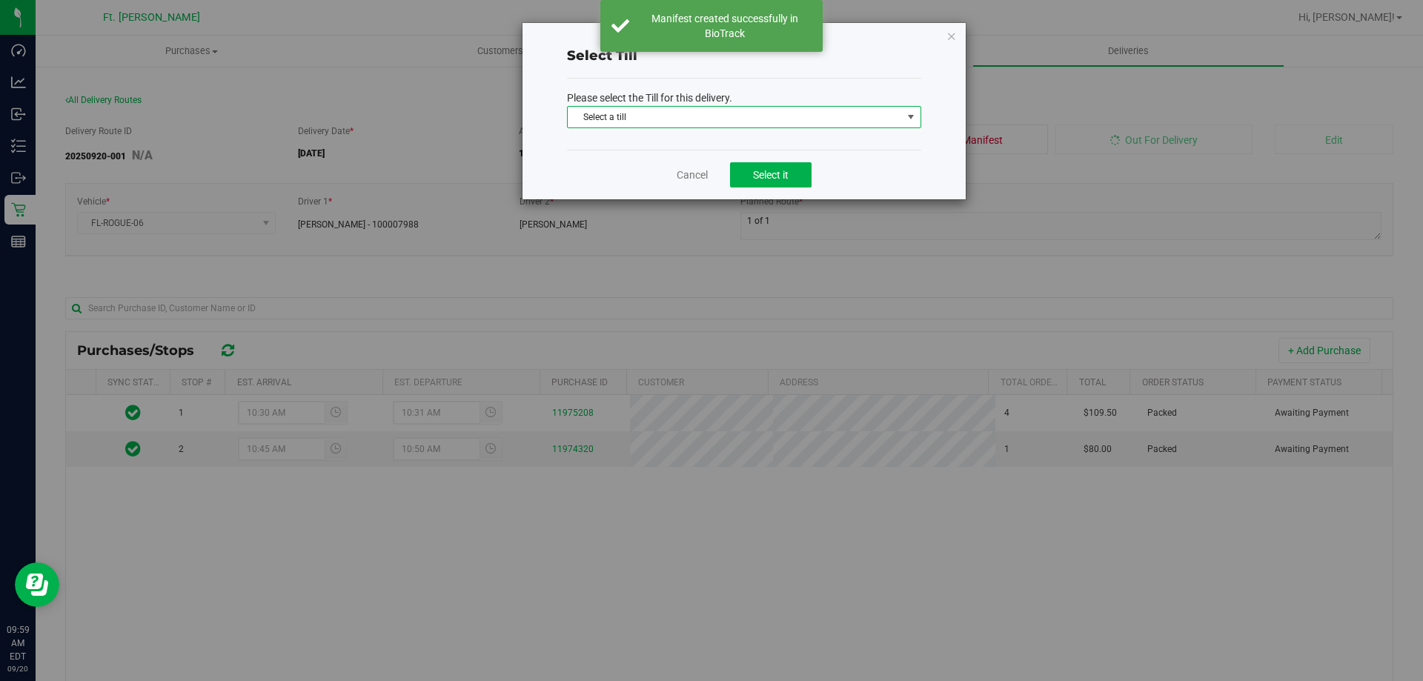
click at [773, 122] on span "Select a till" at bounding box center [735, 117] width 334 height 21
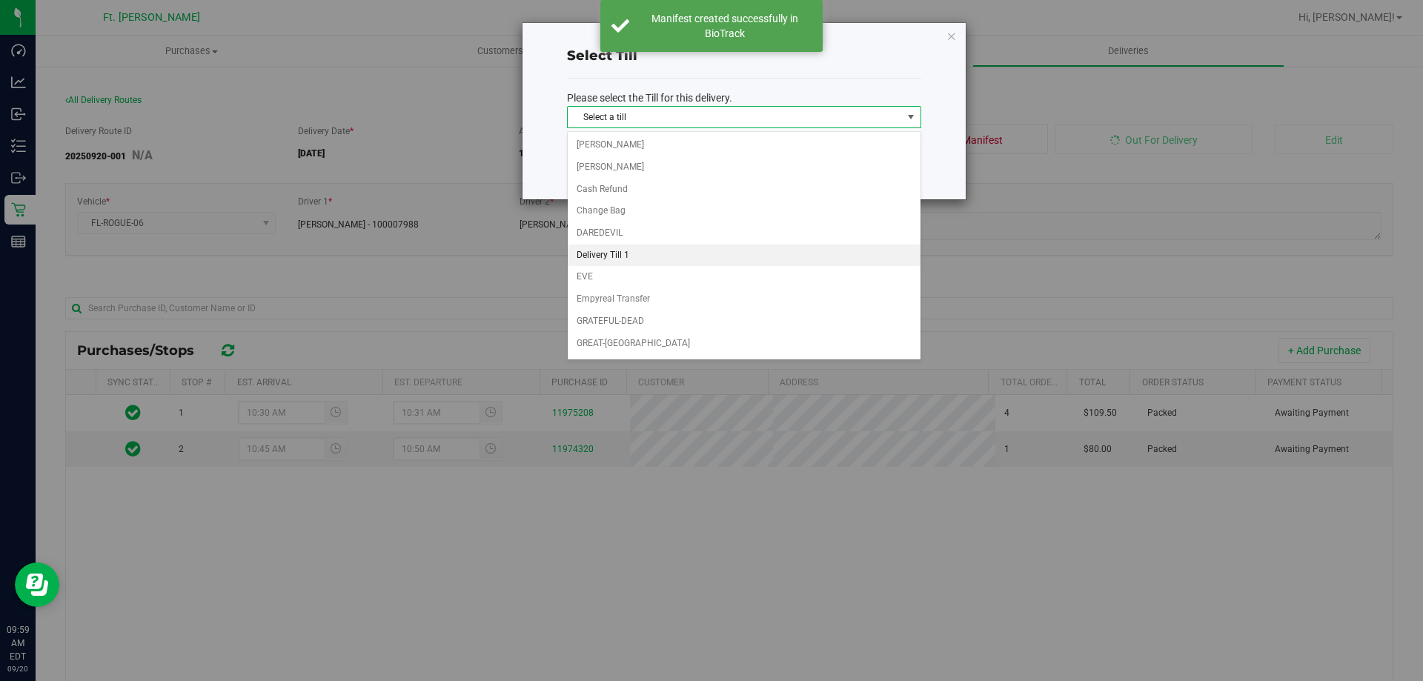
click at [649, 253] on li "Delivery Till 1" at bounding box center [744, 256] width 353 height 22
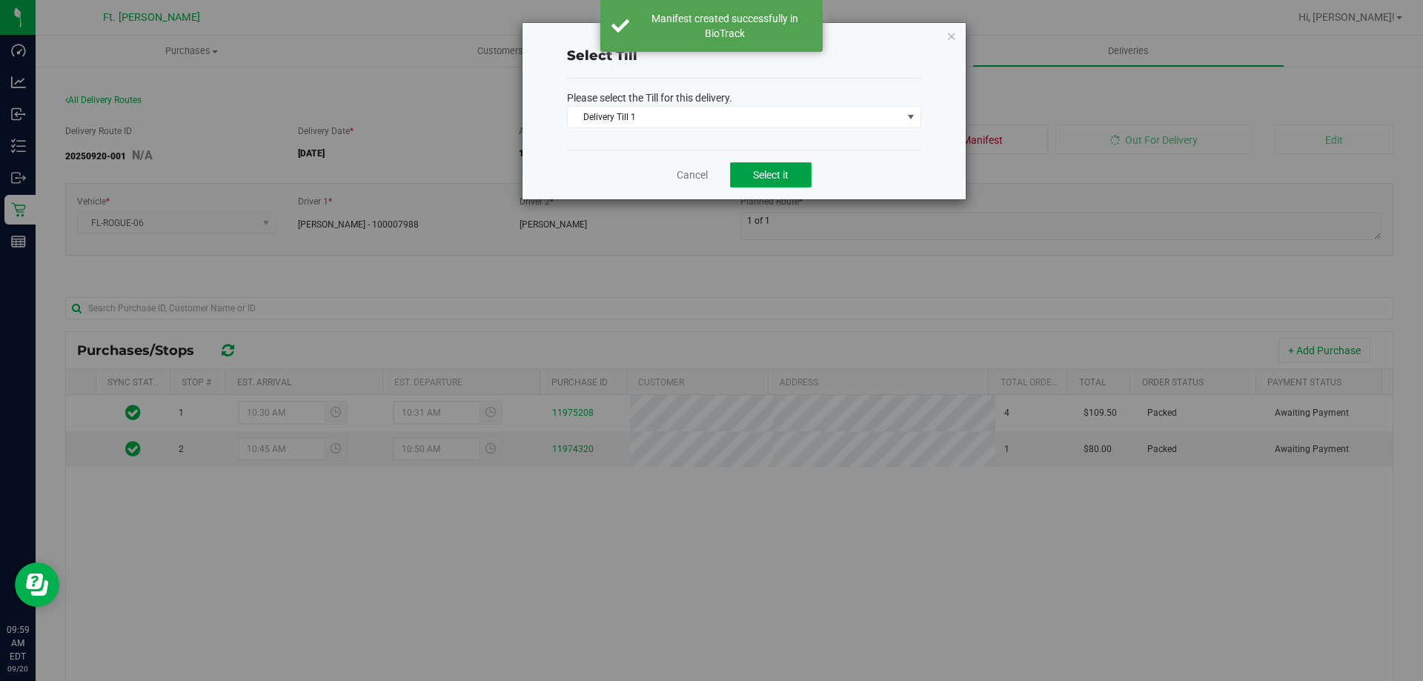
click at [812, 179] on button "Select it" at bounding box center [771, 174] width 82 height 25
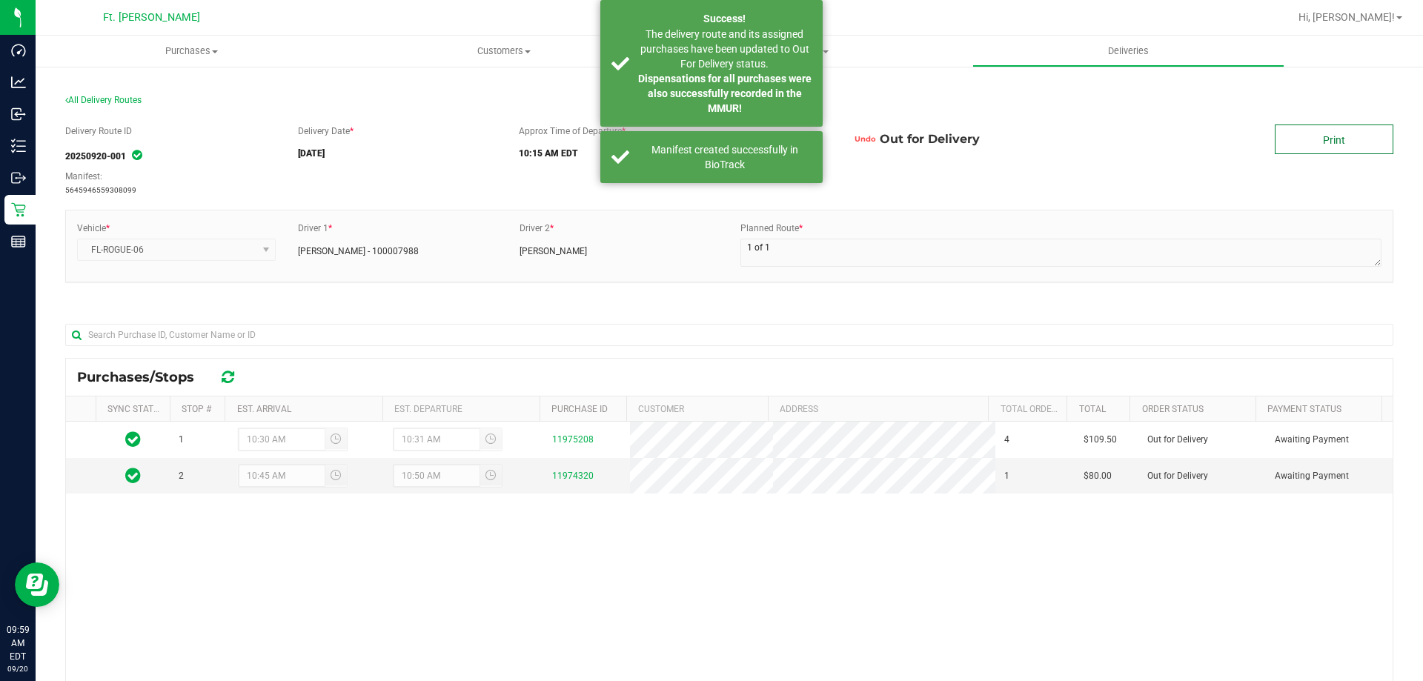
click at [1348, 132] on link "Print" at bounding box center [1334, 140] width 119 height 30
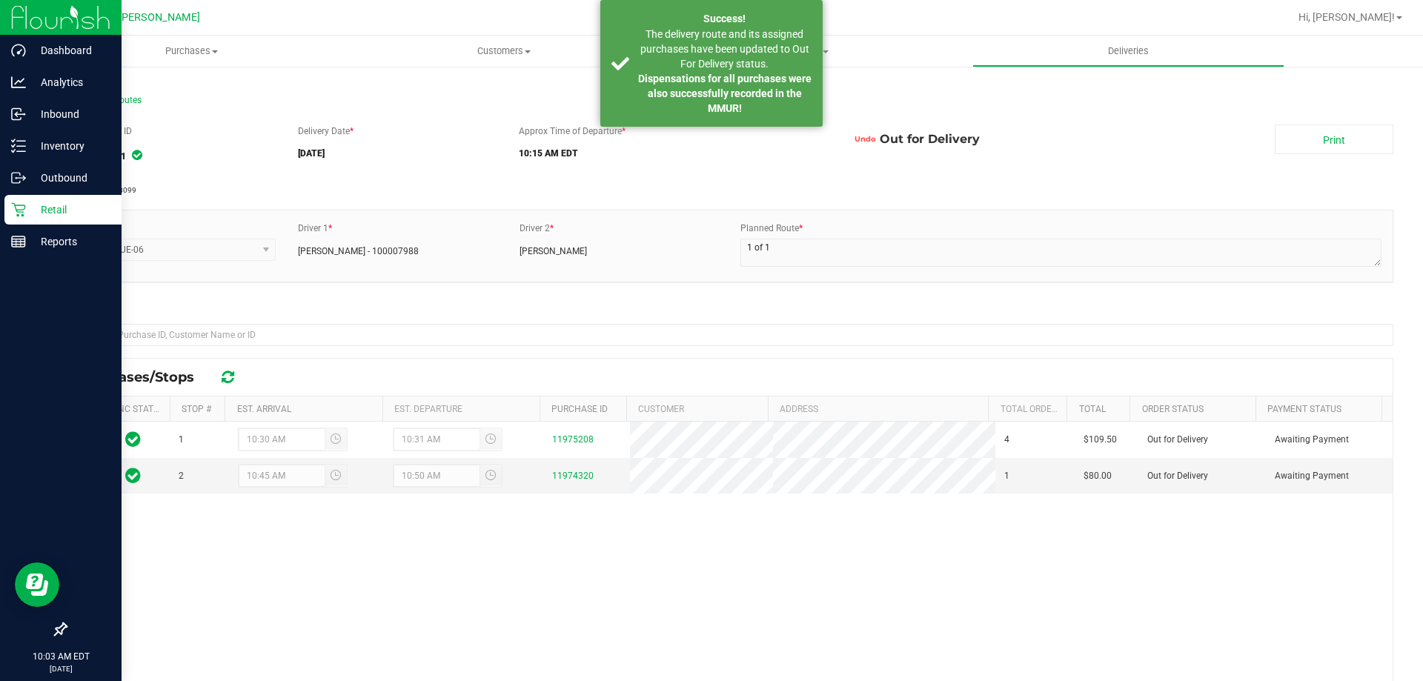
click at [30, 211] on p "Retail" at bounding box center [70, 210] width 89 height 18
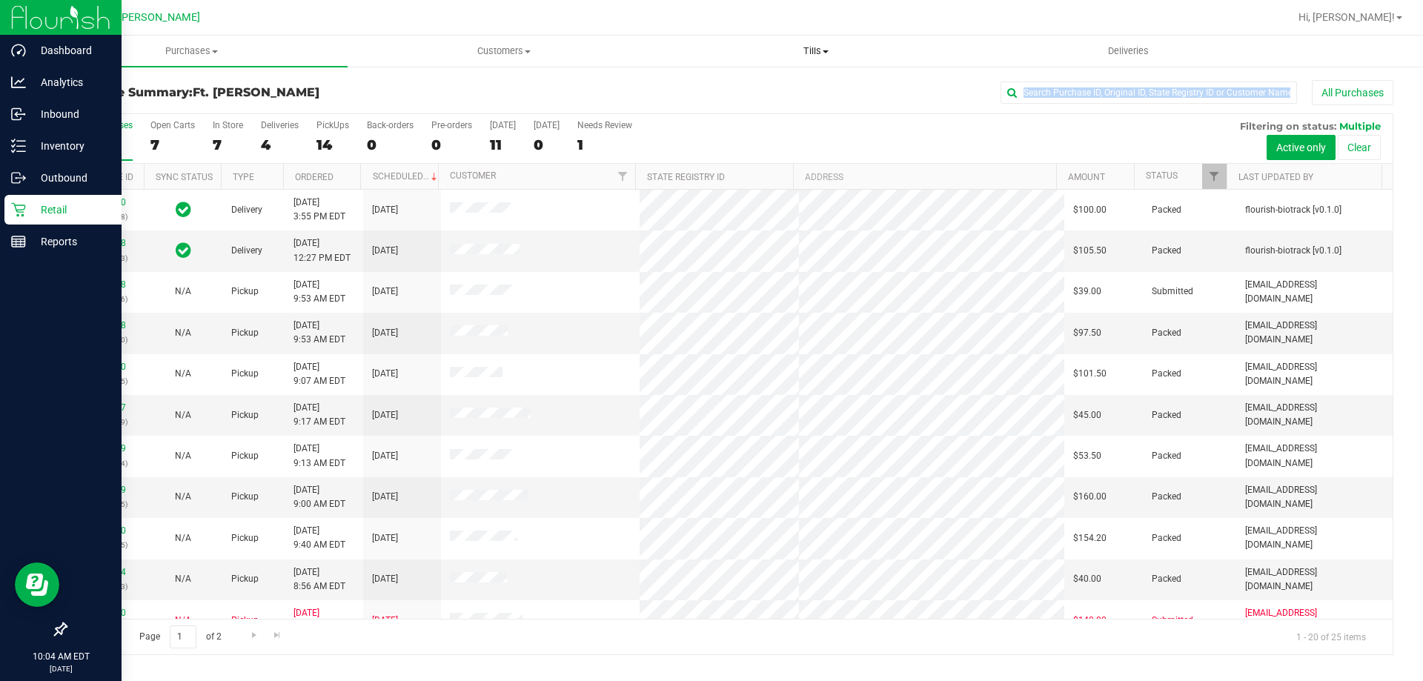
drag, startPoint x: 909, startPoint y: 111, endPoint x: 944, endPoint y: 30, distance: 88.4
click at [938, 36] on retail "Purchases Summary of purchases Fulfillment All purchases Customers All customer…" at bounding box center [730, 353] width 1388 height 634
click at [266, 132] on label "Deliveries 4" at bounding box center [280, 140] width 38 height 41
click at [0, 0] on input "Deliveries 4" at bounding box center [0, 0] width 0 height 0
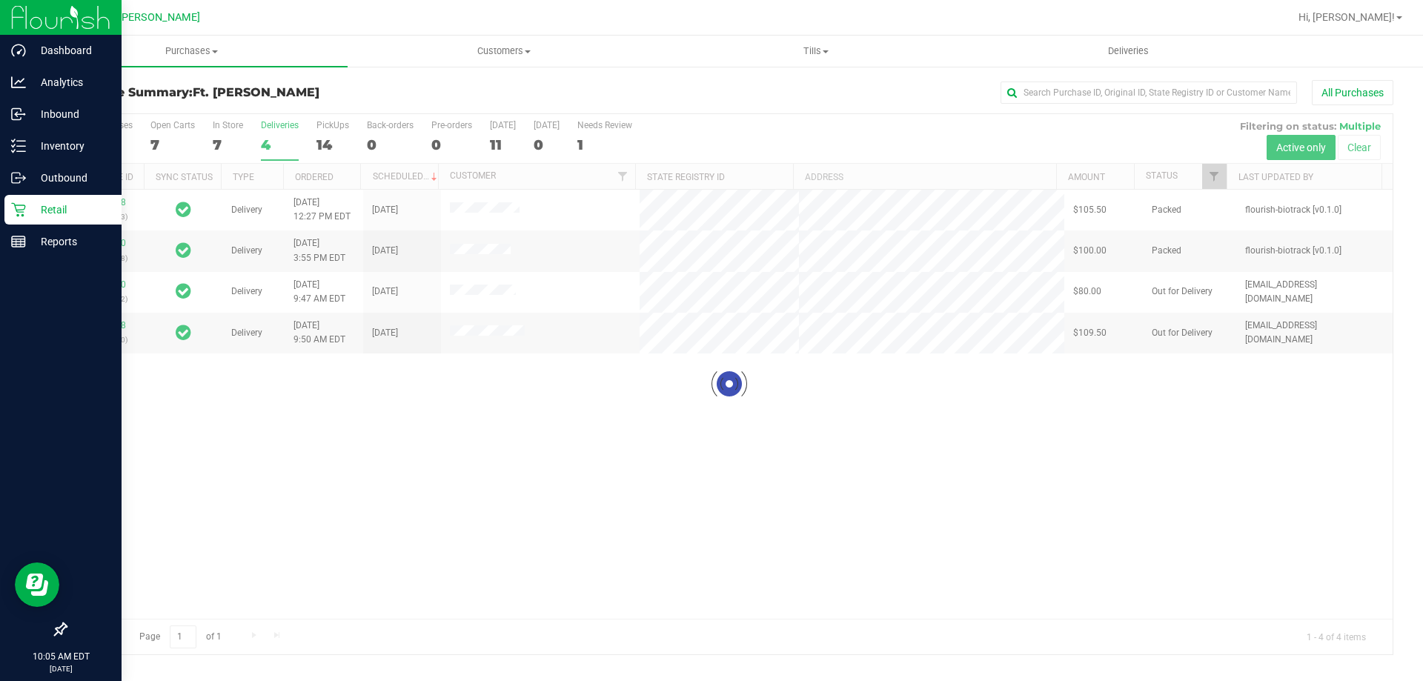
click at [101, 282] on div at bounding box center [729, 384] width 1327 height 540
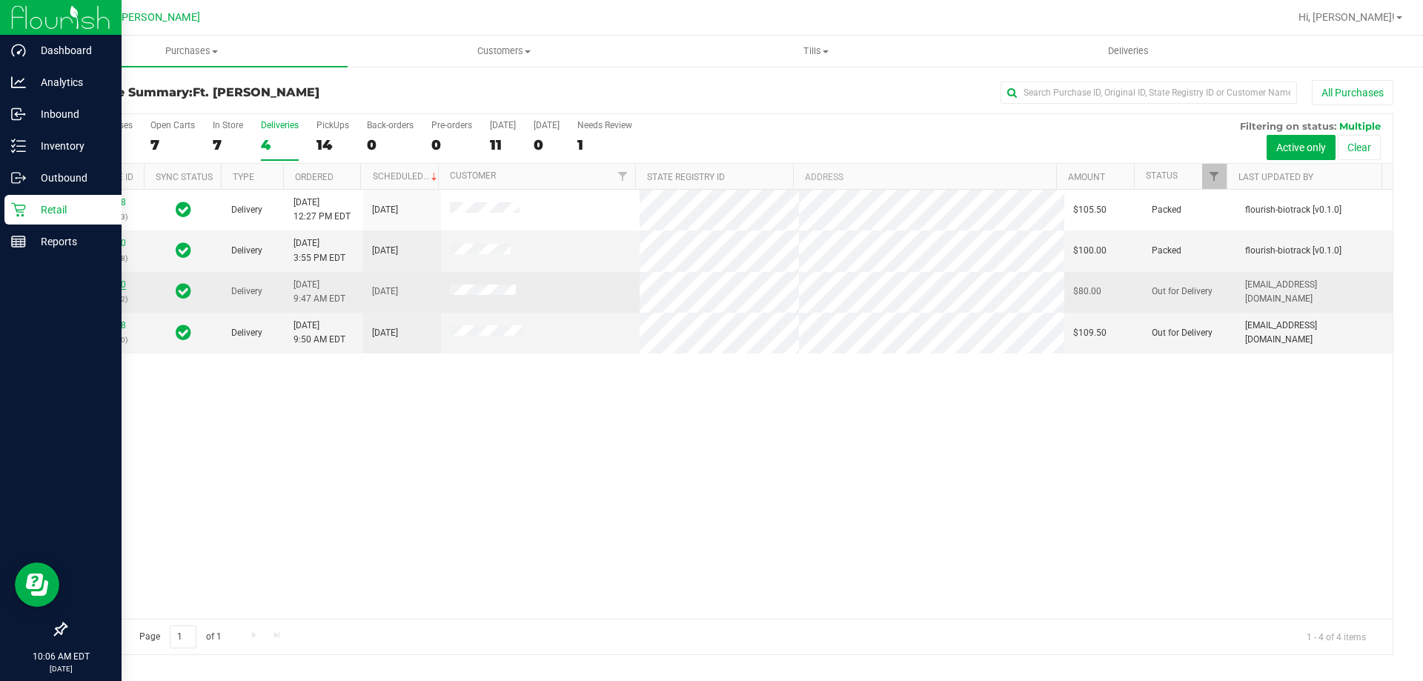
click at [110, 288] on link "11974320" at bounding box center [105, 284] width 42 height 10
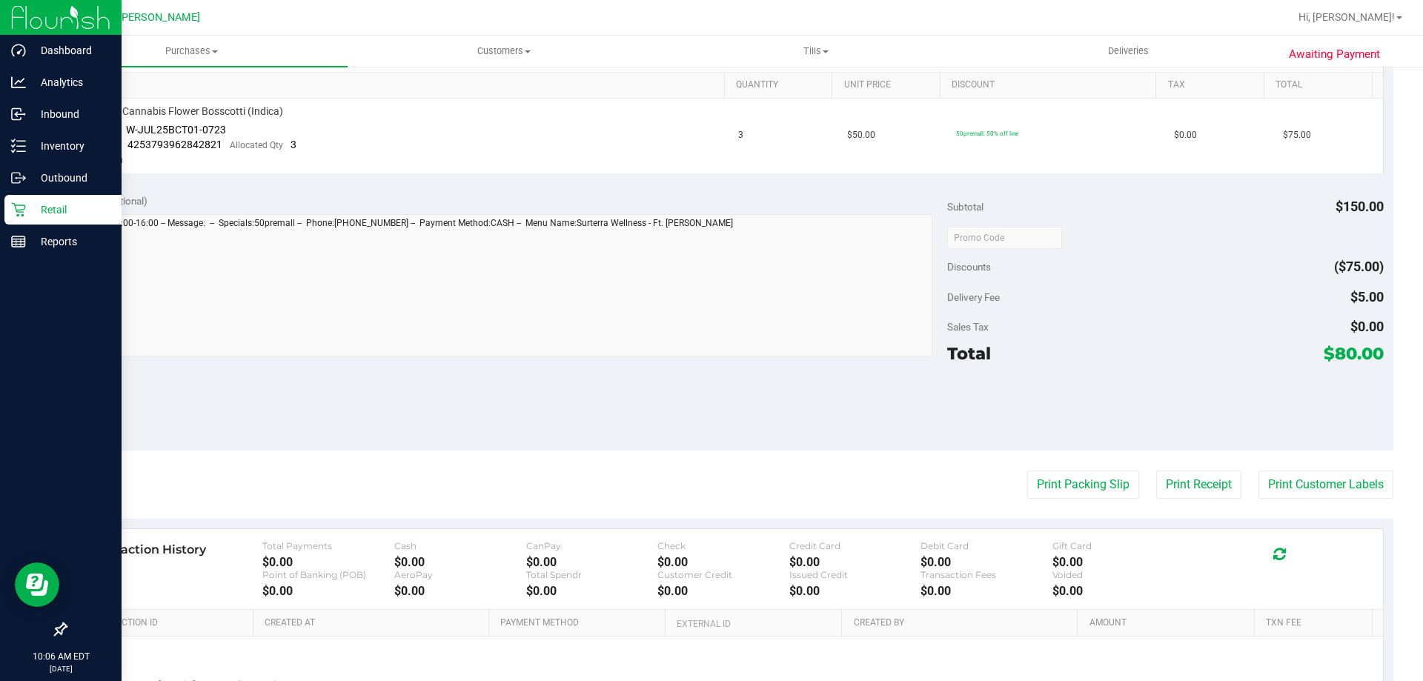
scroll to position [445, 0]
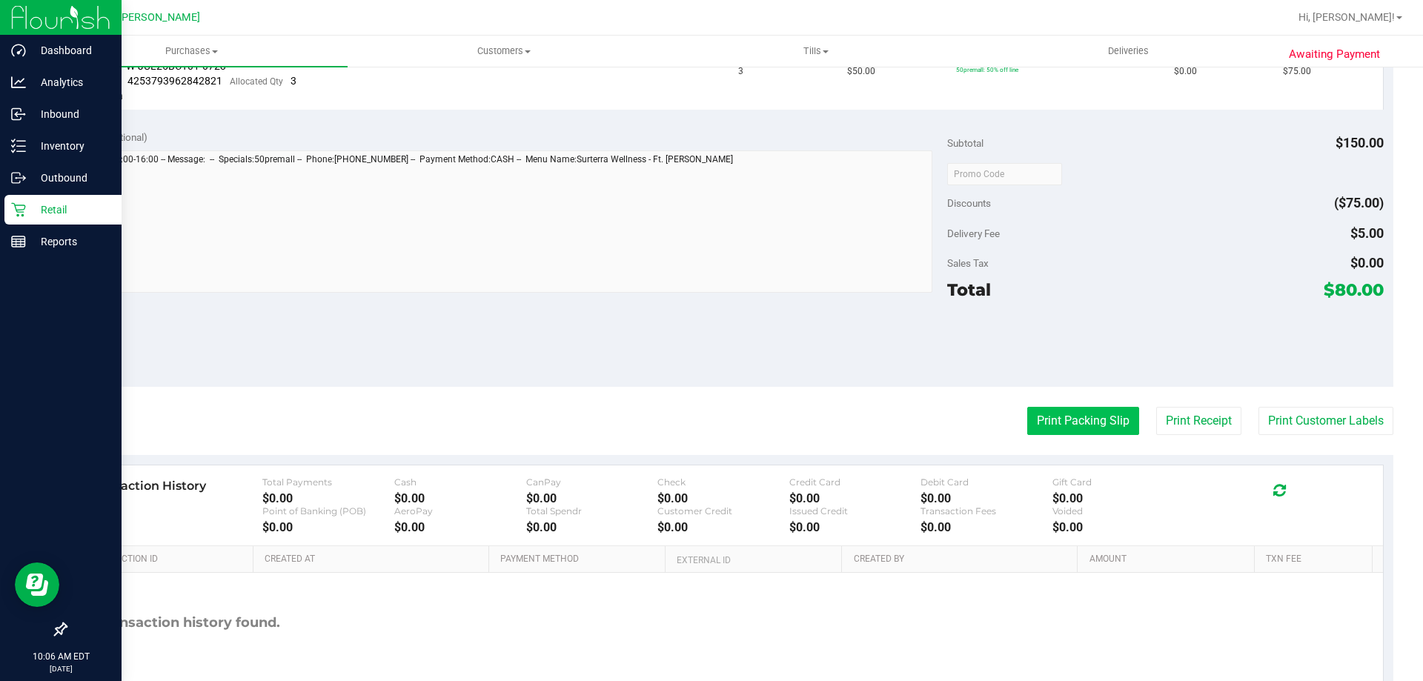
click at [1064, 411] on button "Print Packing Slip" at bounding box center [1083, 421] width 112 height 28
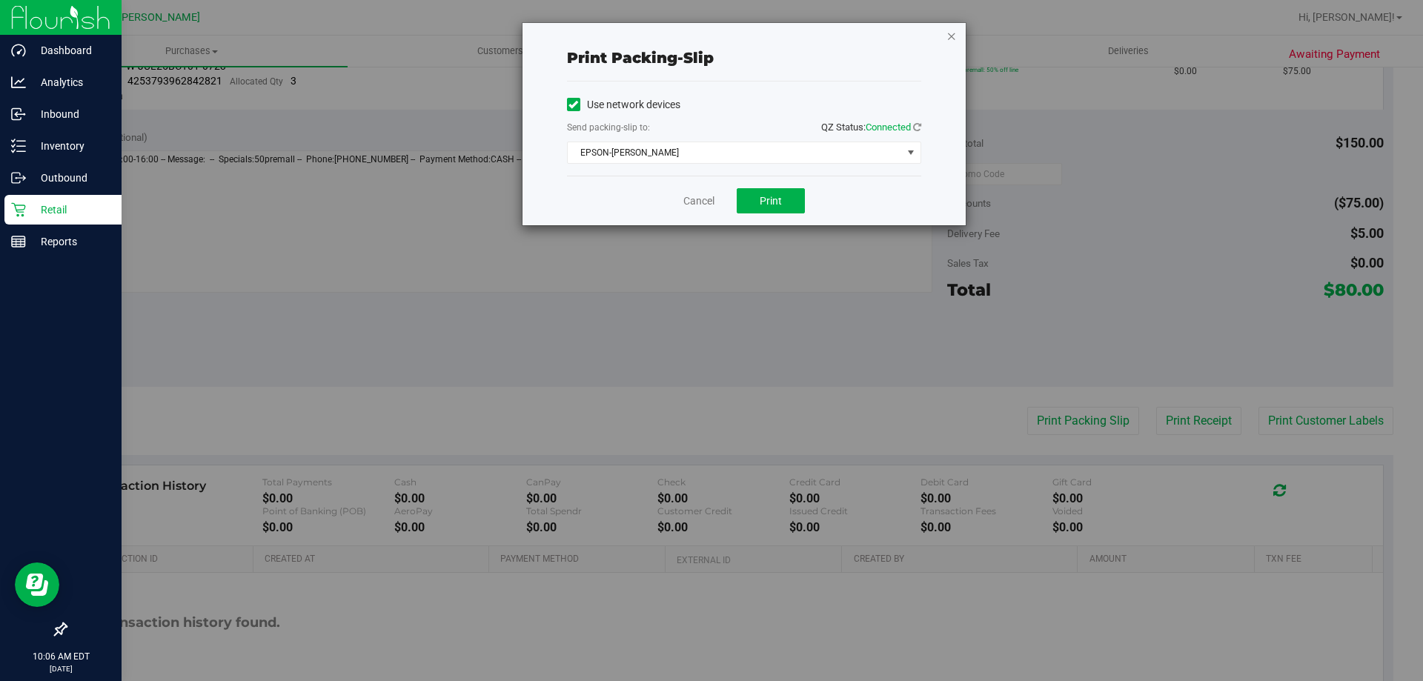
click at [950, 33] on icon "button" at bounding box center [952, 36] width 10 height 18
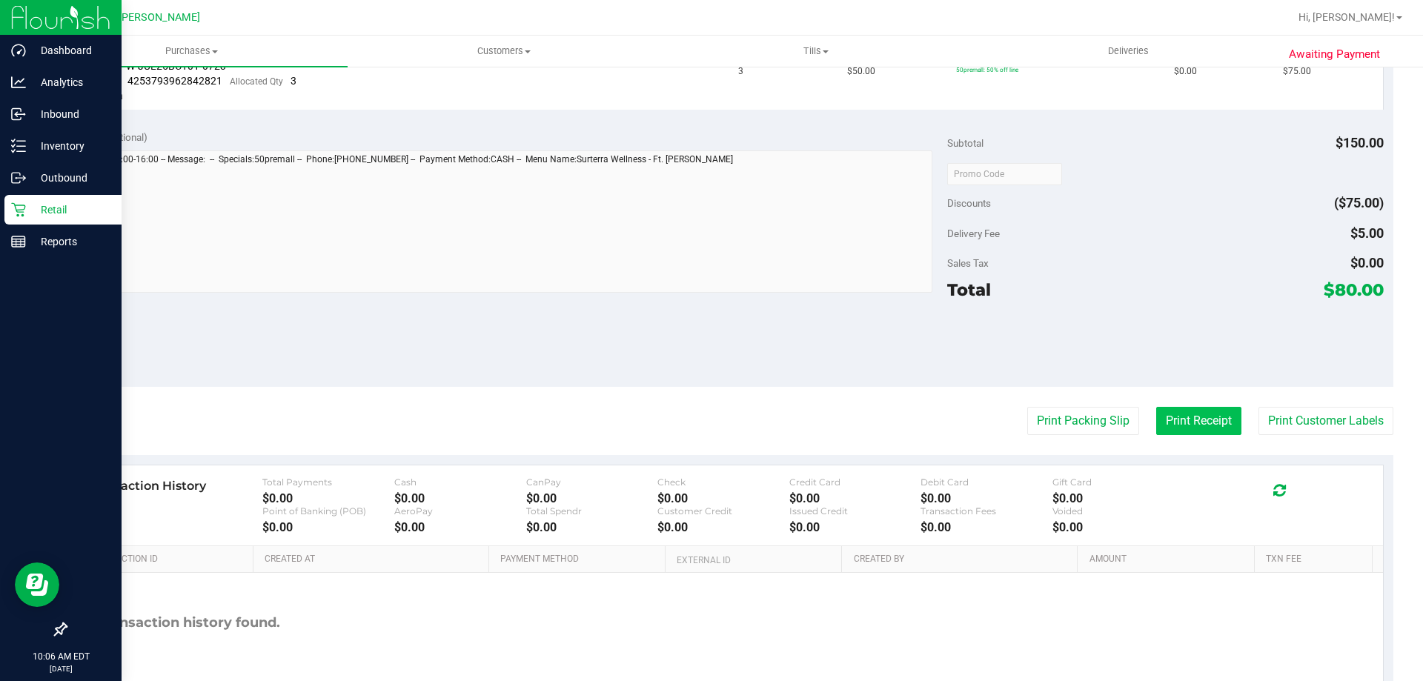
click at [1158, 409] on button "Print Receipt" at bounding box center [1198, 421] width 85 height 28
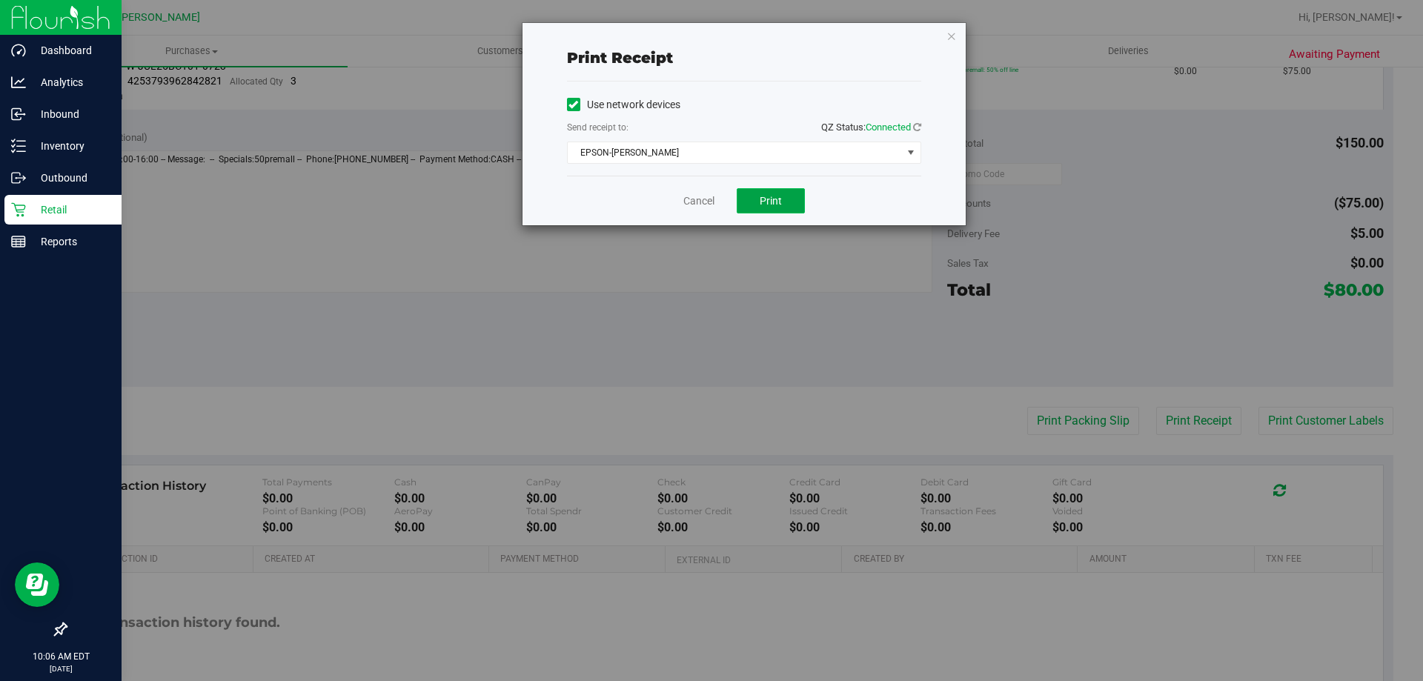
click at [738, 202] on button "Print" at bounding box center [771, 200] width 68 height 25
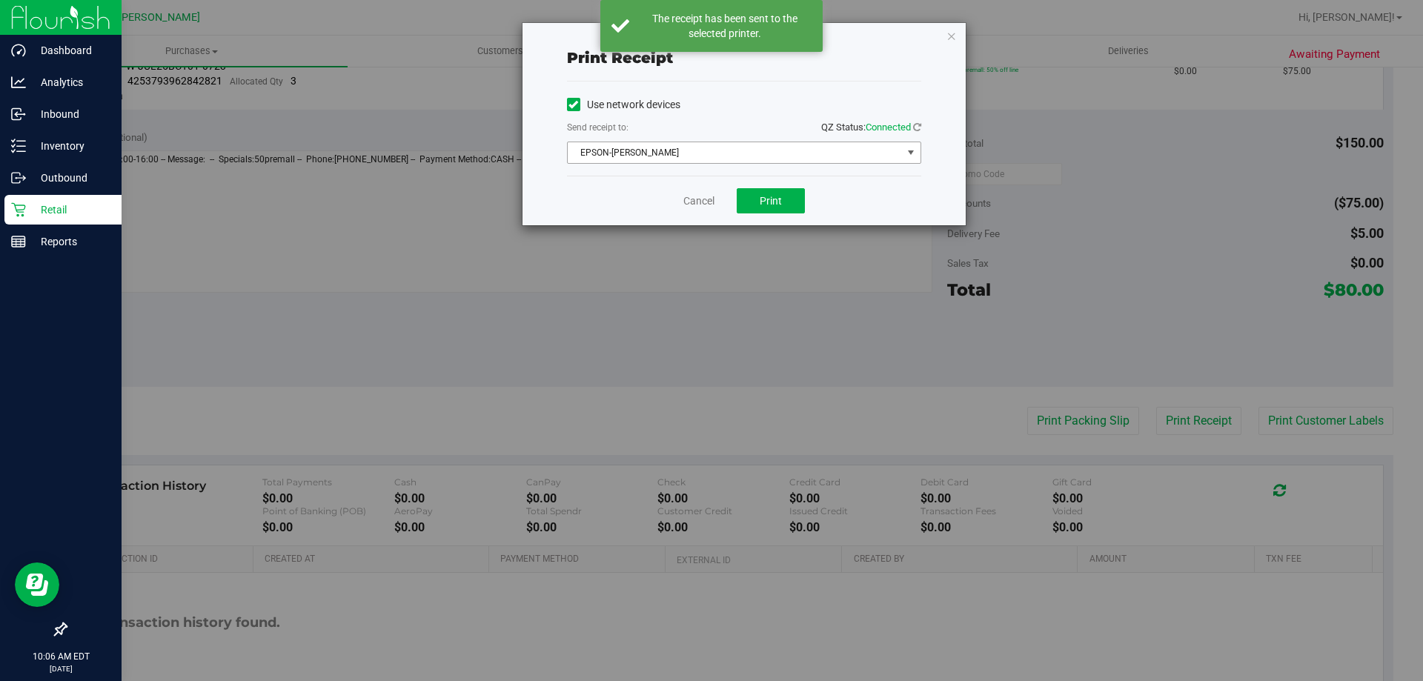
click at [872, 156] on span "EPSON-[PERSON_NAME]" at bounding box center [735, 152] width 334 height 21
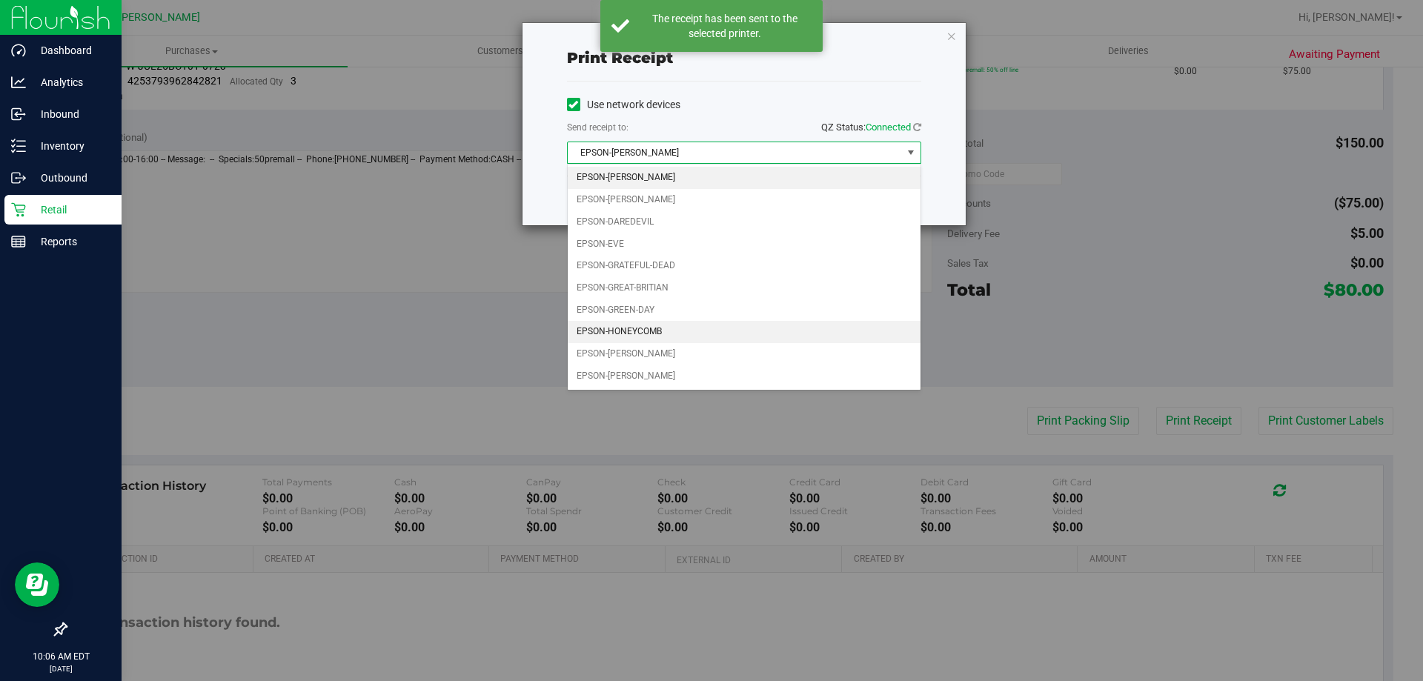
click at [707, 328] on li "EPSON-HONEYCOMB" at bounding box center [744, 332] width 353 height 22
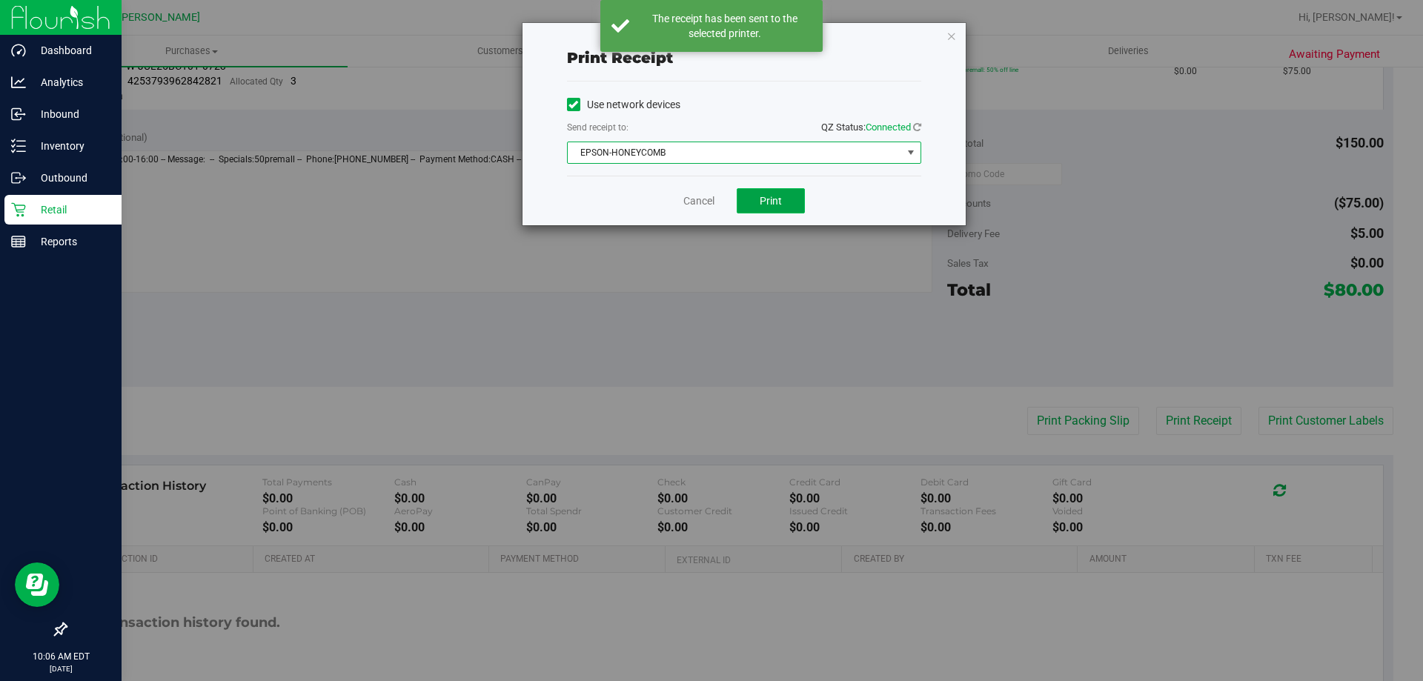
click at [771, 196] on span "Print" at bounding box center [771, 201] width 22 height 12
click at [947, 35] on icon "button" at bounding box center [952, 36] width 10 height 18
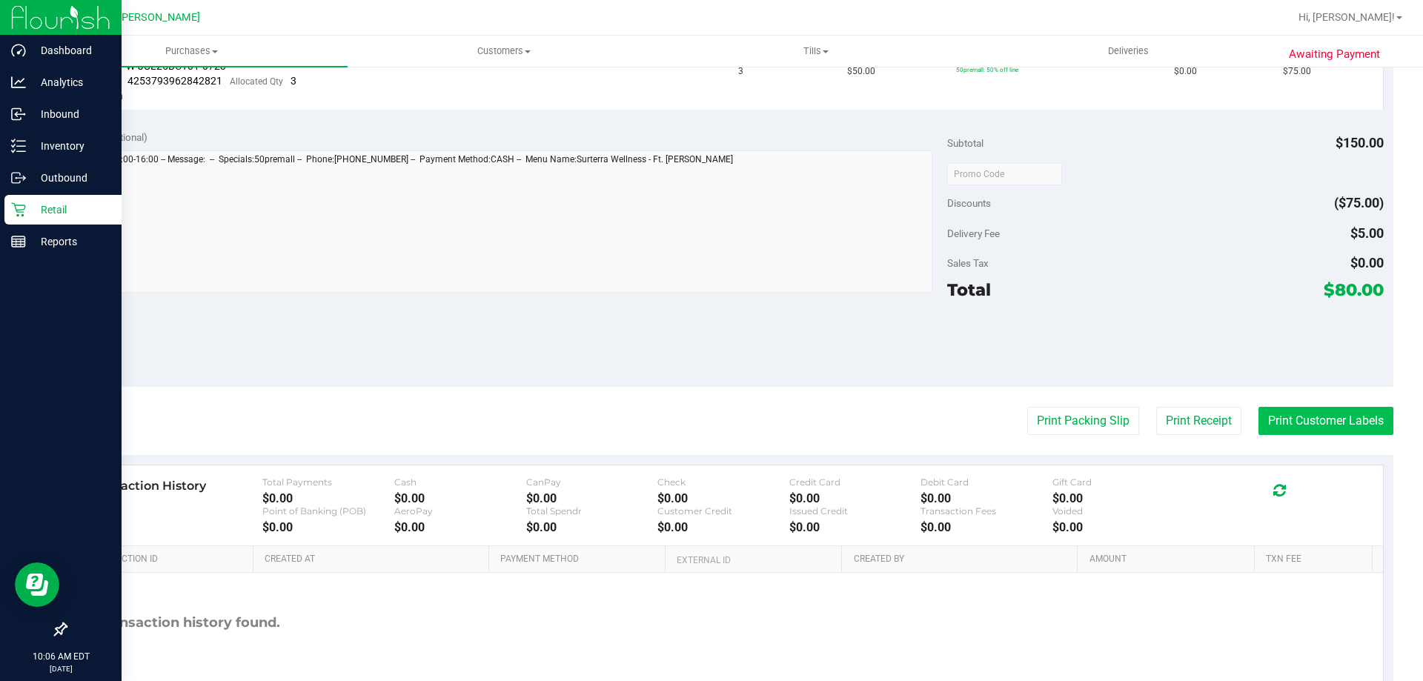
click at [1276, 417] on button "Print Customer Labels" at bounding box center [1326, 421] width 135 height 28
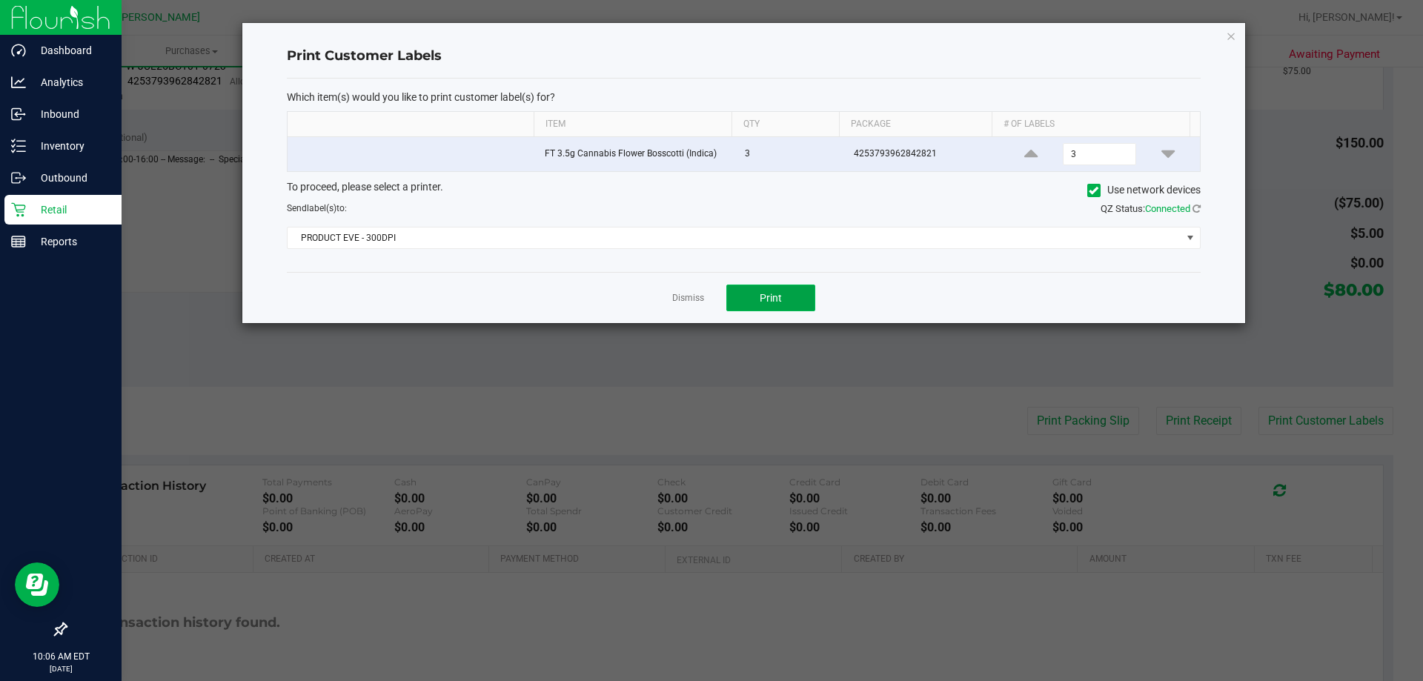
click at [796, 302] on button "Print" at bounding box center [770, 298] width 89 height 27
click at [1233, 35] on icon "button" at bounding box center [1231, 36] width 10 height 18
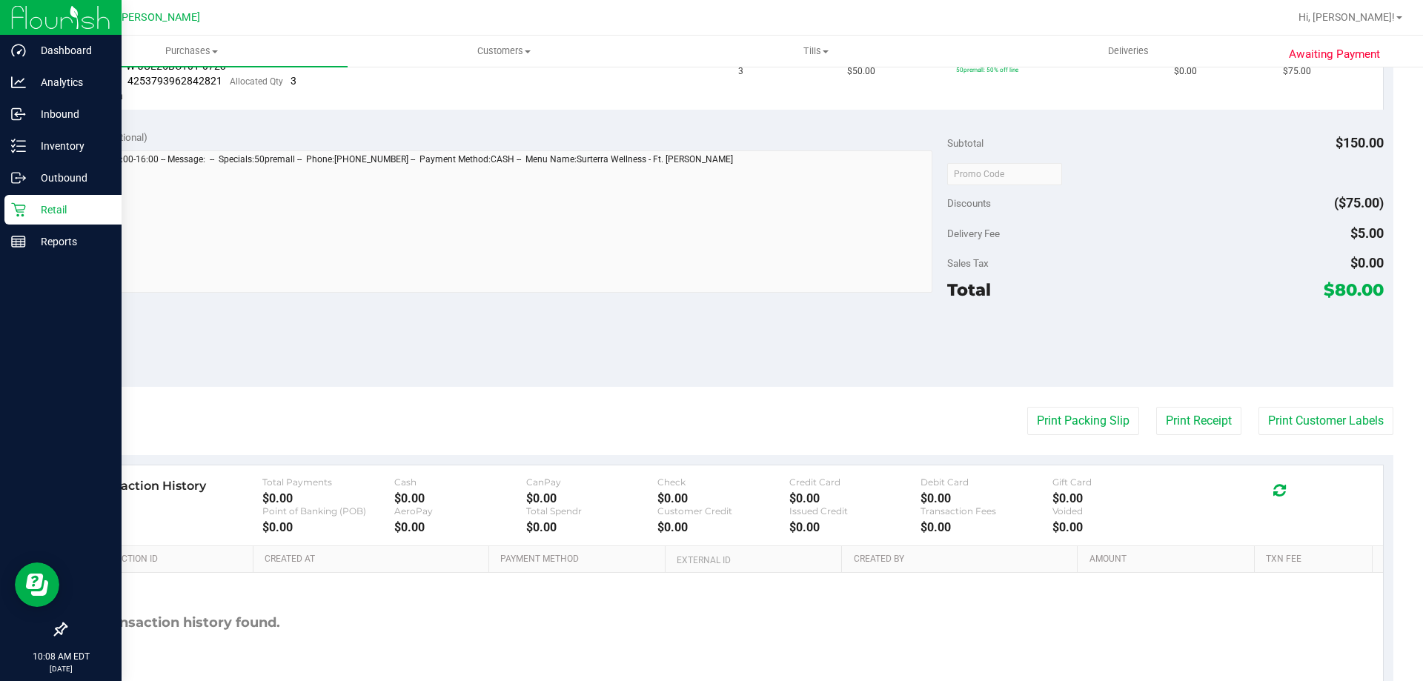
click at [894, 390] on purchase-details "Back [PERSON_NAME] as Undeliverable Cancel Purchase View Profile # 11974320 Bio…" at bounding box center [729, 183] width 1328 height 1097
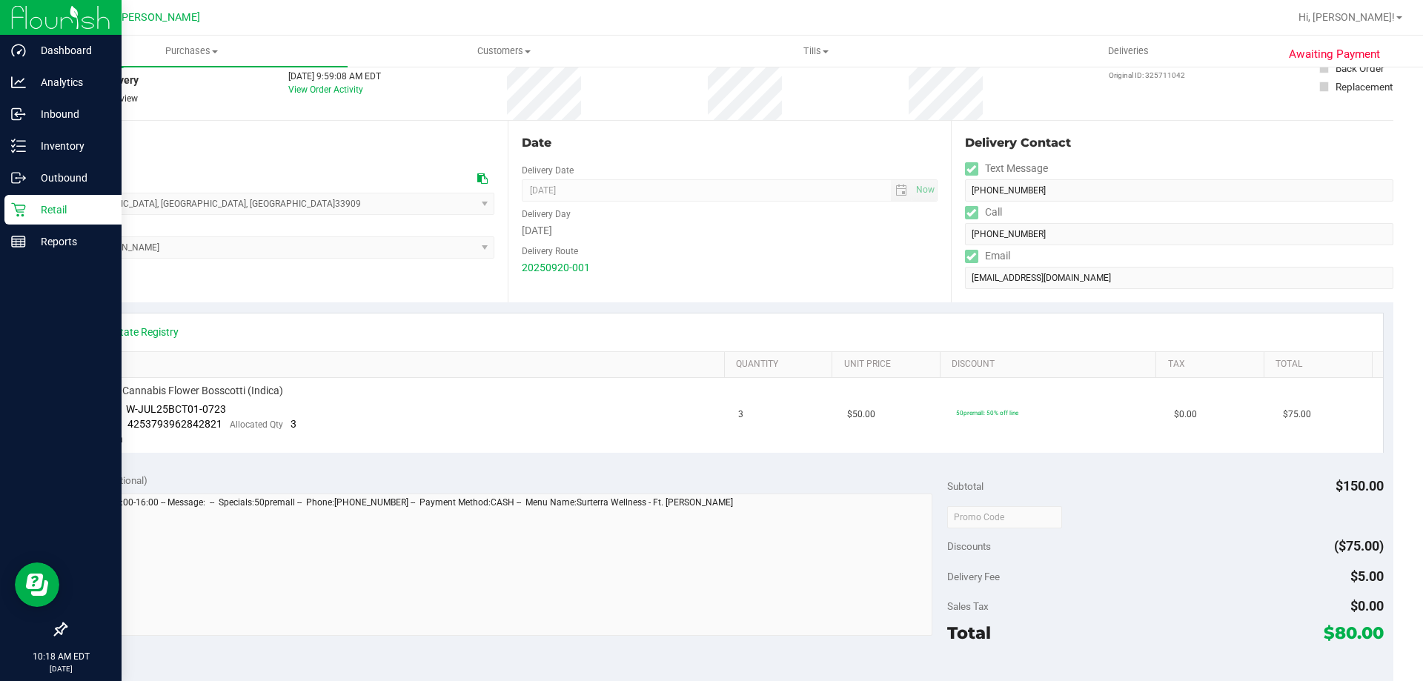
scroll to position [0, 0]
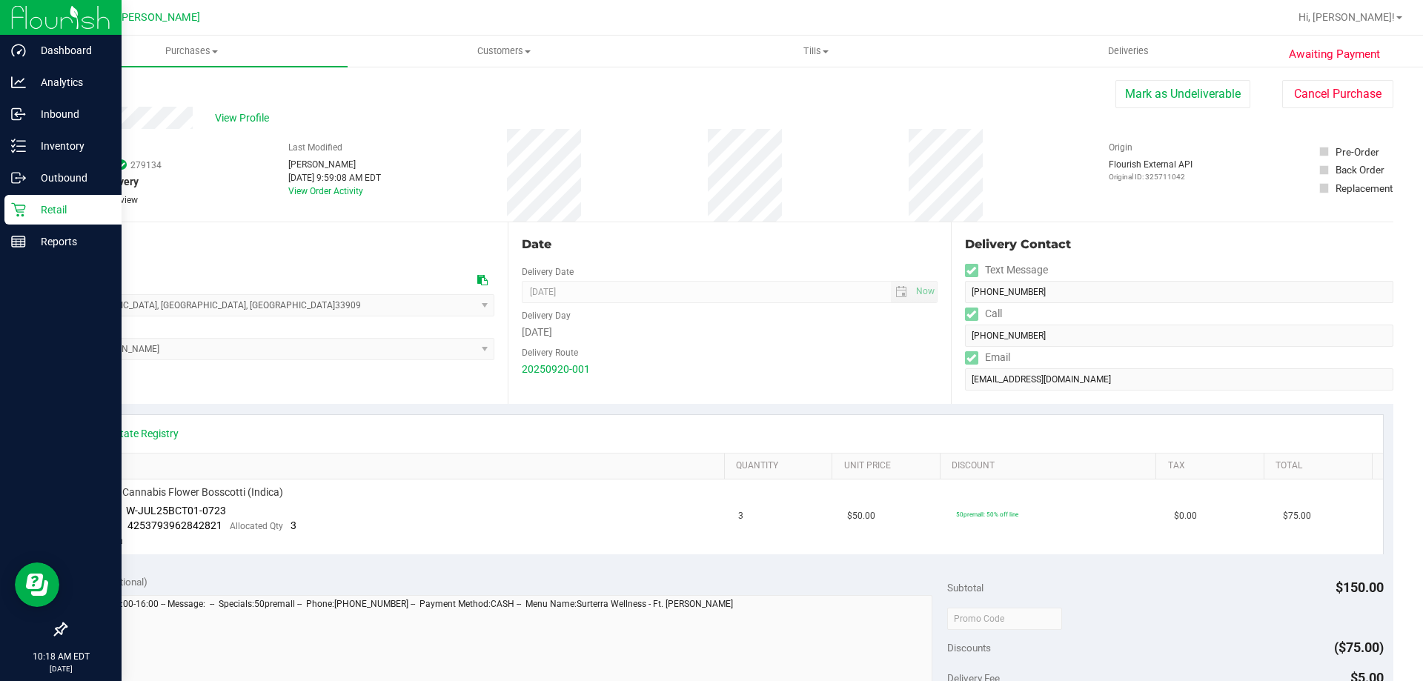
click at [59, 203] on p "Retail" at bounding box center [70, 210] width 89 height 18
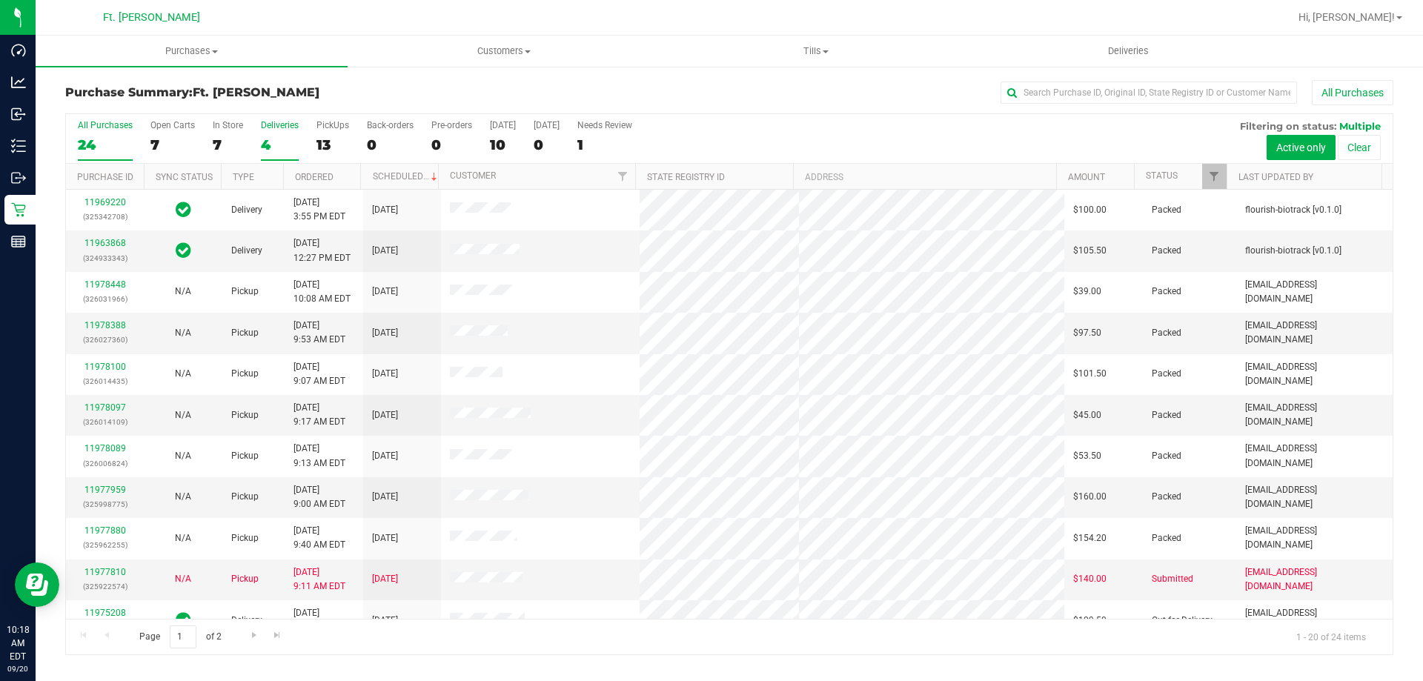
click at [274, 130] on label "Deliveries 4" at bounding box center [280, 140] width 38 height 41
click at [0, 0] on input "Deliveries 4" at bounding box center [0, 0] width 0 height 0
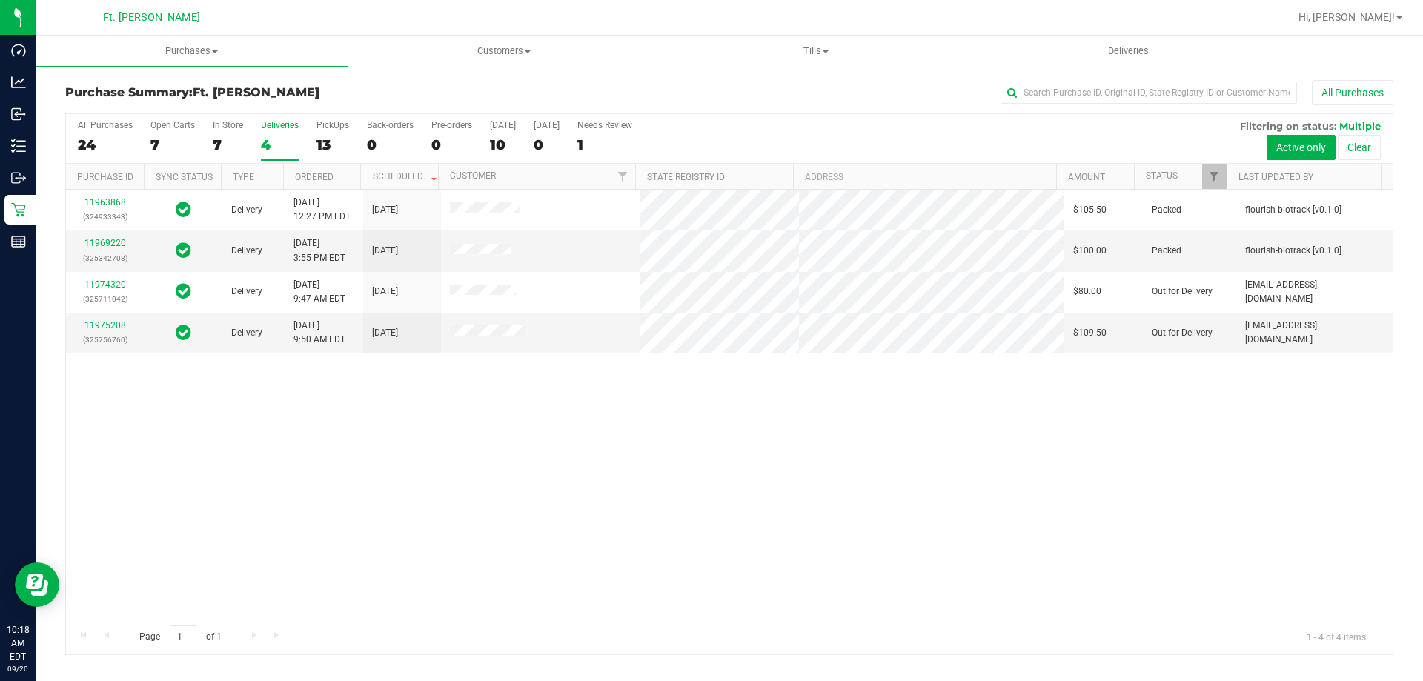
click at [441, 405] on div "11963868 (324933343) Delivery [DATE] 12:27 PM EDT 9/24/2025 $105.50 Packed flou…" at bounding box center [729, 404] width 1327 height 429
click at [441, 403] on div "11963868 (324933343) Delivery [DATE] 12:27 PM EDT 9/24/2025 $105.50 Packed flou…" at bounding box center [729, 404] width 1327 height 429
click at [106, 329] on link "11975208" at bounding box center [105, 325] width 42 height 10
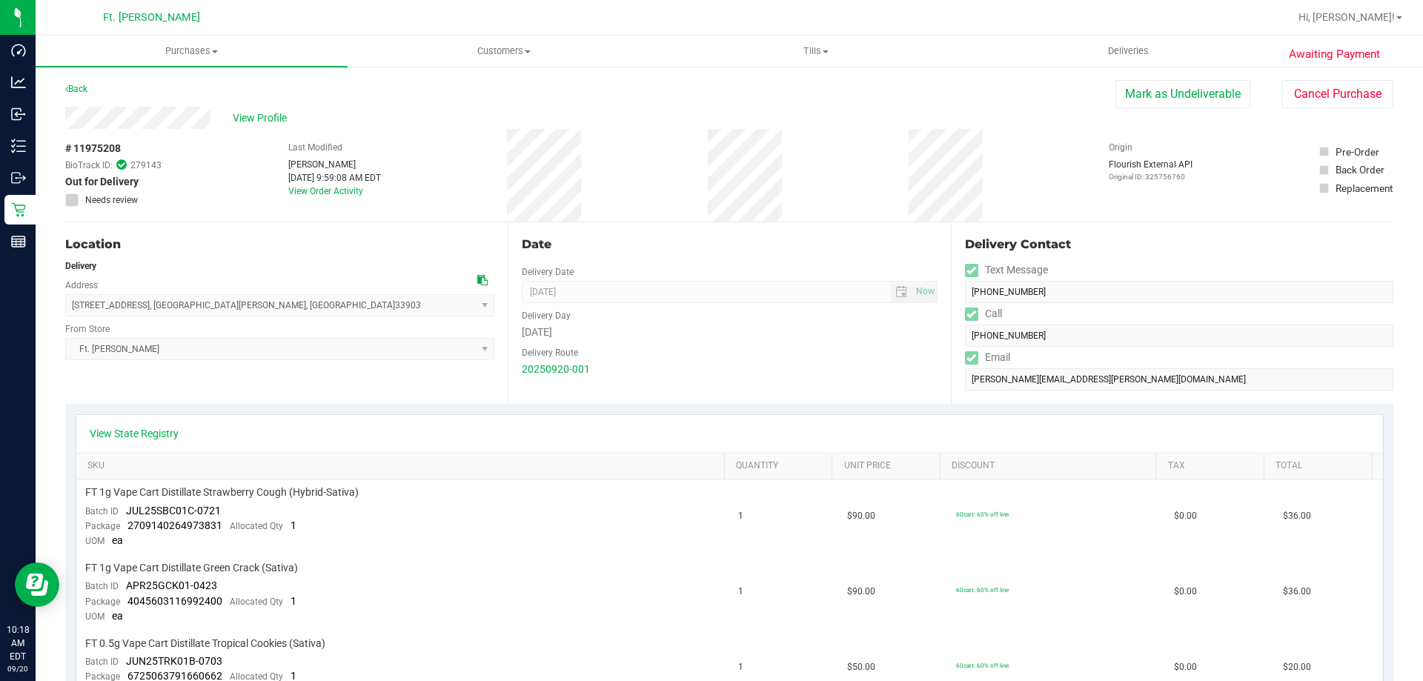
drag, startPoint x: 1170, startPoint y: 99, endPoint x: 786, endPoint y: 96, distance: 384.0
click at [1170, 99] on button "Mark as Undeliverable" at bounding box center [1183, 94] width 135 height 28
click at [1239, 89] on div "Mark as Packed Cancel Purchase" at bounding box center [1266, 94] width 254 height 28
click at [1204, 108] on div "View Profile # 11975208 BioTrack ID: 279143 Undeliverable Needs review Last Mod…" at bounding box center [729, 165] width 1328 height 116
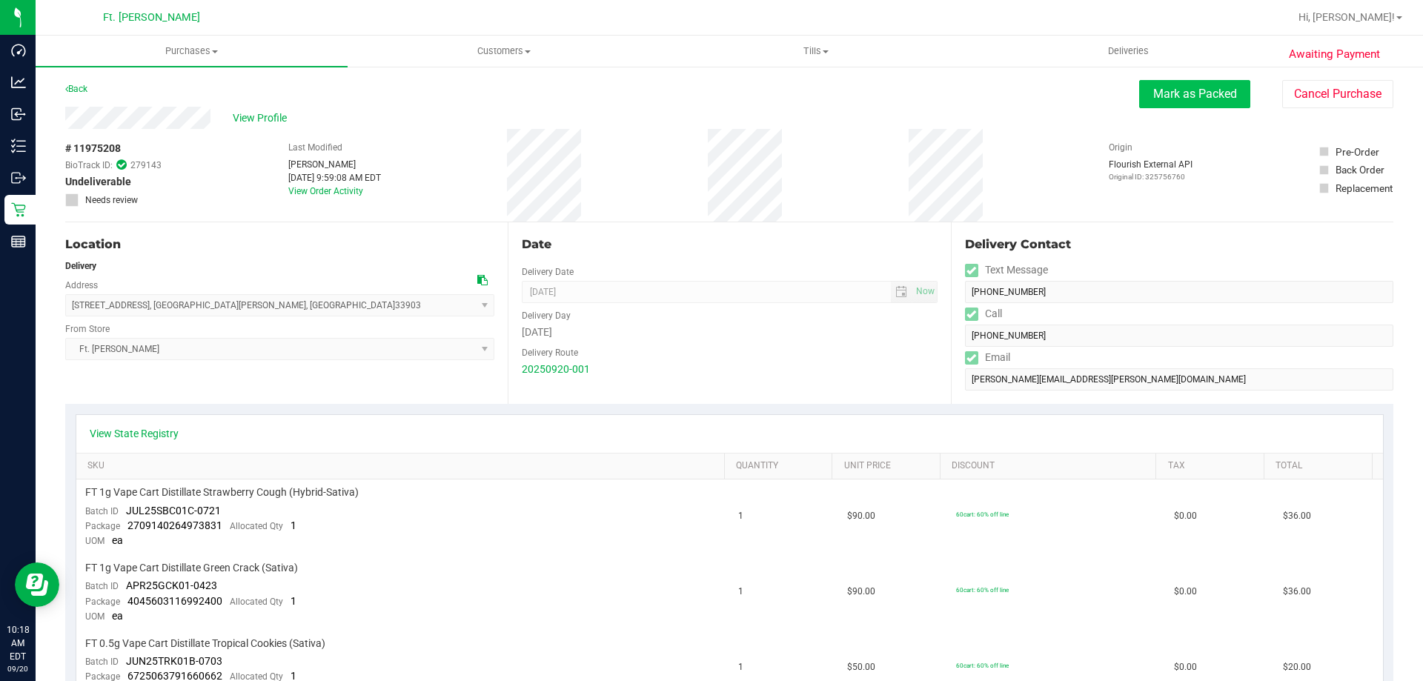
click at [1211, 99] on button "Mark as Packed" at bounding box center [1194, 94] width 111 height 28
click at [1209, 105] on button "Send Back to Created" at bounding box center [1184, 94] width 131 height 28
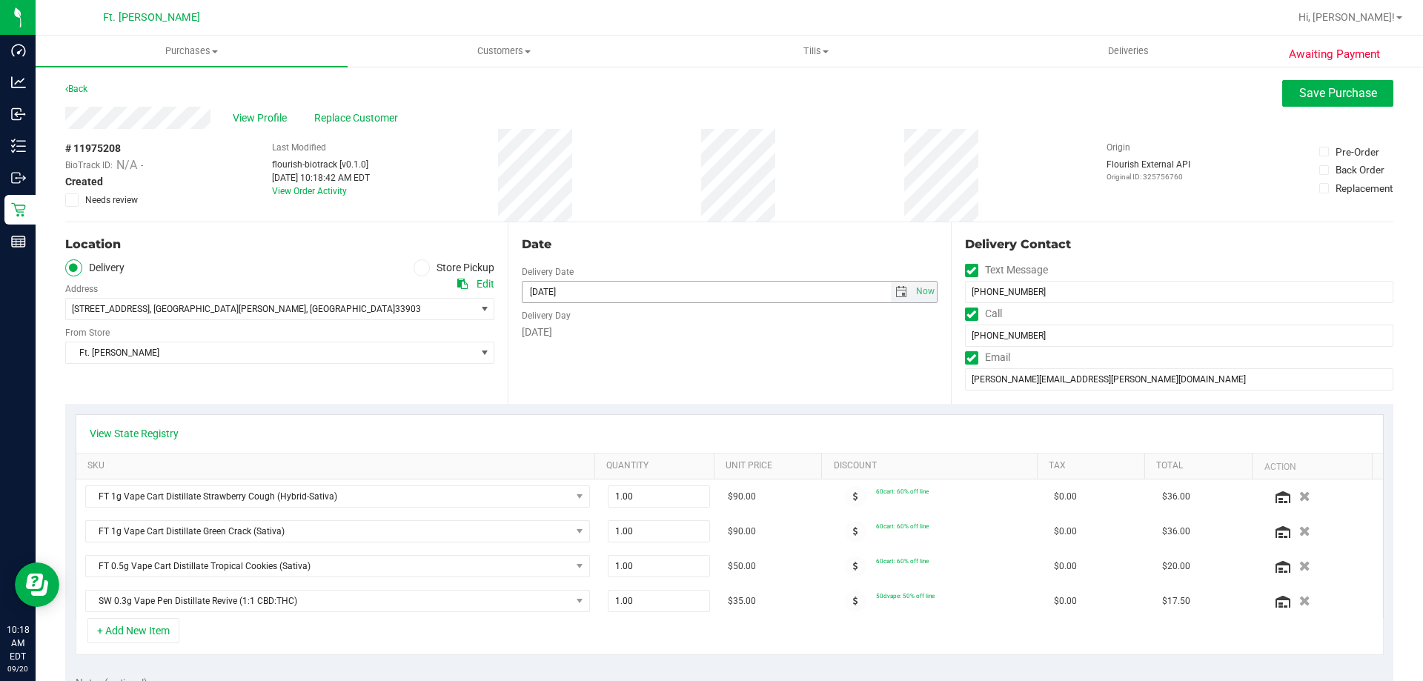
click at [895, 291] on span "select" at bounding box center [901, 292] width 12 height 12
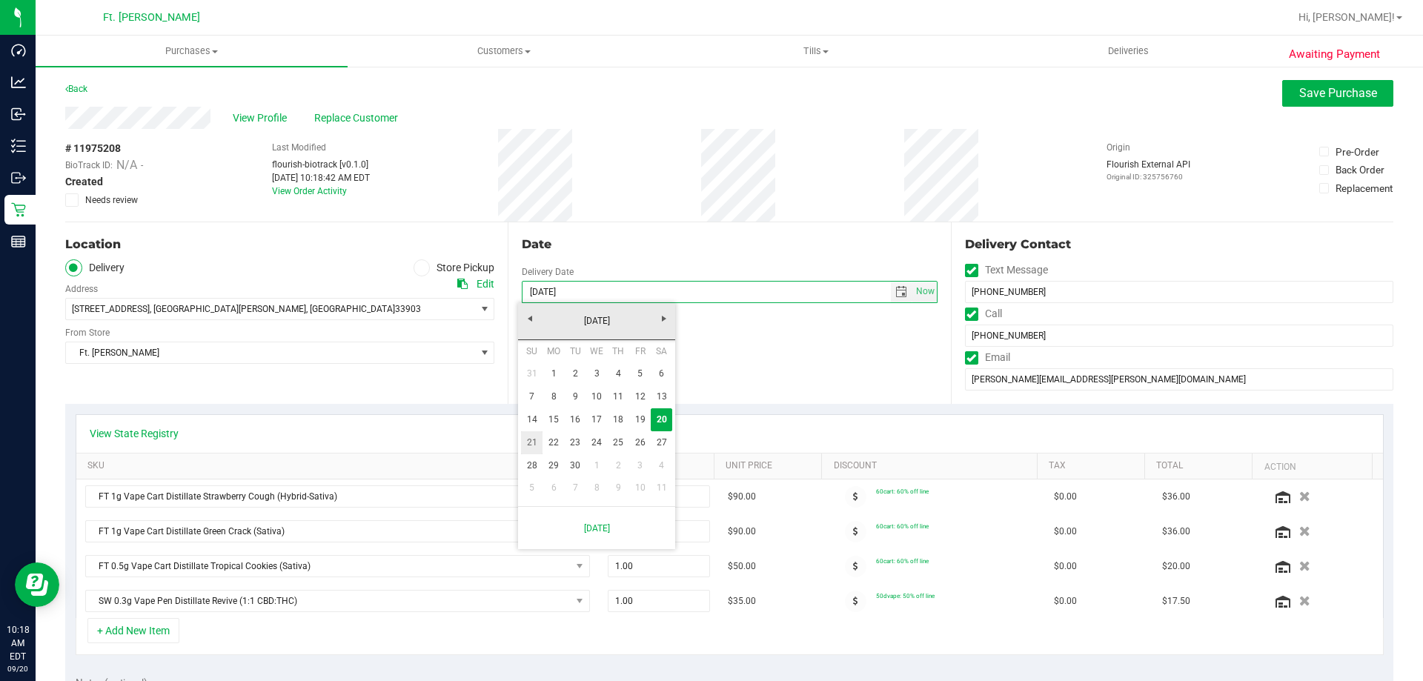
click at [528, 441] on link "21" at bounding box center [531, 442] width 21 height 23
type input "[DATE]"
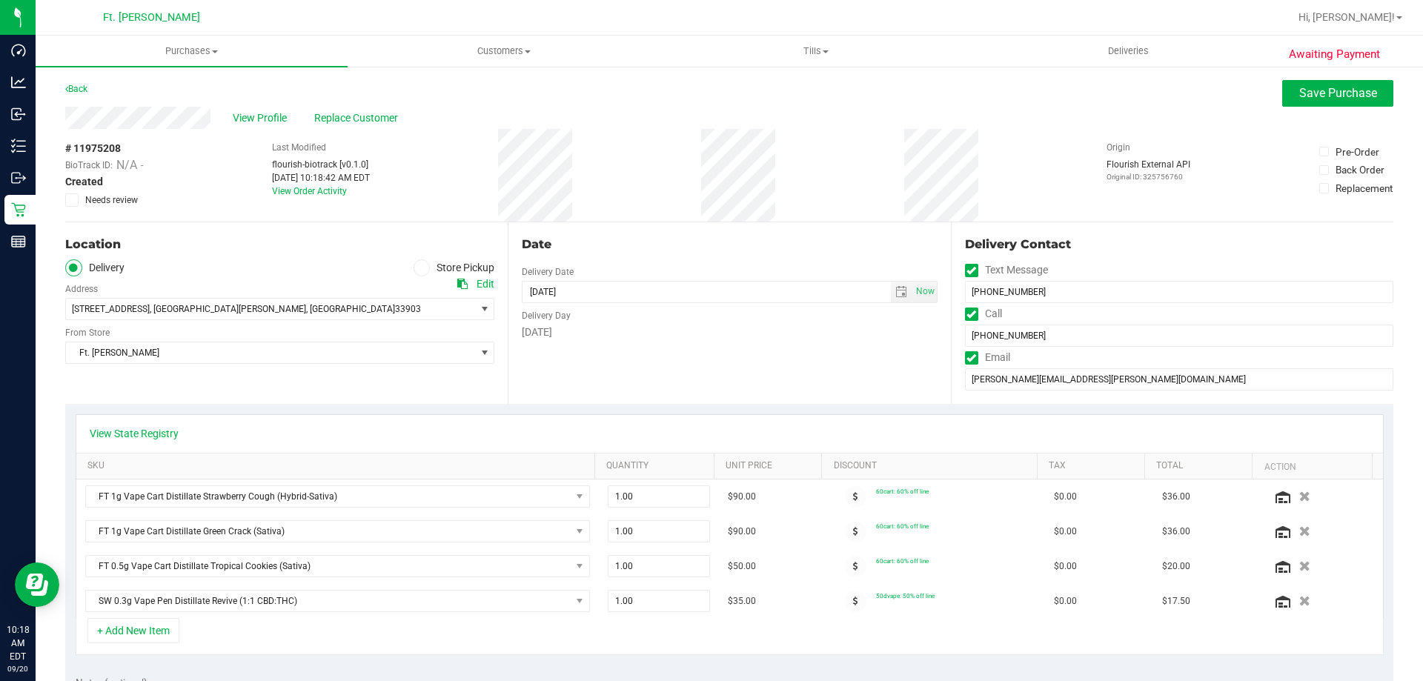
click at [700, 338] on div "[DATE]" at bounding box center [729, 333] width 415 height 16
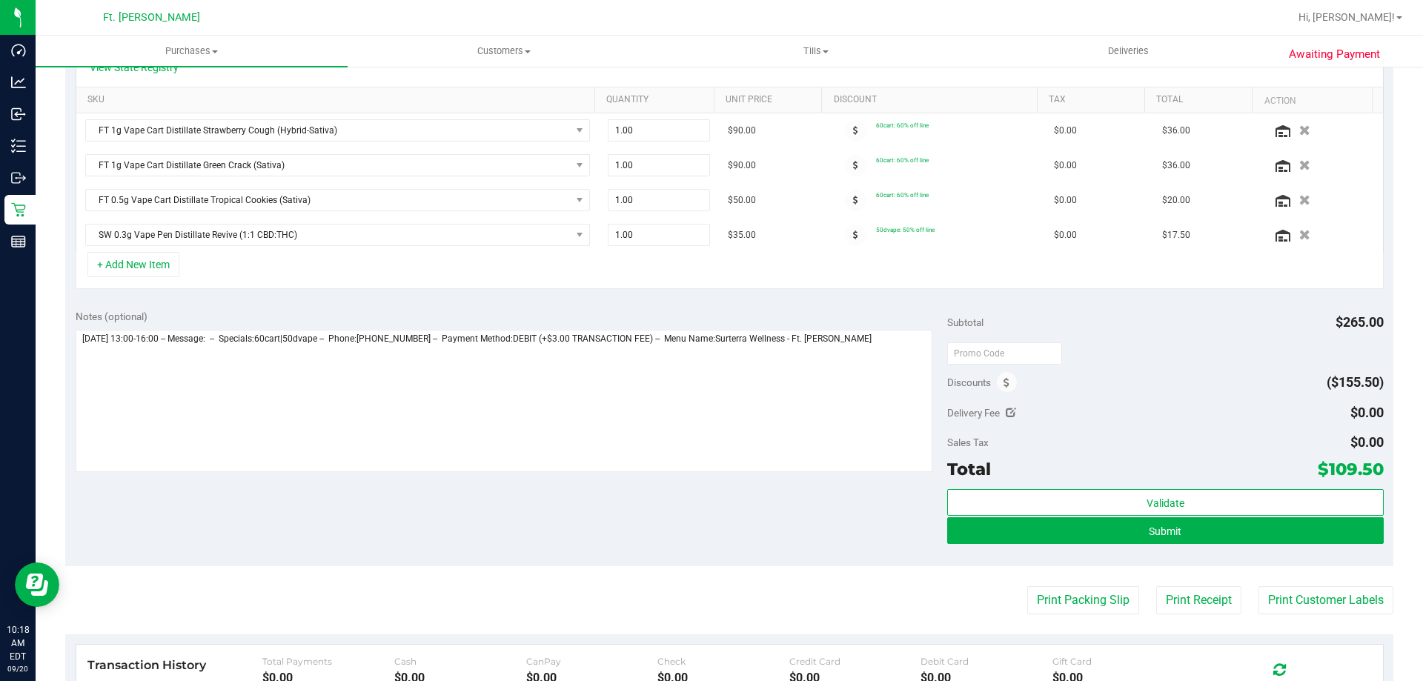
scroll to position [445, 0]
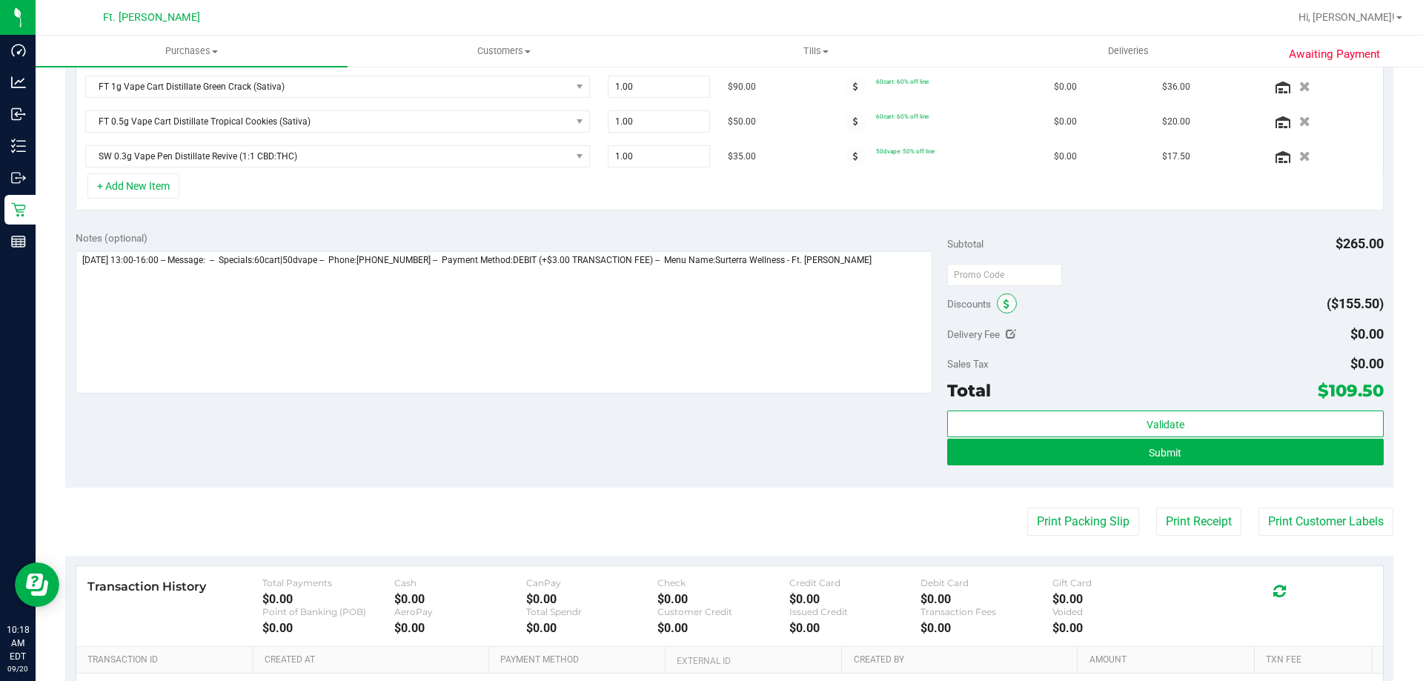
click at [1004, 304] on icon at bounding box center [1007, 304] width 6 height 10
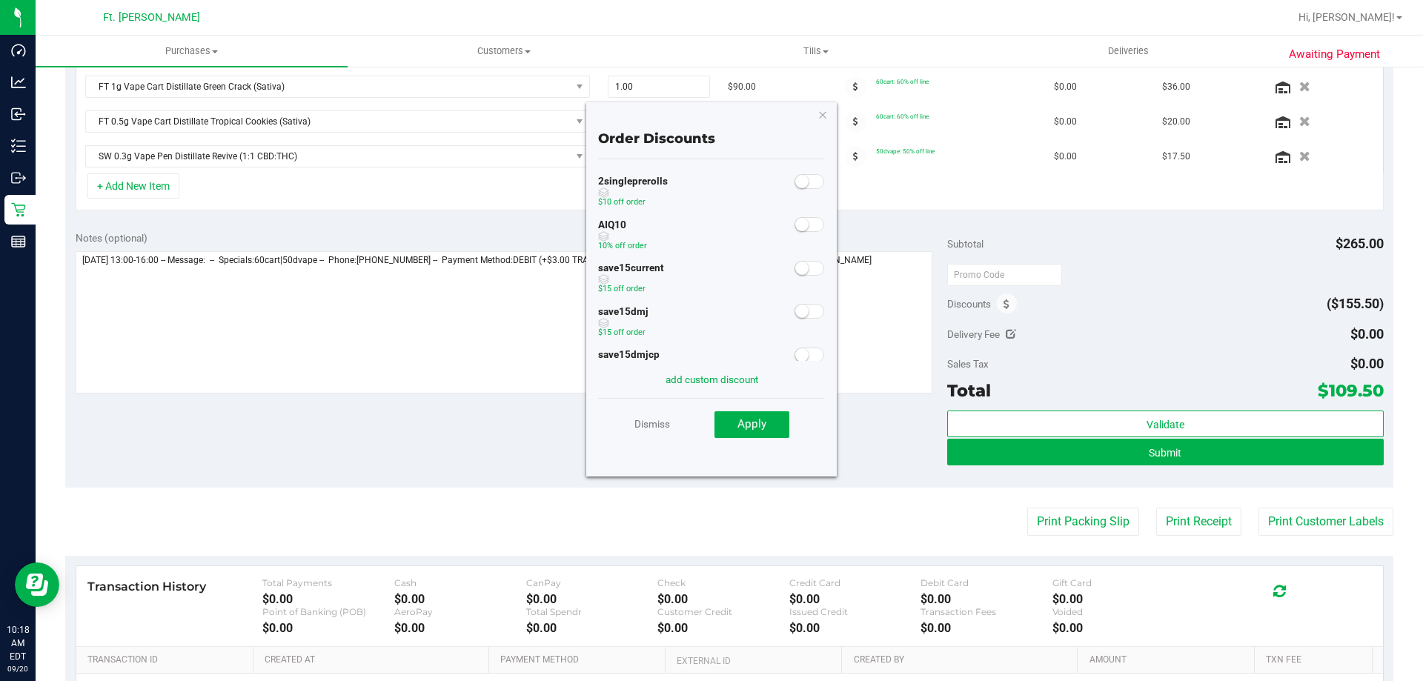
click at [802, 224] on span at bounding box center [810, 224] width 30 height 15
click at [746, 425] on span "Apply" at bounding box center [752, 423] width 29 height 13
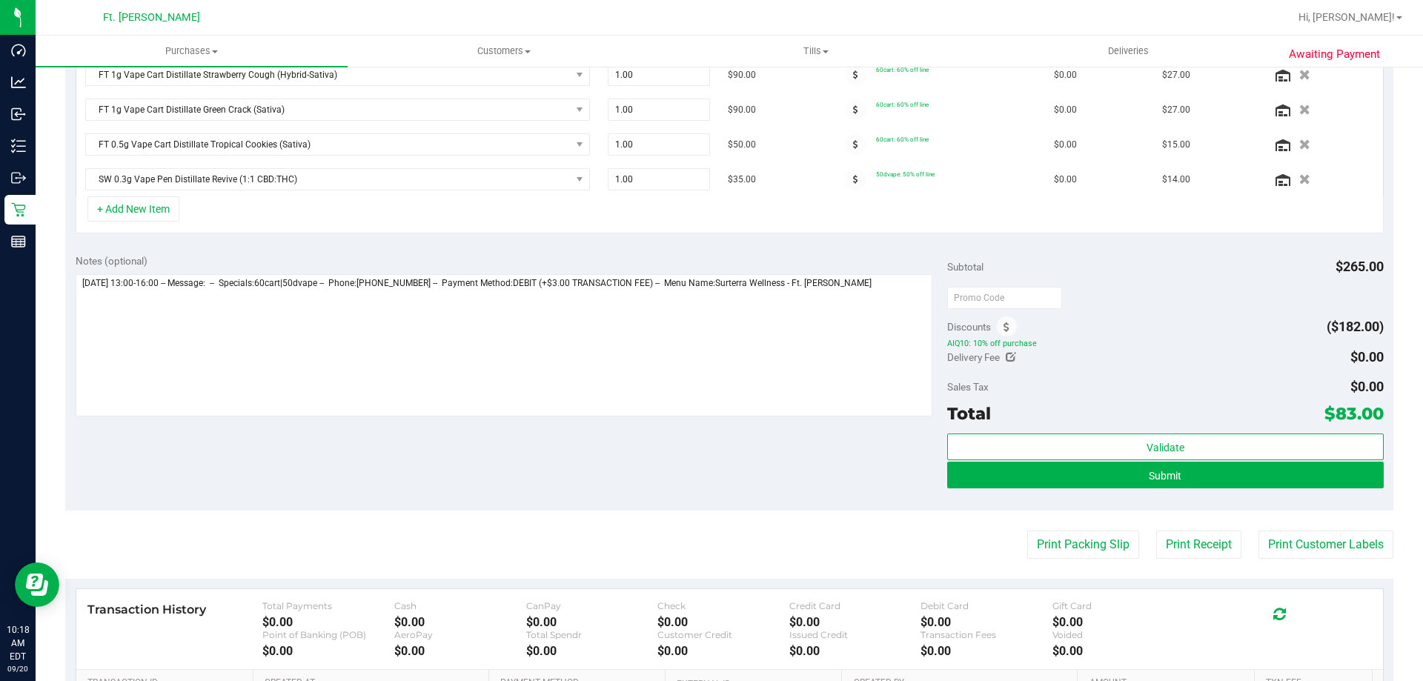
scroll to position [0, 0]
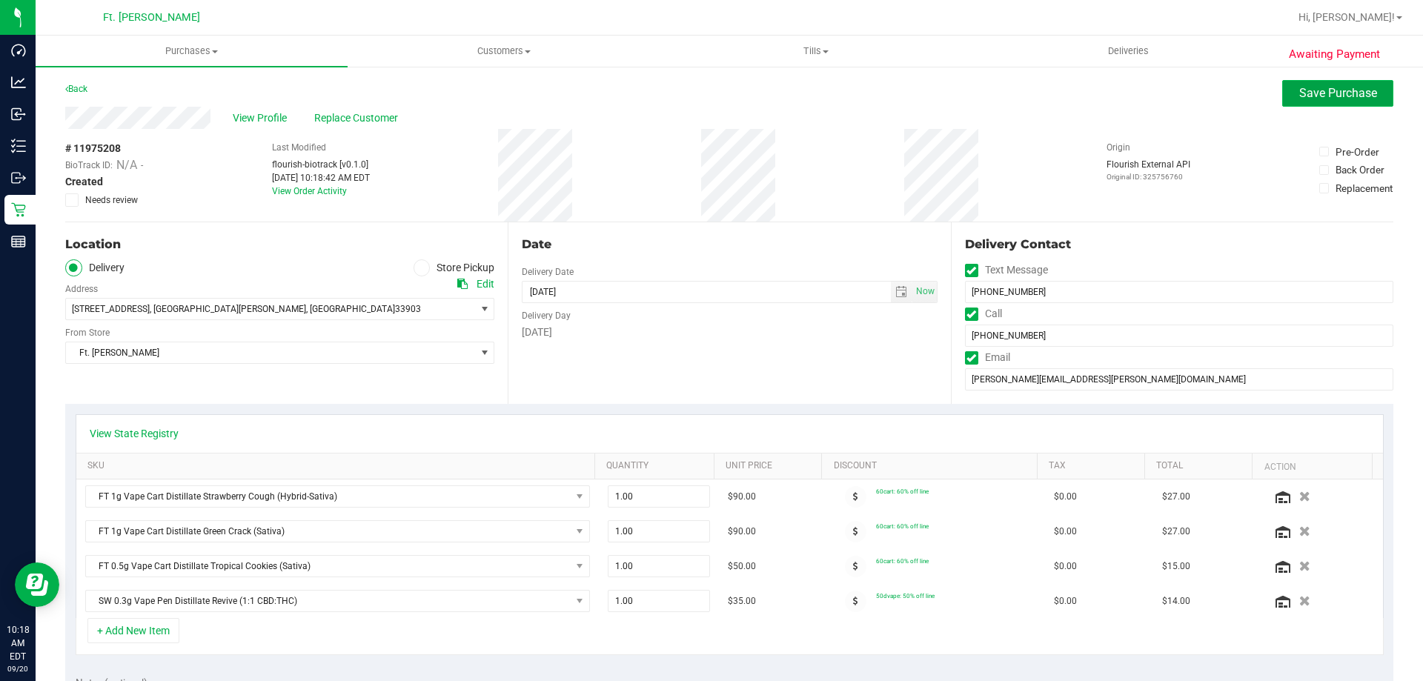
click at [1302, 90] on span "Save Purchase" at bounding box center [1338, 93] width 78 height 14
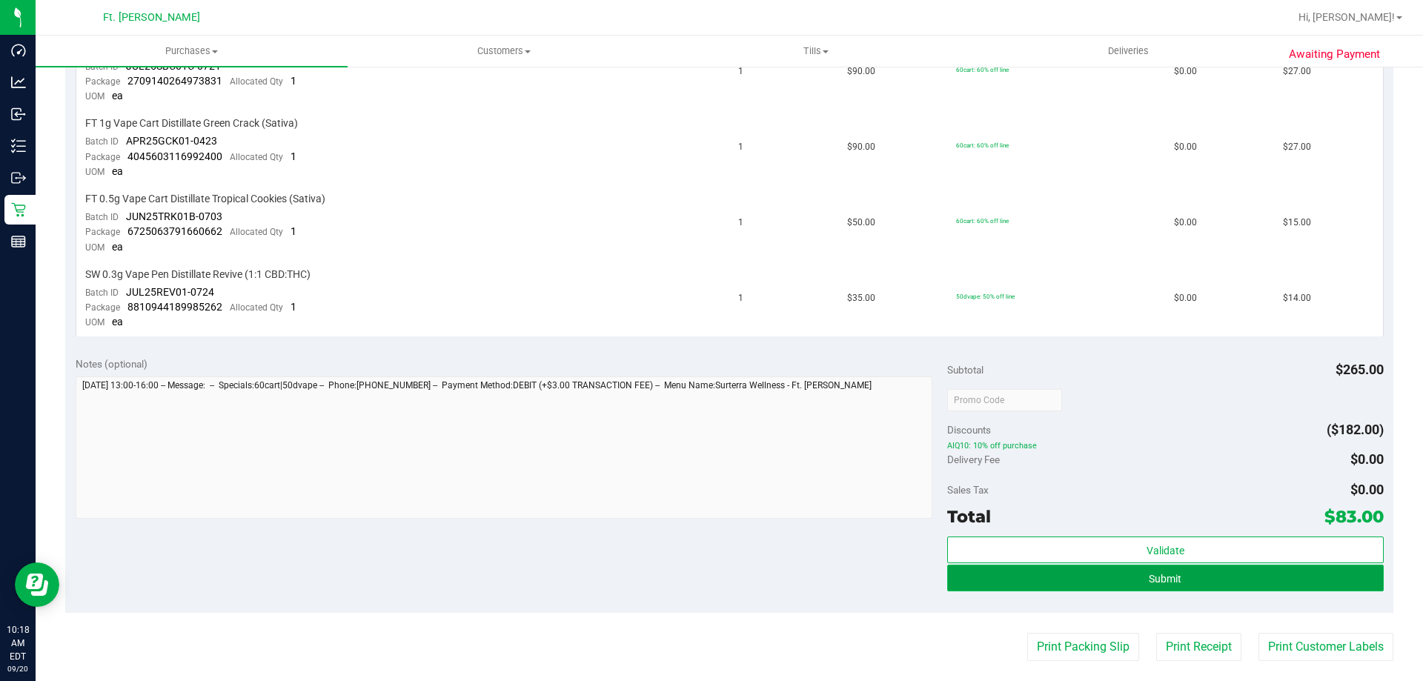
click at [1064, 571] on button "Submit" at bounding box center [1165, 578] width 436 height 27
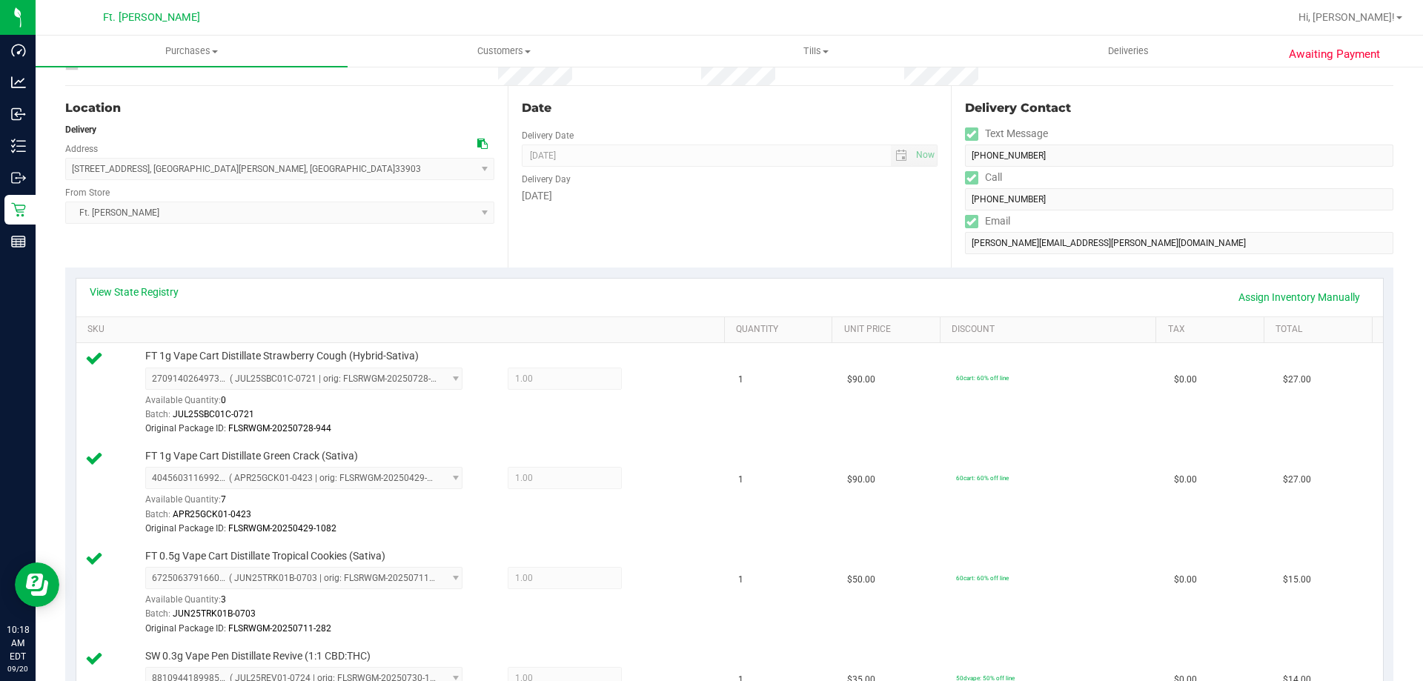
scroll to position [519, 0]
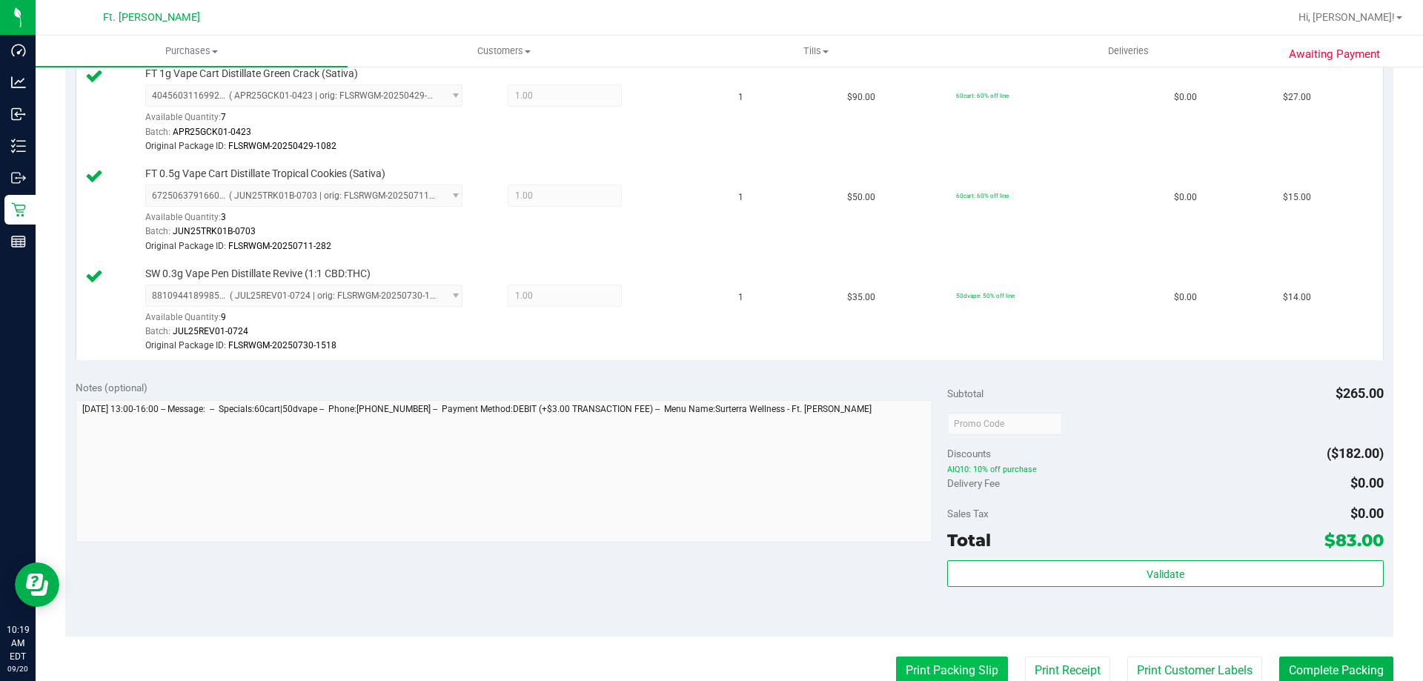
click at [975, 665] on button "Print Packing Slip" at bounding box center [952, 671] width 112 height 28
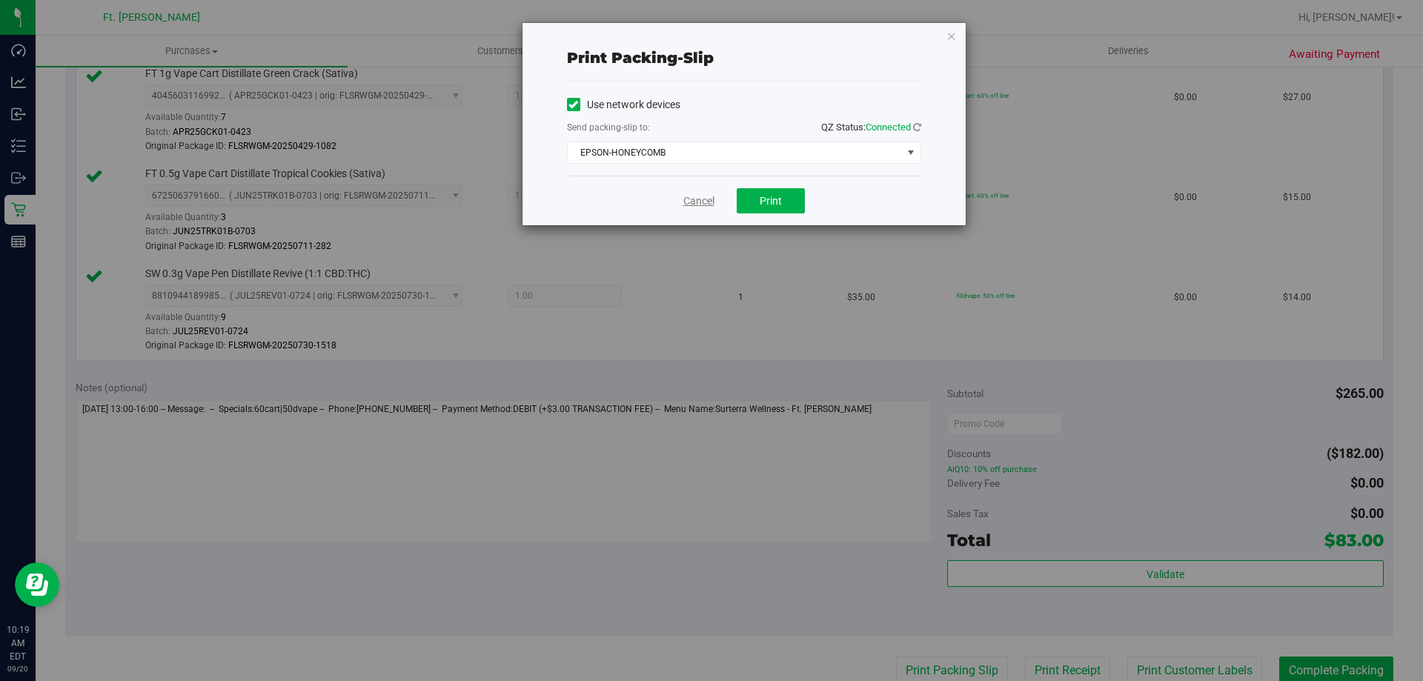
click at [694, 201] on link "Cancel" at bounding box center [698, 201] width 31 height 16
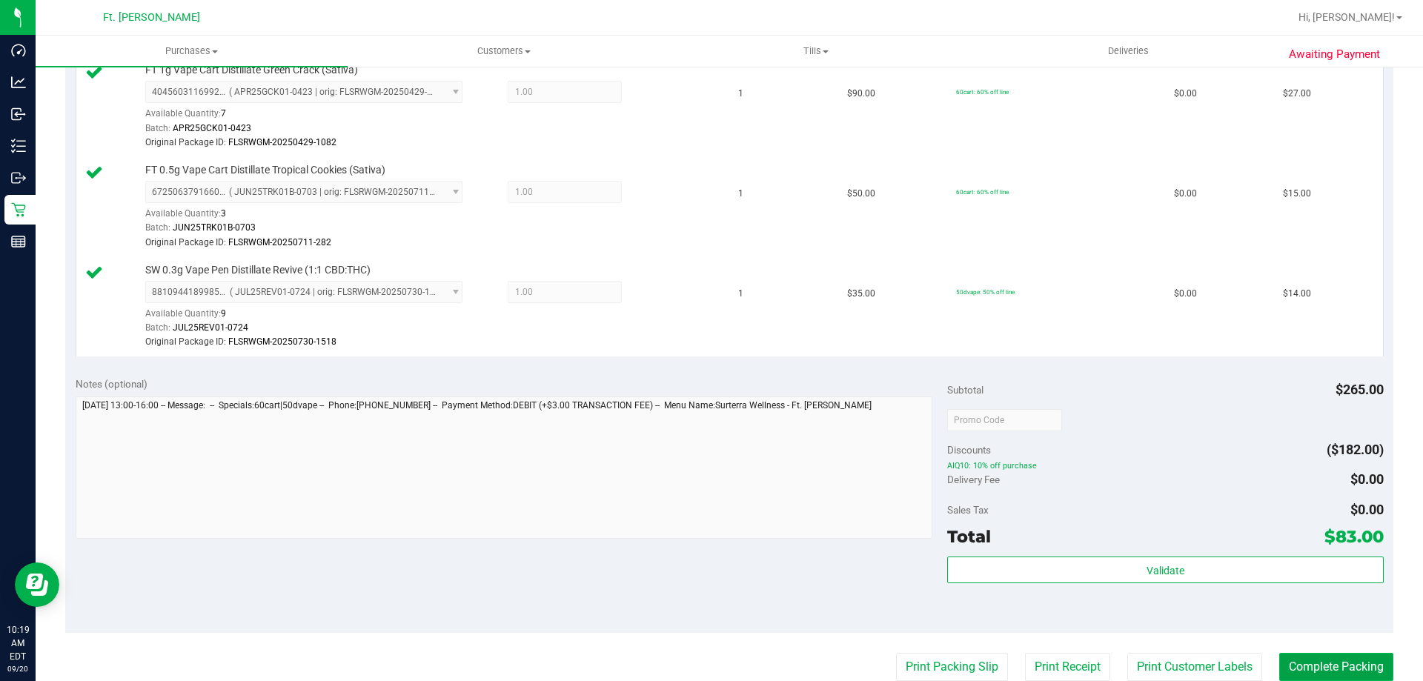
click at [1290, 667] on button "Complete Packing" at bounding box center [1336, 667] width 114 height 28
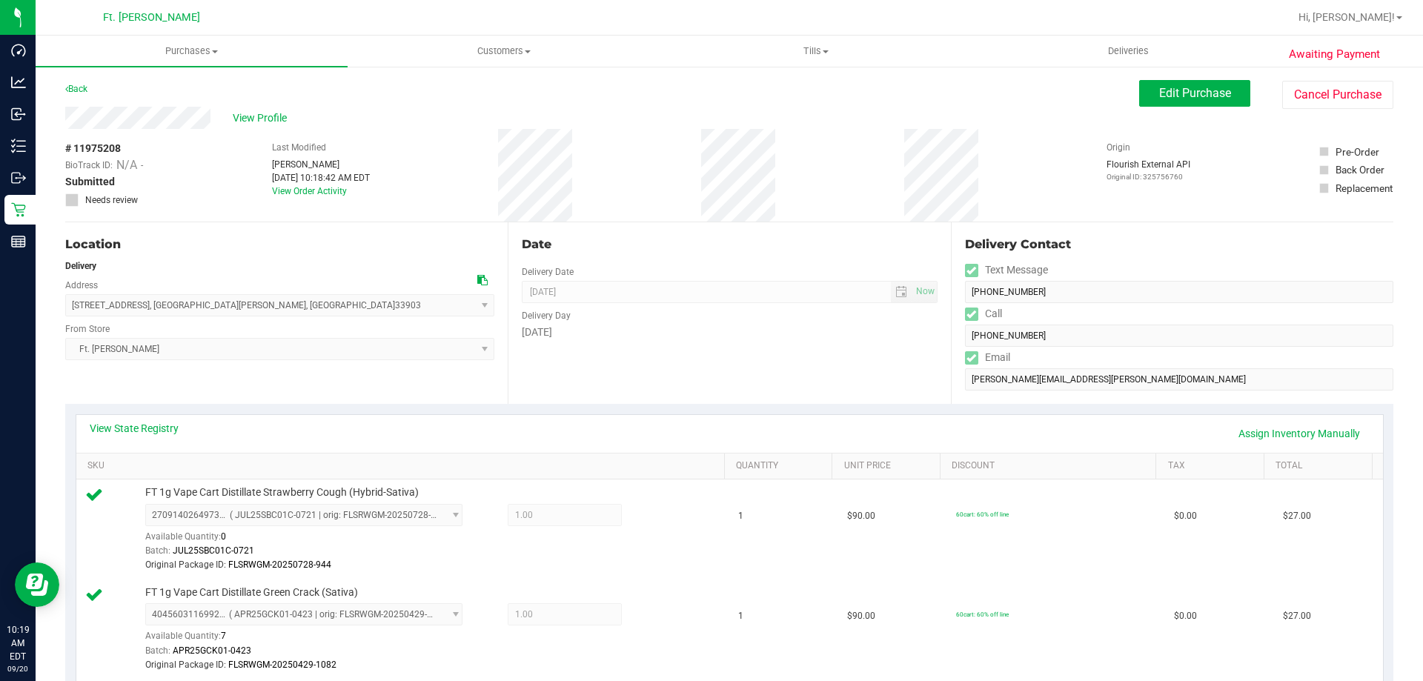
drag, startPoint x: 632, startPoint y: 359, endPoint x: 606, endPoint y: 178, distance: 183.3
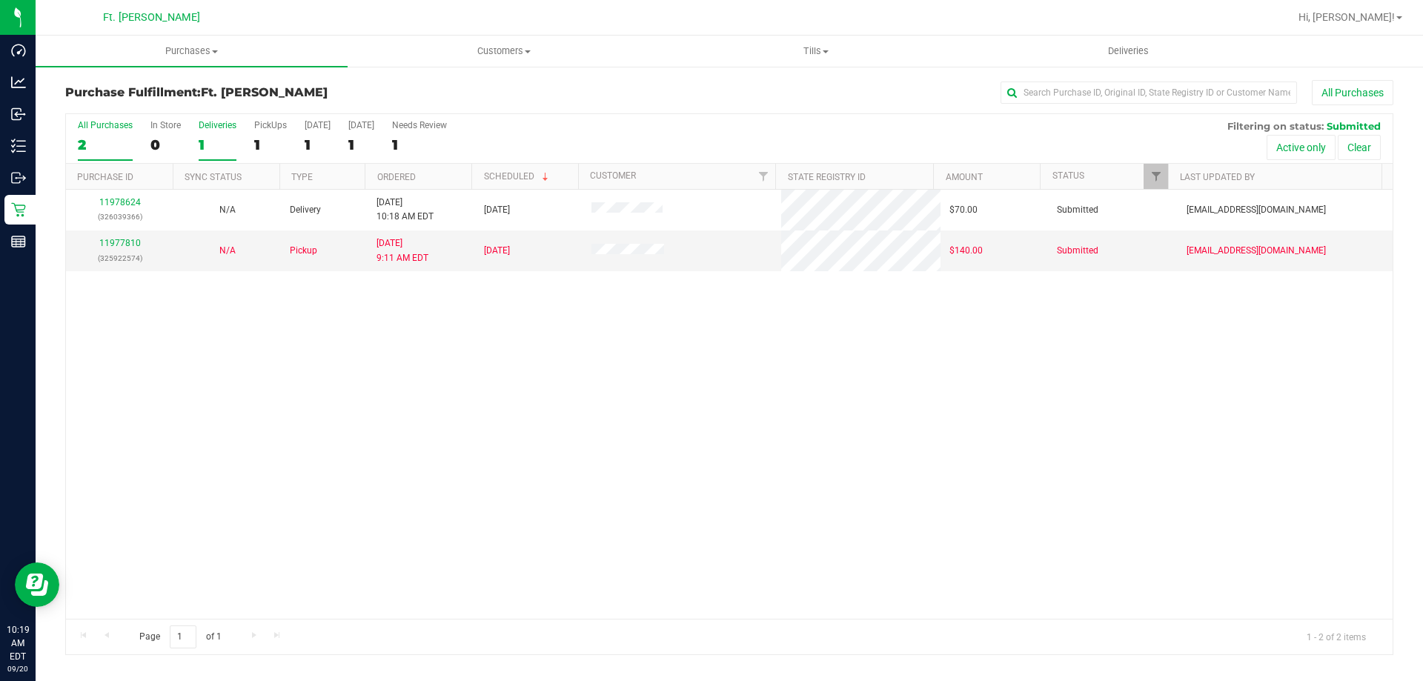
click at [232, 138] on div "1" at bounding box center [218, 144] width 38 height 17
click at [0, 0] on input "Deliveries 1" at bounding box center [0, 0] width 0 height 0
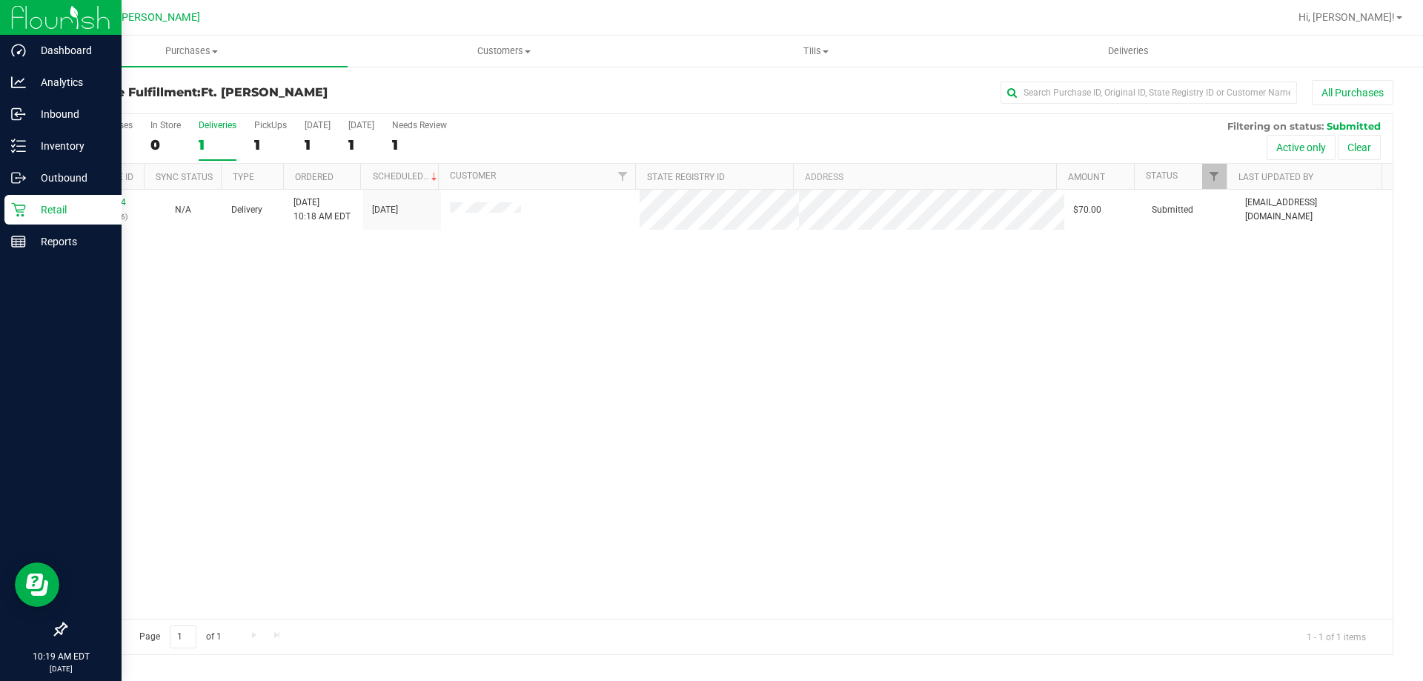
click at [16, 208] on icon at bounding box center [18, 209] width 15 height 15
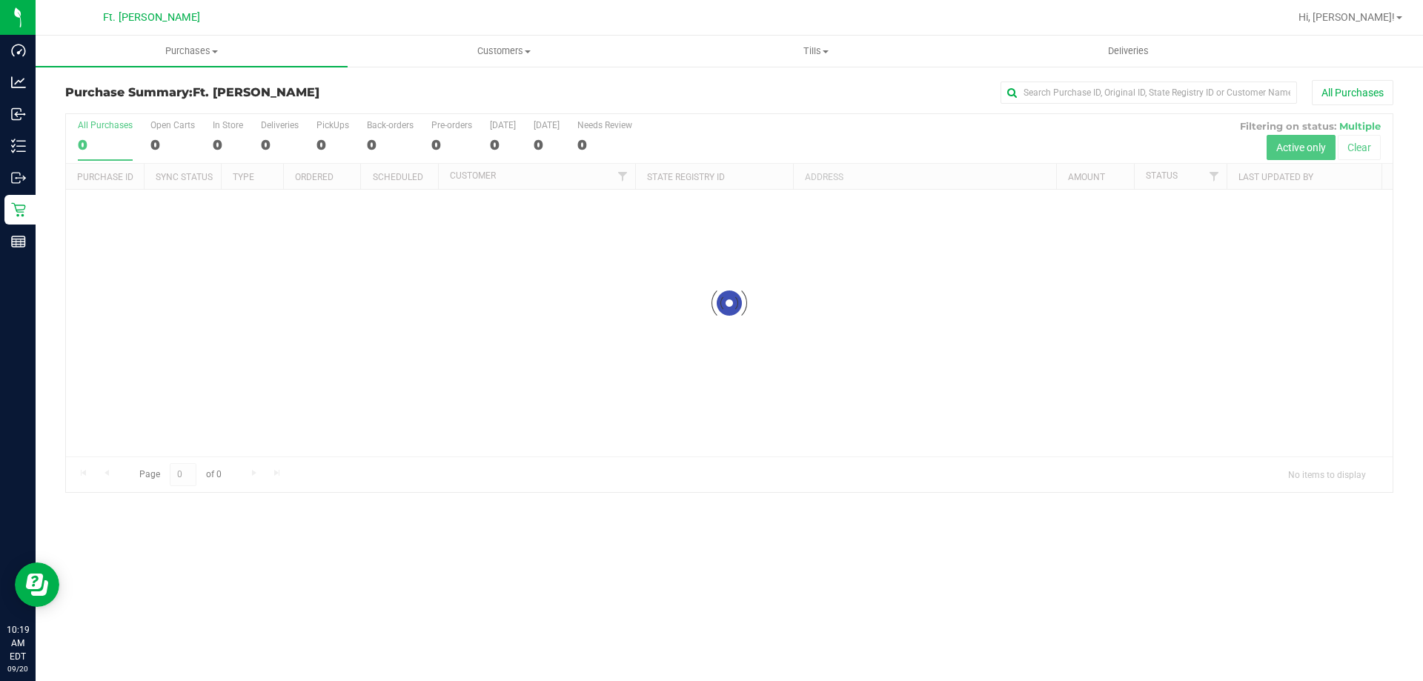
click at [307, 99] on h3 "Purchase Summary: Ft. [PERSON_NAME]" at bounding box center [286, 92] width 443 height 13
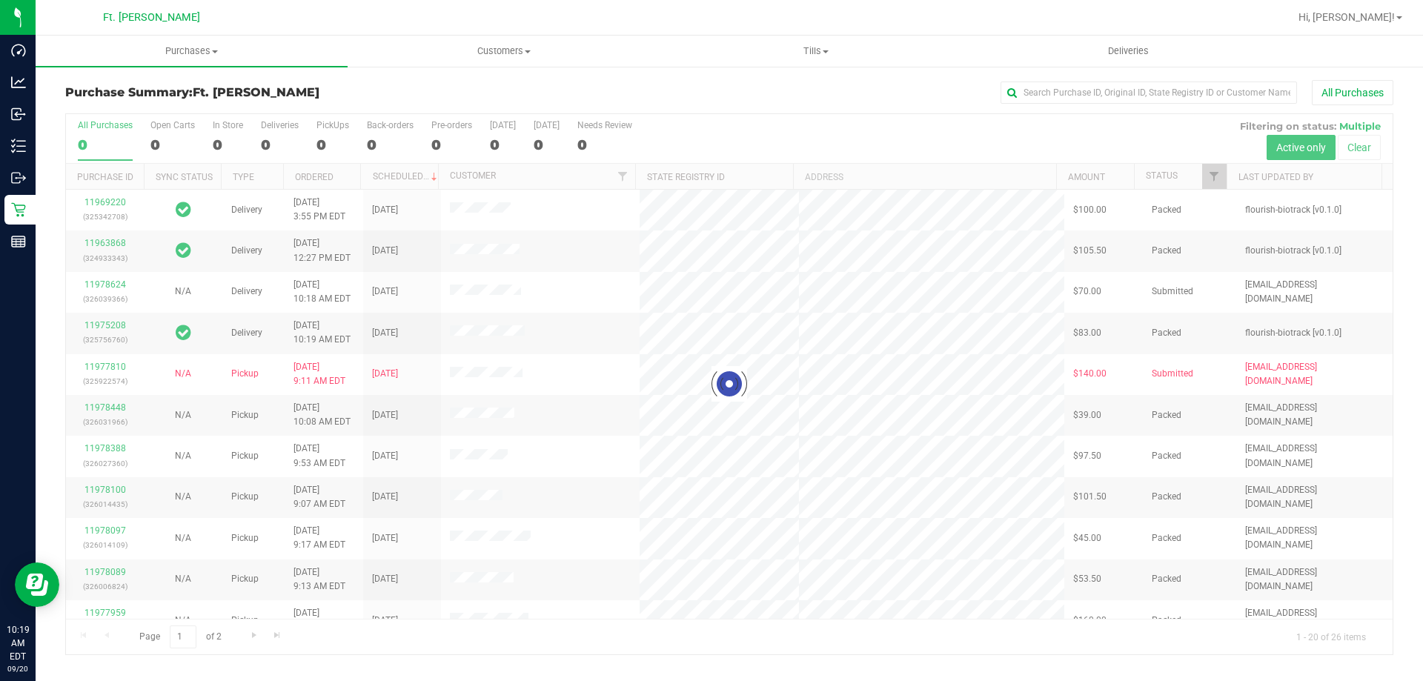
click at [287, 100] on div "Purchase Summary: Ft. [PERSON_NAME] All Purchases" at bounding box center [729, 96] width 1328 height 33
click at [279, 137] on div at bounding box center [729, 384] width 1327 height 540
click at [281, 139] on div at bounding box center [729, 384] width 1327 height 540
click at [282, 134] on div at bounding box center [729, 384] width 1327 height 540
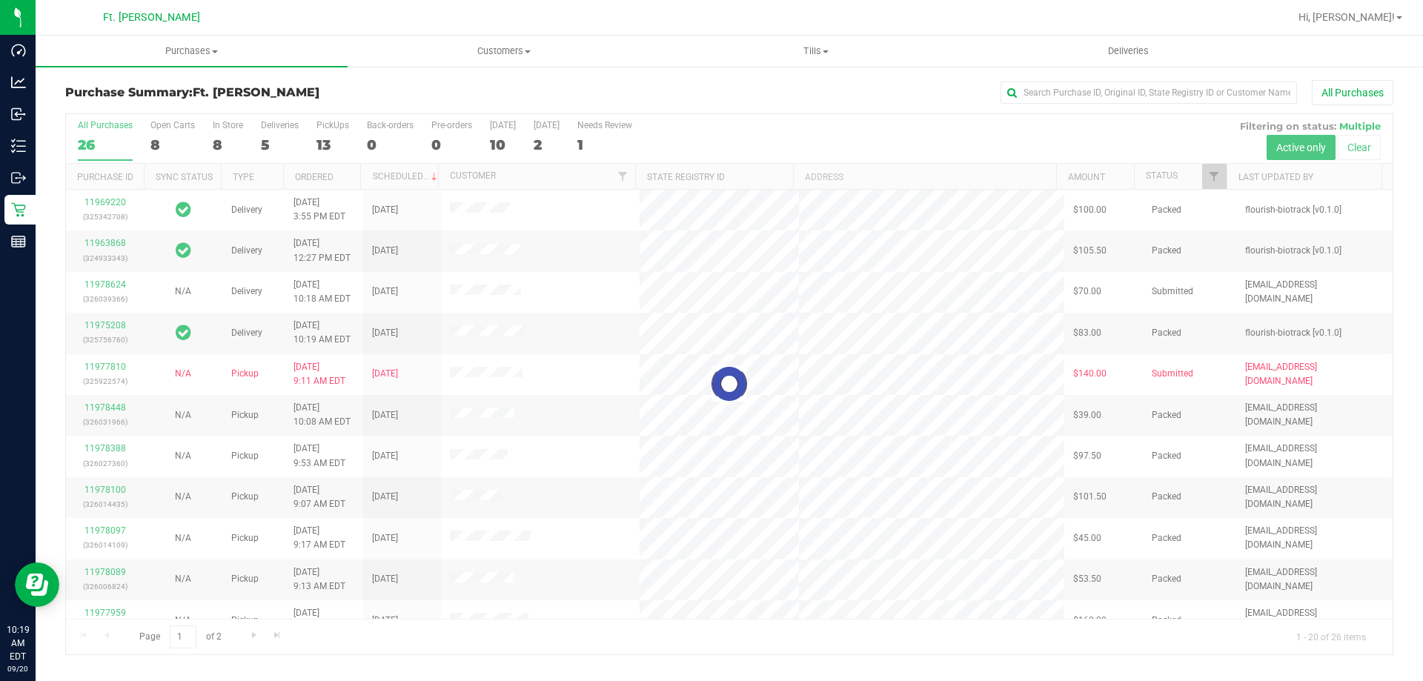
click at [282, 134] on label "Deliveries 5" at bounding box center [280, 140] width 38 height 41
click at [0, 0] on input "Deliveries 5" at bounding box center [0, 0] width 0 height 0
click at [282, 134] on div at bounding box center [729, 384] width 1327 height 540
click at [296, 119] on div at bounding box center [729, 384] width 1327 height 540
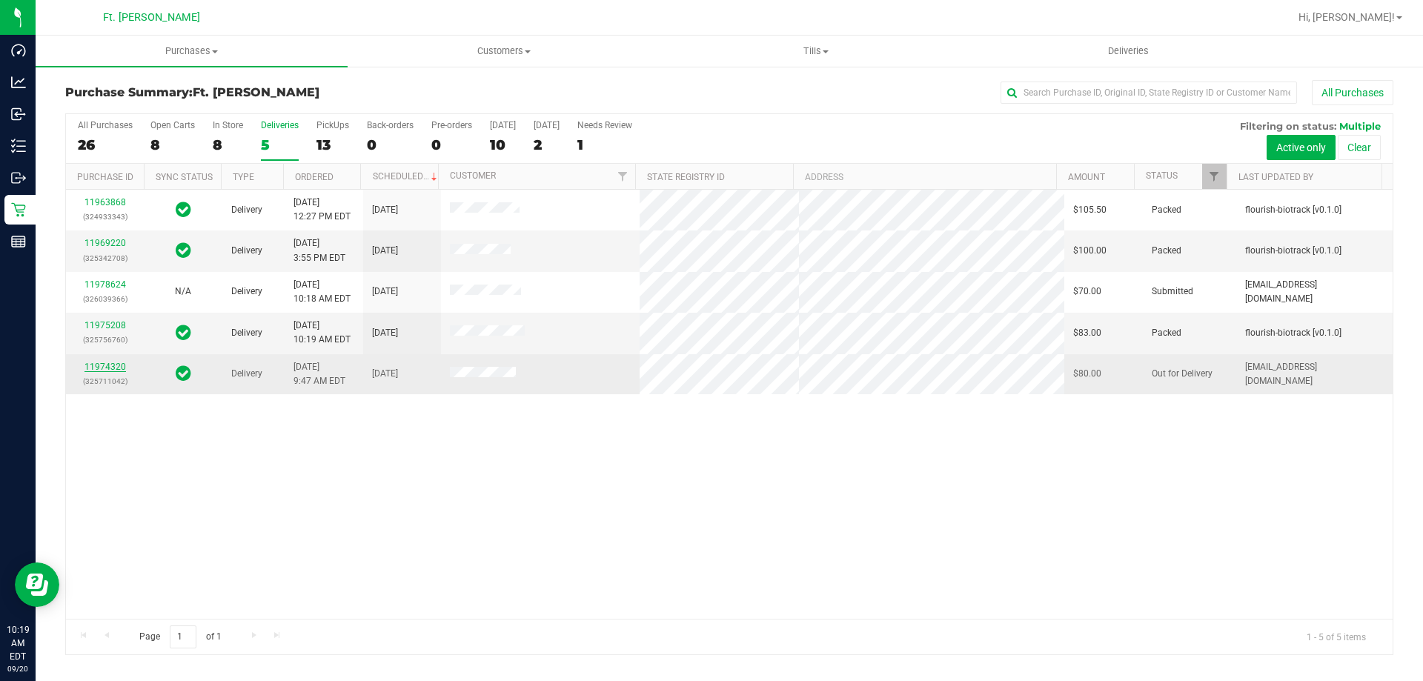
click at [104, 365] on link "11974320" at bounding box center [105, 367] width 42 height 10
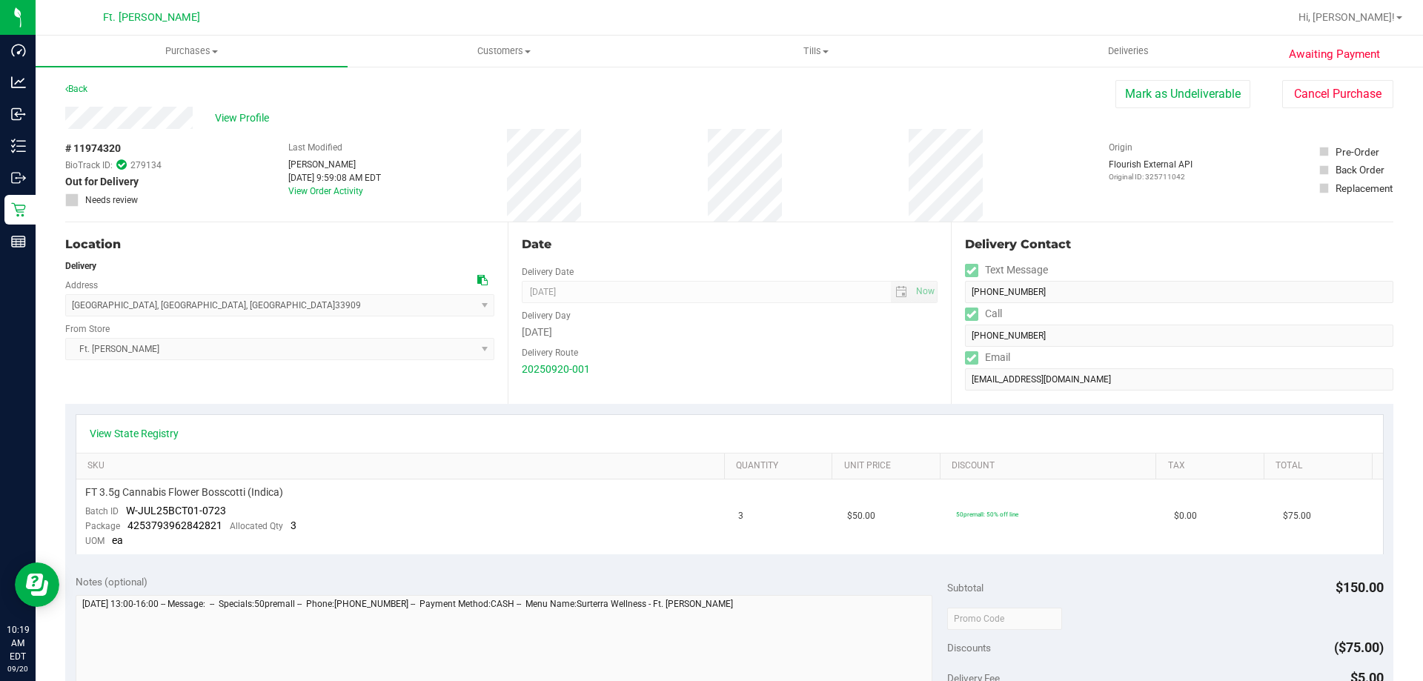
drag, startPoint x: 1027, startPoint y: 109, endPoint x: 1149, endPoint y: 151, distance: 129.4
click at [1143, 151] on div "View Profile # 11974320 BioTrack ID: 279134 Out for Delivery Needs review Last …" at bounding box center [729, 165] width 1328 height 116
click at [1194, 173] on div "# 11974320 BioTrack ID: 279134 Out for Delivery Needs review Last Modified [PER…" at bounding box center [729, 175] width 1328 height 93
drag, startPoint x: 1053, startPoint y: 173, endPoint x: 644, endPoint y: 157, distance: 409.5
click at [645, 159] on div "# 11974320 BioTrack ID: 279134 Out for Delivery Needs review Last Modified [PER…" at bounding box center [729, 175] width 1328 height 93
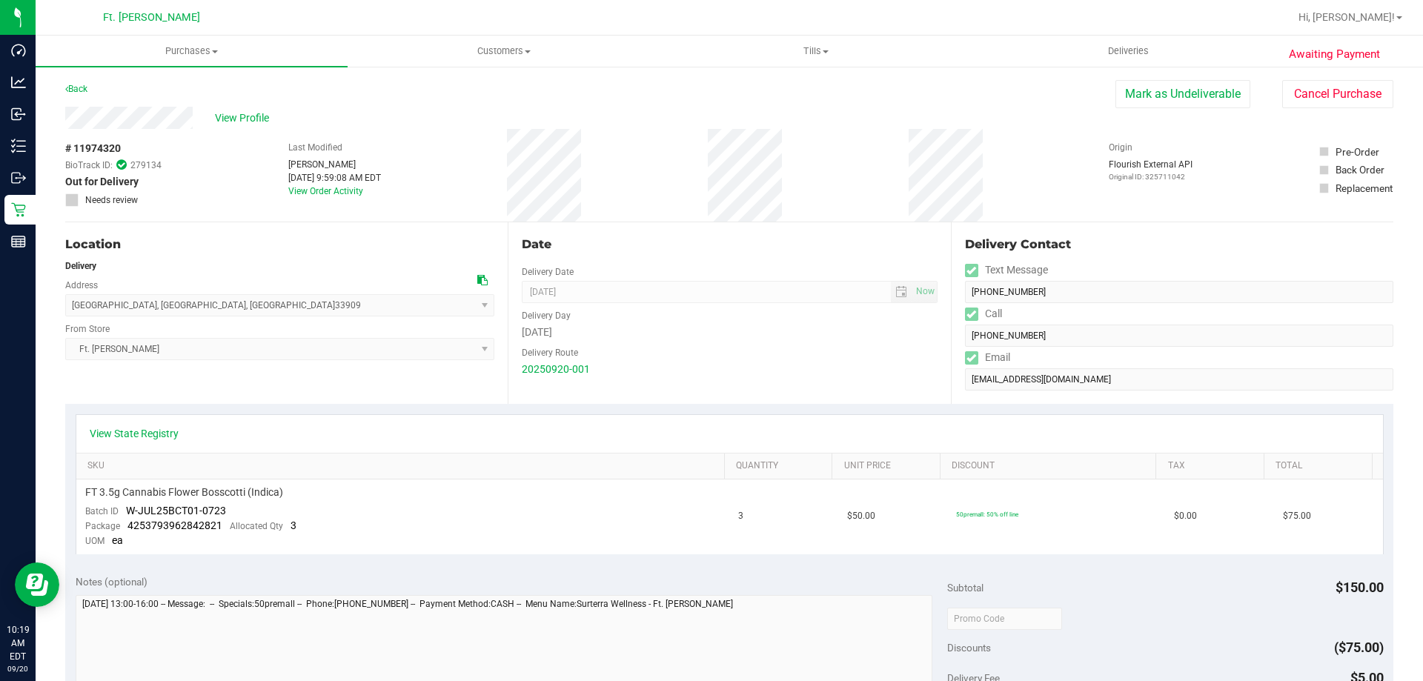
click at [652, 142] on div "# 11974320 BioTrack ID: 279134 Out for Delivery Needs review Last Modified [PER…" at bounding box center [729, 175] width 1328 height 93
click at [731, 149] on div "# 11974320 BioTrack ID: 279134 Out for Delivery Needs review Last Modified [PER…" at bounding box center [729, 175] width 1328 height 93
click at [1213, 98] on button "Mark as Undeliverable" at bounding box center [1183, 94] width 135 height 28
click at [1214, 102] on button "Mark as Packed" at bounding box center [1194, 94] width 111 height 28
click at [1192, 100] on button "Send Back to Created" at bounding box center [1184, 94] width 131 height 28
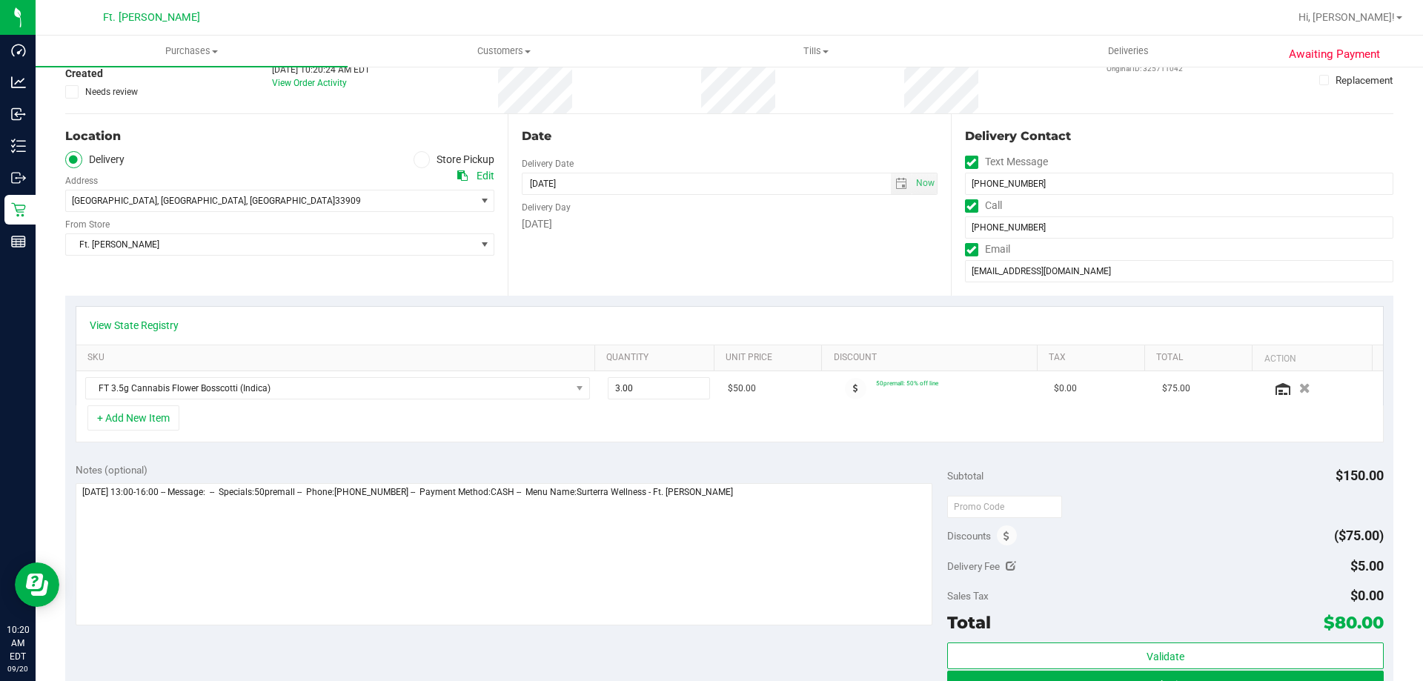
scroll to position [222, 0]
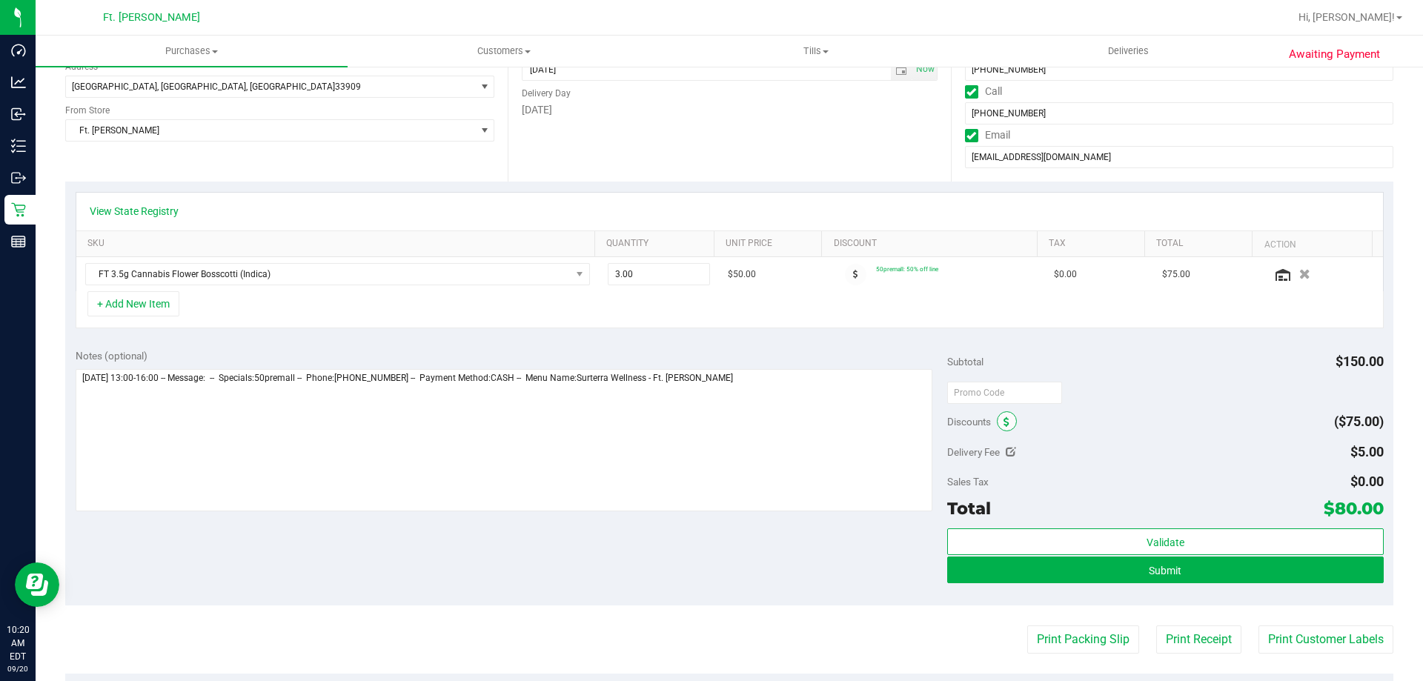
click at [1004, 425] on icon at bounding box center [1007, 422] width 6 height 10
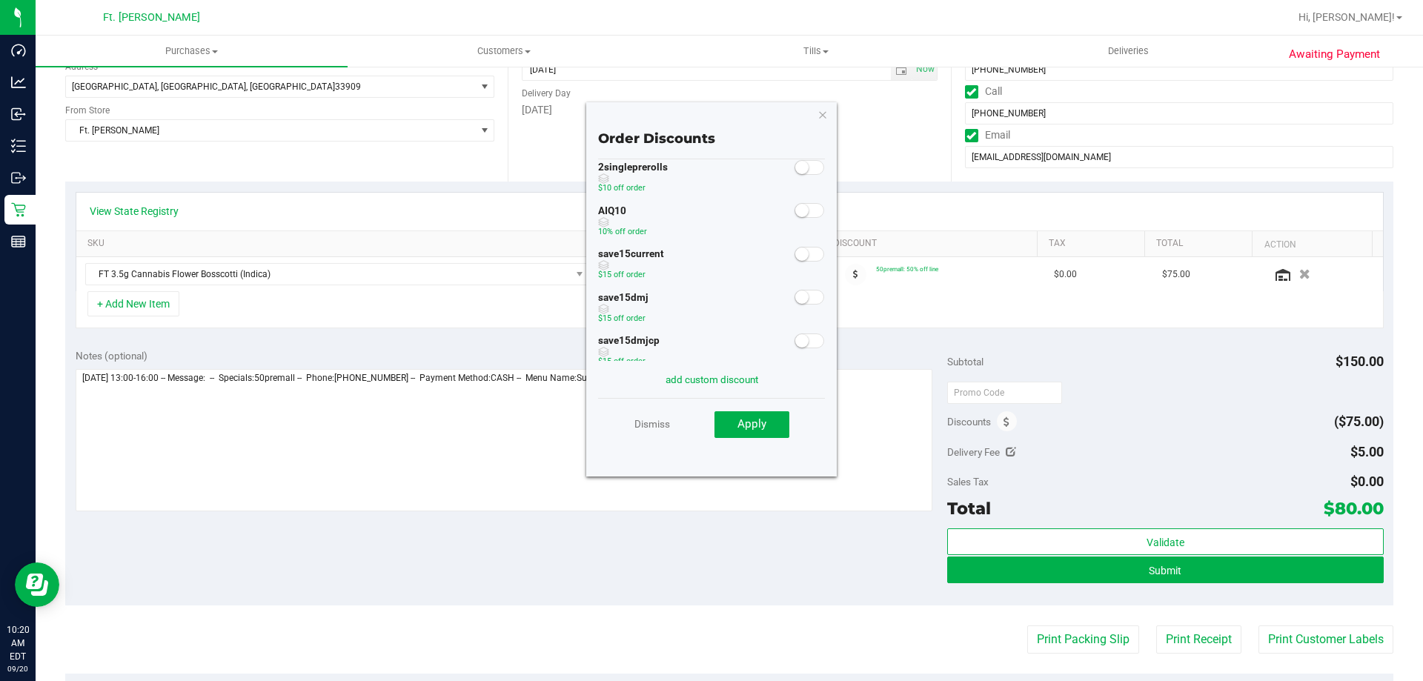
scroll to position [0, 0]
click at [803, 222] on span at bounding box center [810, 224] width 30 height 15
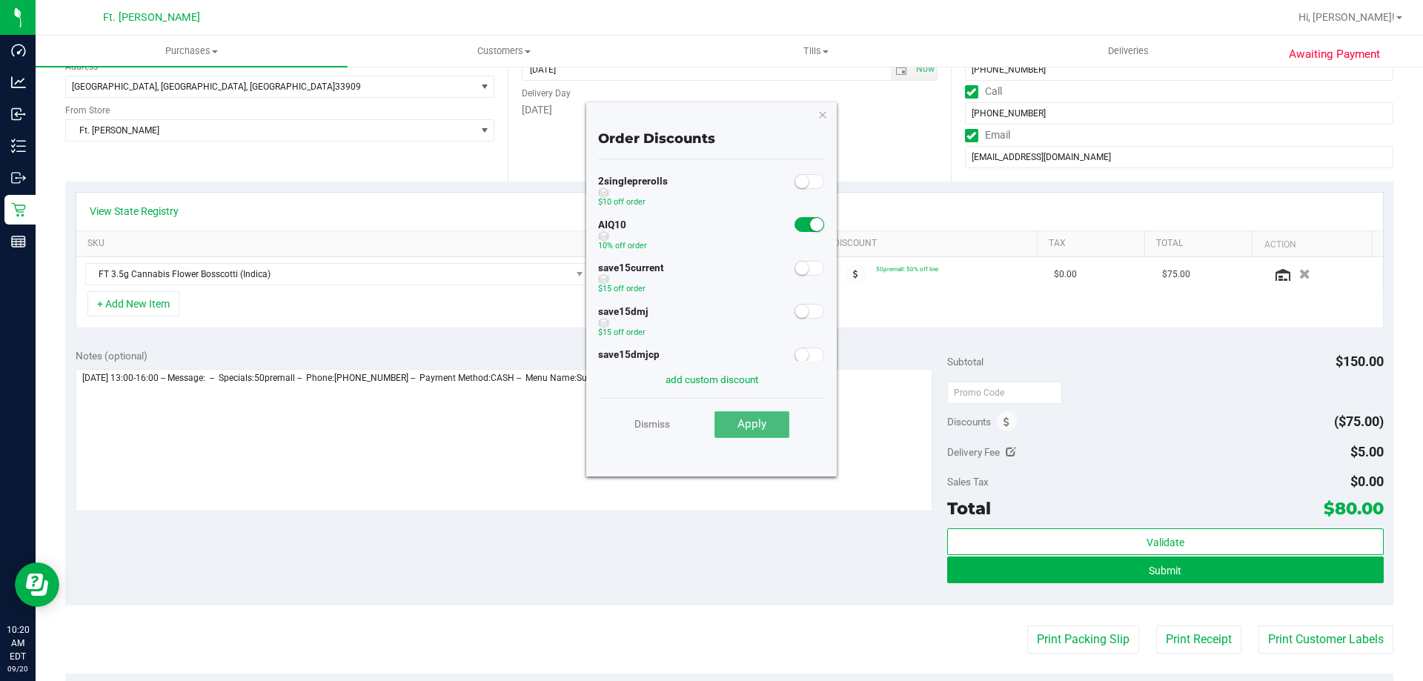
click at [745, 423] on span "Apply" at bounding box center [752, 423] width 29 height 13
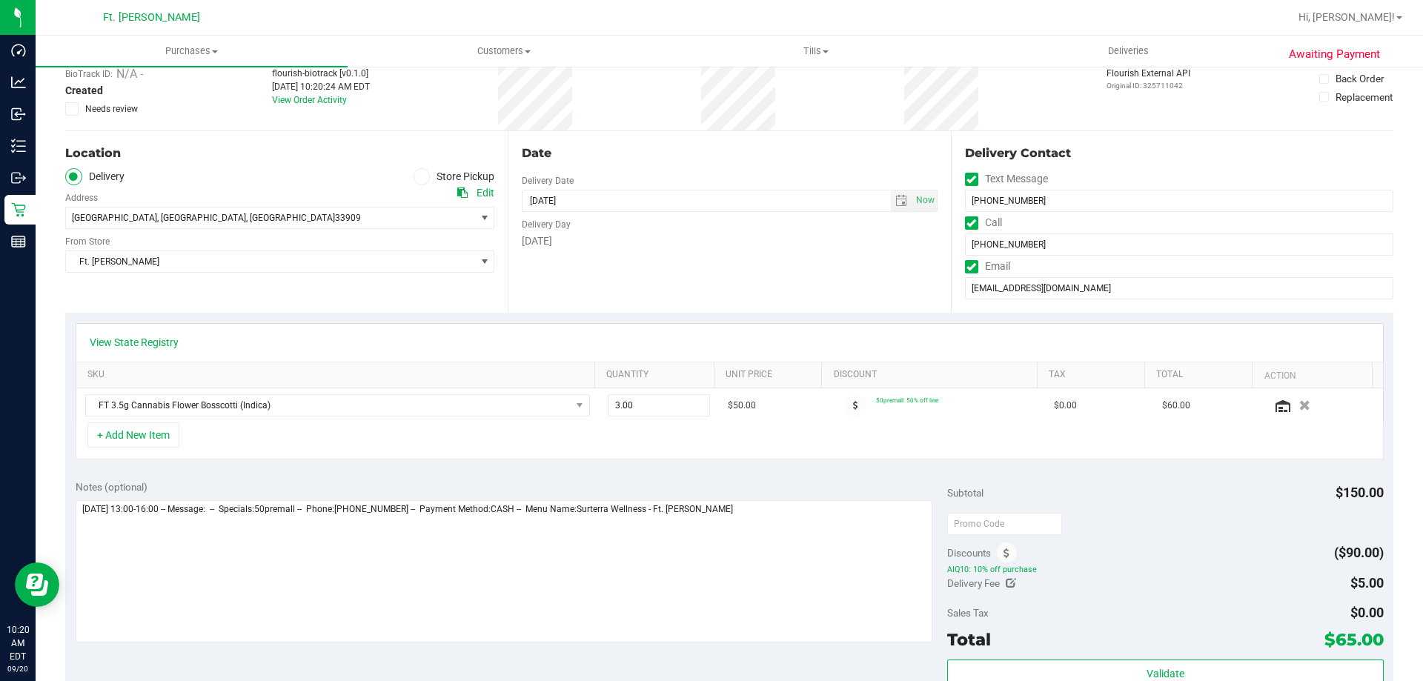
scroll to position [148, 0]
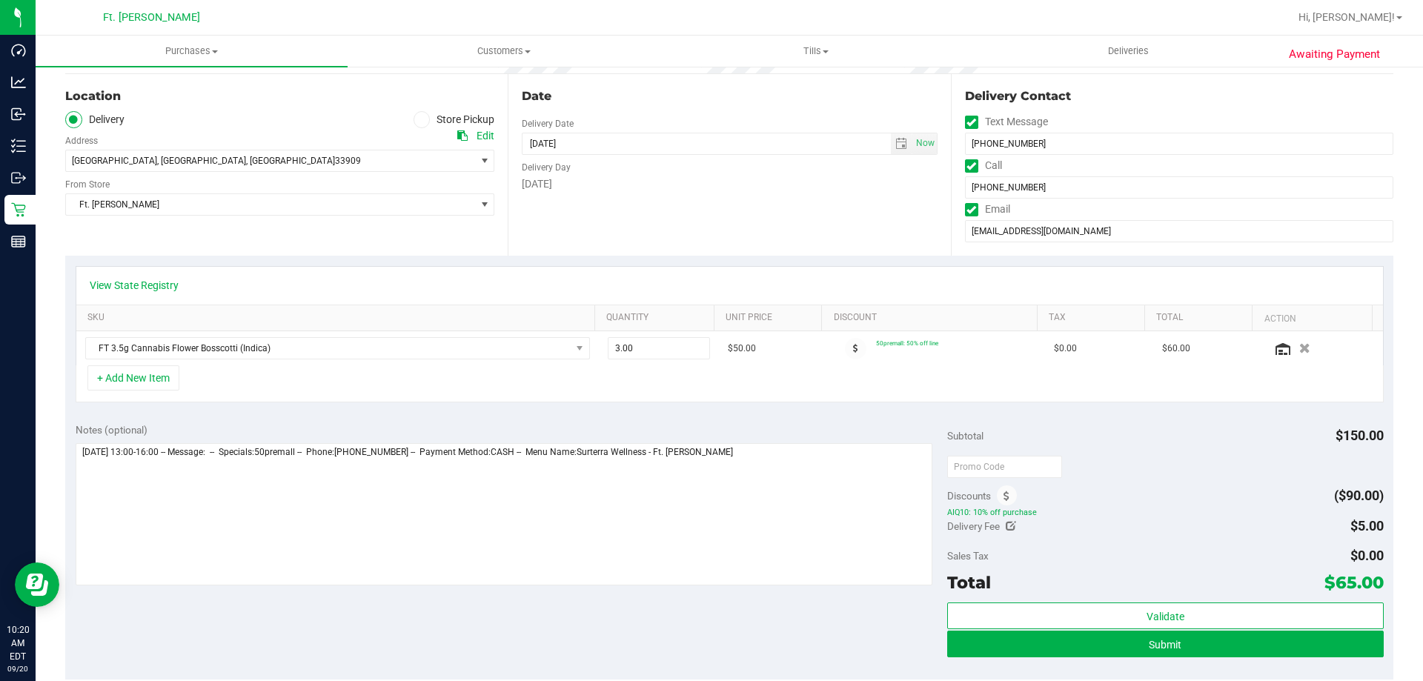
click at [1117, 500] on div "Discounts ($90.00)" at bounding box center [1165, 496] width 436 height 27
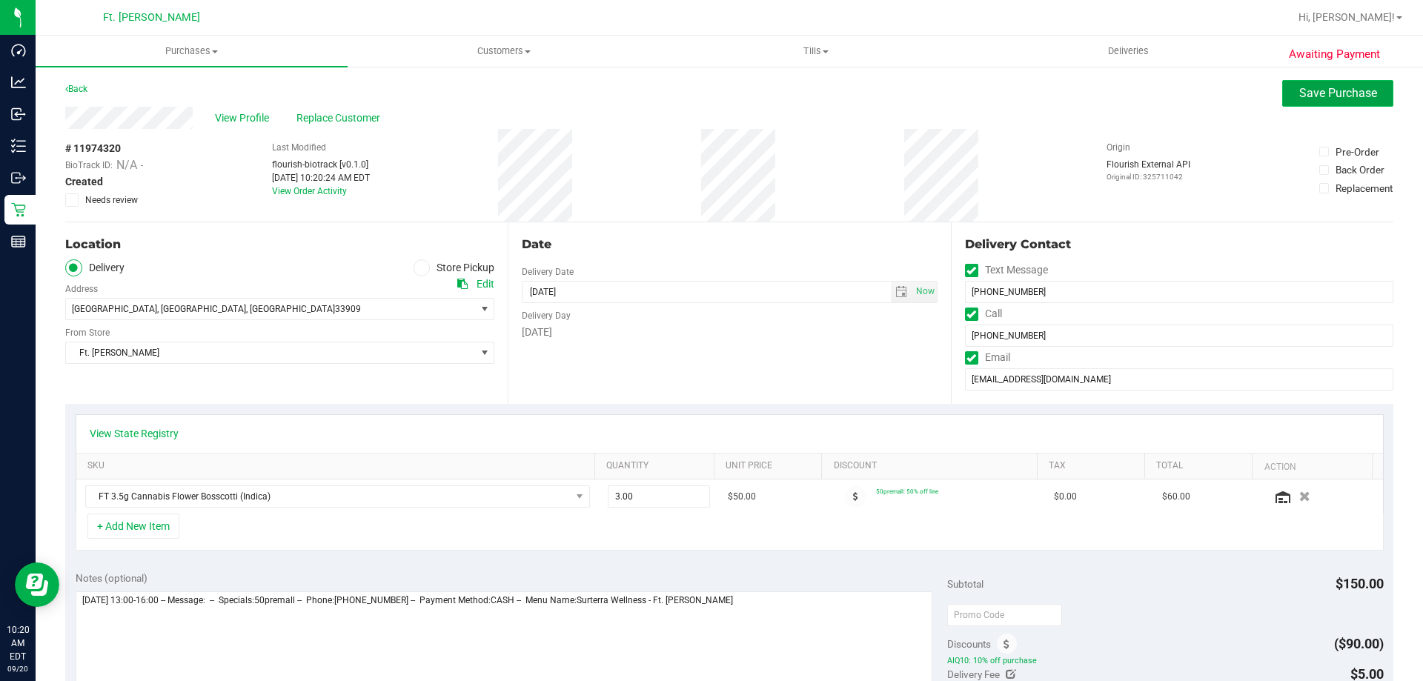
click at [1325, 94] on span "Save Purchase" at bounding box center [1338, 93] width 78 height 14
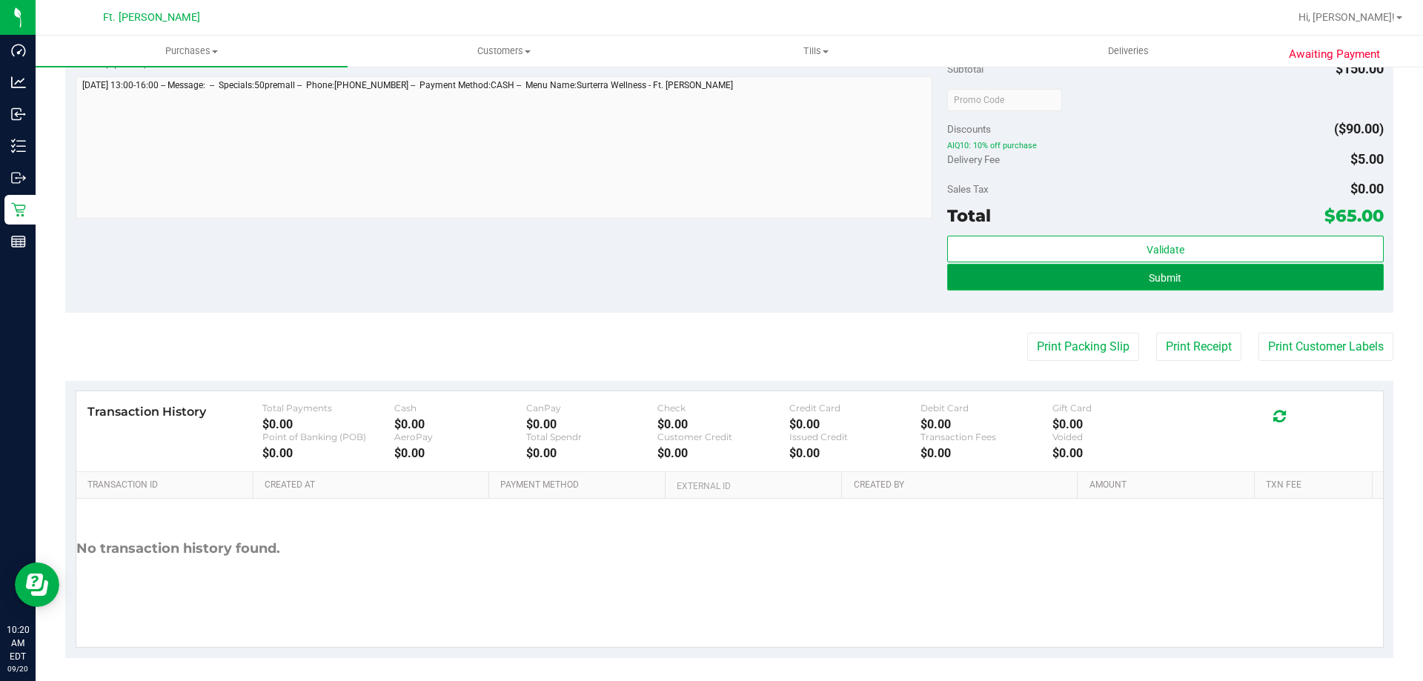
click at [1058, 279] on button "Submit" at bounding box center [1165, 277] width 436 height 27
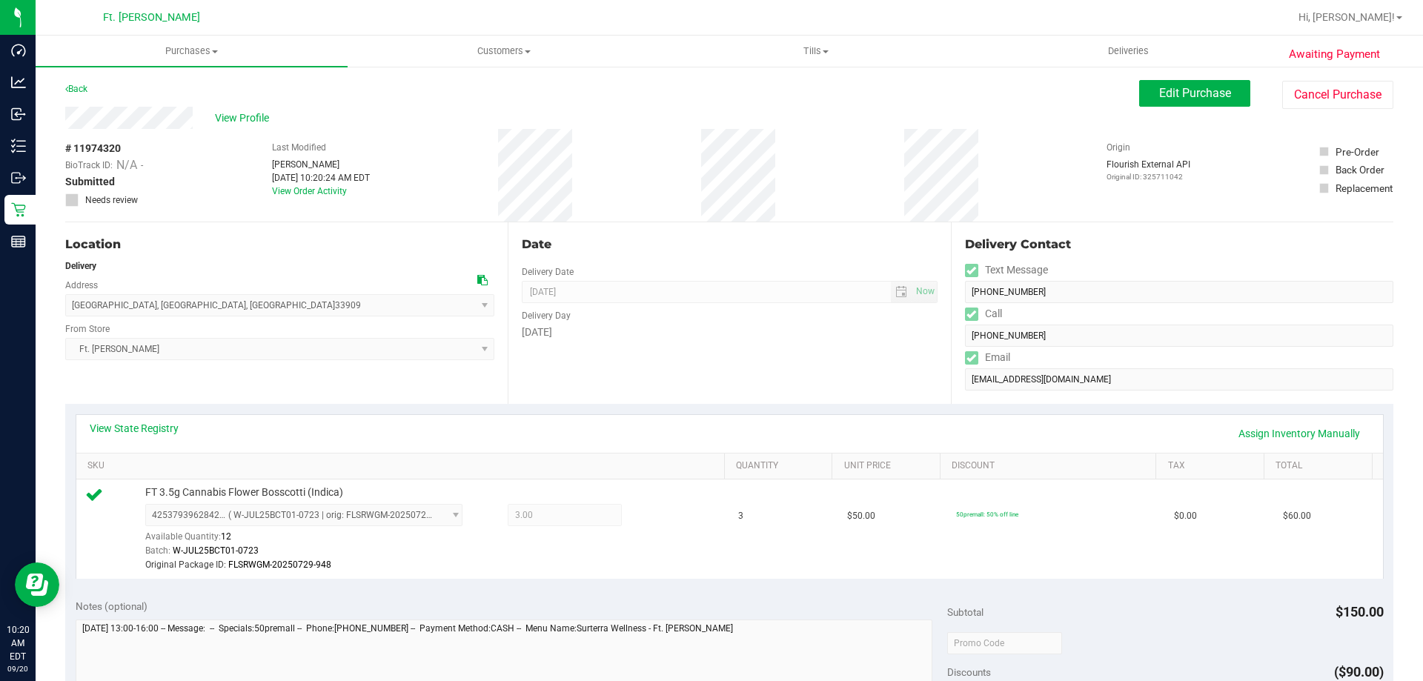
scroll to position [296, 0]
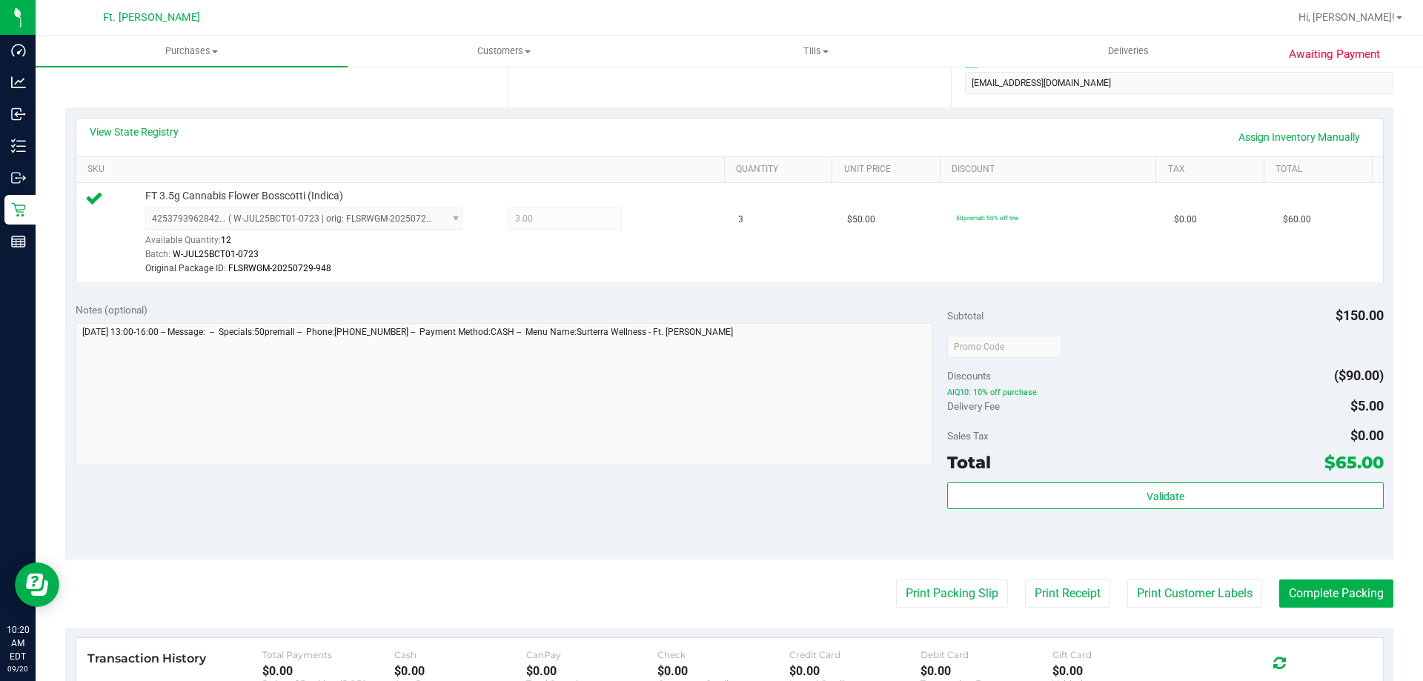
click at [1156, 316] on div "Subtotal $150.00" at bounding box center [1165, 315] width 436 height 27
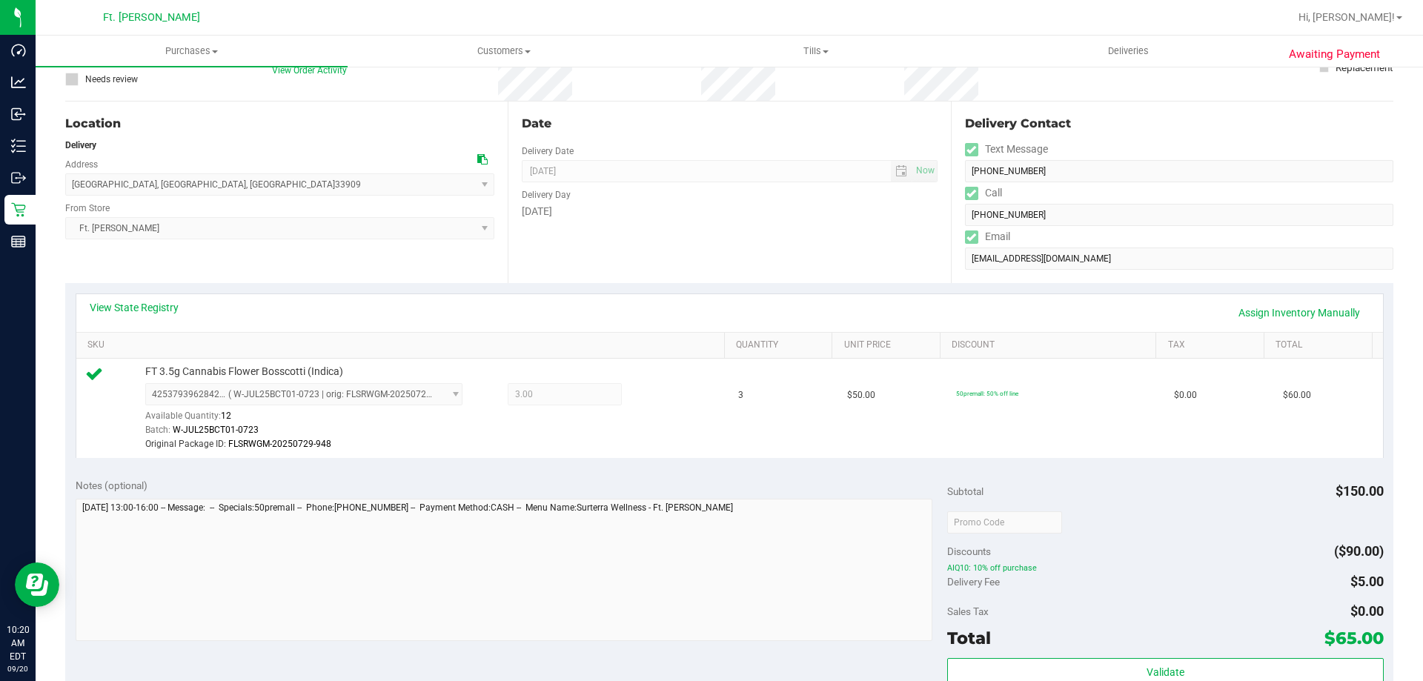
scroll to position [0, 0]
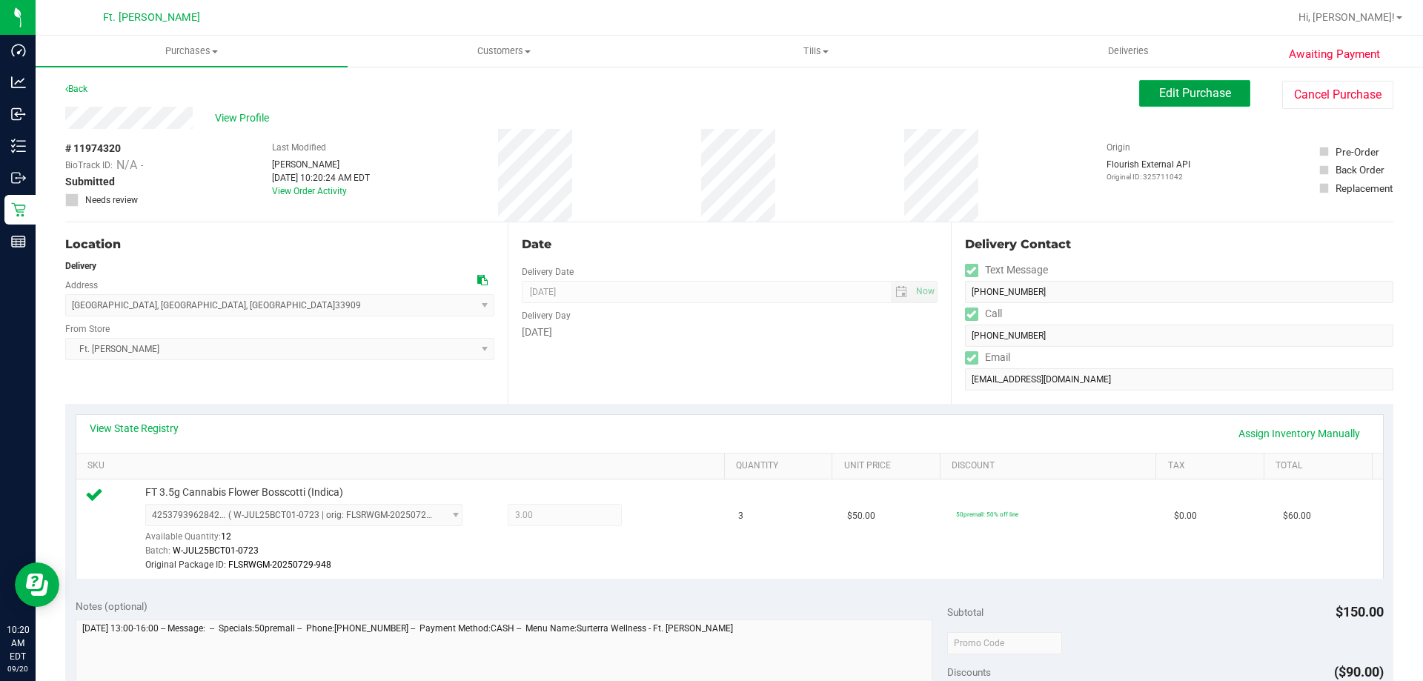
click at [1225, 84] on button "Edit Purchase" at bounding box center [1194, 93] width 111 height 27
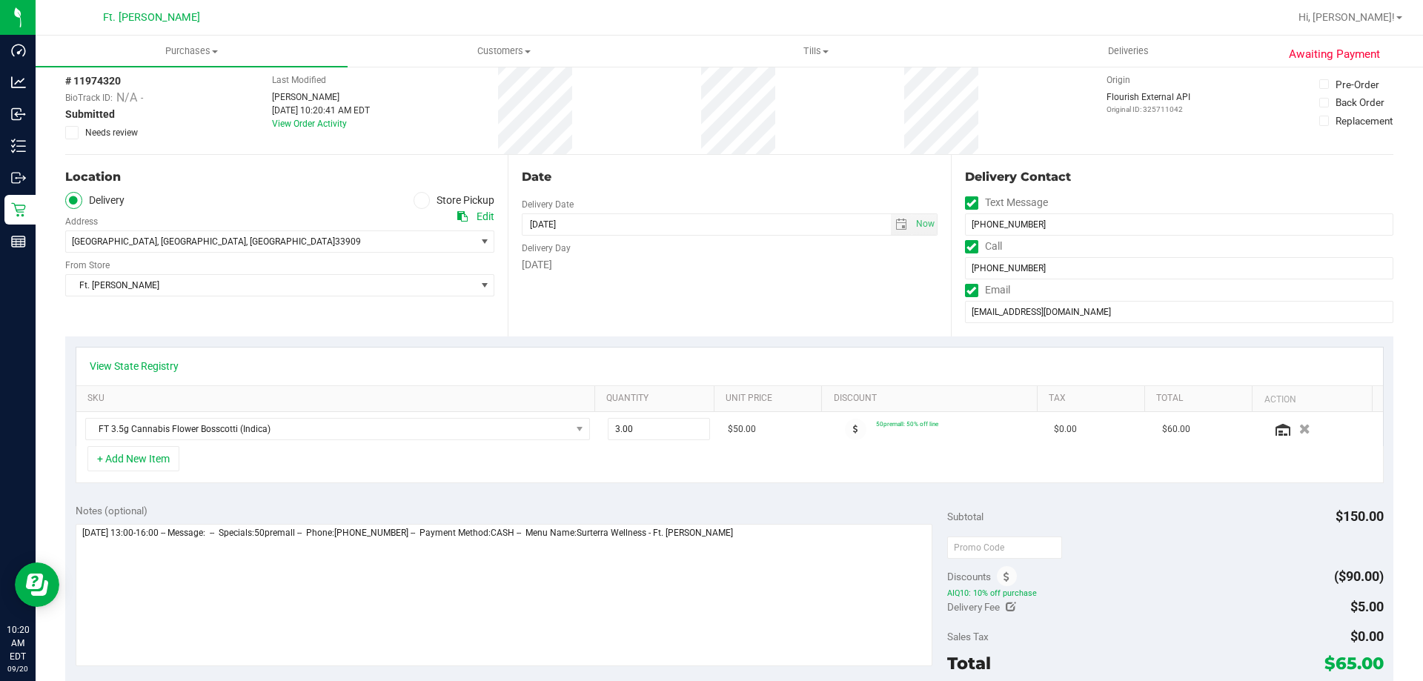
scroll to position [148, 0]
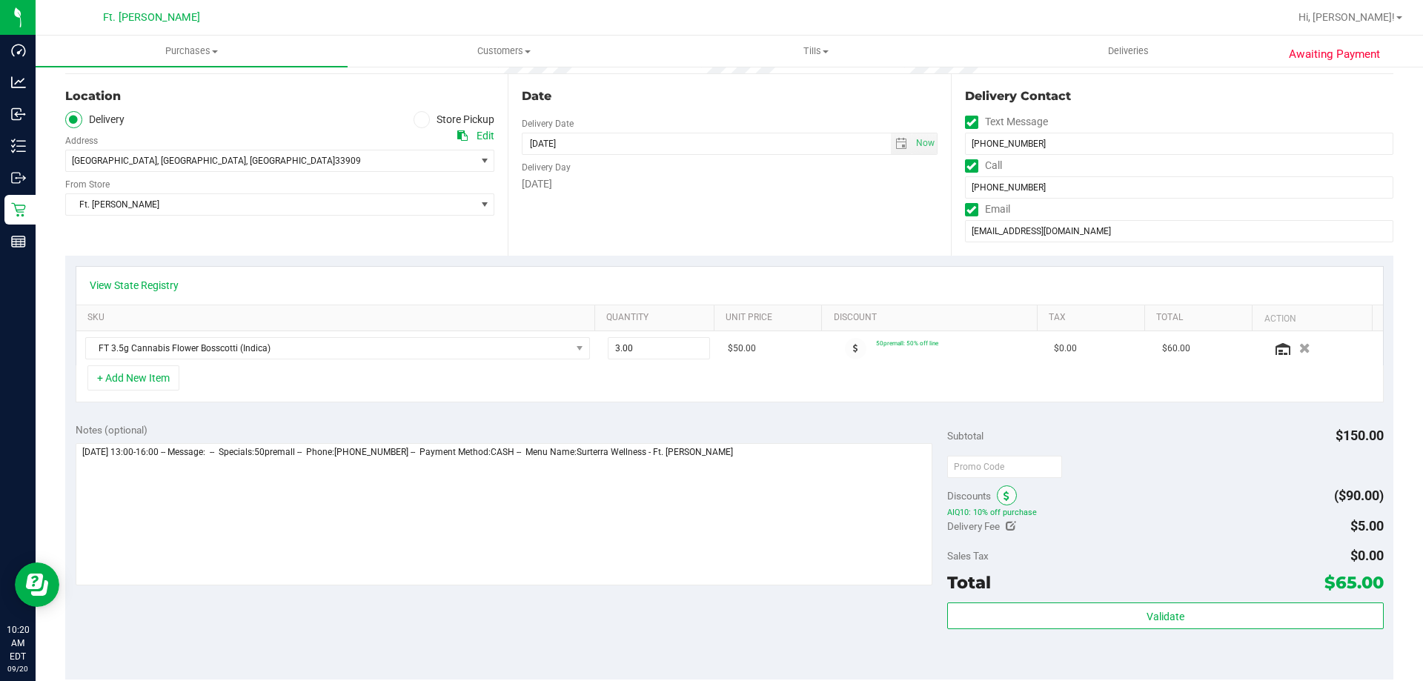
click at [1007, 500] on span at bounding box center [1007, 496] width 20 height 20
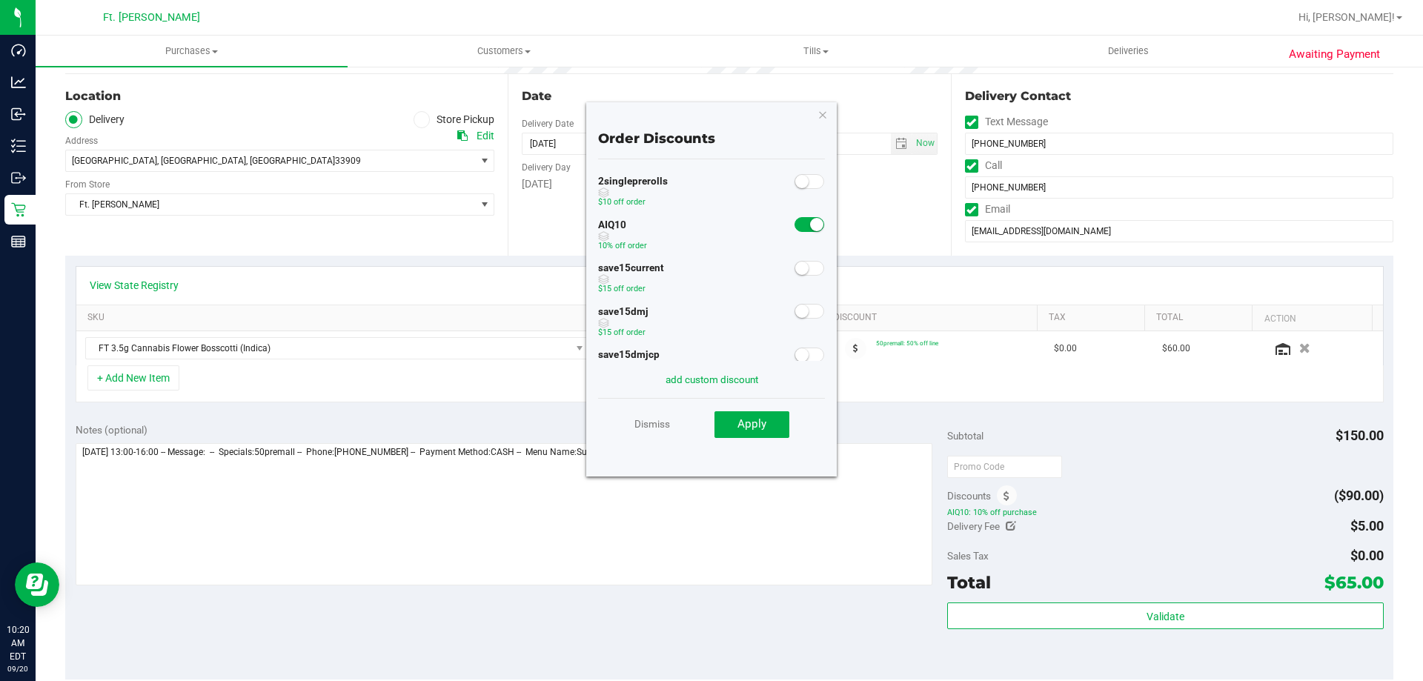
click at [810, 222] on small at bounding box center [816, 224] width 13 height 13
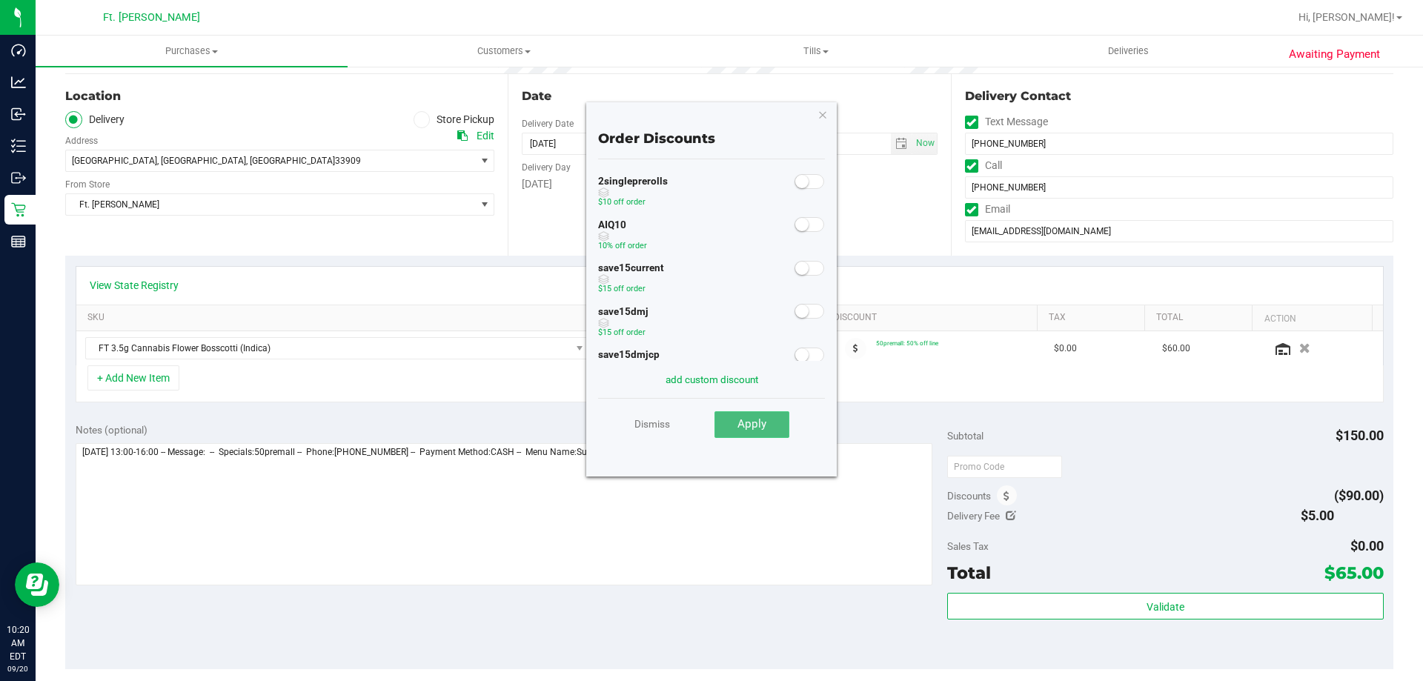
click at [752, 425] on span "Apply" at bounding box center [752, 423] width 29 height 13
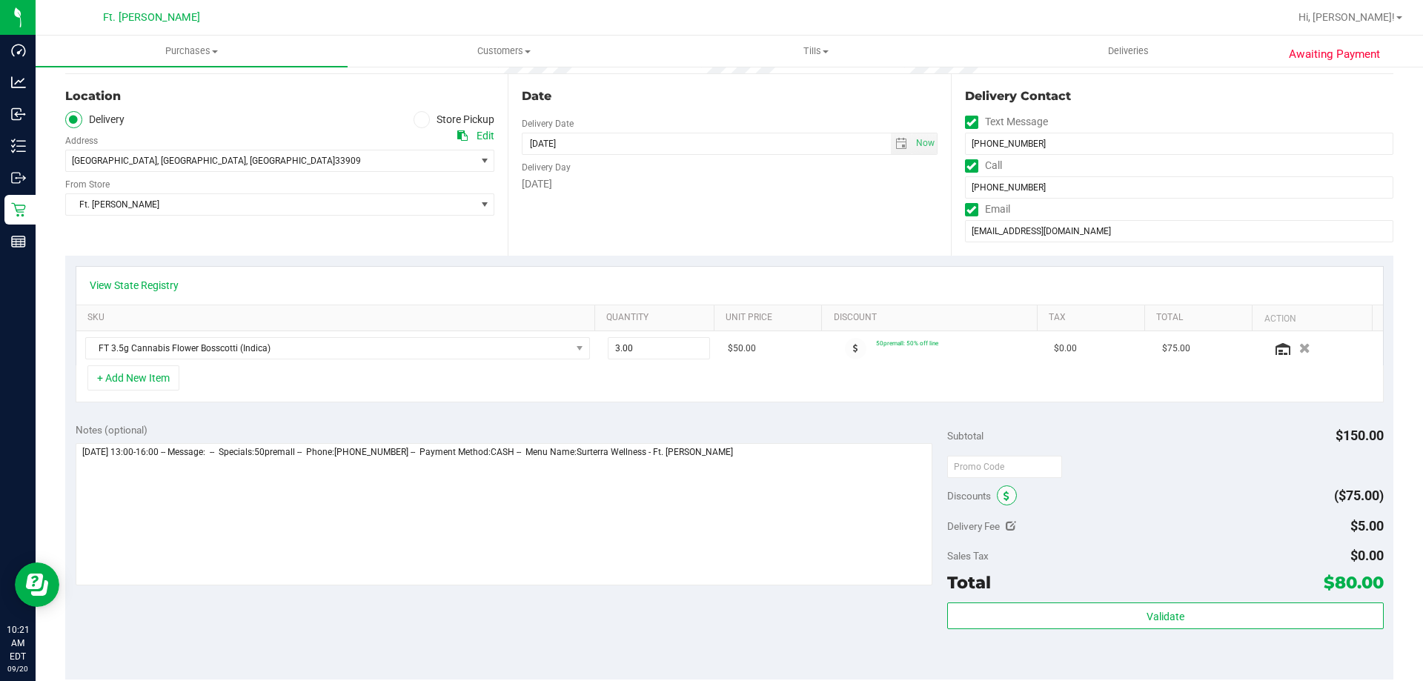
click at [1004, 500] on icon at bounding box center [1007, 496] width 6 height 10
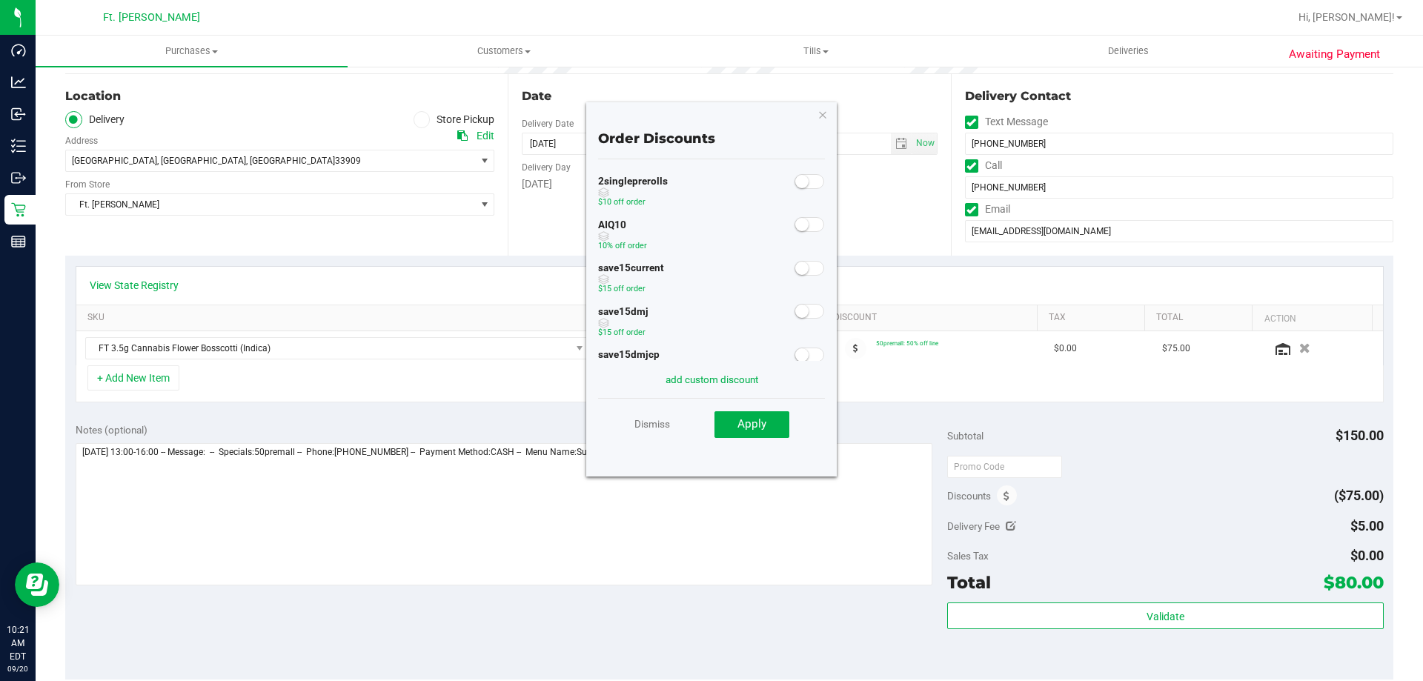
click at [801, 226] on span at bounding box center [810, 224] width 30 height 15
click at [760, 434] on button "Apply" at bounding box center [752, 424] width 75 height 27
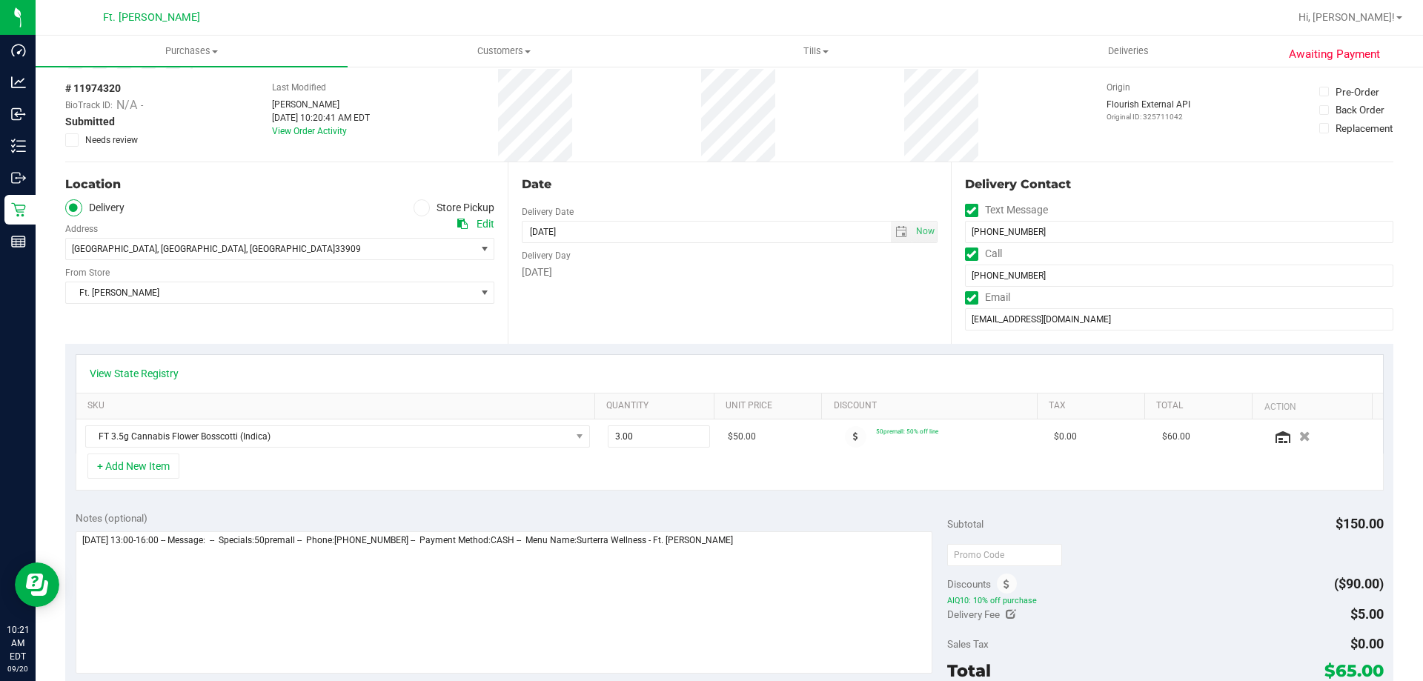
scroll to position [0, 0]
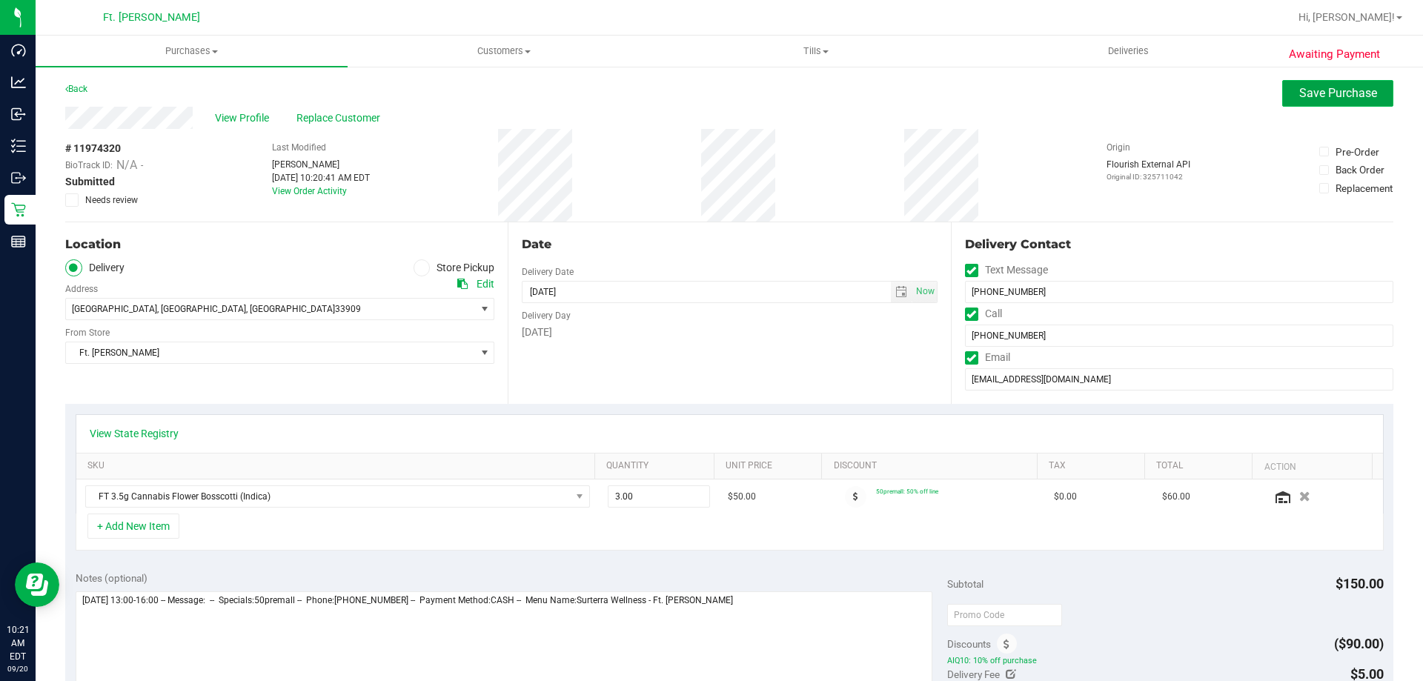
click at [1293, 100] on button "Save Purchase" at bounding box center [1337, 93] width 111 height 27
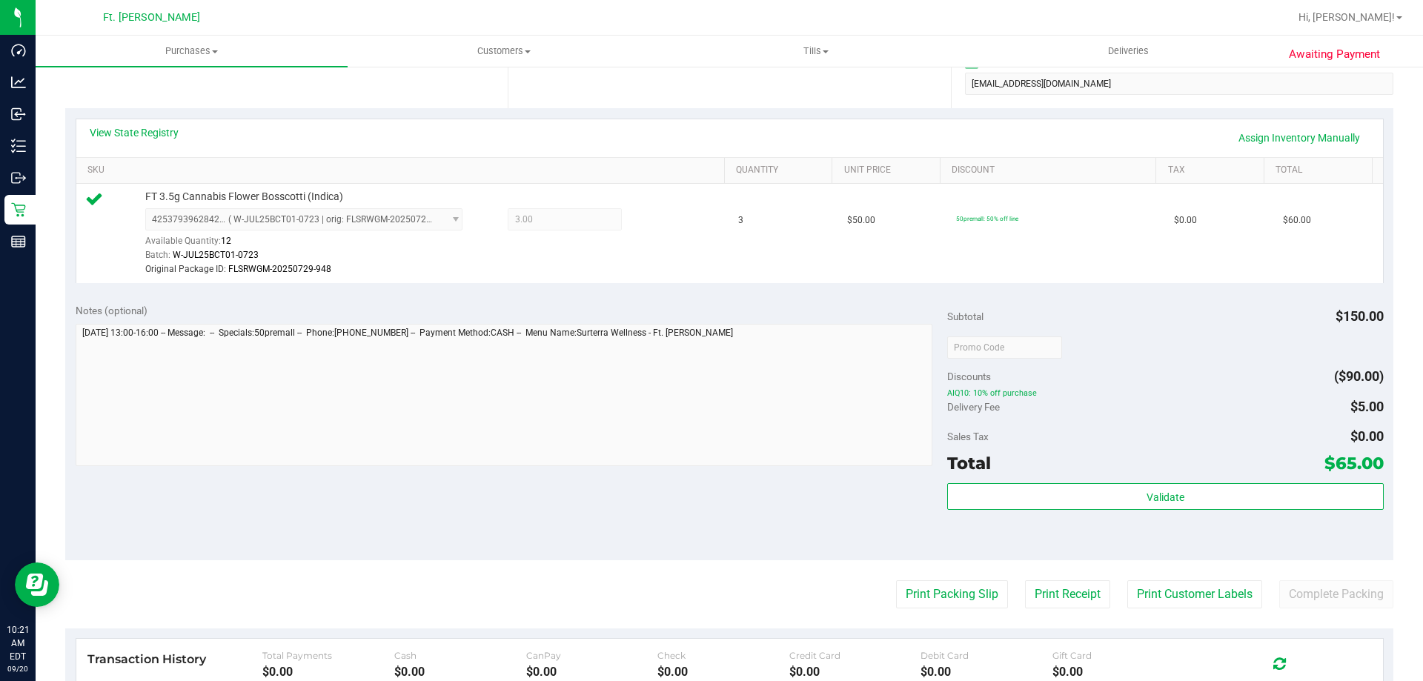
scroll to position [296, 0]
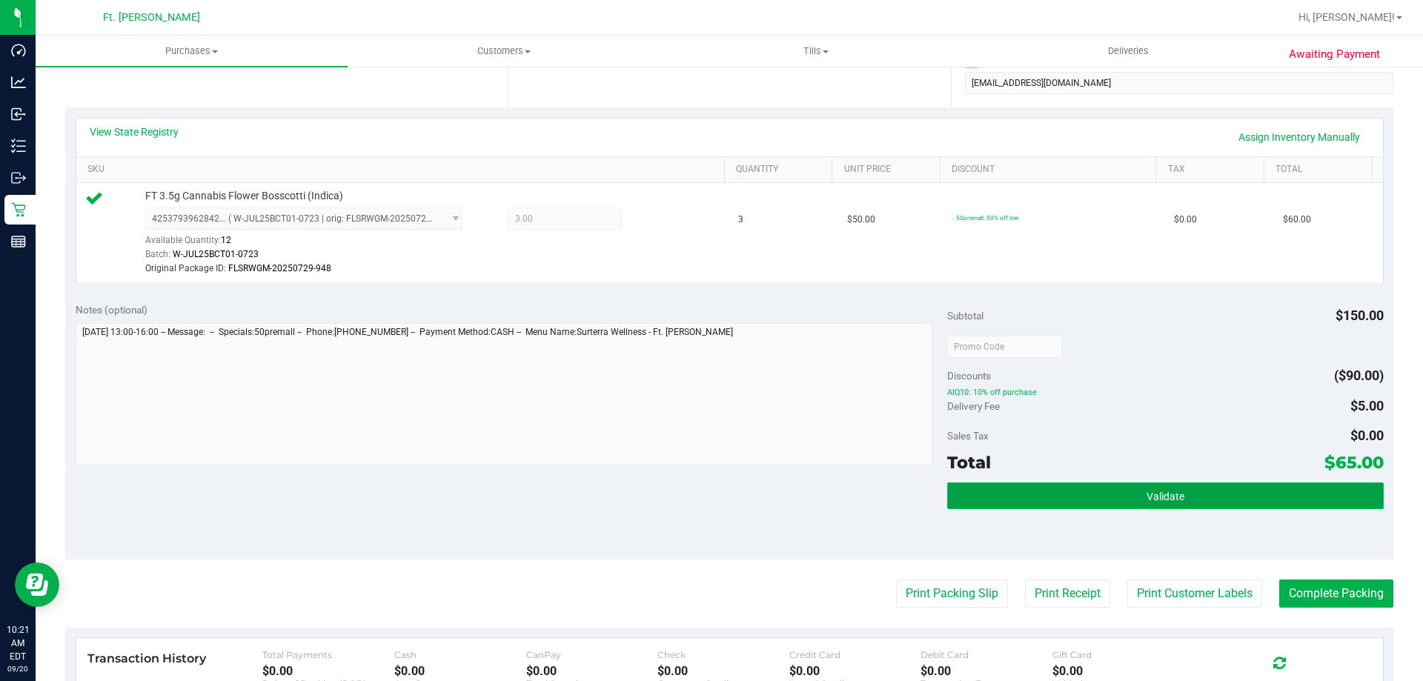
click at [1230, 499] on button "Validate" at bounding box center [1165, 496] width 436 height 27
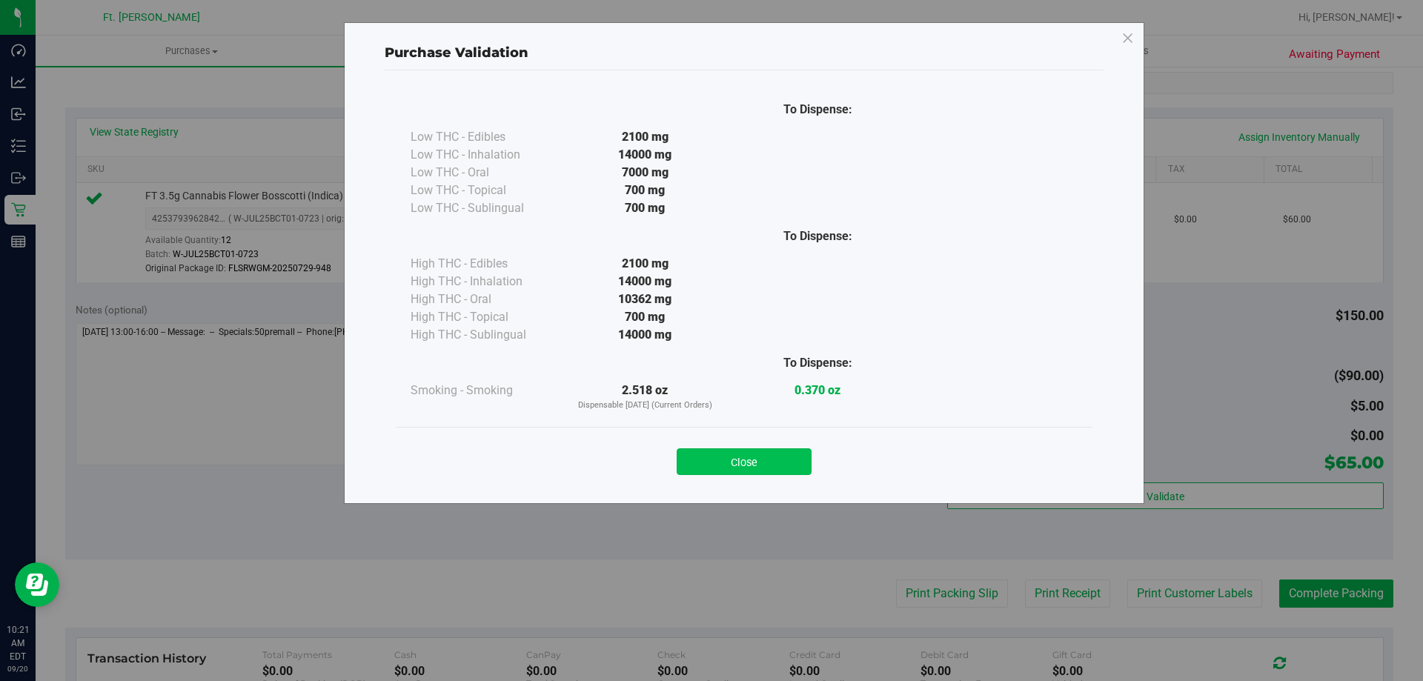
click at [751, 465] on button "Close" at bounding box center [744, 461] width 135 height 27
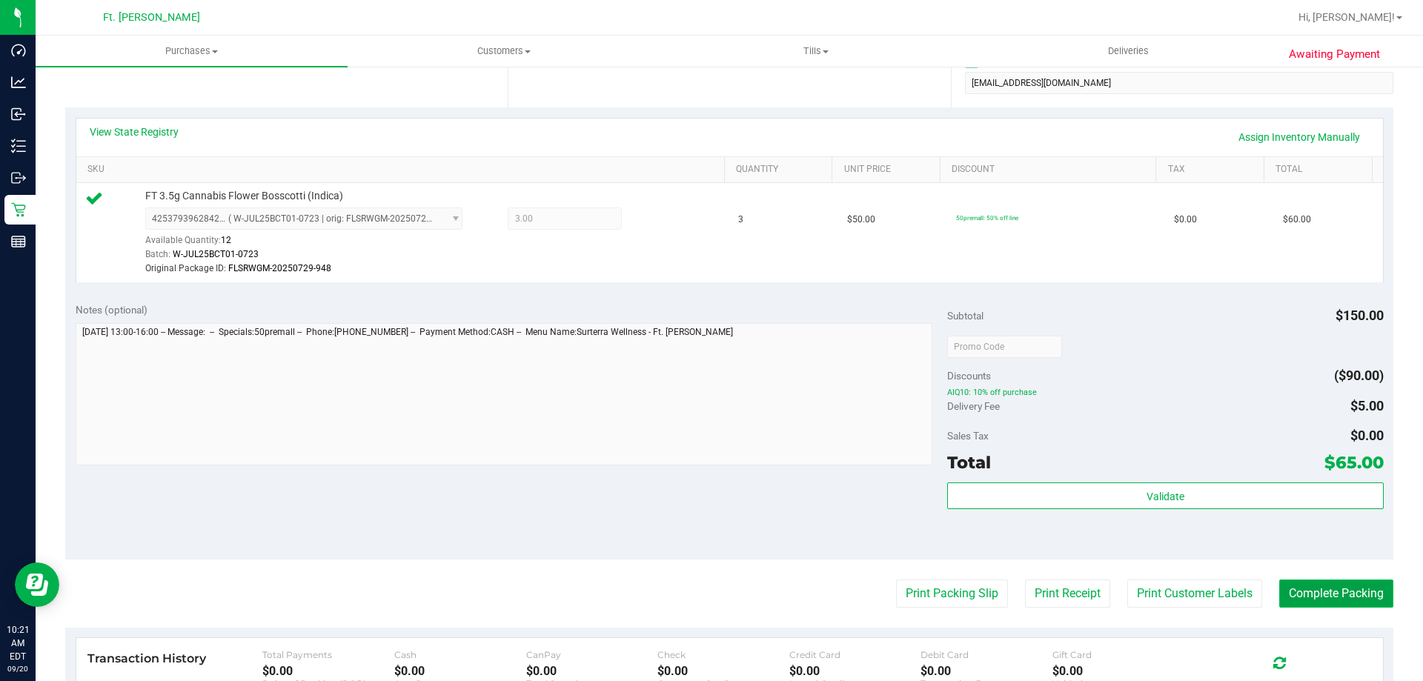
click at [1365, 600] on button "Complete Packing" at bounding box center [1336, 594] width 114 height 28
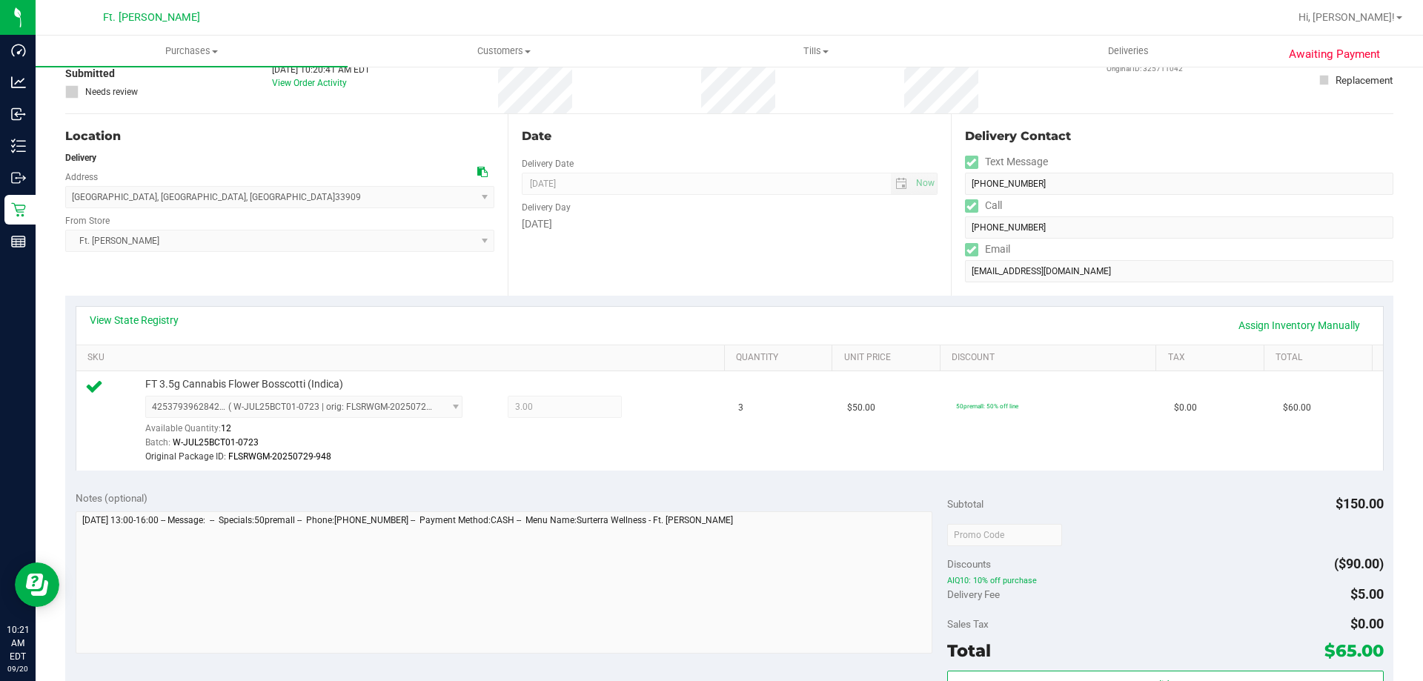
scroll to position [0, 0]
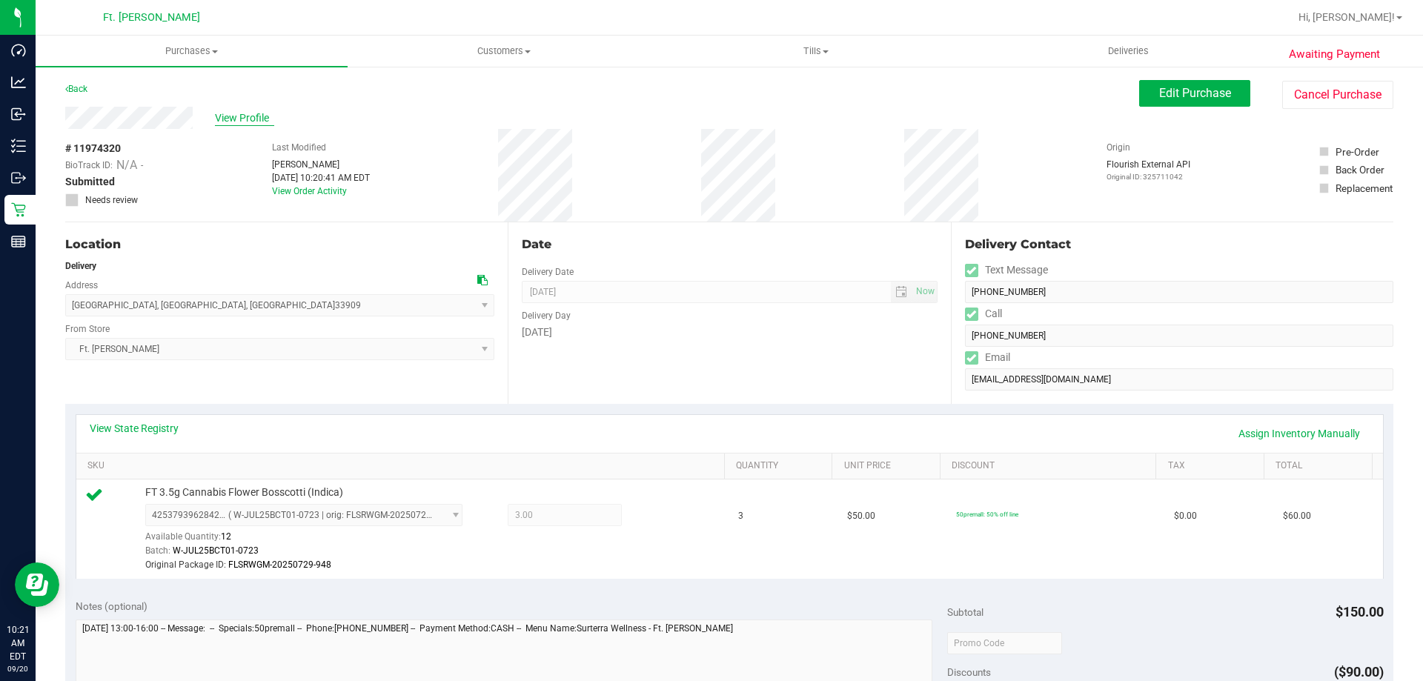
click at [253, 119] on span "View Profile" at bounding box center [244, 118] width 59 height 16
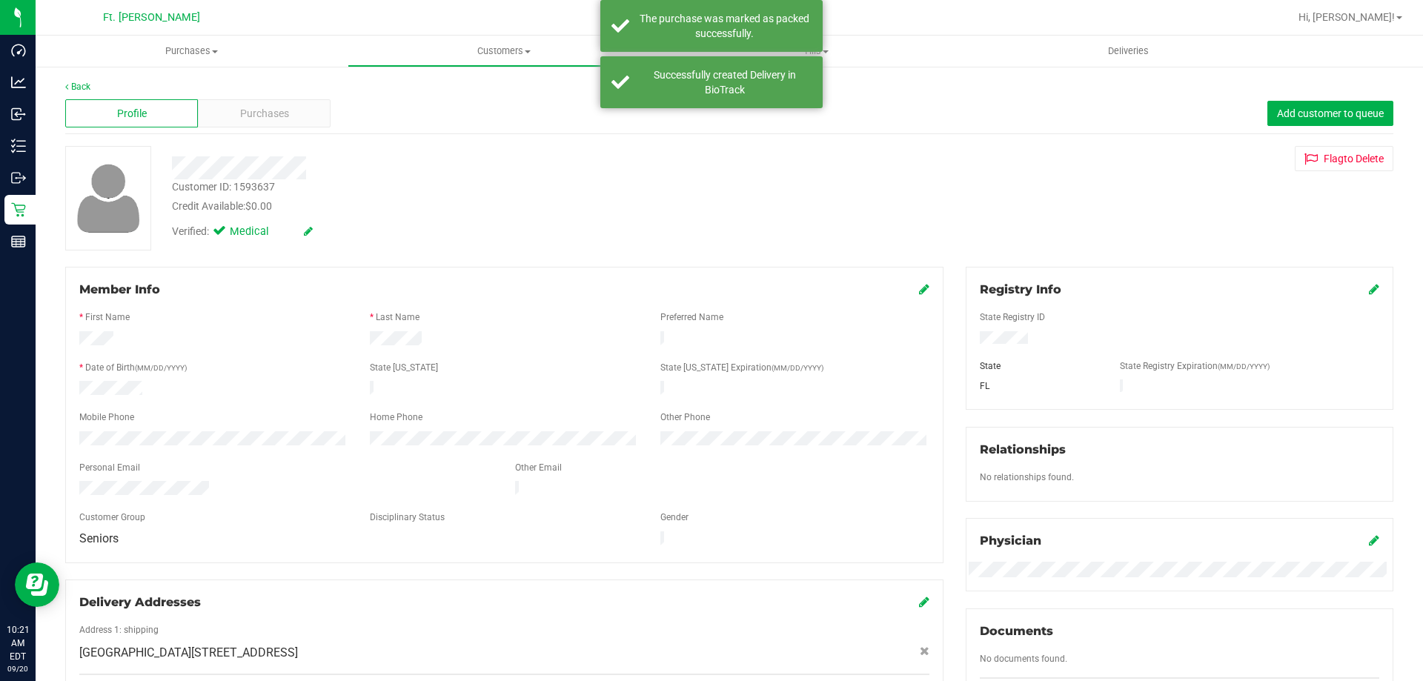
click at [233, 102] on div "Purchases" at bounding box center [264, 113] width 133 height 28
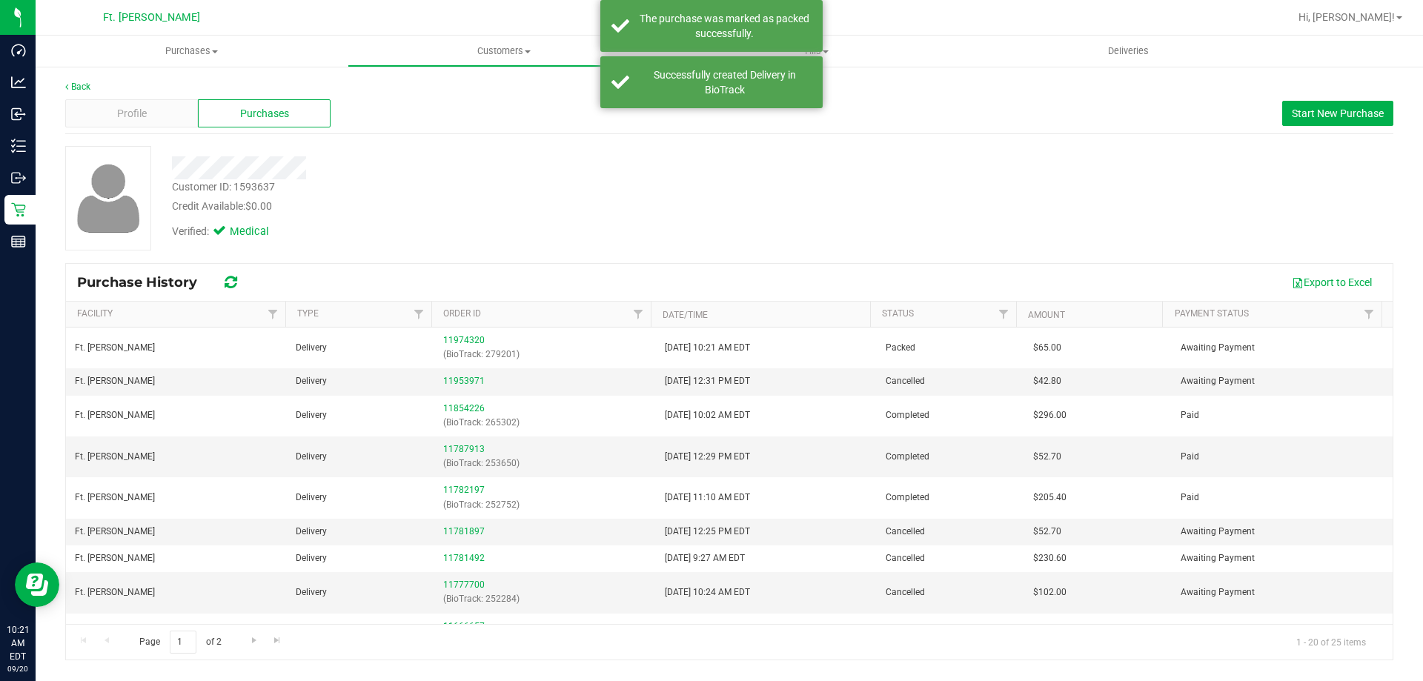
click at [728, 241] on div "Verified: Medical" at bounding box center [498, 230] width 675 height 33
click at [762, 265] on div "Purchase History Export to Excel" at bounding box center [729, 282] width 1327 height 37
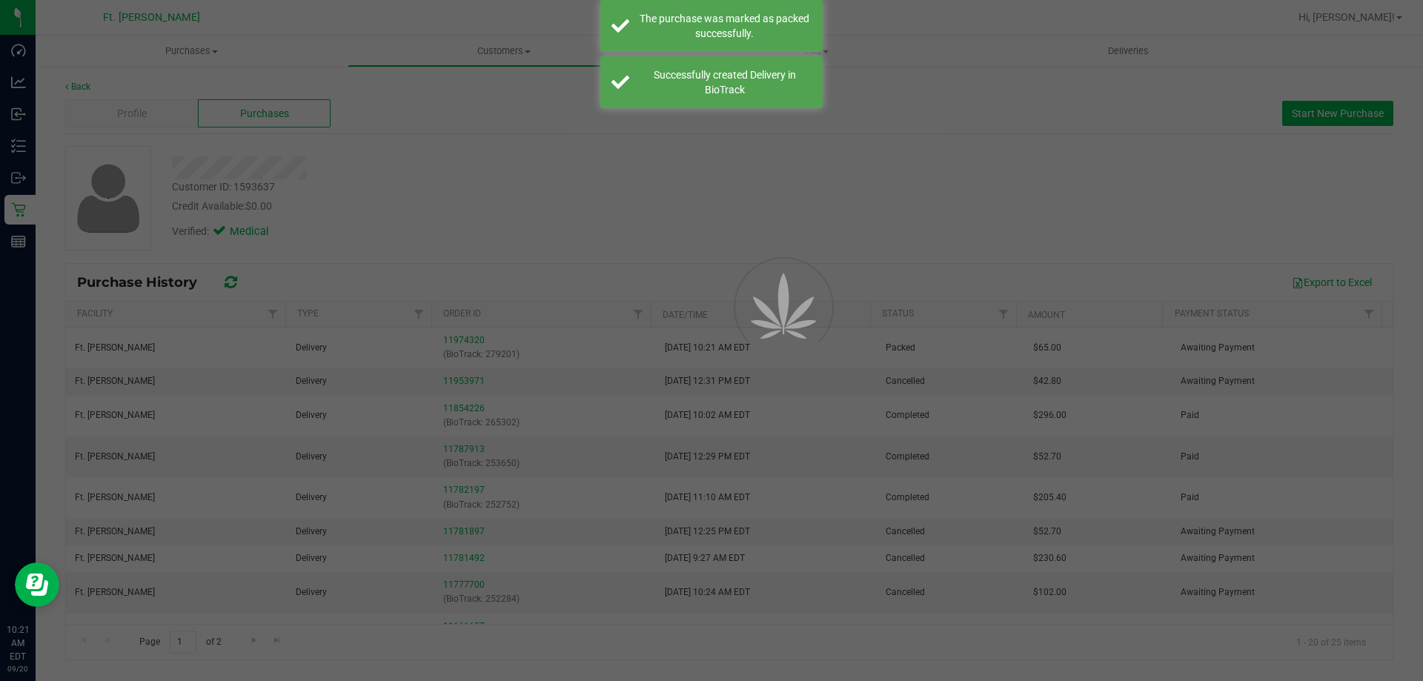
click at [659, 265] on div at bounding box center [711, 340] width 1423 height 681
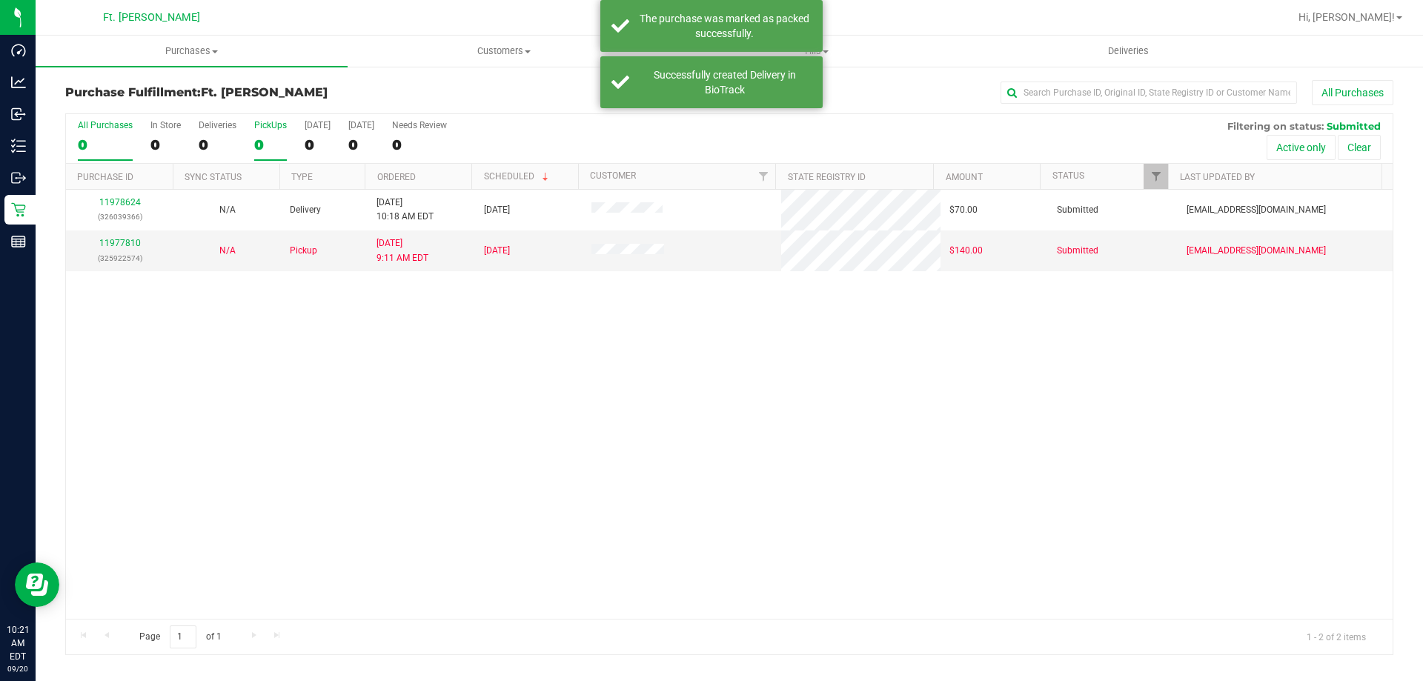
click at [266, 142] on div "0" at bounding box center [270, 144] width 33 height 17
click at [0, 0] on input "PickUps 0" at bounding box center [0, 0] width 0 height 0
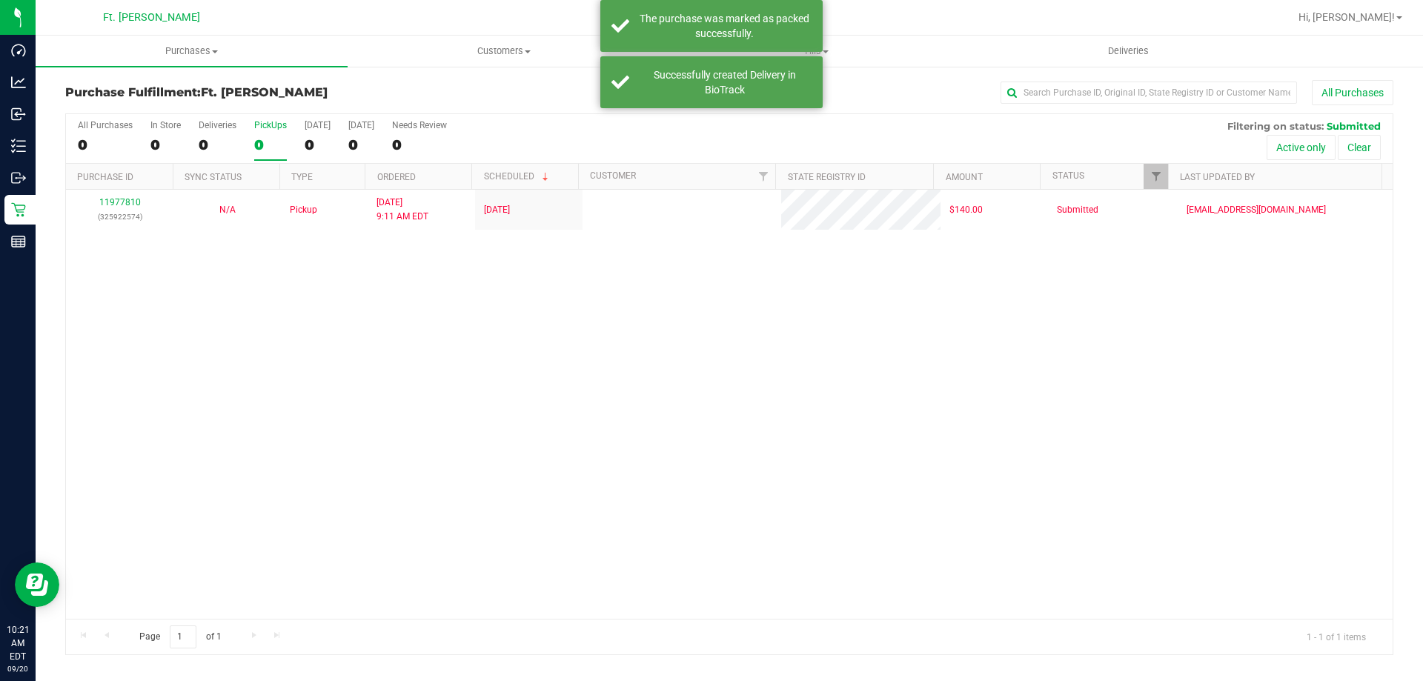
click at [625, 403] on div "11977810 (325922574) N/A Pickup [DATE] 9:11 AM EDT 9/20/2025 $140.00 Submitted …" at bounding box center [729, 404] width 1327 height 429
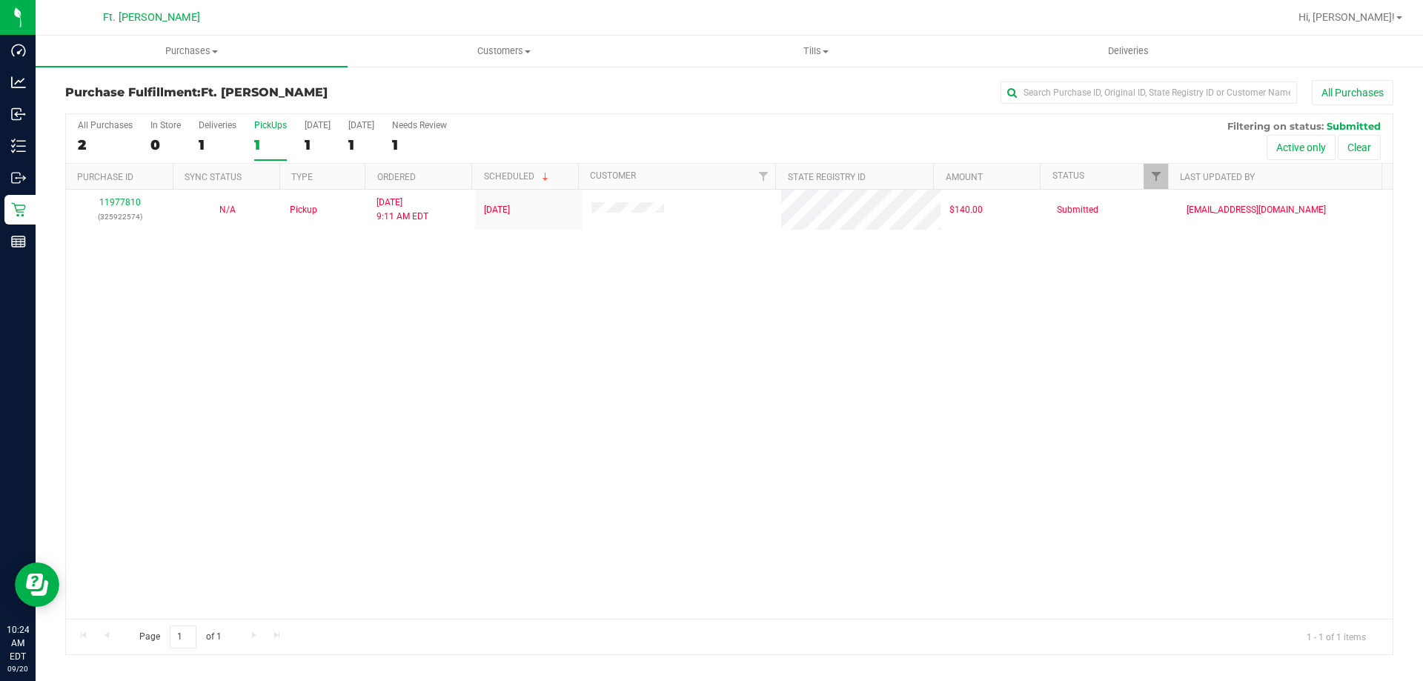
click at [562, 428] on div "11977810 (325922574) N/A Pickup [DATE] 9:11 AM EDT 9/20/2025 $140.00 Submitted …" at bounding box center [729, 404] width 1327 height 429
